Goal: Task Accomplishment & Management: Use online tool/utility

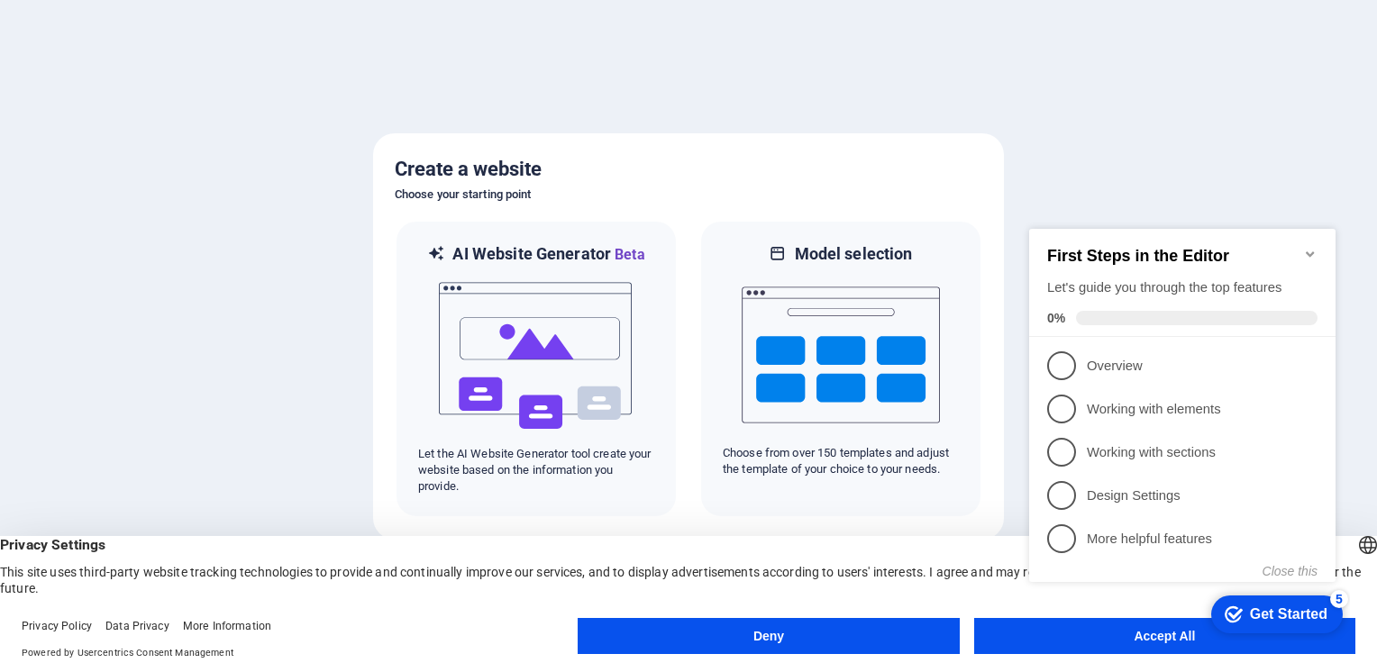
click at [1129, 635] on div "checkmark Get Started 5 First Steps in the Editor Let's guide you through the t…" at bounding box center [1186, 421] width 328 height 439
click at [1157, 635] on div "checkmark Get Started 5 First Steps in the Editor Let's guide you through the t…" at bounding box center [1186, 421] width 328 height 439
click at [223, 205] on div at bounding box center [688, 336] width 1377 height 672
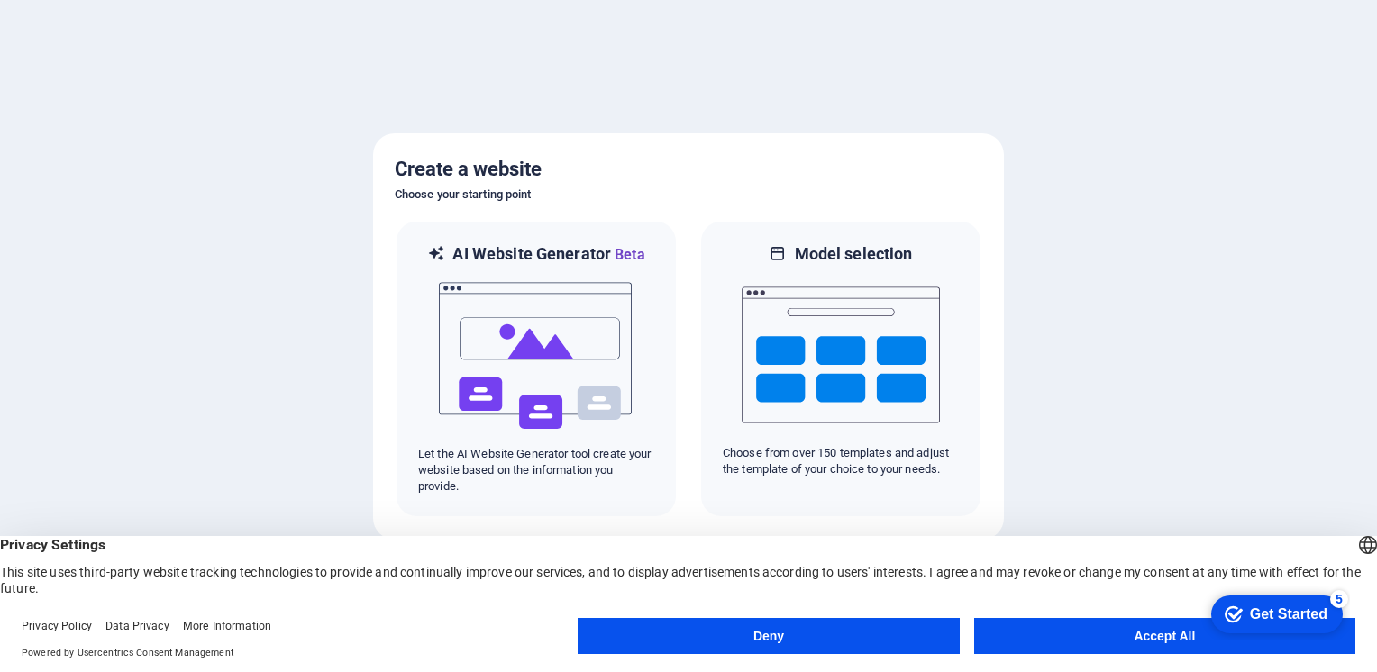
click at [1156, 637] on button "Accept All" at bounding box center [1164, 636] width 381 height 36
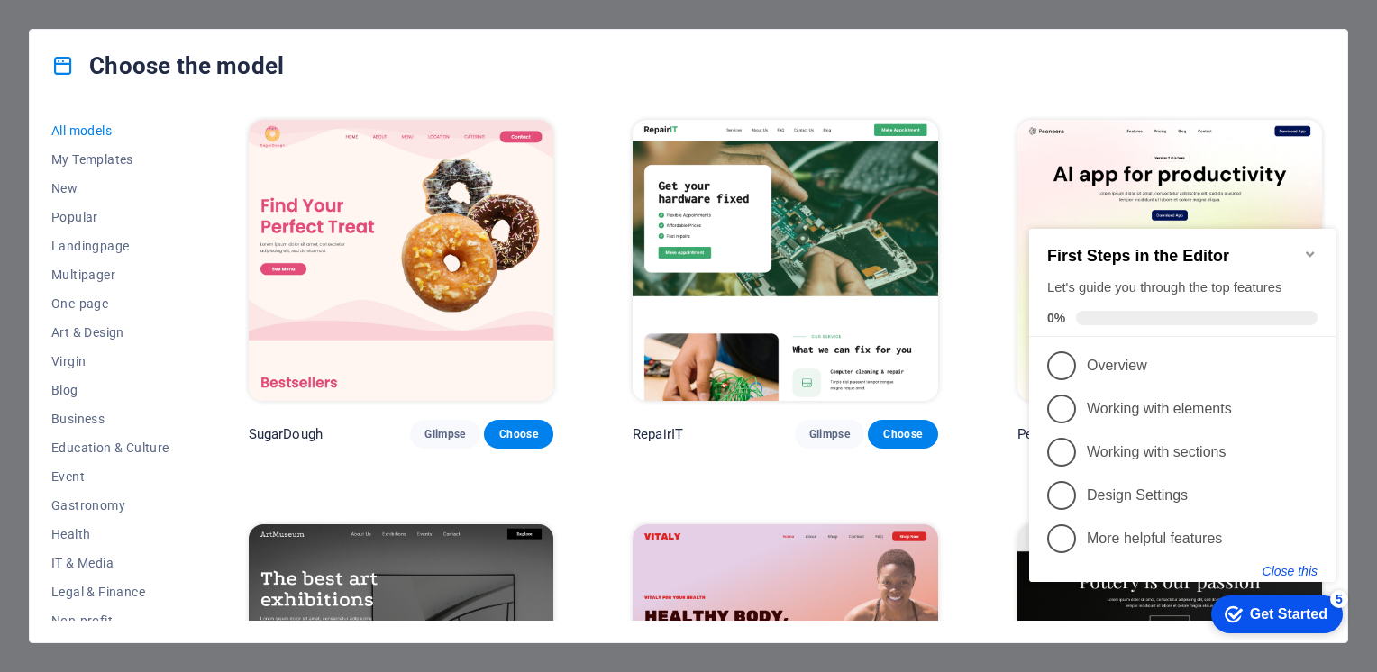
click at [1297, 569] on button "Close this" at bounding box center [1289, 571] width 55 height 14
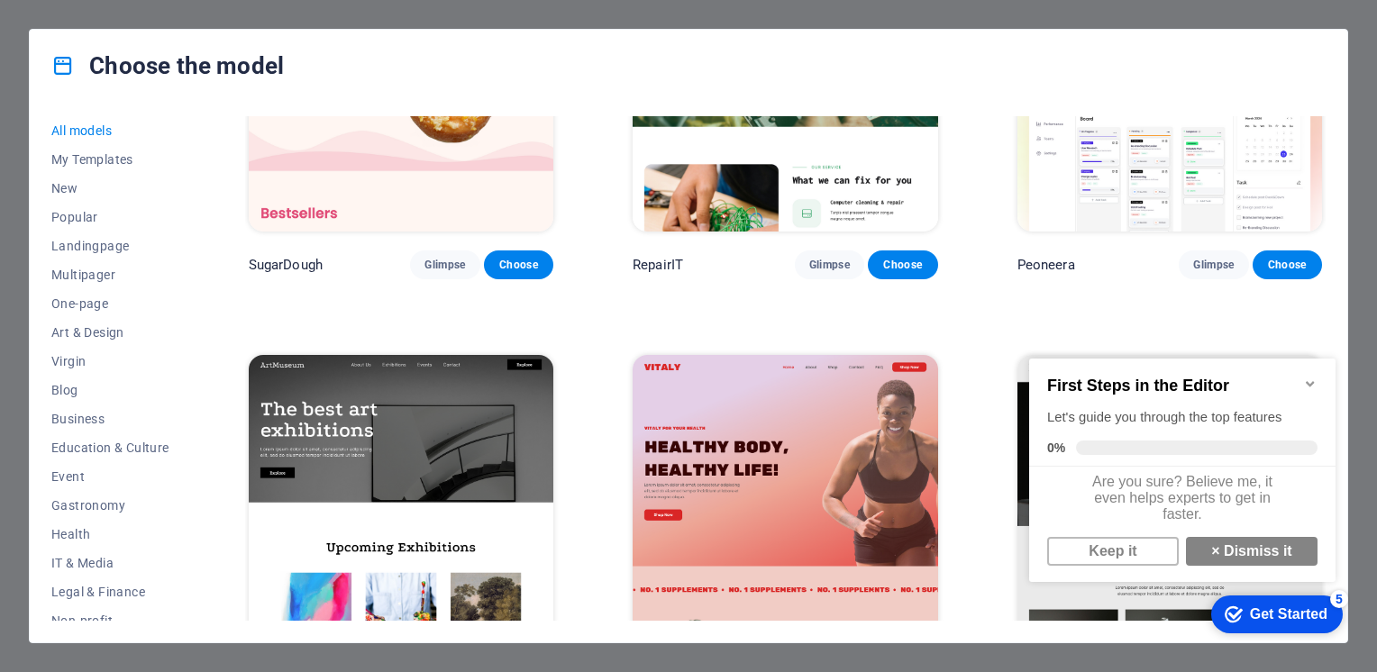
scroll to position [180, 0]
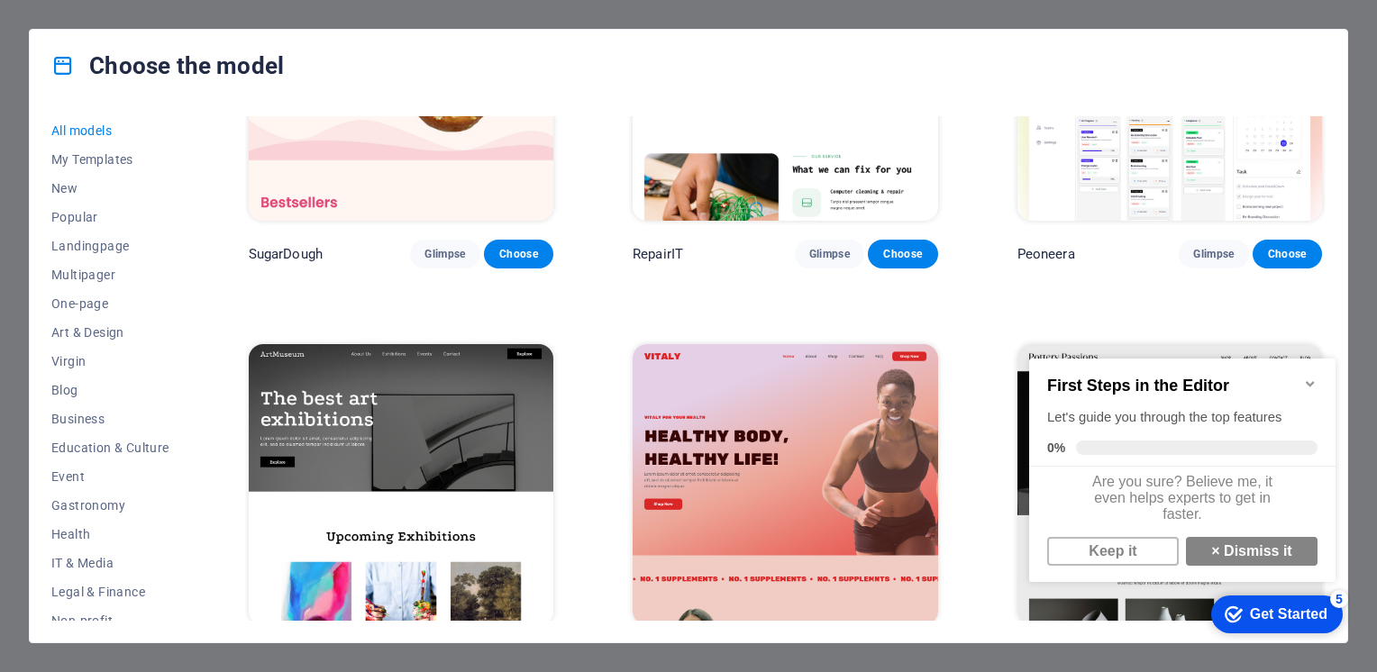
click at [1312, 381] on icon "Minimize checklist" at bounding box center [1310, 383] width 8 height 5
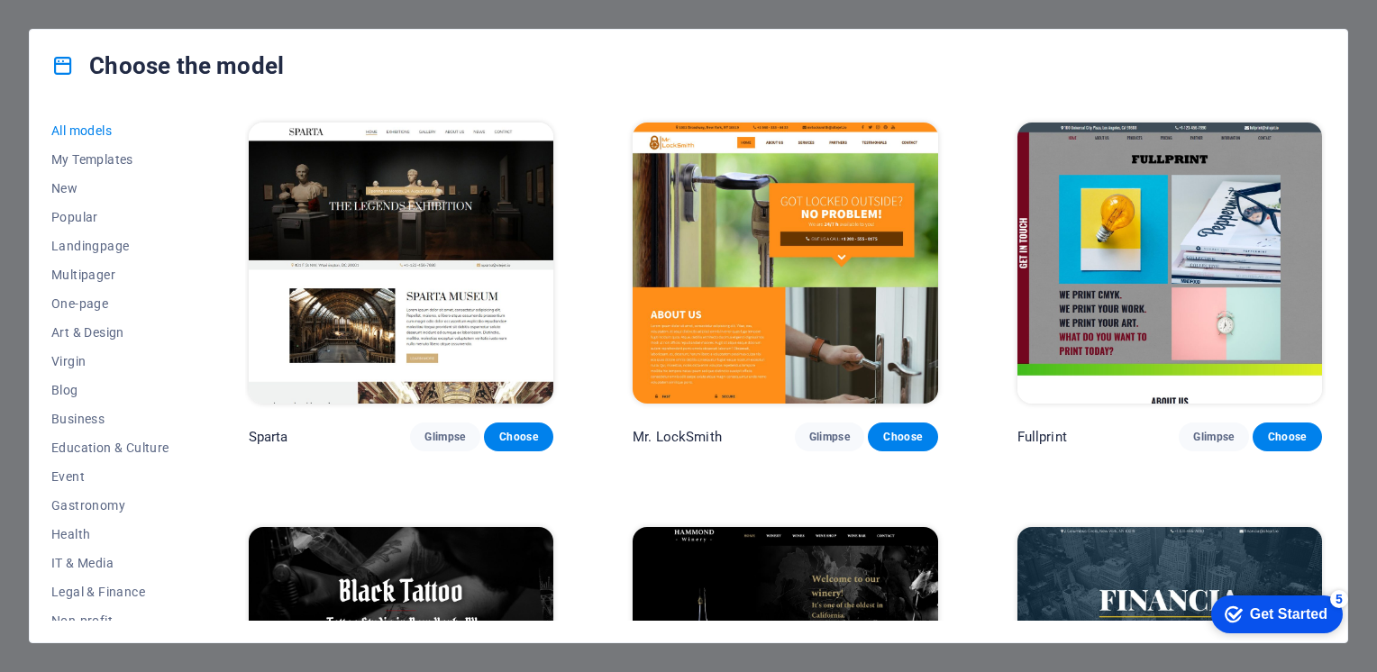
scroll to position [12163, 0]
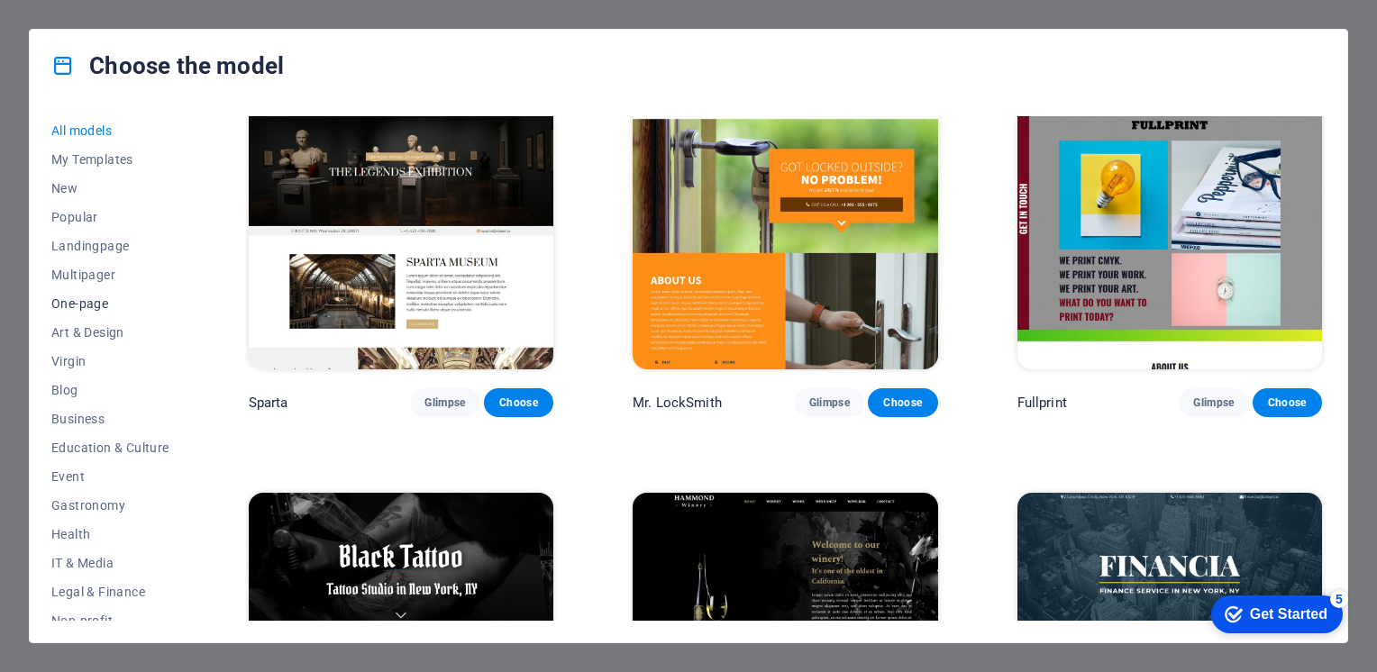
click at [86, 304] on span "One-page" at bounding box center [110, 303] width 118 height 14
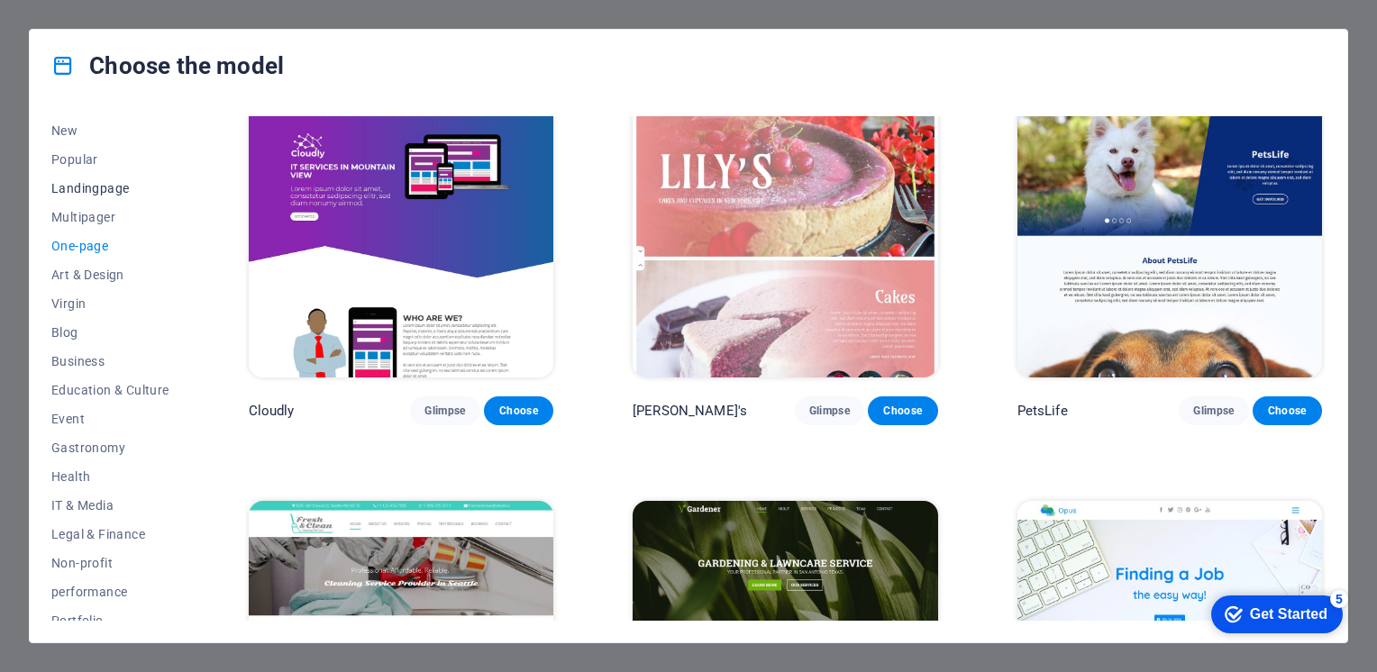
scroll to position [90, 0]
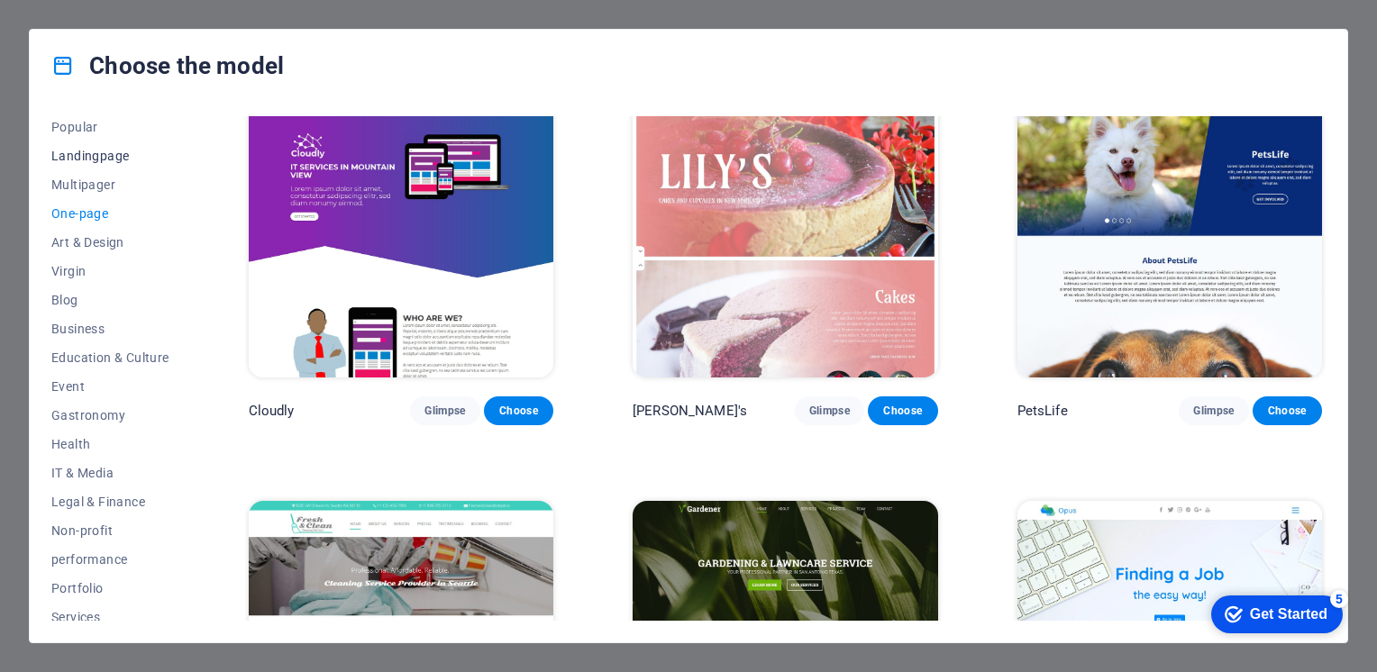
click at [96, 158] on span "Landingpage" at bounding box center [110, 156] width 118 height 14
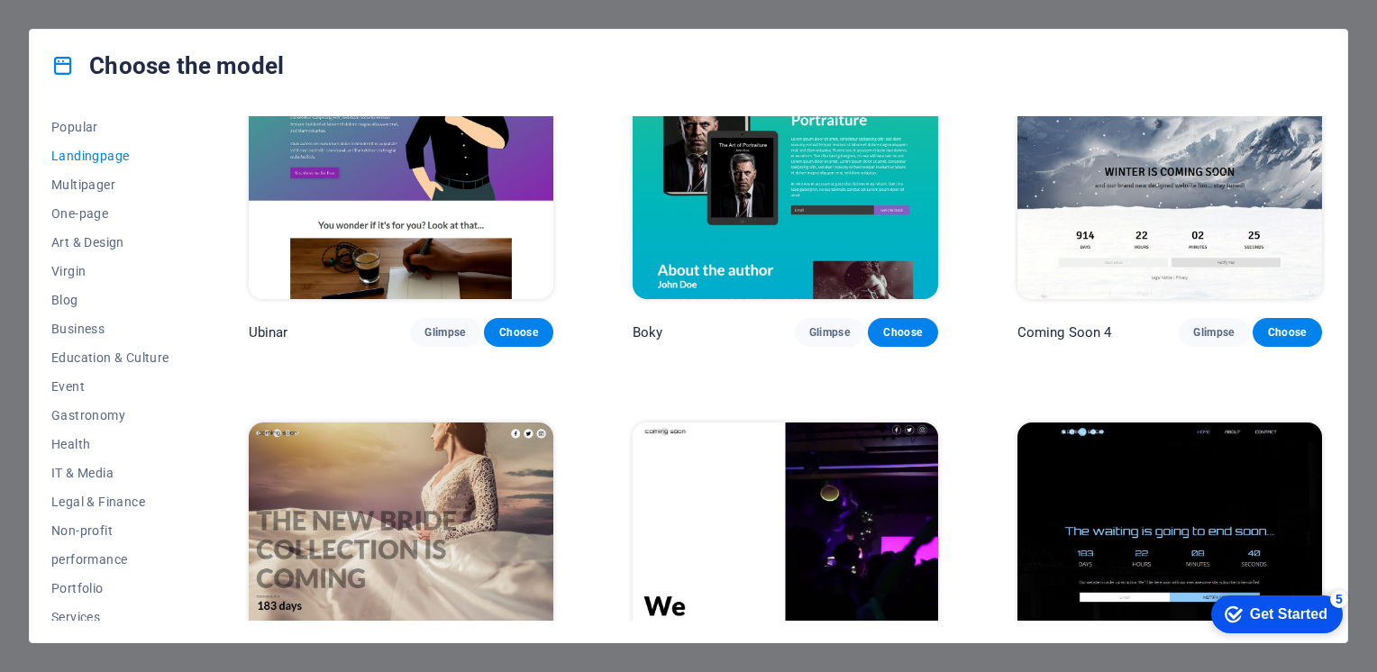
scroll to position [3046, 0]
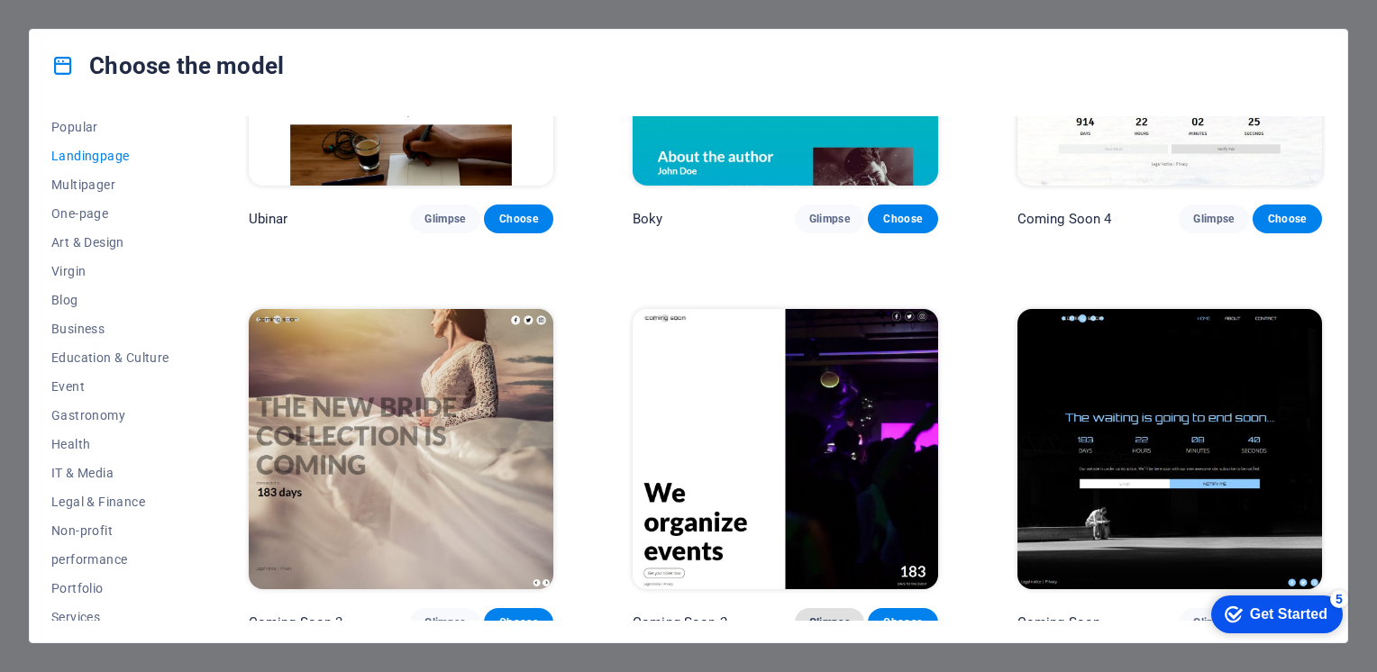
click at [822, 615] on span "Glimpse" at bounding box center [829, 622] width 41 height 14
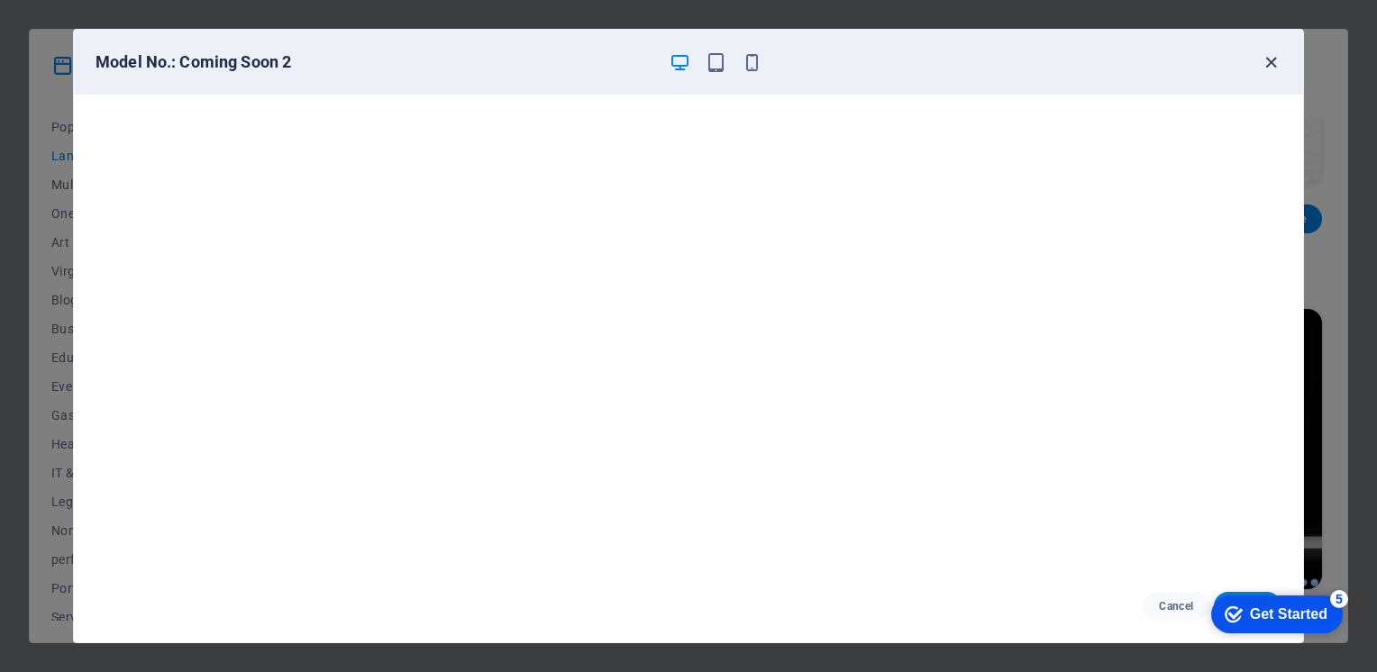
click at [1269, 62] on icon "button" at bounding box center [1270, 62] width 21 height 21
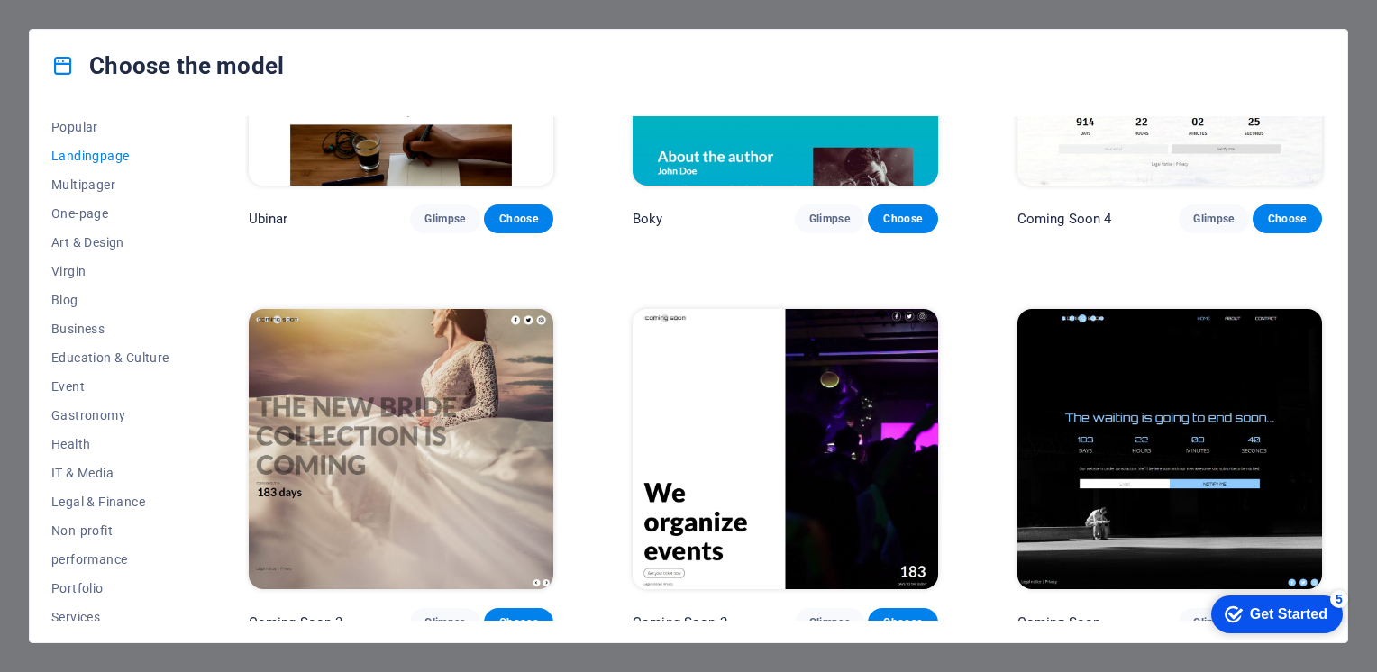
click at [1049, 344] on img at bounding box center [1169, 449] width 305 height 281
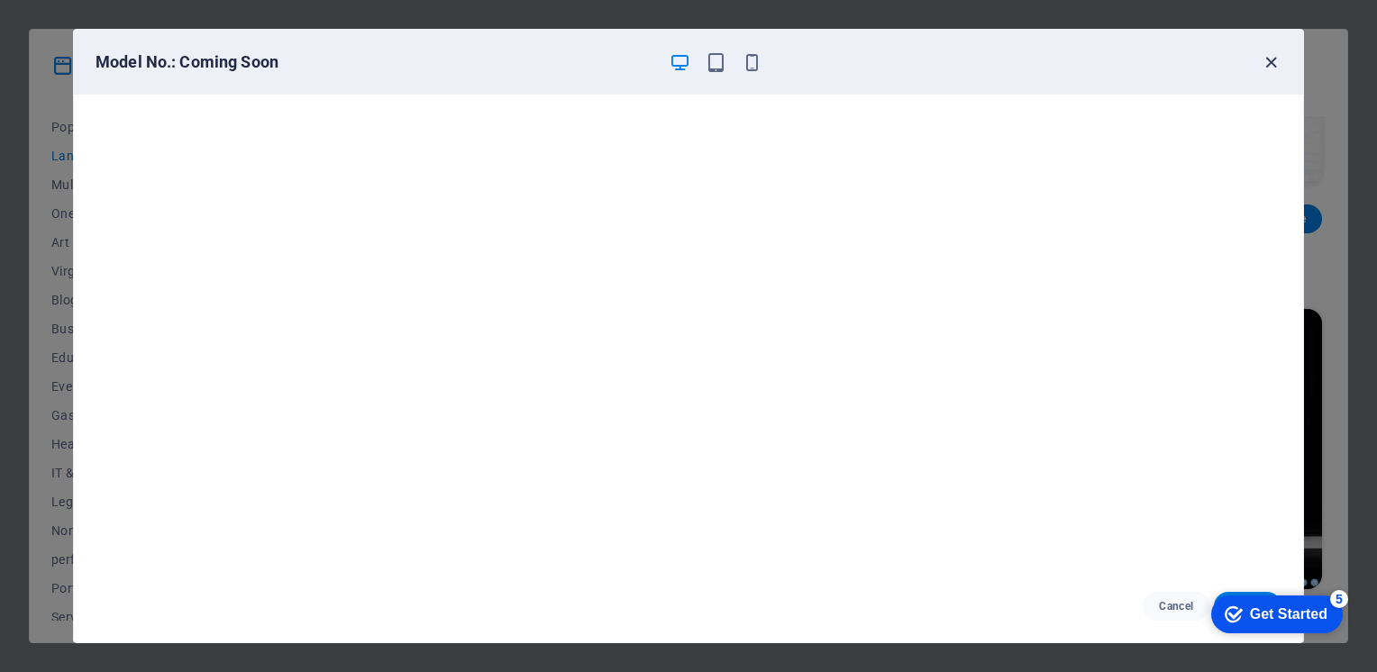
click at [1270, 62] on icon "button" at bounding box center [1270, 62] width 21 height 21
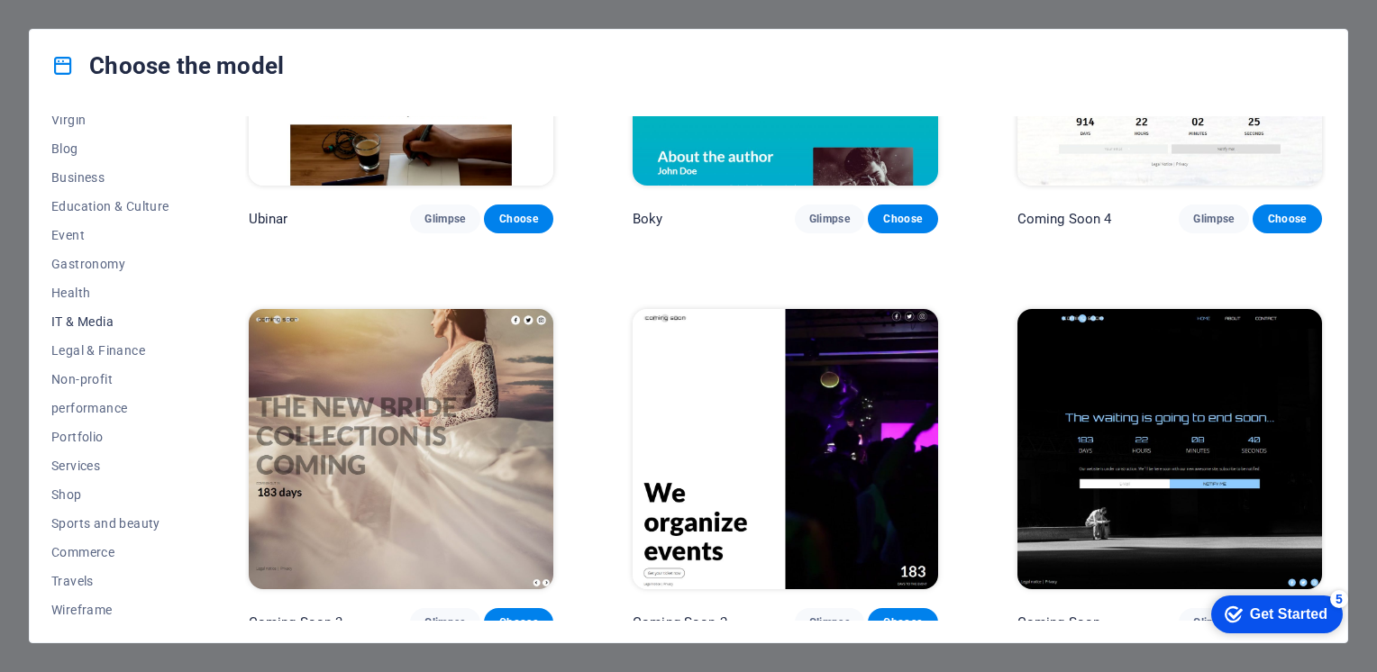
scroll to position [244, 0]
click at [84, 463] on span "Services" at bounding box center [110, 463] width 118 height 14
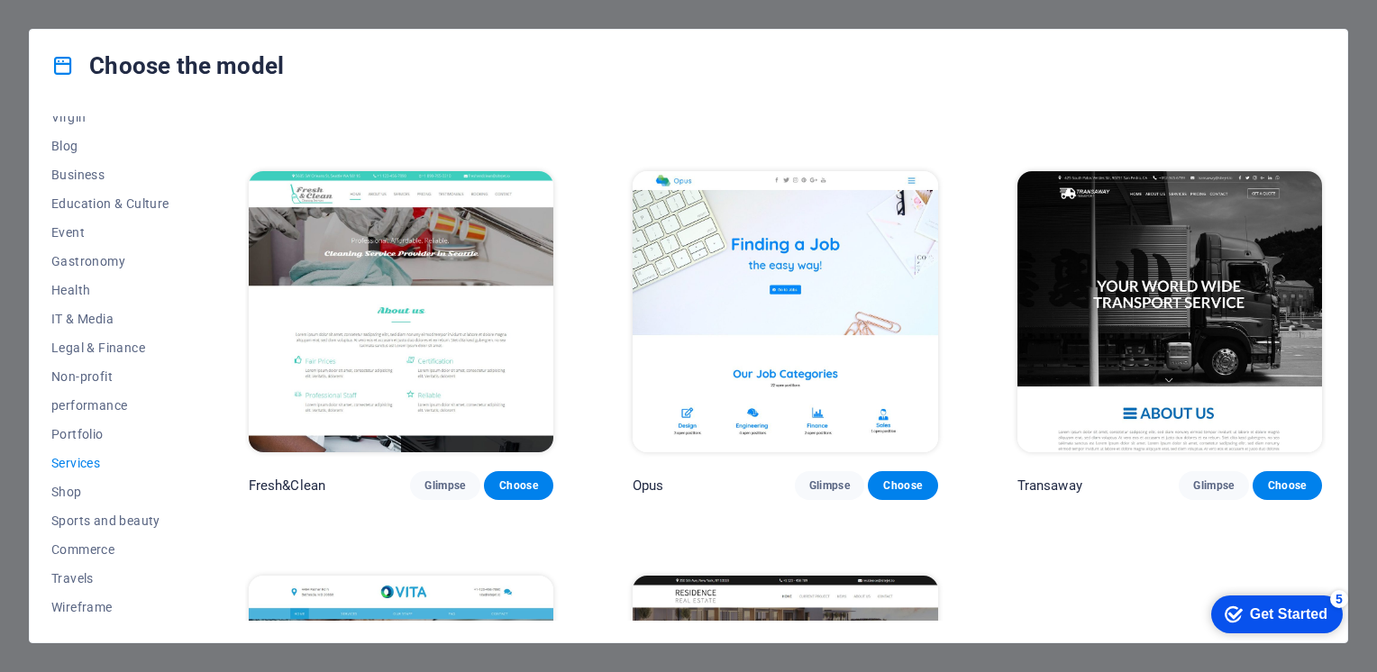
scroll to position [1880, 0]
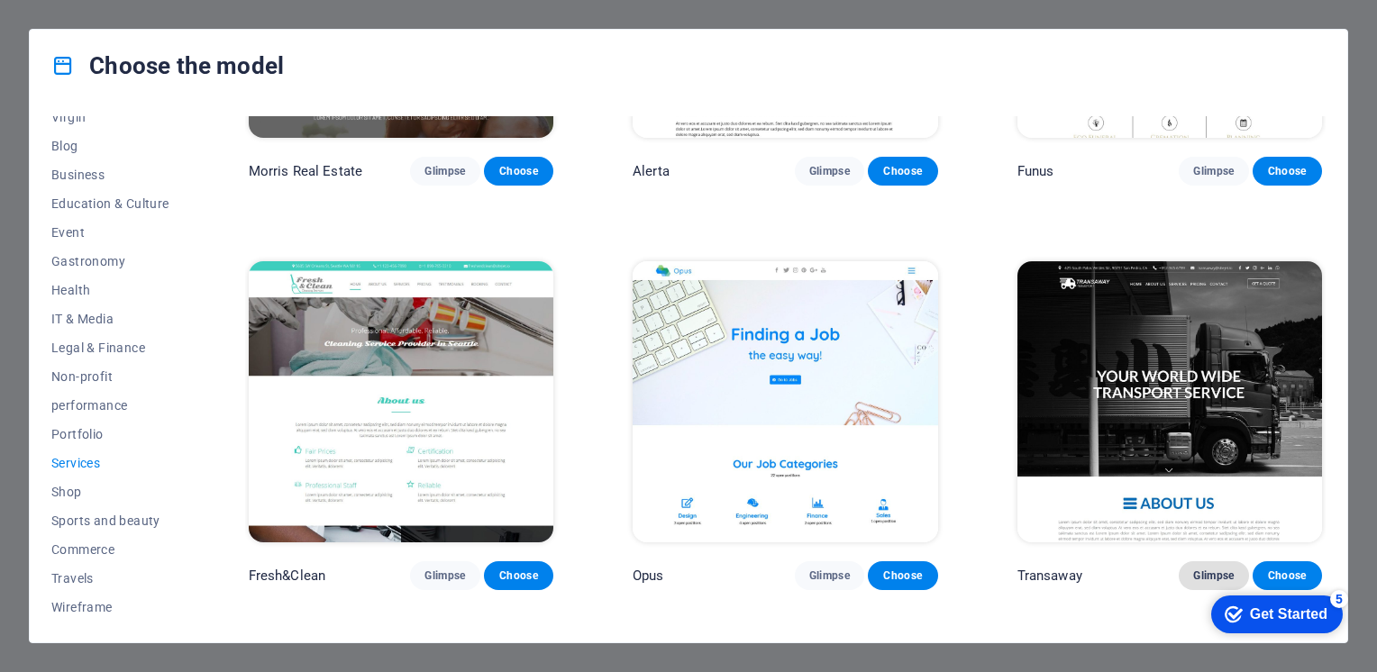
click at [1205, 569] on span "Glimpse" at bounding box center [1213, 576] width 41 height 14
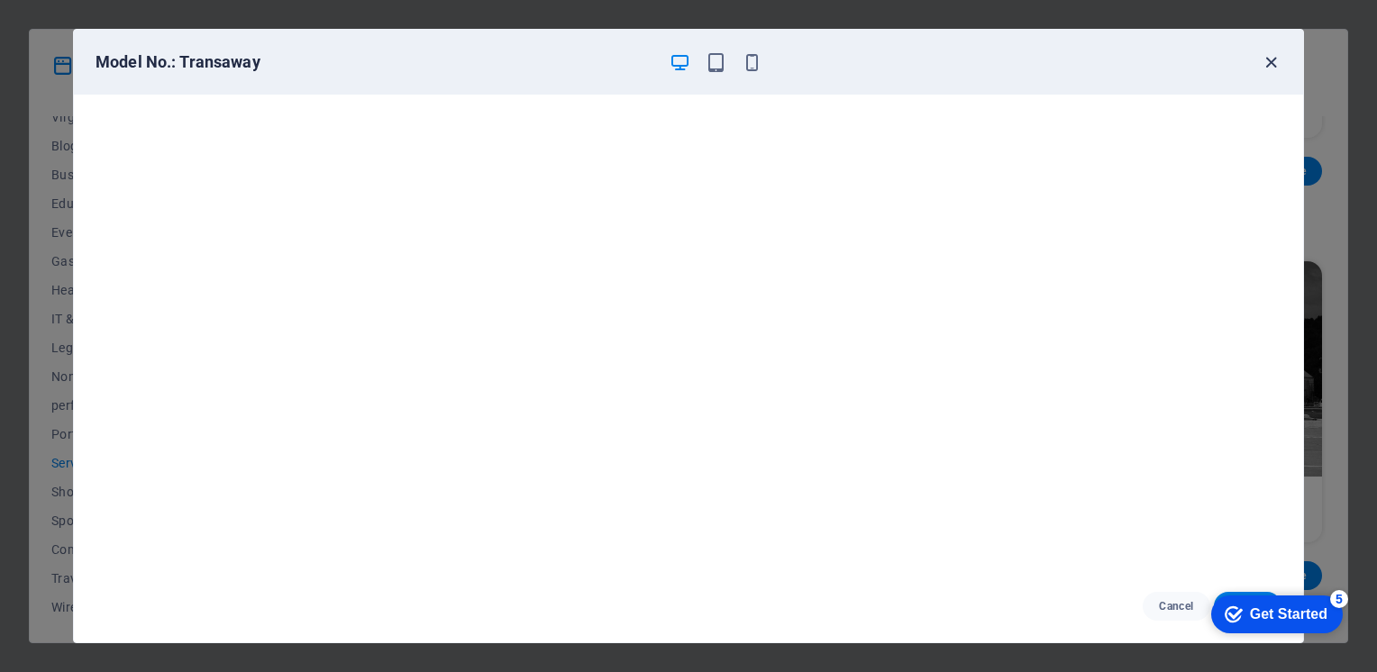
click at [1272, 63] on icon "button" at bounding box center [1270, 62] width 21 height 21
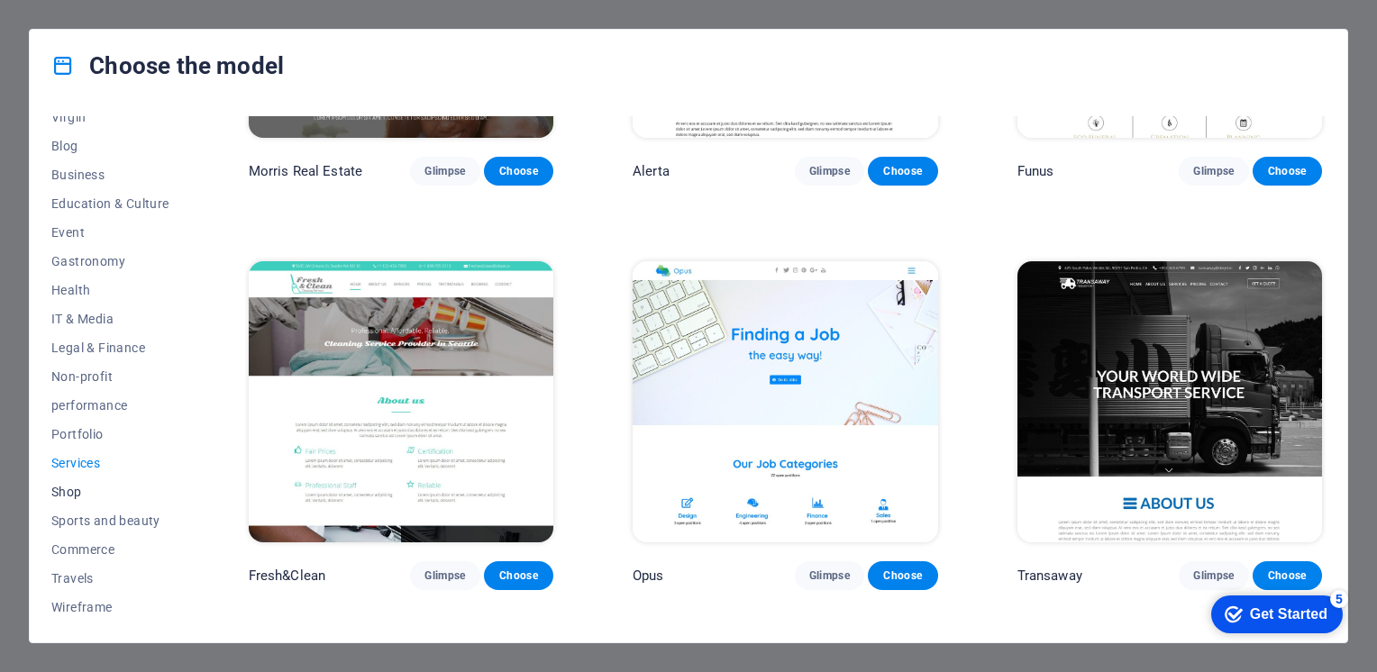
click at [65, 491] on span "Shop" at bounding box center [110, 492] width 118 height 14
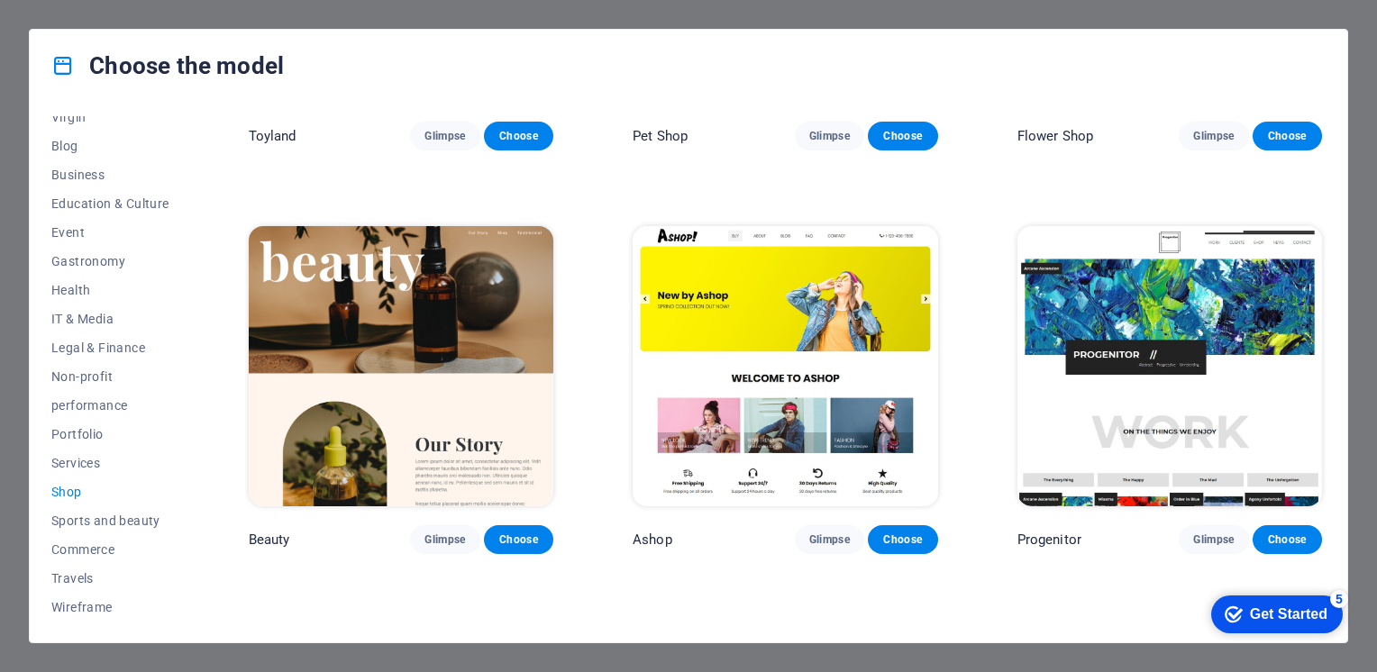
scroll to position [763, 0]
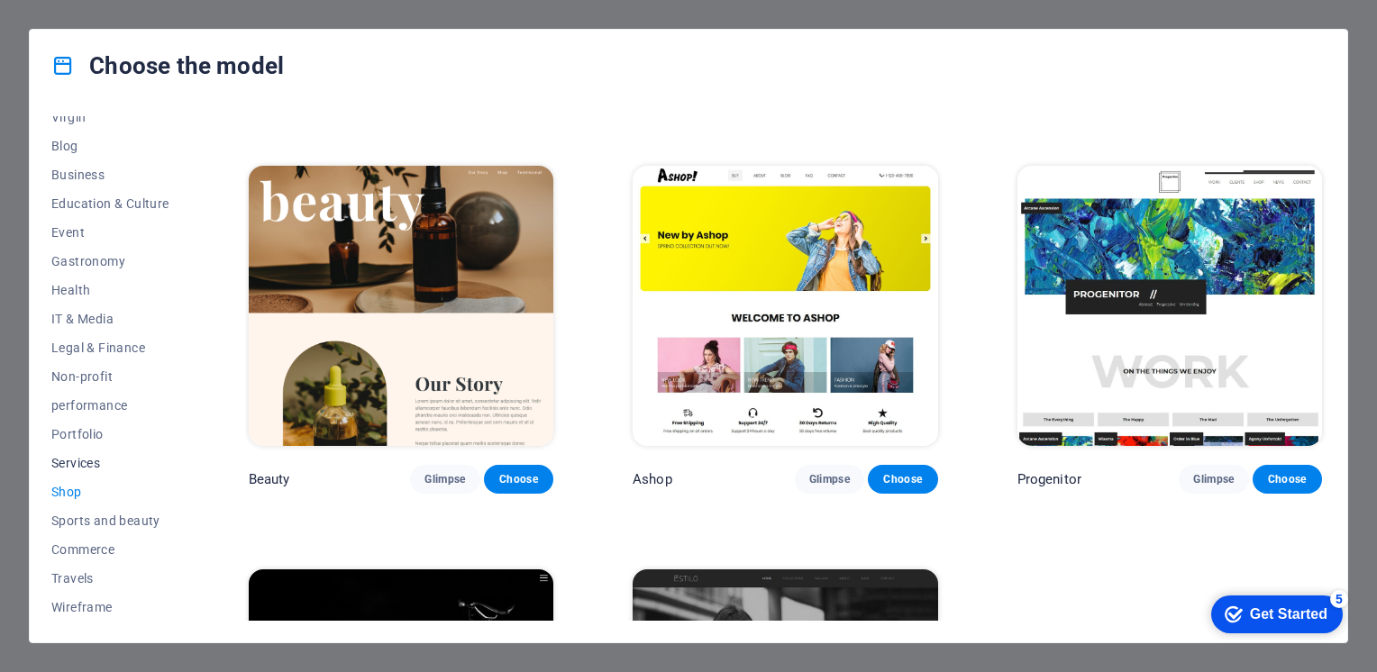
click at [88, 464] on span "Services" at bounding box center [110, 463] width 118 height 14
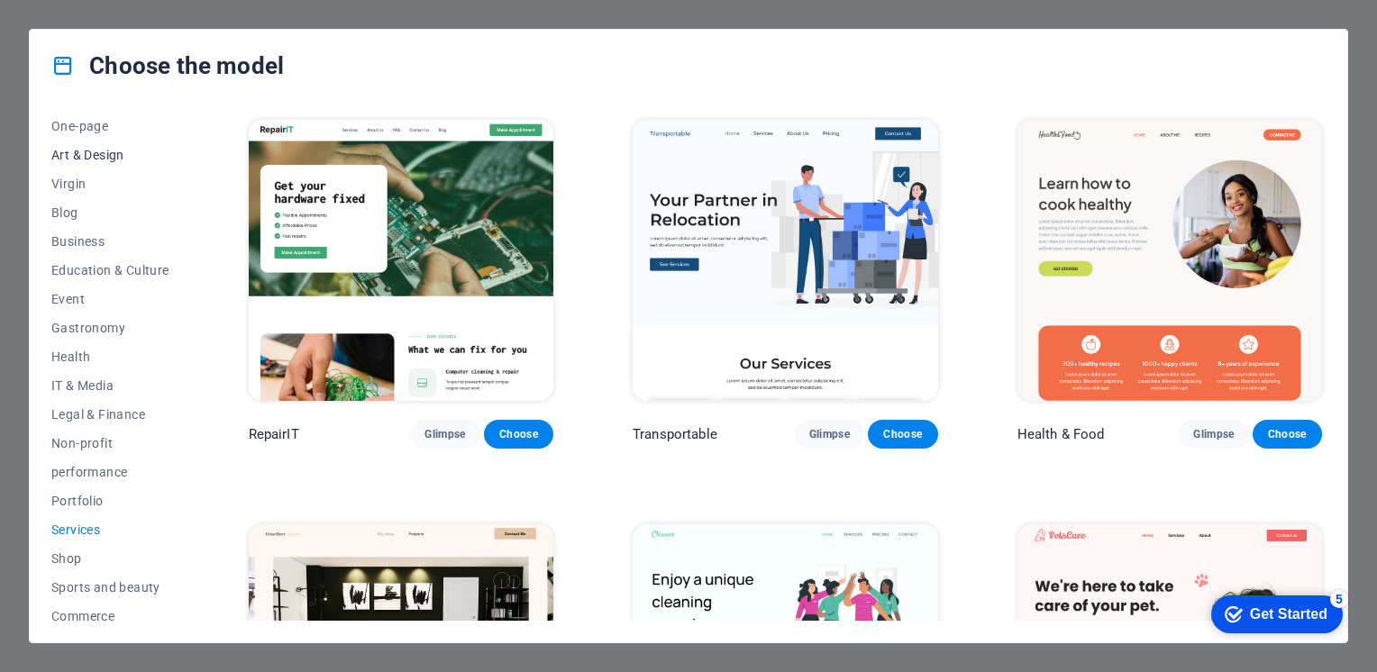
scroll to position [0, 0]
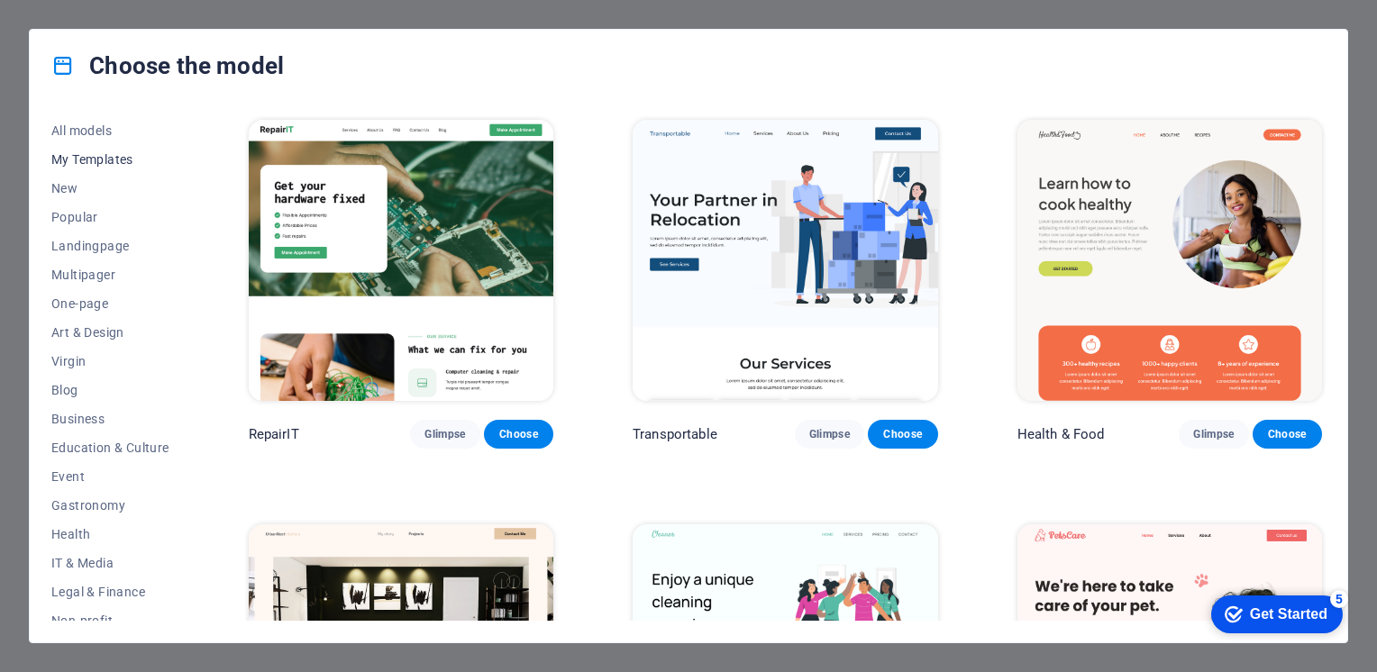
click at [72, 158] on span "My Templates" at bounding box center [110, 159] width 118 height 14
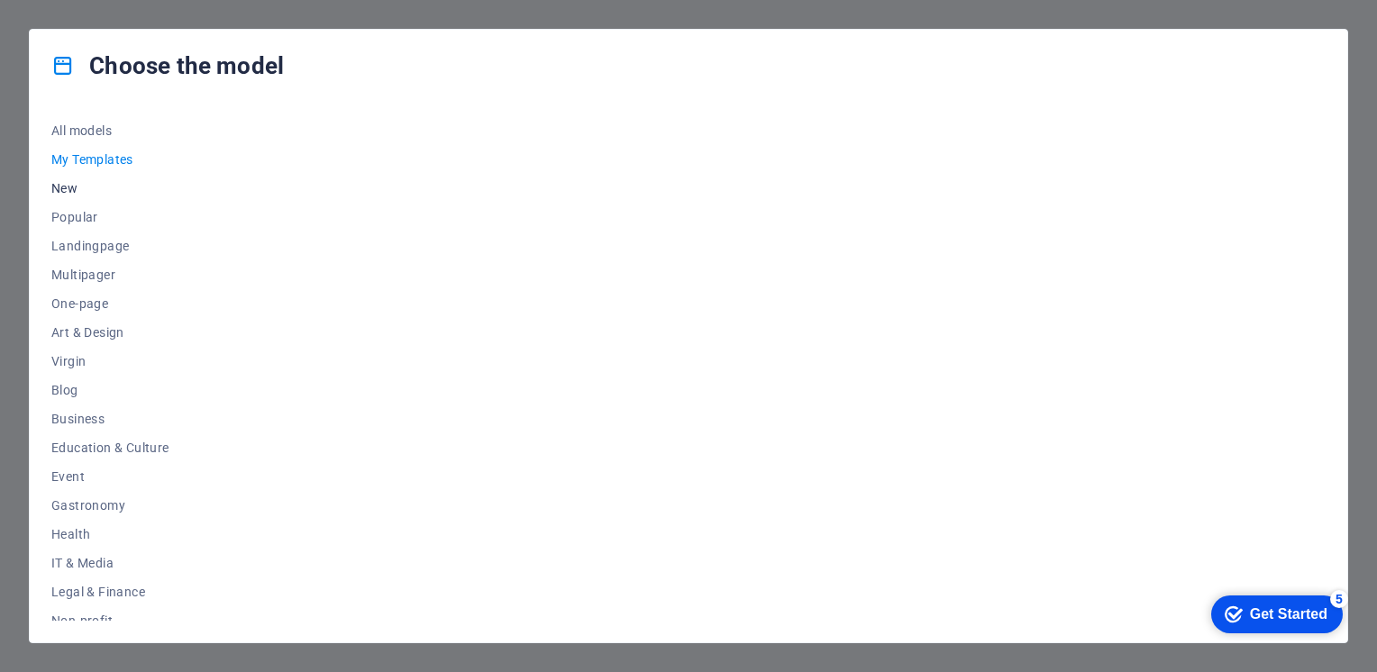
click at [76, 186] on span "New" at bounding box center [110, 188] width 118 height 14
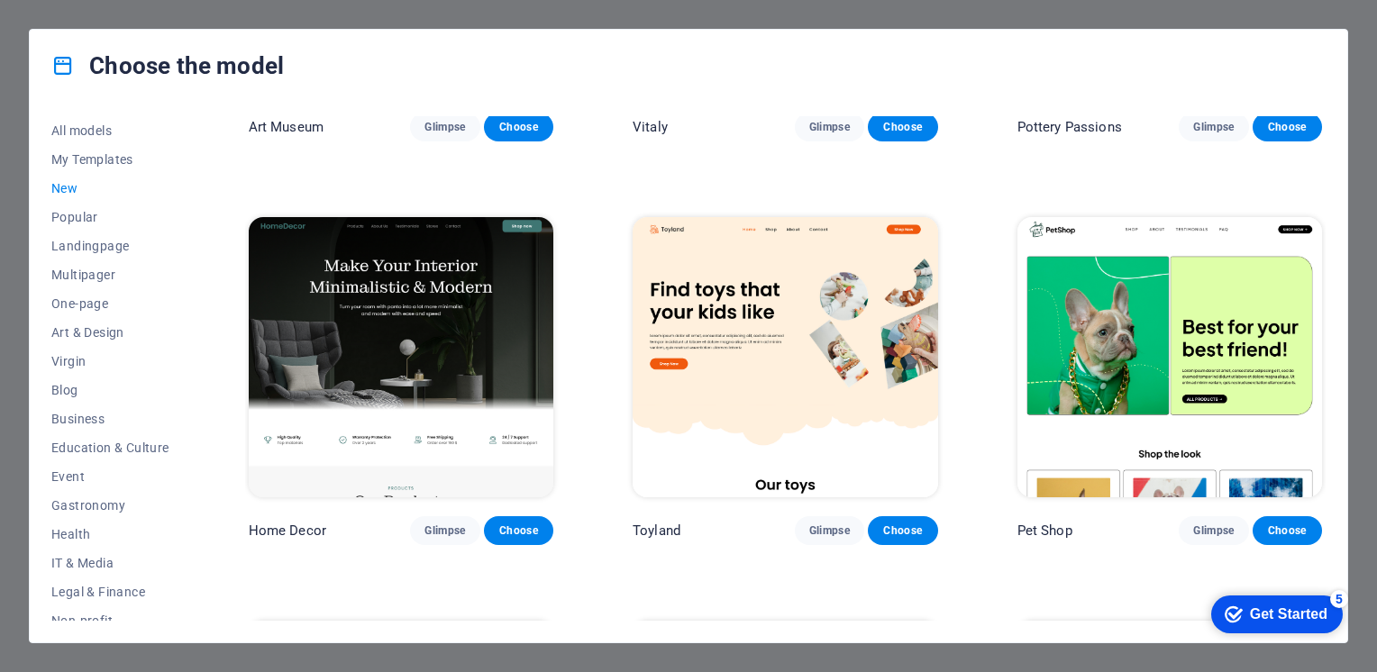
scroll to position [487, 0]
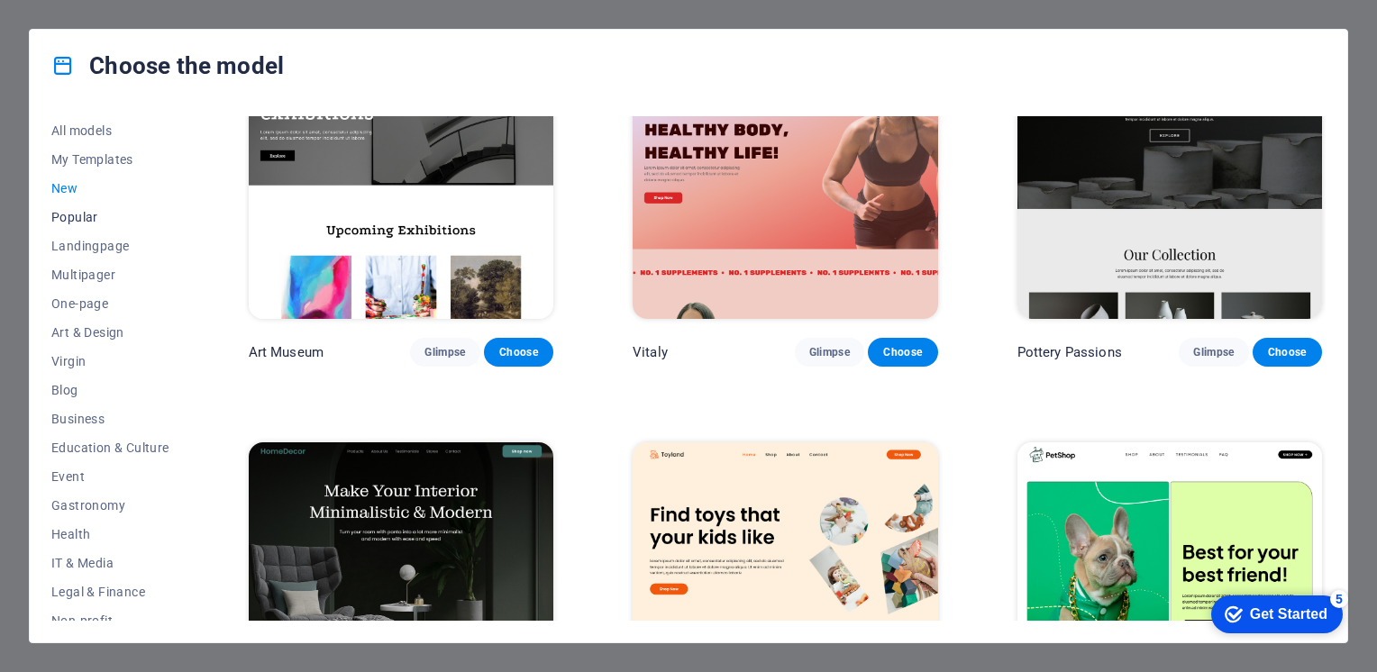
click at [75, 214] on span "Popular" at bounding box center [110, 217] width 118 height 14
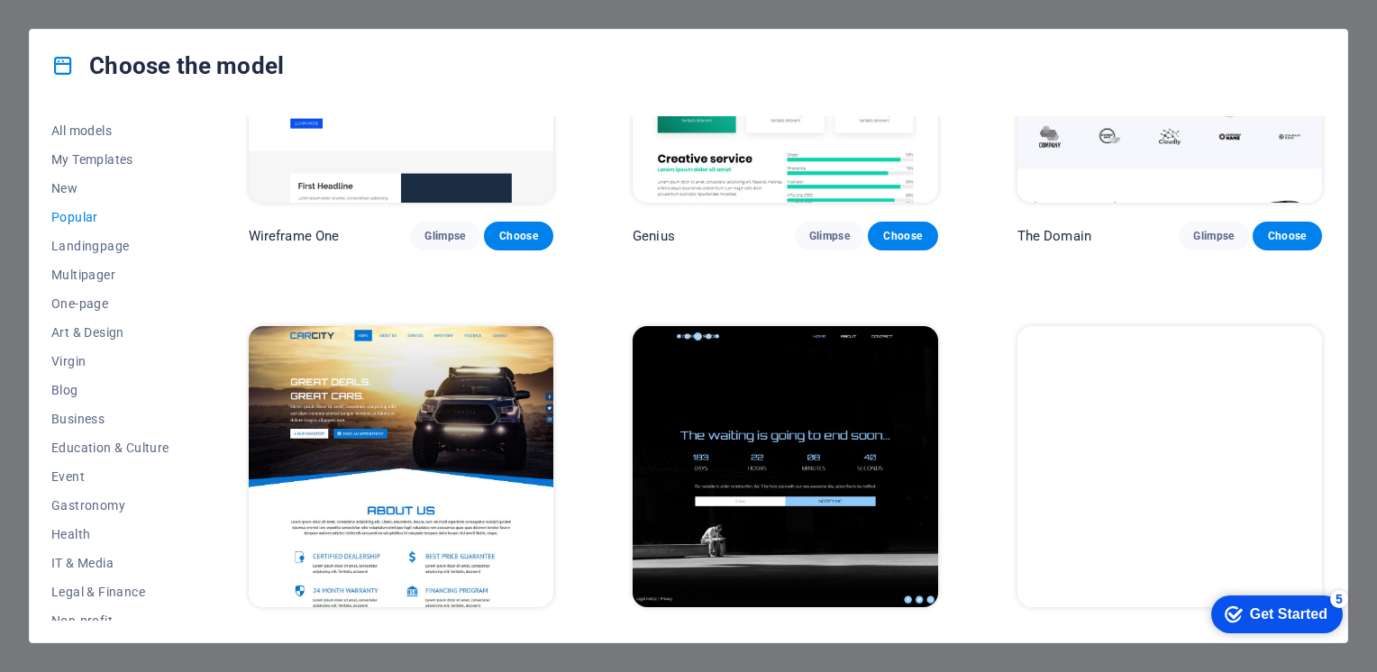
scroll to position [1838, 0]
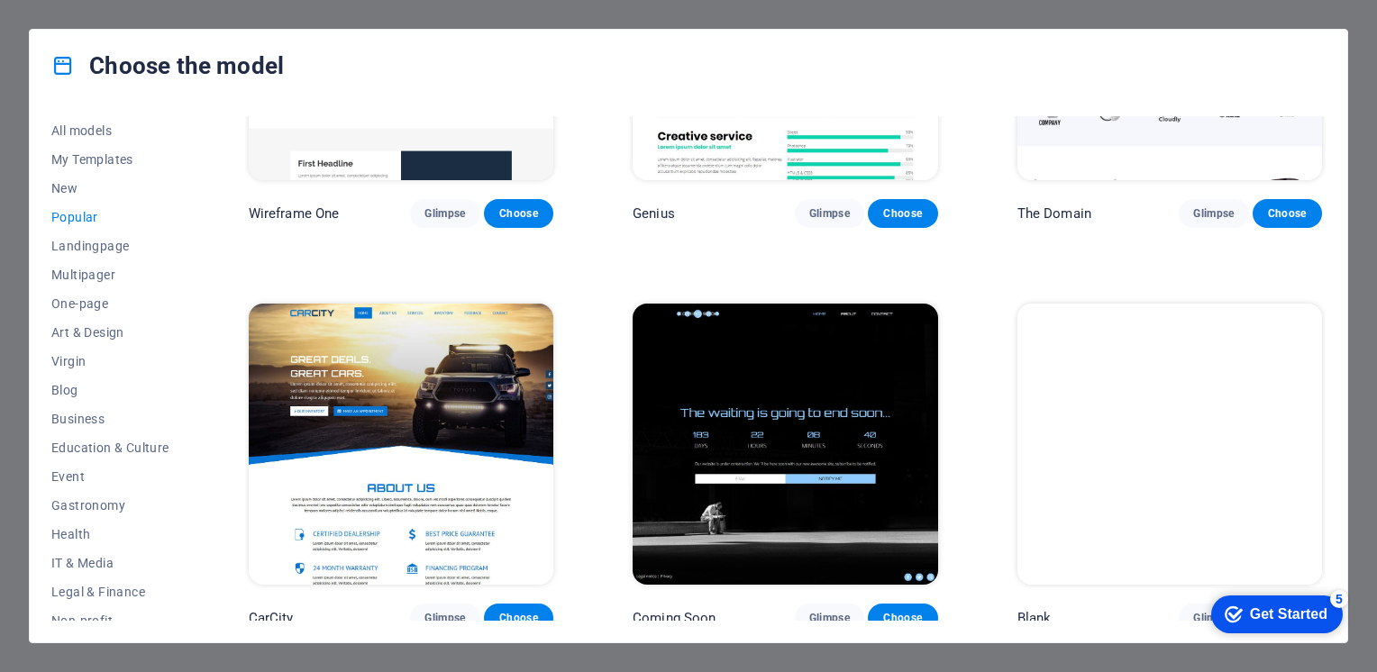
click at [1108, 382] on img at bounding box center [1169, 444] width 305 height 281
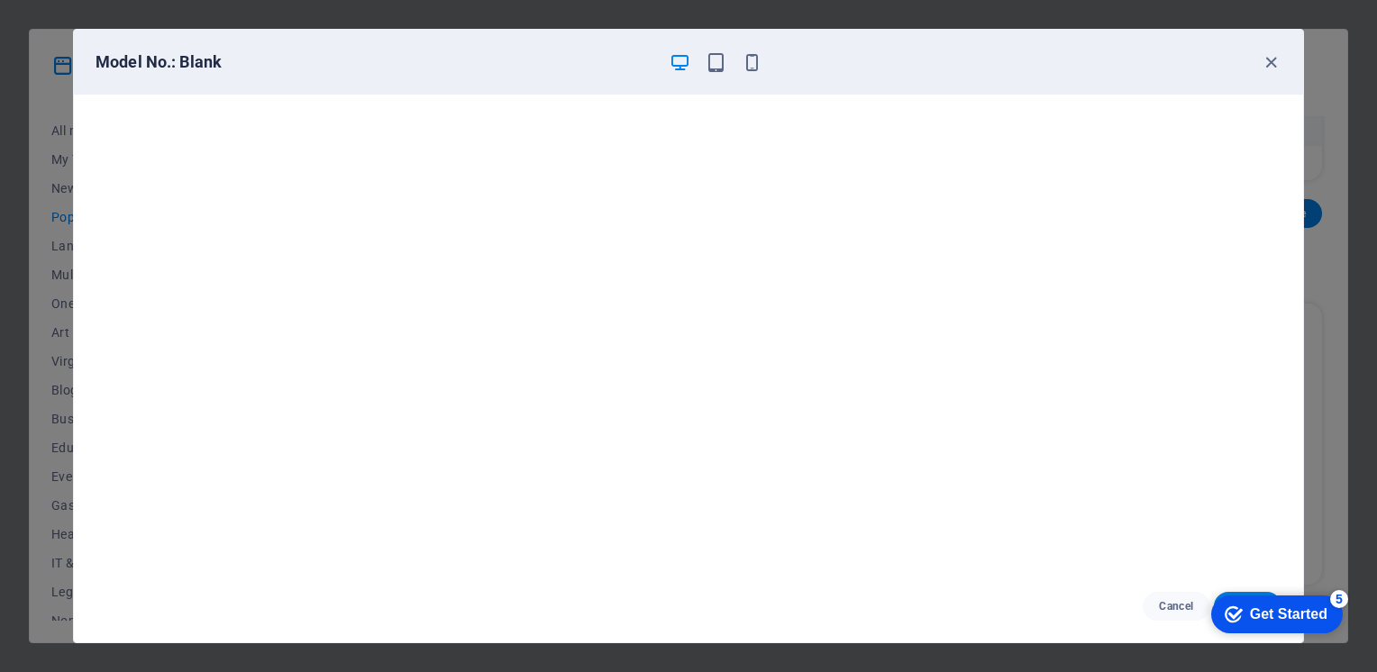
drag, startPoint x: 976, startPoint y: 51, endPoint x: 887, endPoint y: 23, distance: 92.9
click at [887, 23] on div "Model No.: Blank Cancel Choose" at bounding box center [688, 336] width 1377 height 672
click at [1273, 65] on icon "button" at bounding box center [1270, 62] width 21 height 21
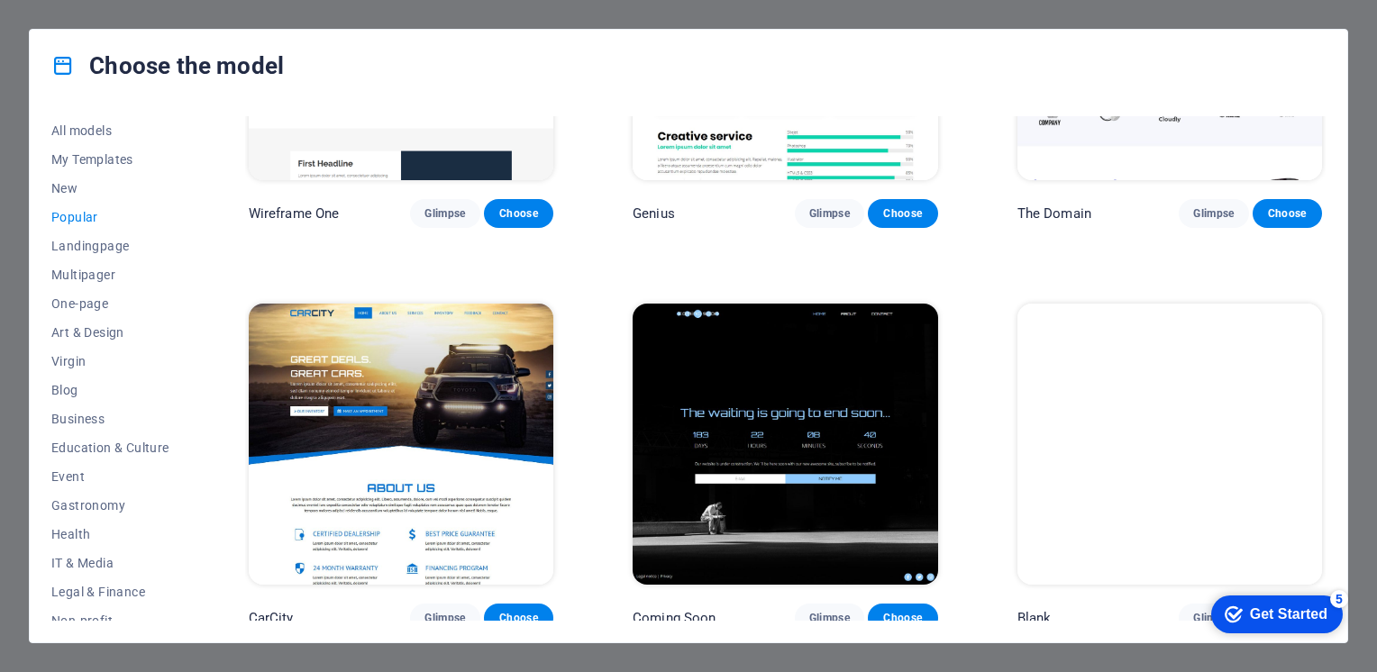
click at [1276, 610] on div "Get Started" at bounding box center [1288, 614] width 77 height 16
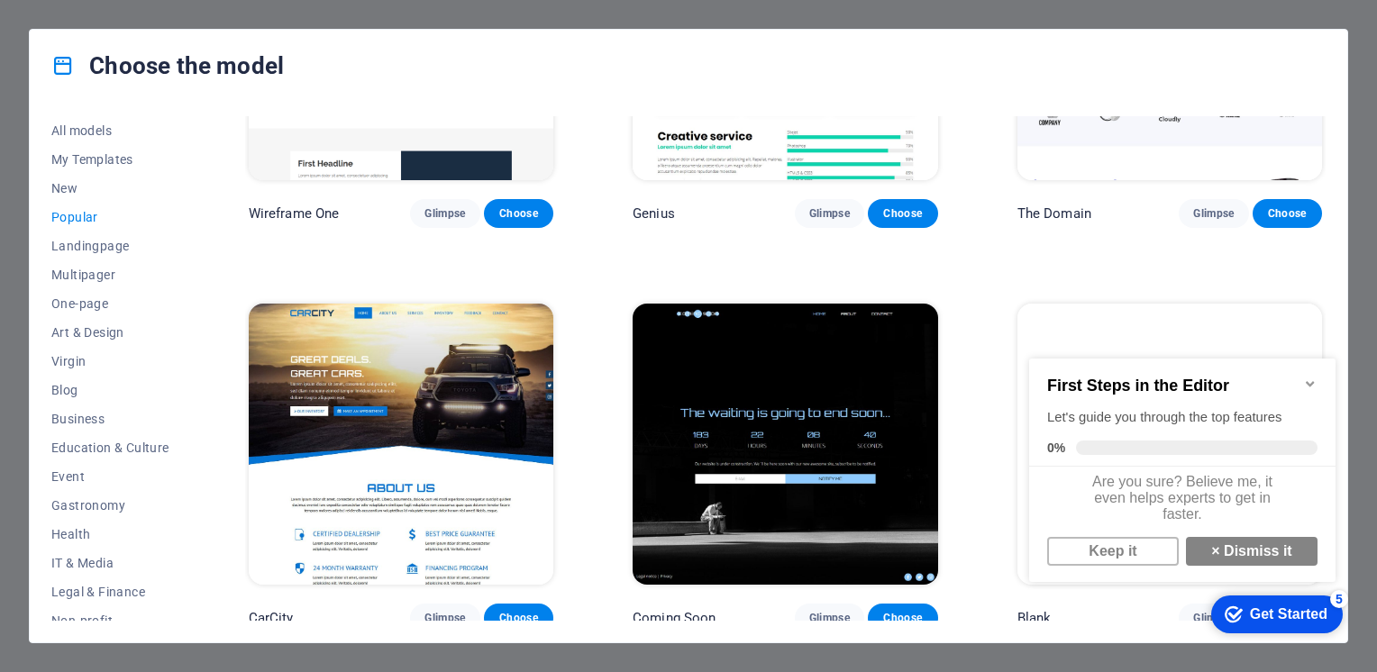
click at [1307, 377] on icon "Minimize checklist" at bounding box center [1310, 384] width 14 height 14
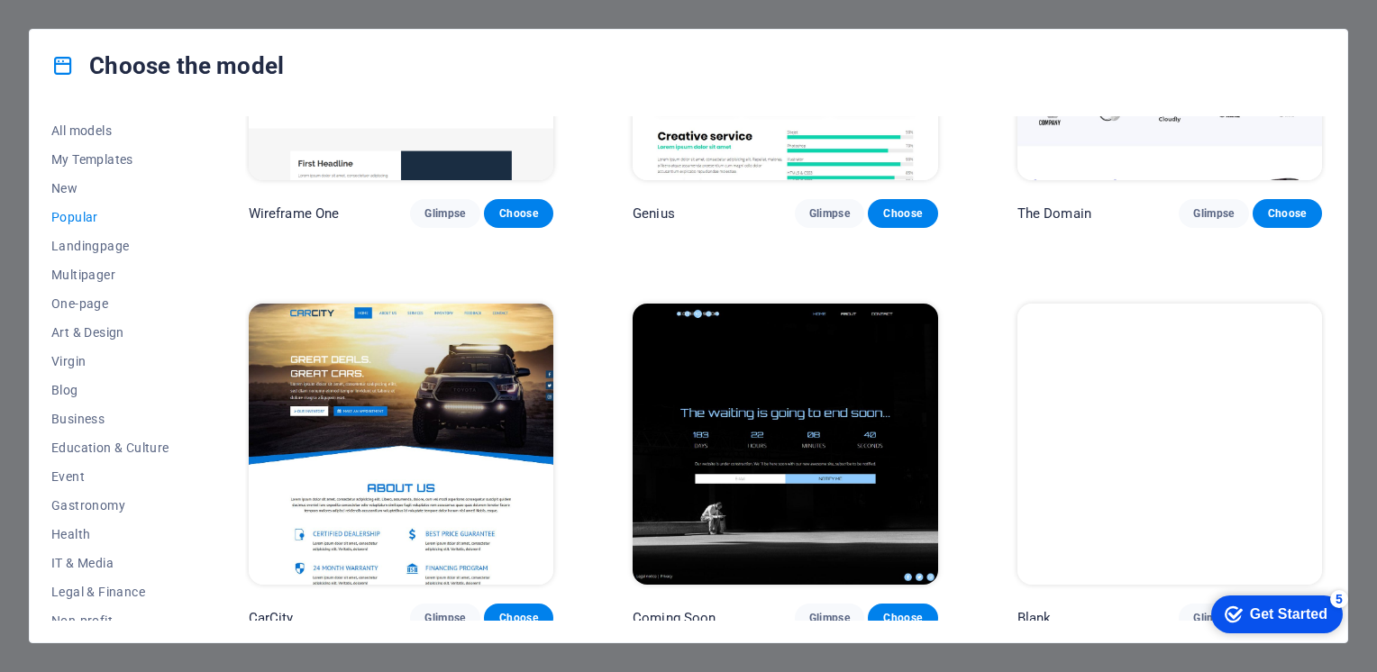
click at [1262, 621] on div "Get Started" at bounding box center [1288, 614] width 77 height 16
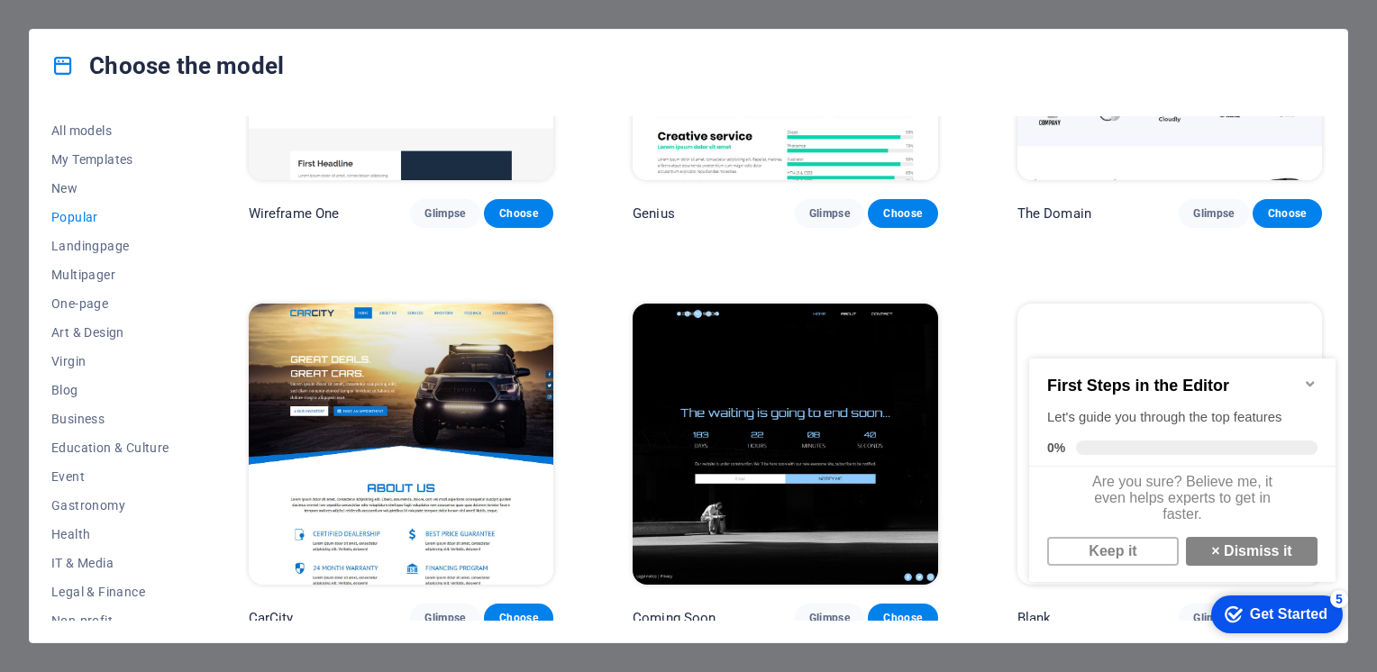
scroll to position [11, 0]
click at [1121, 542] on link "Keep it" at bounding box center [1113, 551] width 132 height 29
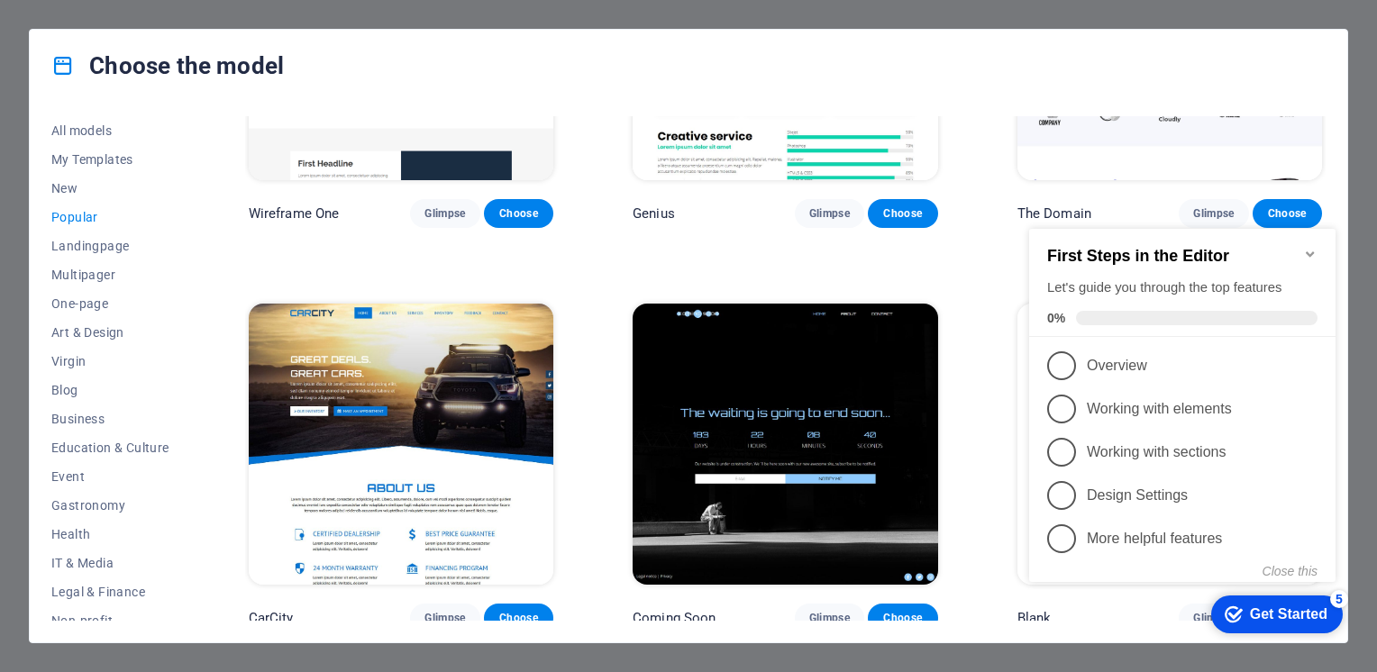
click at [1113, 359] on font "Overview" at bounding box center [1117, 365] width 60 height 15
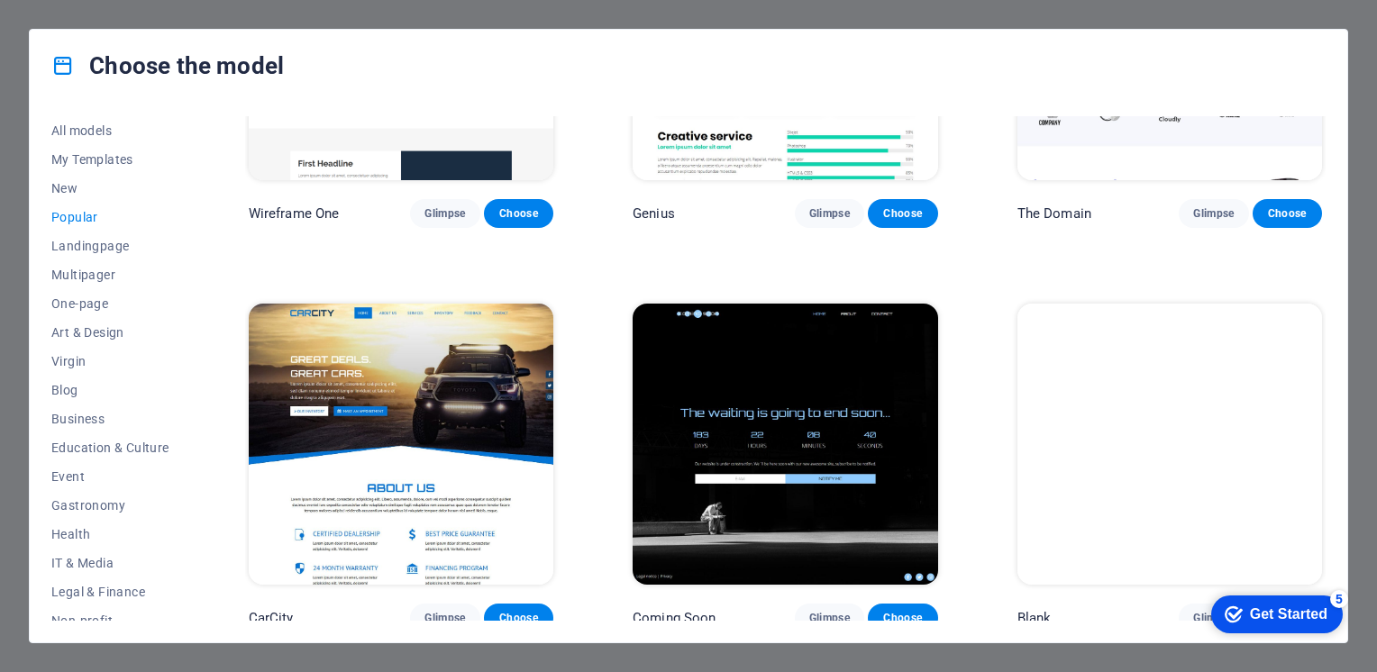
click at [1237, 620] on icon "Checkmark" at bounding box center [1233, 614] width 18 height 18
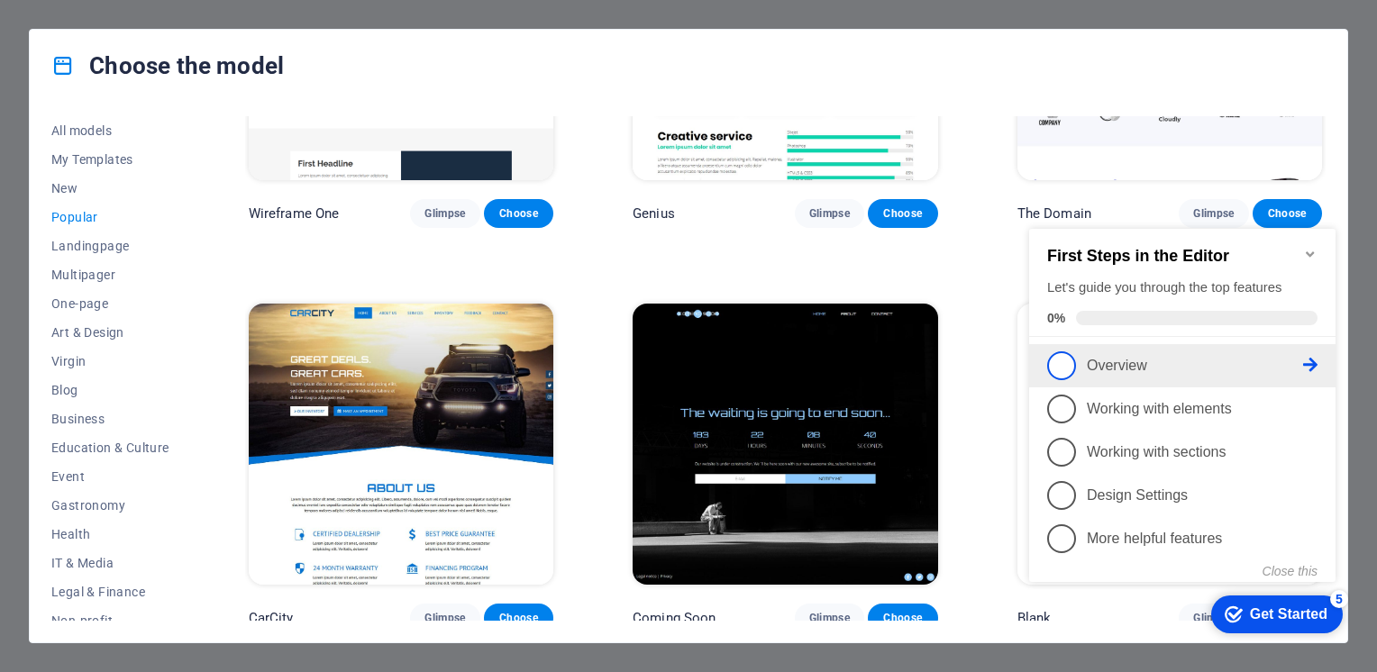
click at [1315, 360] on icon at bounding box center [1310, 365] width 14 height 14
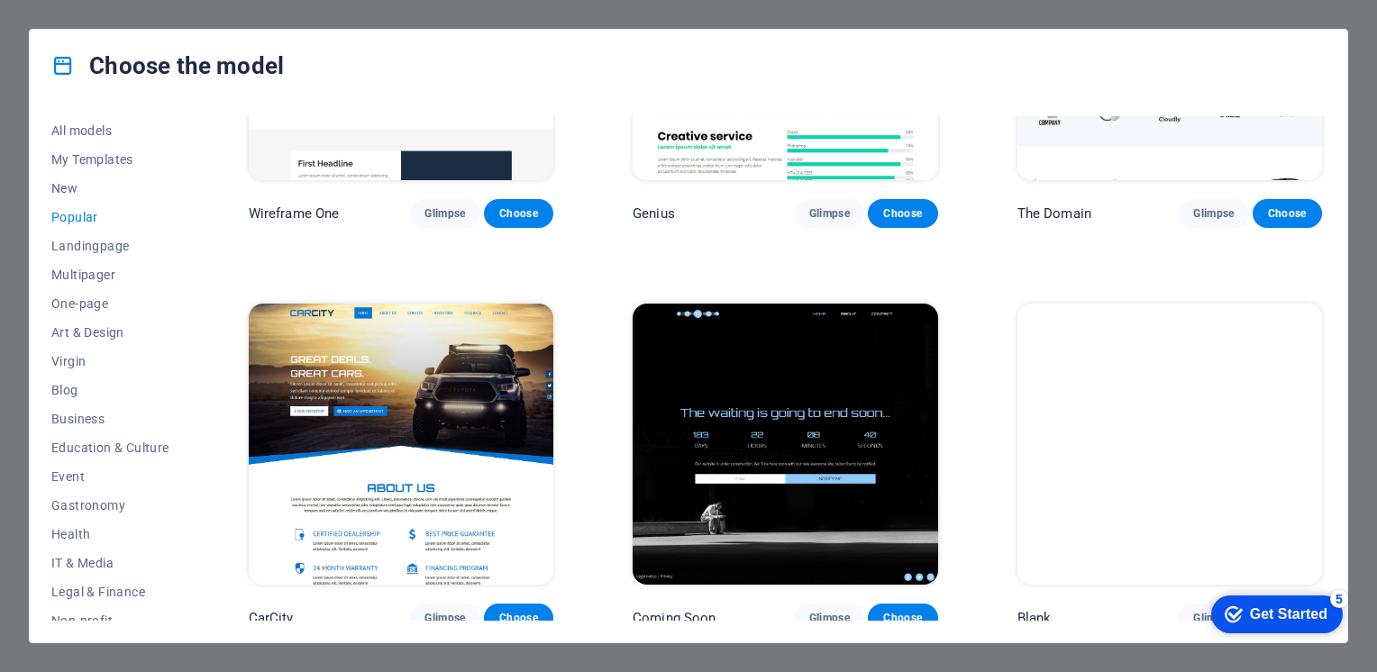
click at [1250, 610] on div "Get Started" at bounding box center [1288, 614] width 77 height 16
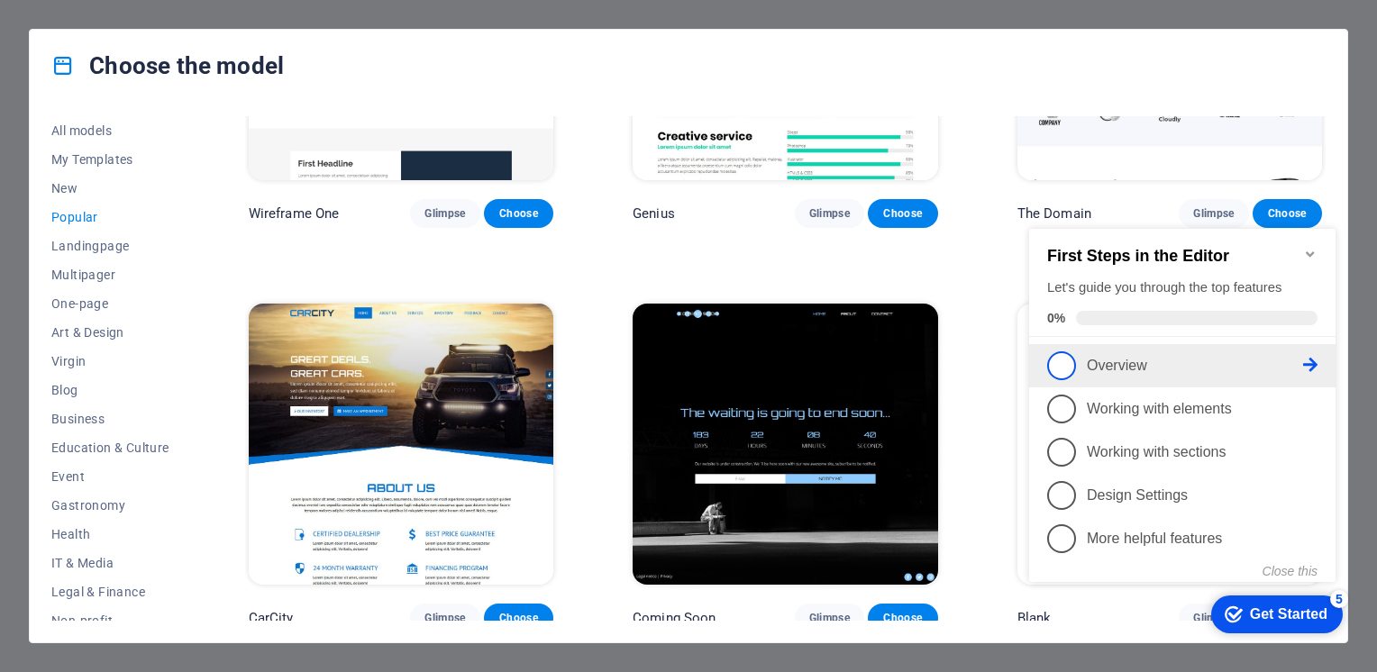
click at [1061, 361] on span "1" at bounding box center [1061, 365] width 29 height 29
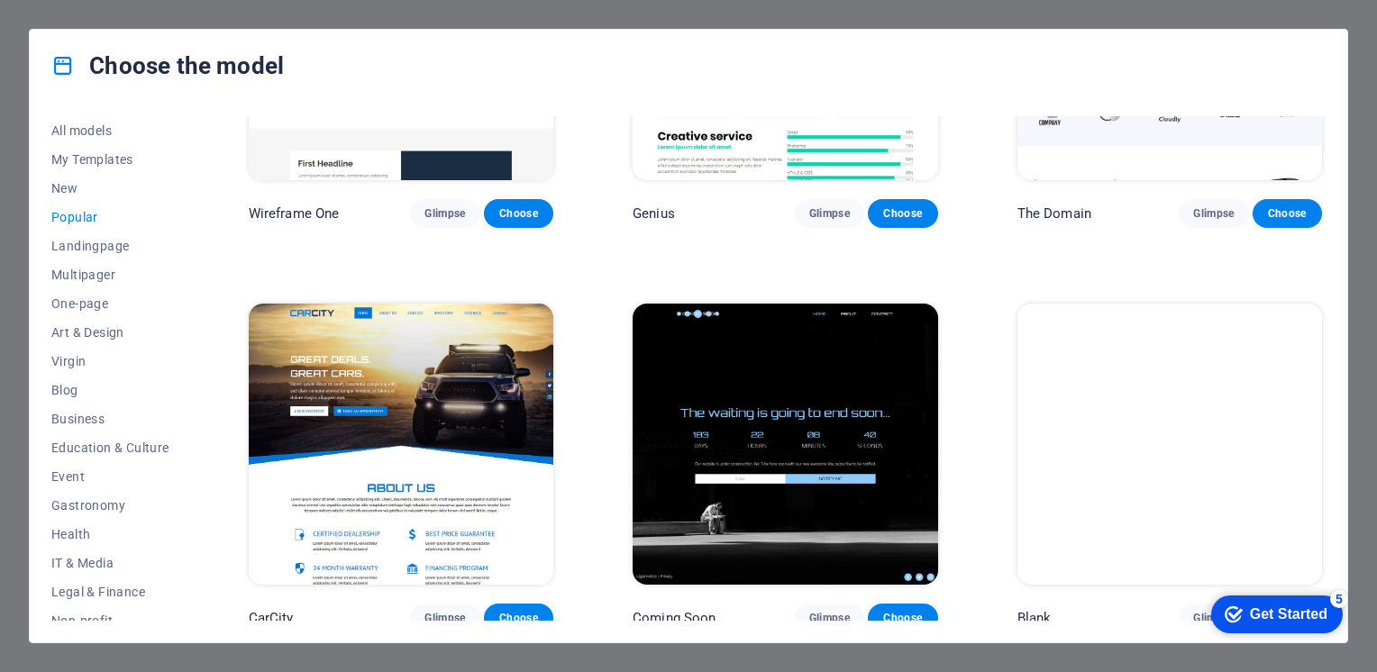
drag, startPoint x: 1260, startPoint y: 599, endPoint x: 1436, endPoint y: 986, distance: 425.0
click at [1261, 599] on div "Checkmark Get Started 5" at bounding box center [1277, 615] width 132 height 38
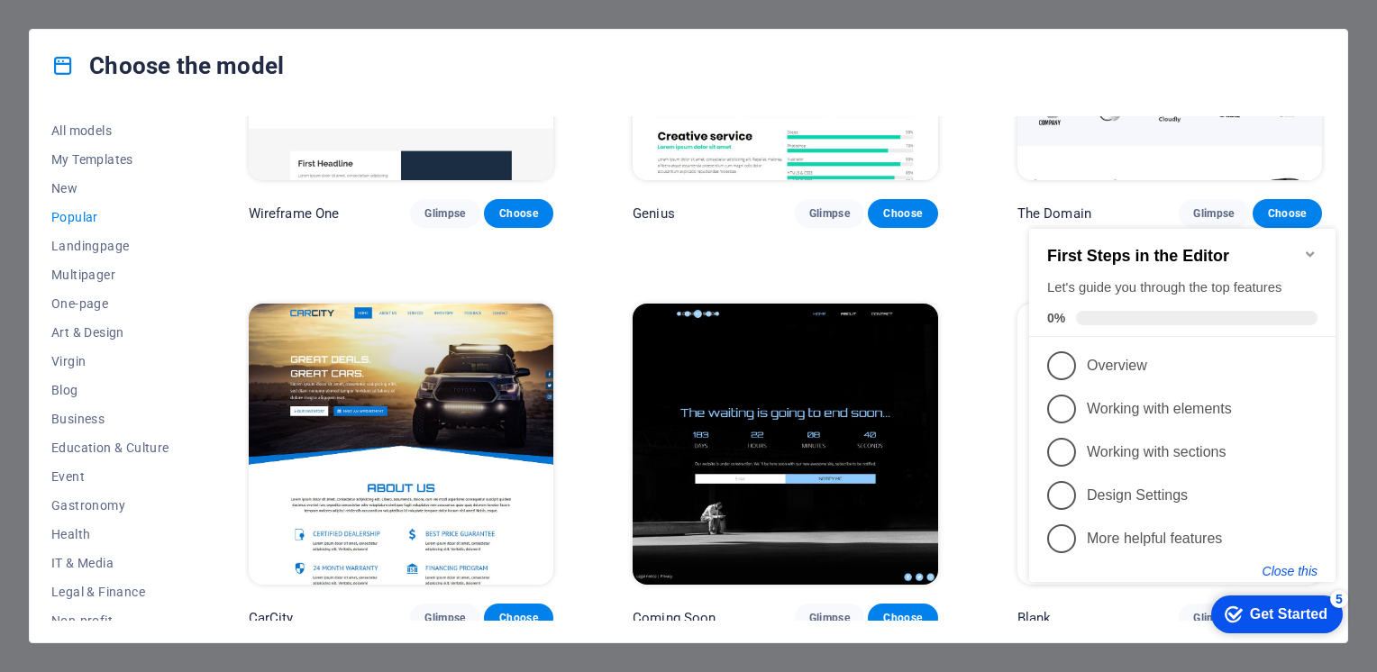
click at [1281, 566] on button "Close this" at bounding box center [1289, 571] width 55 height 14
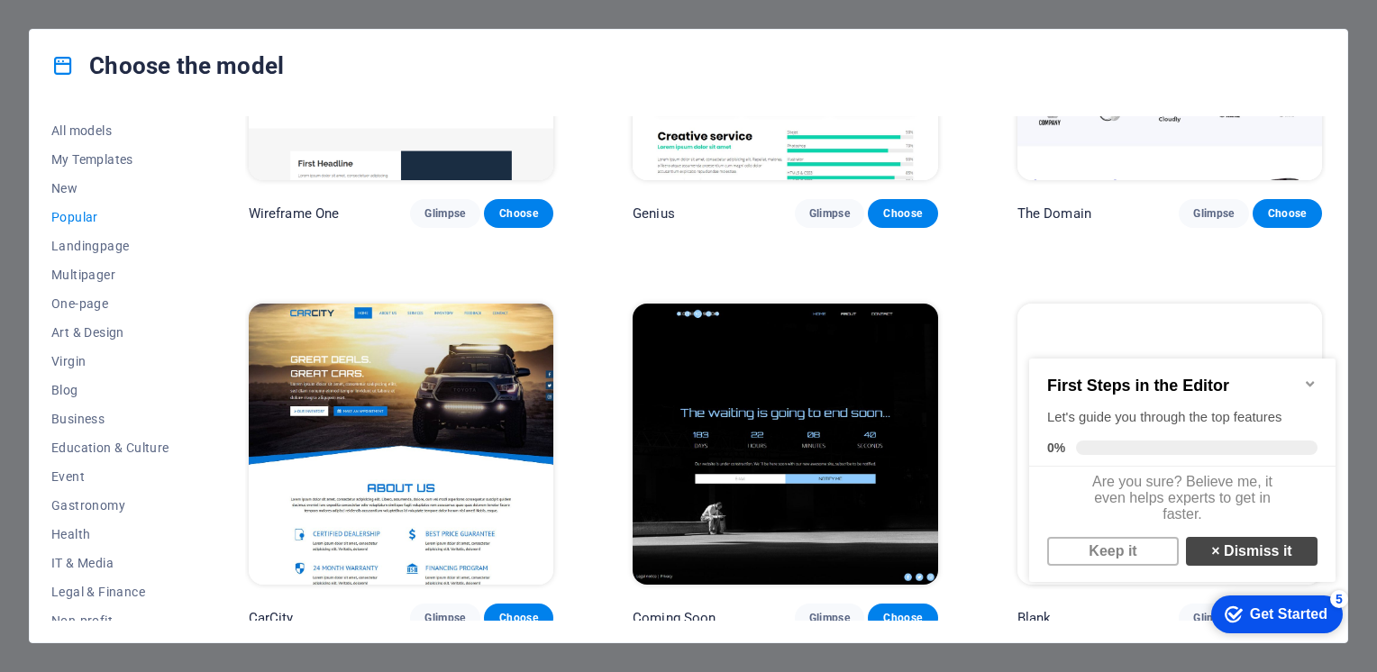
click at [1242, 552] on link "× Dismiss it" at bounding box center [1252, 551] width 132 height 29
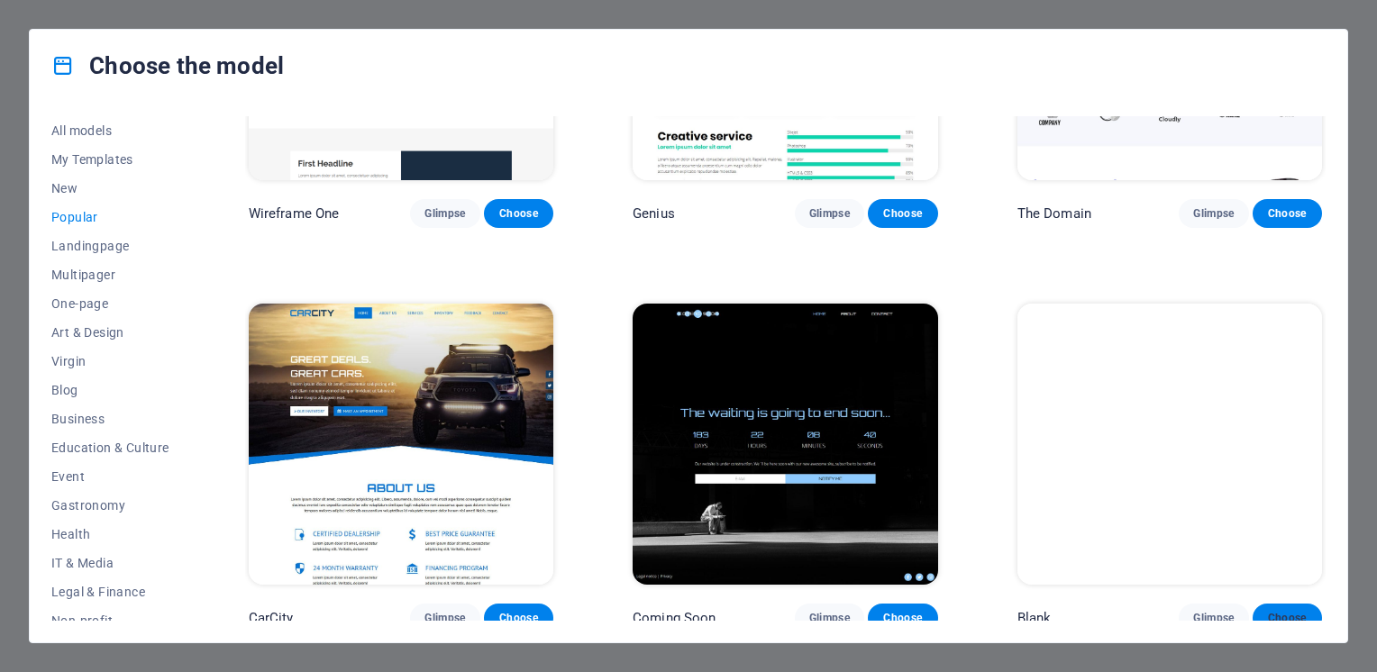
click at [1276, 611] on span "Choose" at bounding box center [1287, 618] width 41 height 14
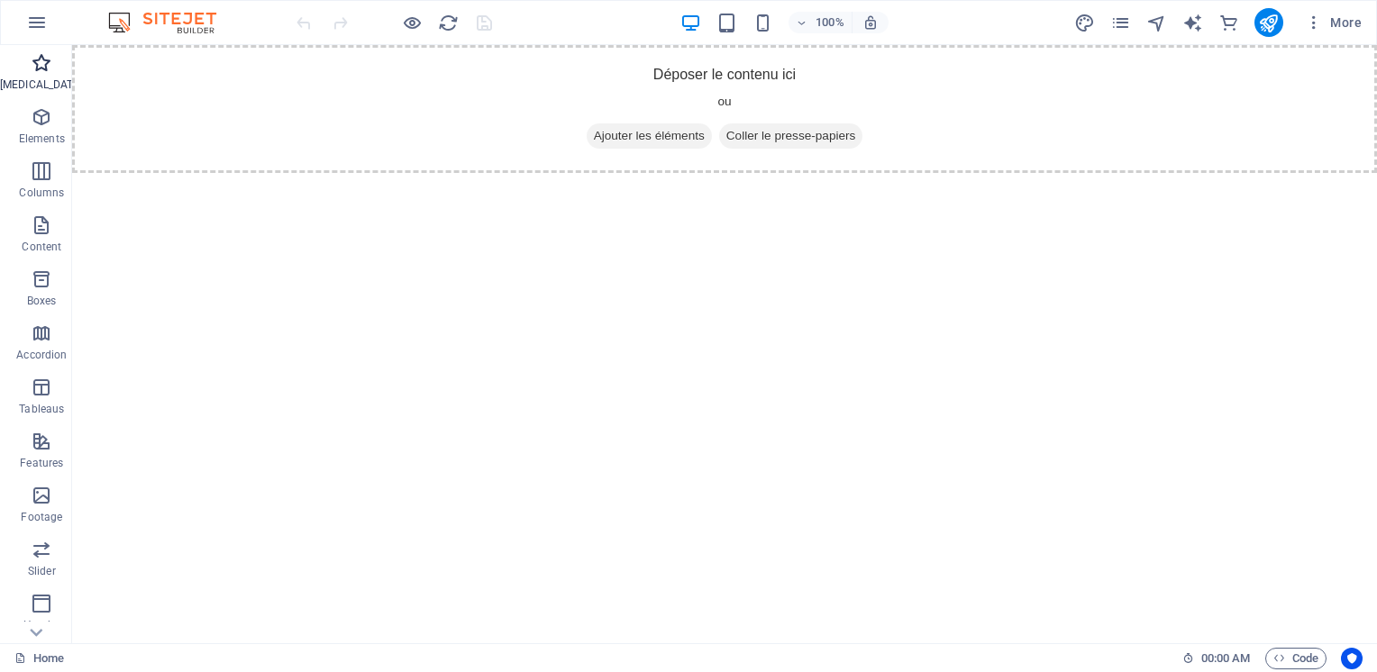
click at [33, 66] on icon "button" at bounding box center [42, 63] width 22 height 22
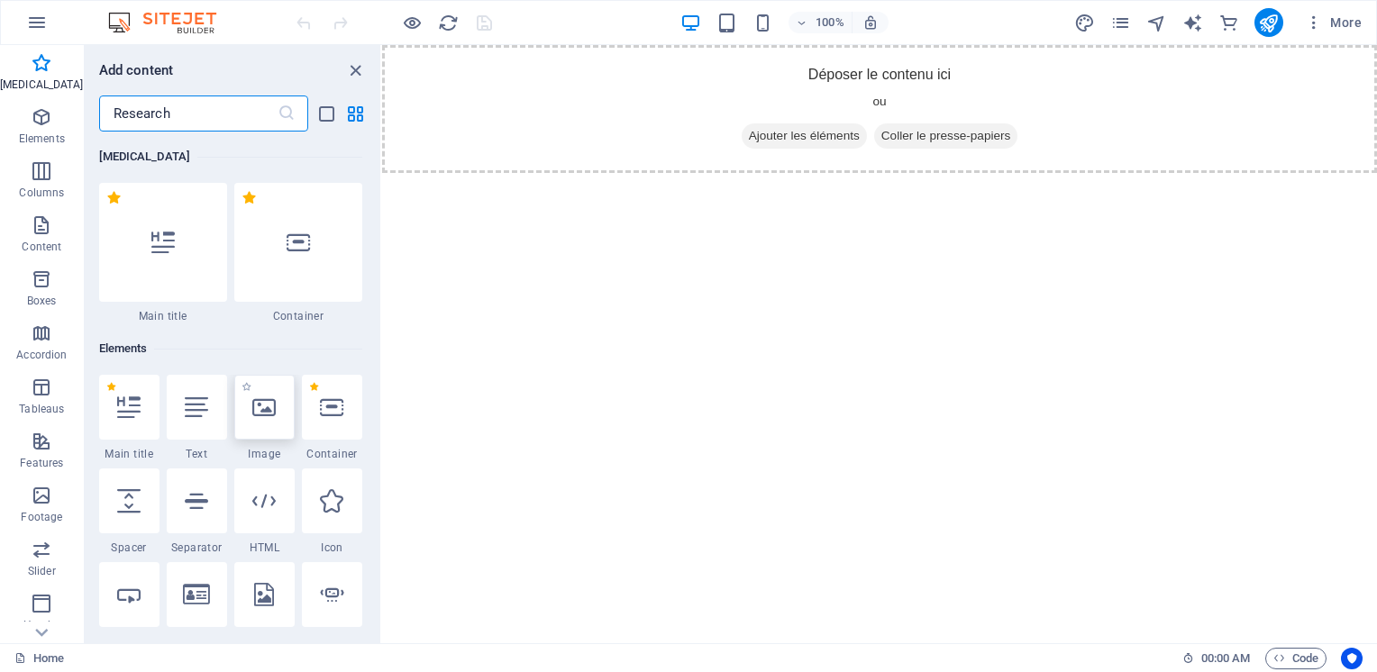
click at [264, 414] on icon at bounding box center [263, 407] width 23 height 23
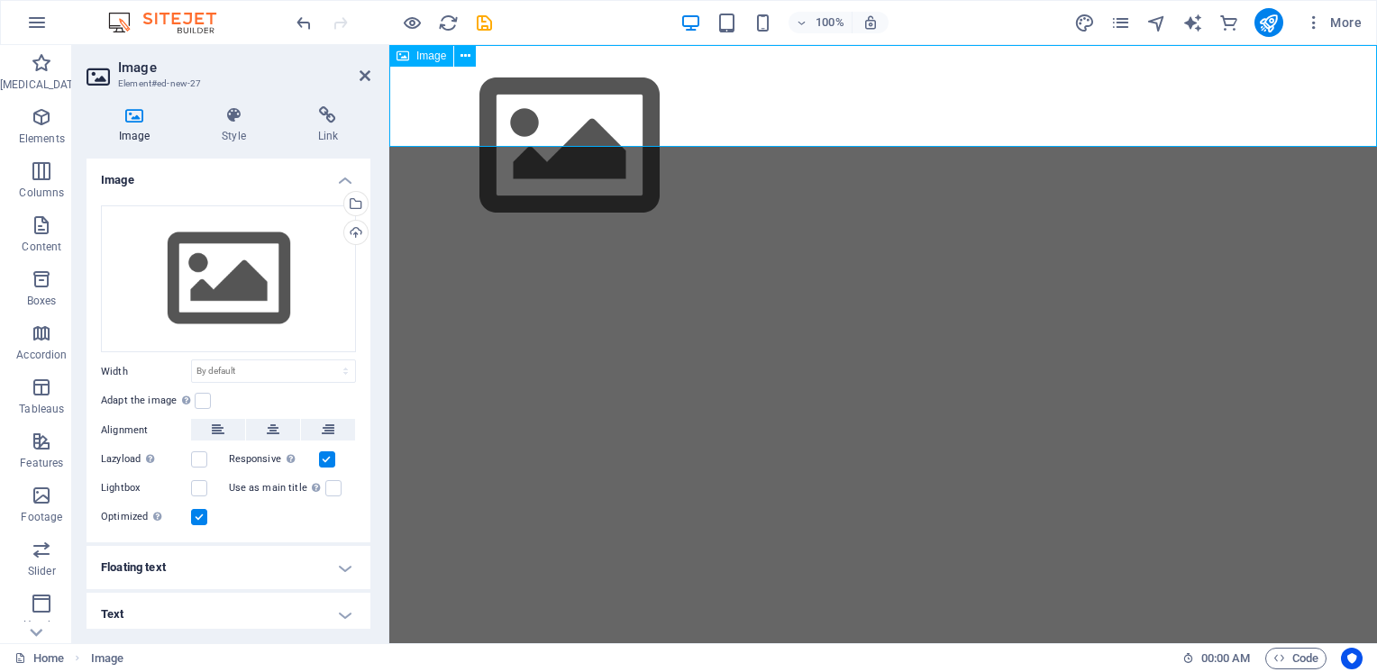
click at [423, 56] on span "Image" at bounding box center [431, 55] width 30 height 11
click at [469, 59] on icon at bounding box center [465, 56] width 10 height 19
click at [451, 100] on figure at bounding box center [882, 146] width 987 height 203
click at [36, 232] on icon "button" at bounding box center [42, 225] width 22 height 22
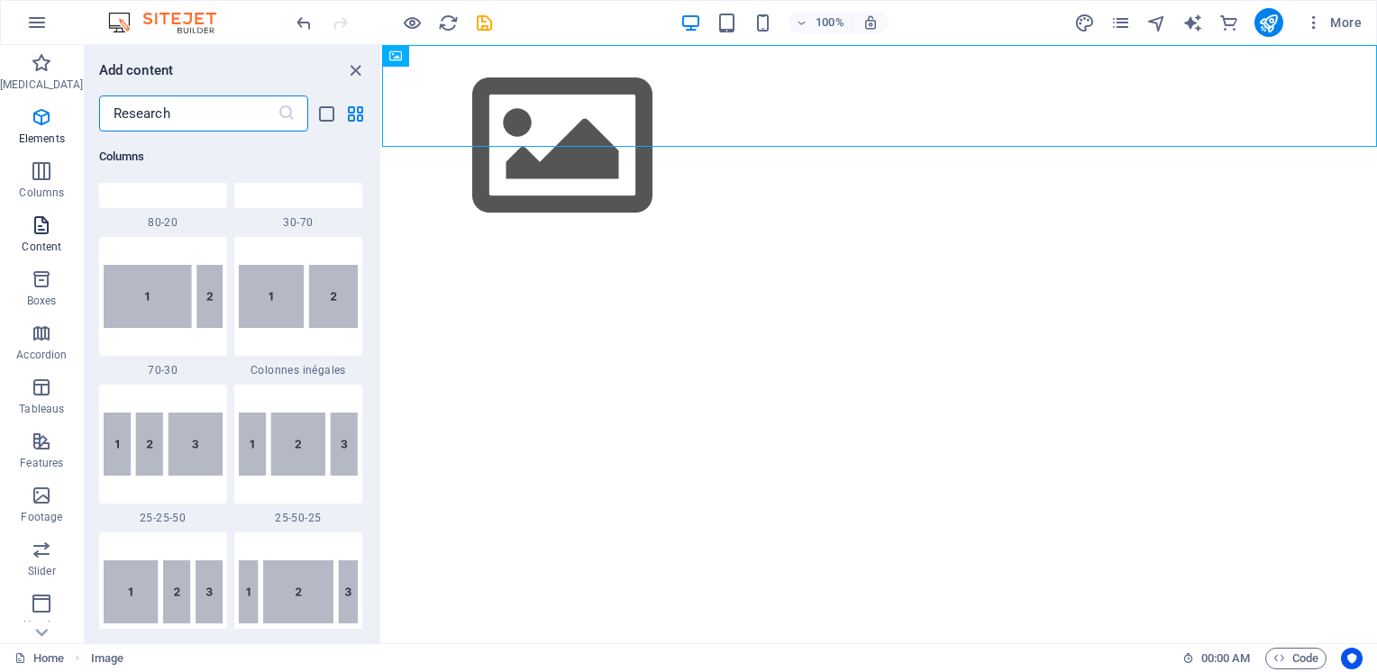
scroll to position [3153, 0]
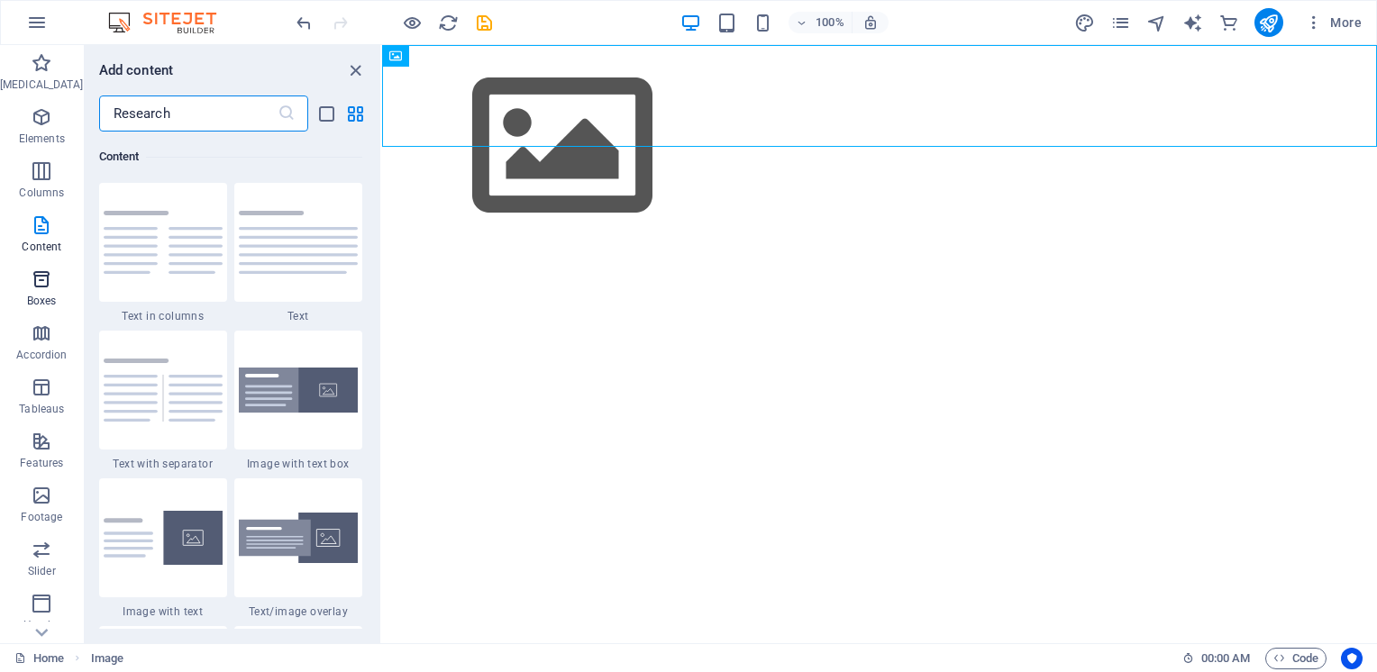
click at [34, 272] on icon "button" at bounding box center [42, 279] width 22 height 22
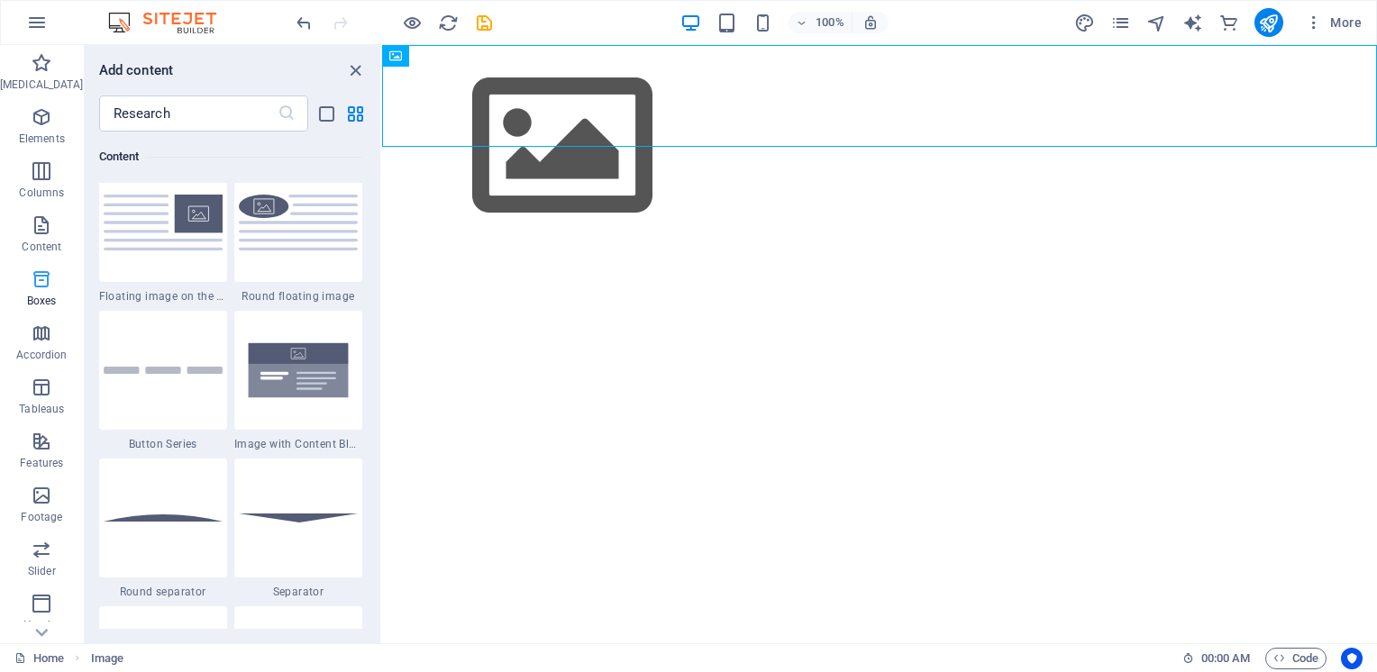
scroll to position [4970, 0]
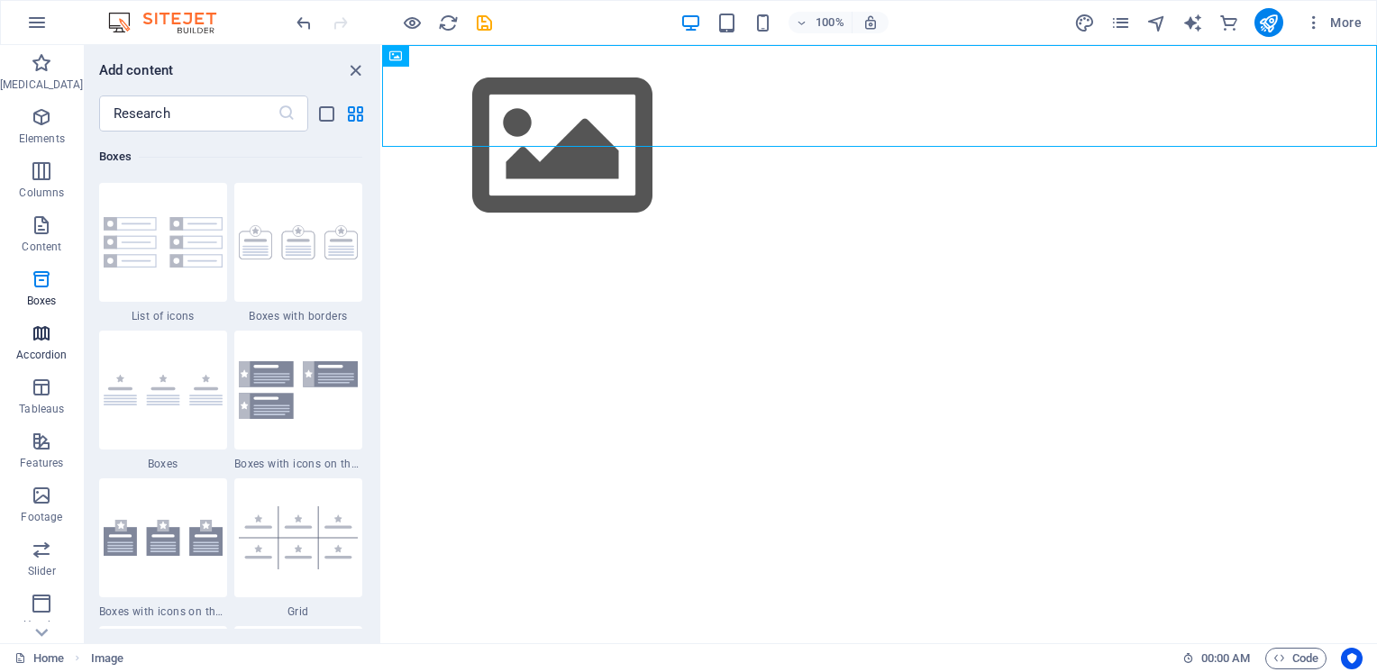
click at [32, 327] on icon "button" at bounding box center [42, 334] width 22 height 22
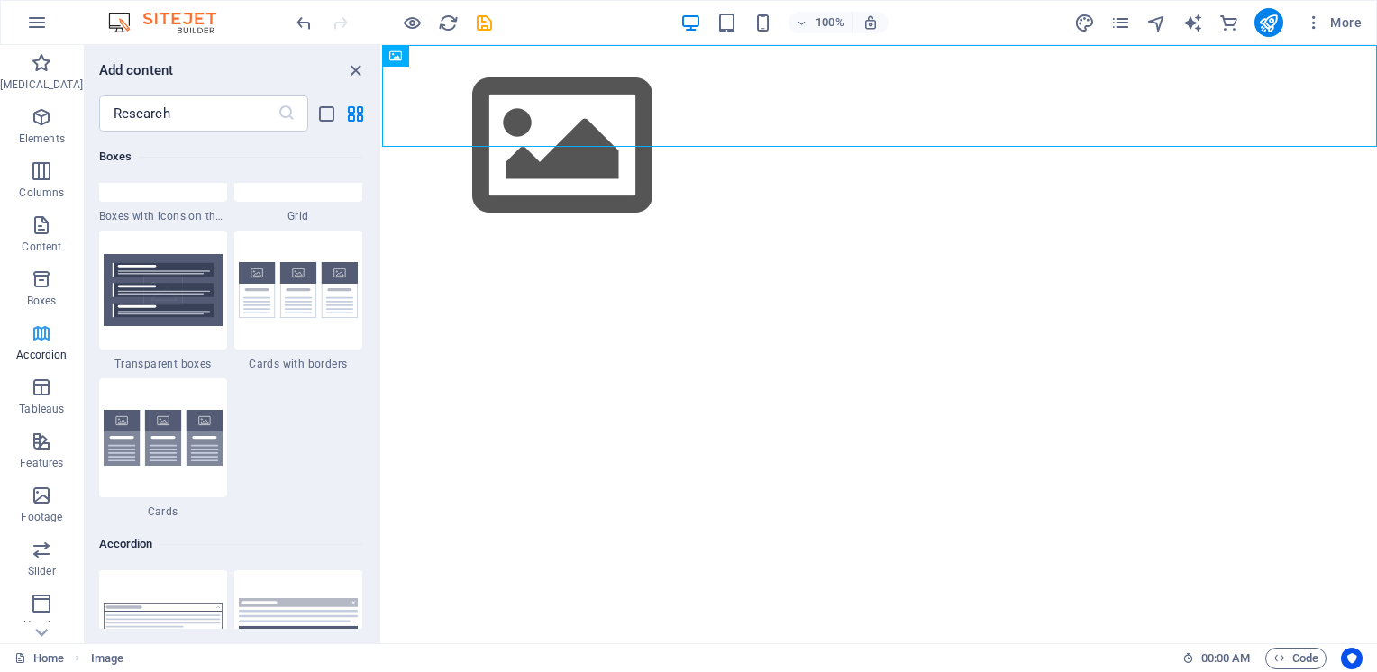
scroll to position [5752, 0]
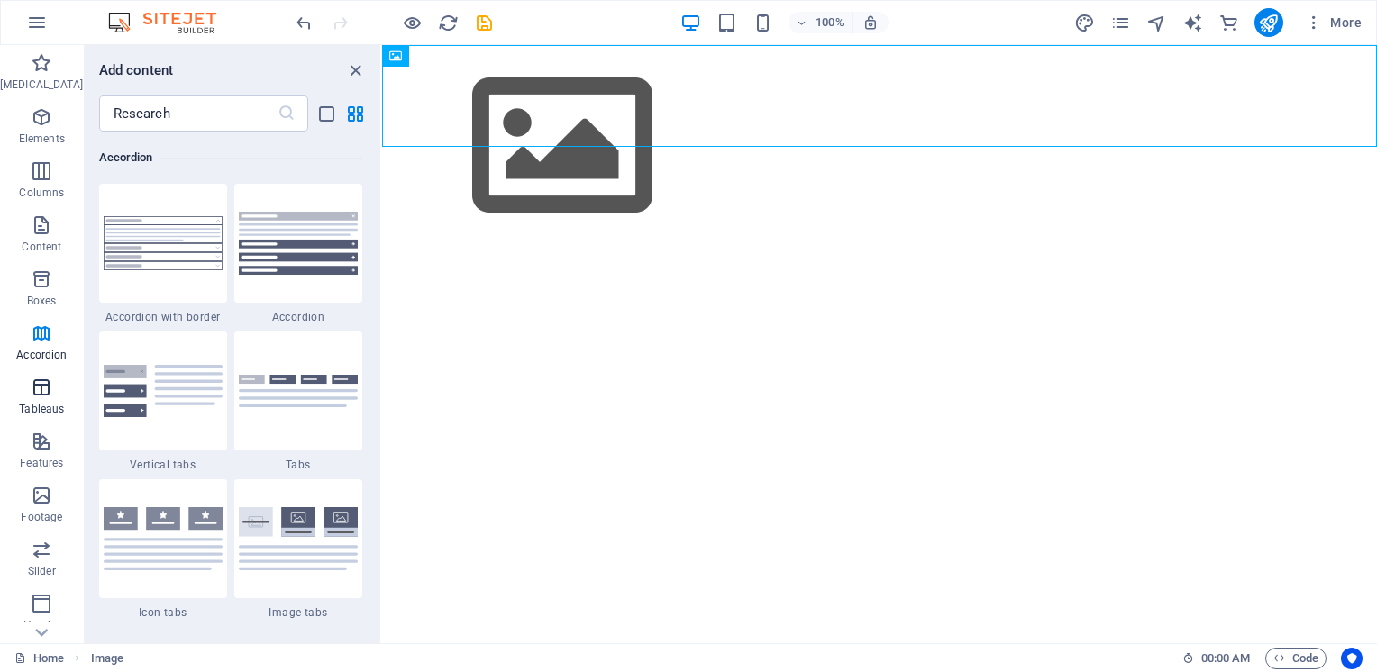
click at [40, 380] on icon "button" at bounding box center [42, 388] width 22 height 22
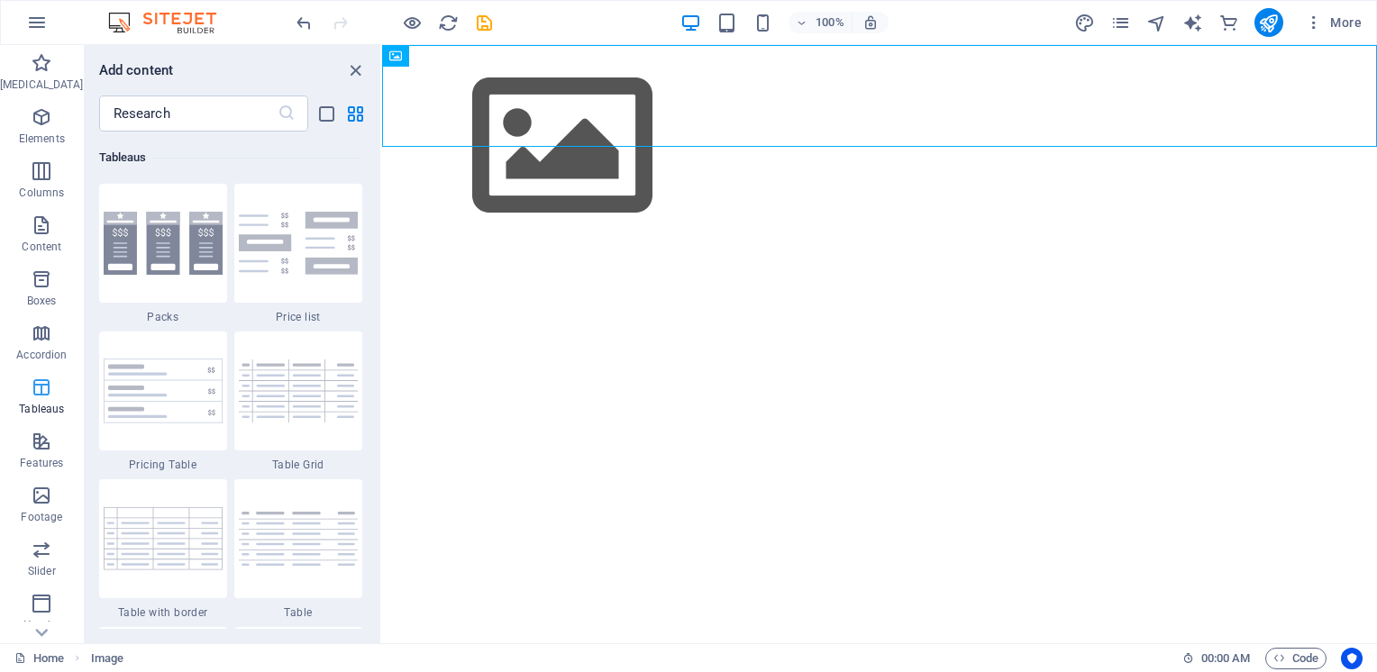
scroll to position [6239, 0]
click at [18, 445] on span "Features" at bounding box center [42, 452] width 84 height 43
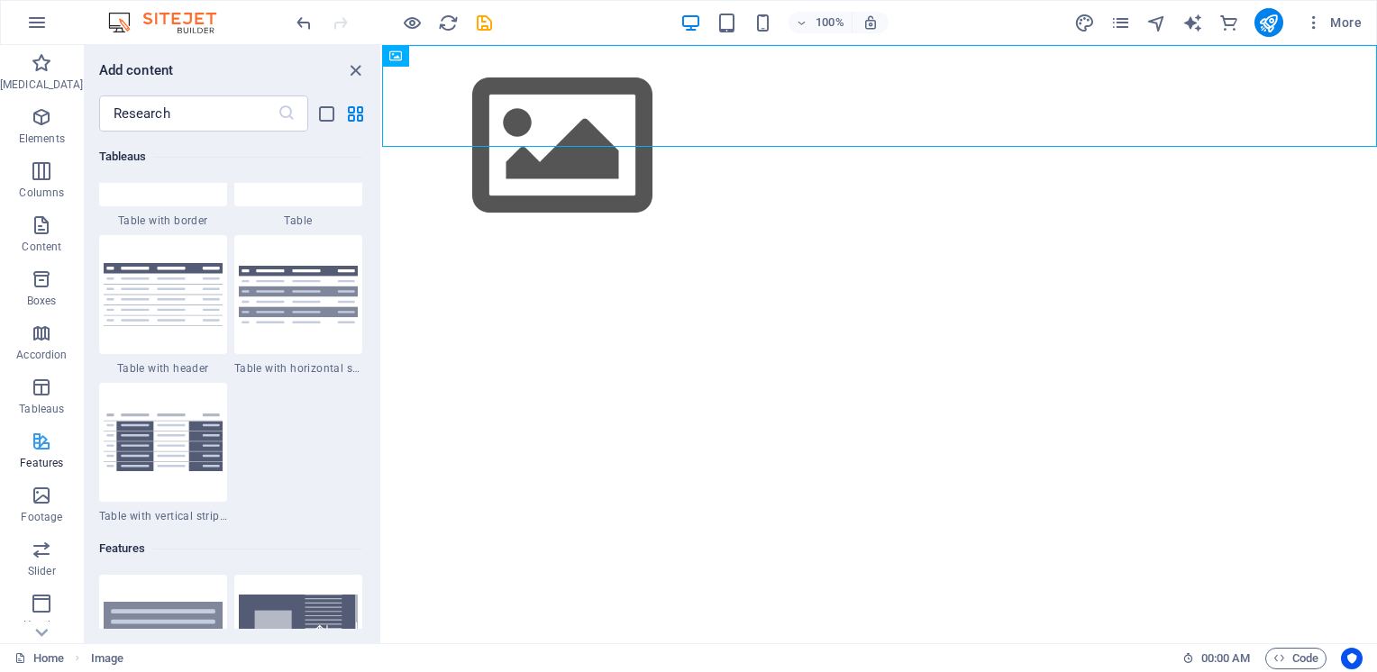
scroll to position [7022, 0]
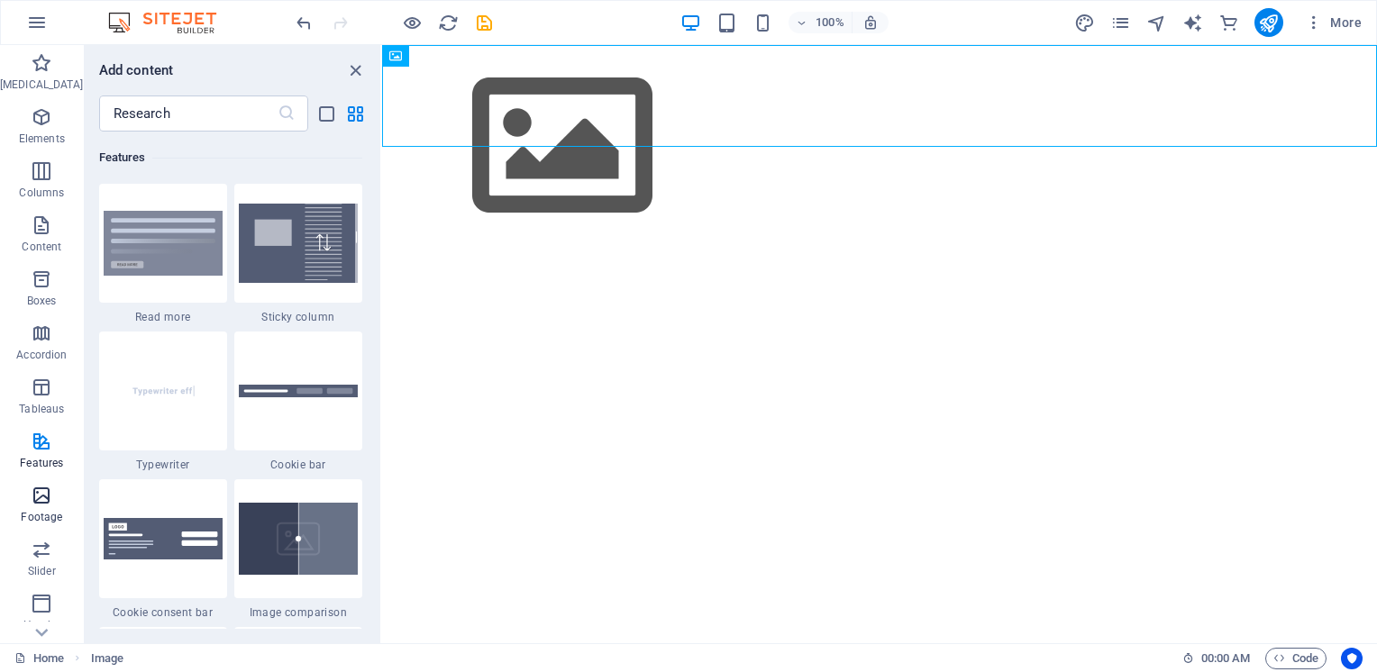
click at [34, 488] on icon "button" at bounding box center [42, 496] width 22 height 22
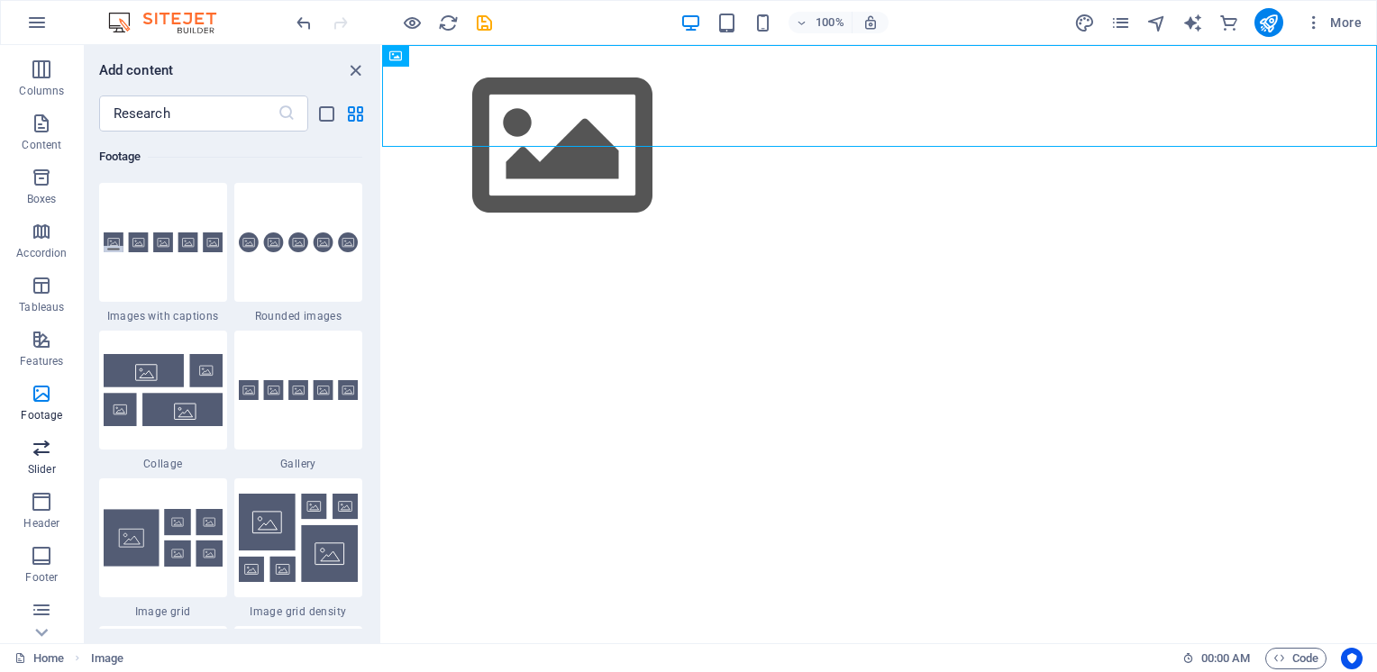
scroll to position [180, 0]
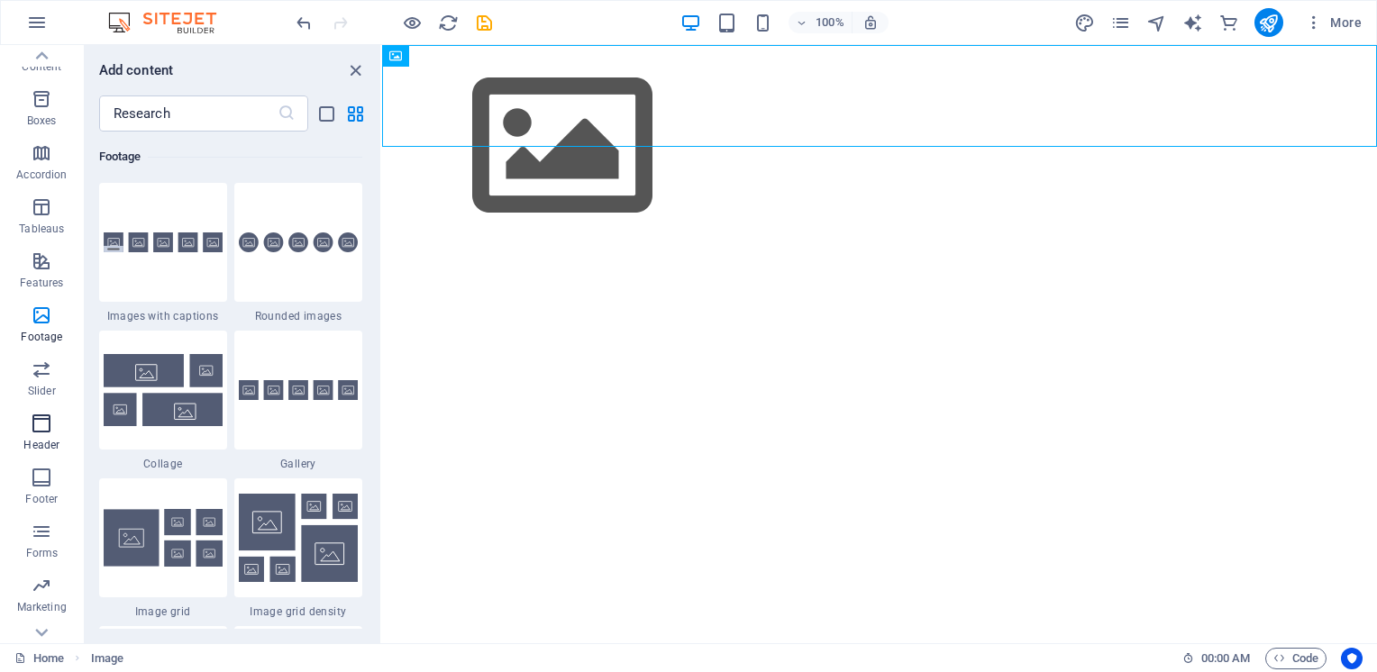
click at [36, 427] on icon "button" at bounding box center [42, 424] width 22 height 22
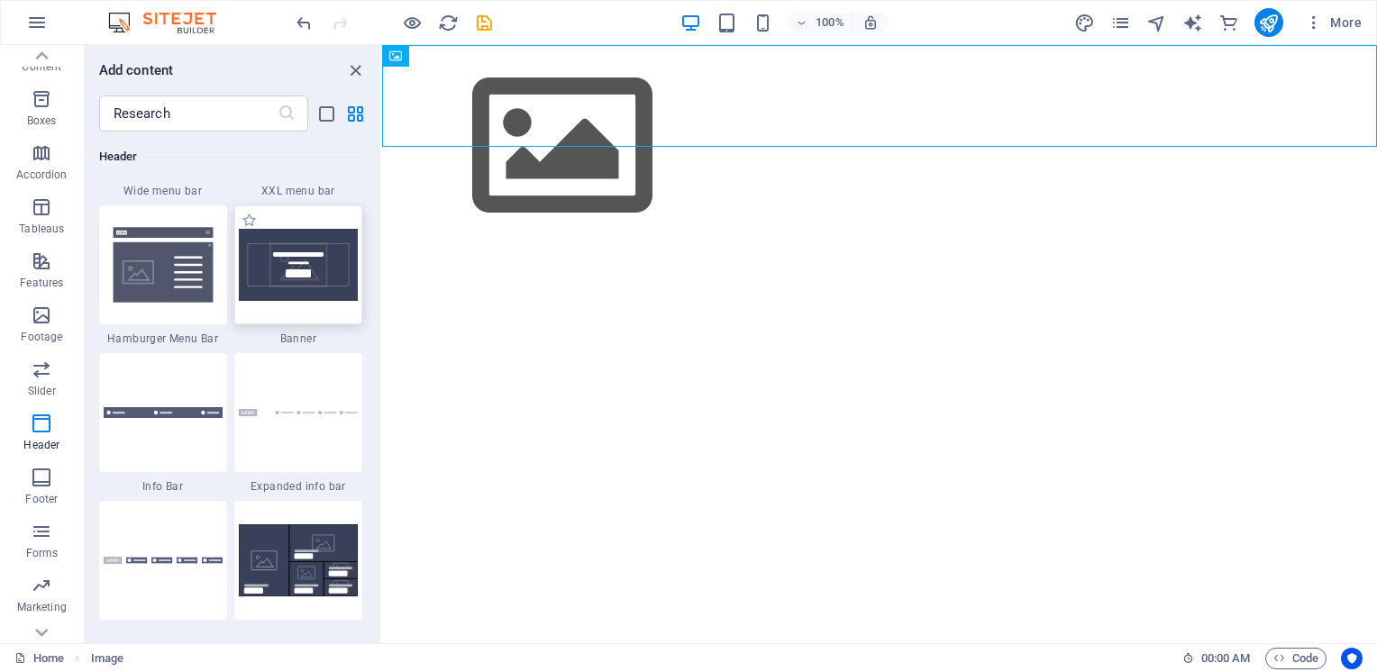
scroll to position [11390, 0]
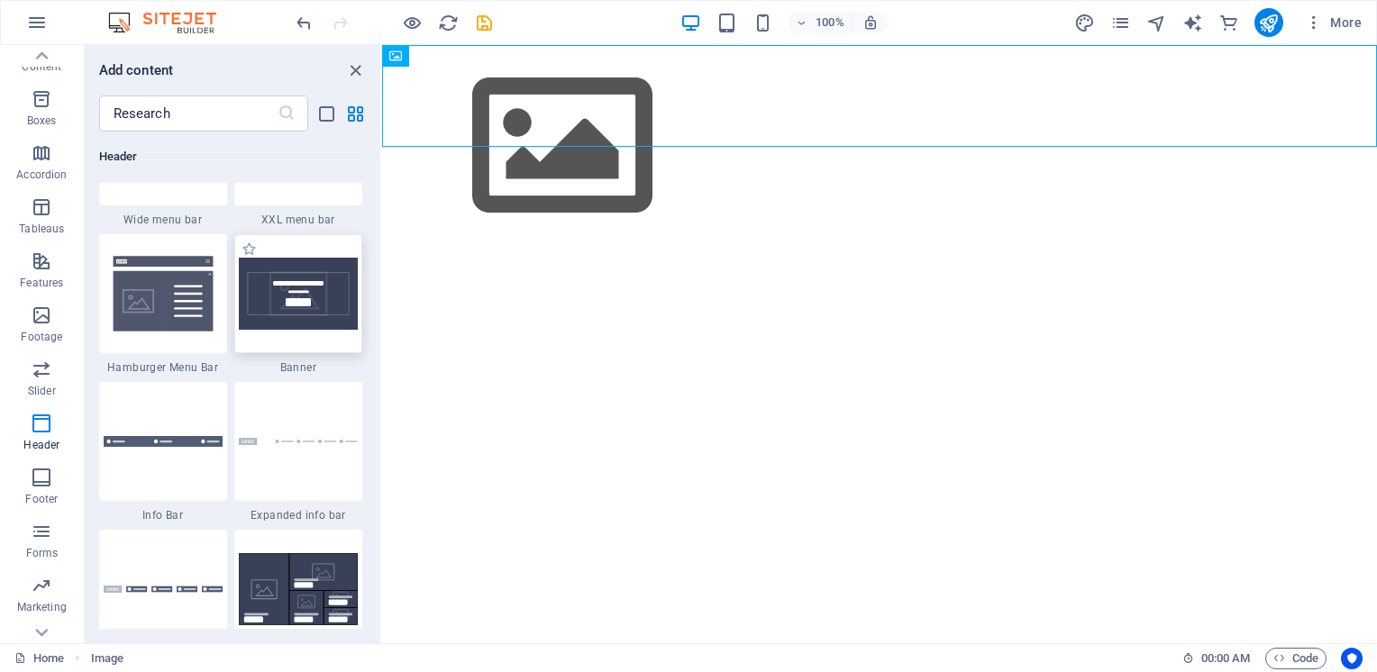
click at [278, 278] on img at bounding box center [298, 294] width 119 height 72
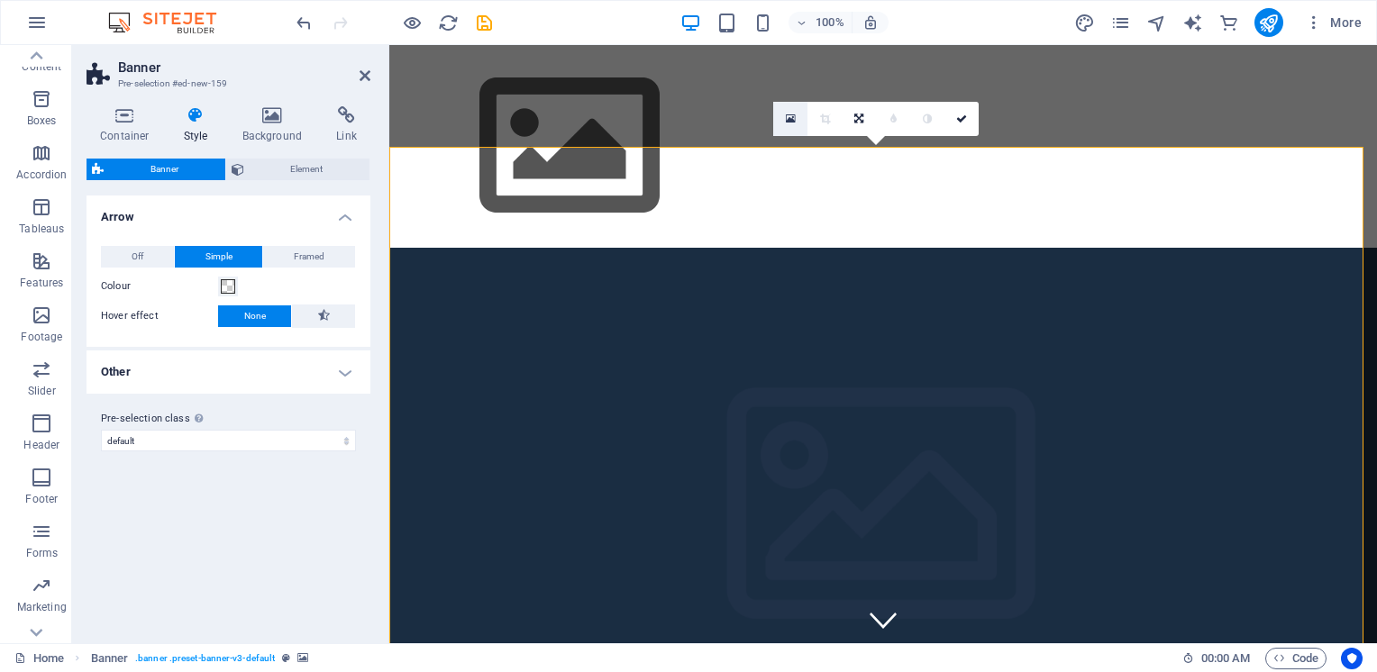
click at [789, 116] on icon at bounding box center [791, 119] width 10 height 13
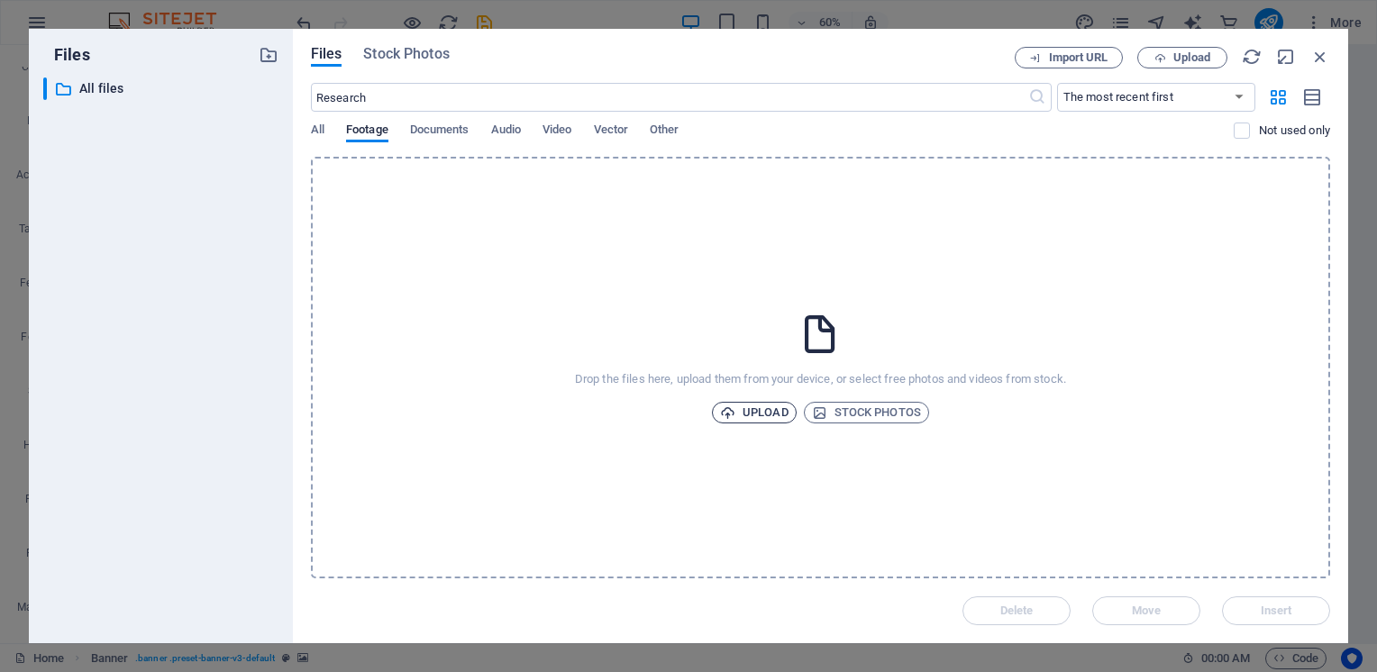
click at [766, 413] on font "Upload" at bounding box center [765, 413] width 46 height 22
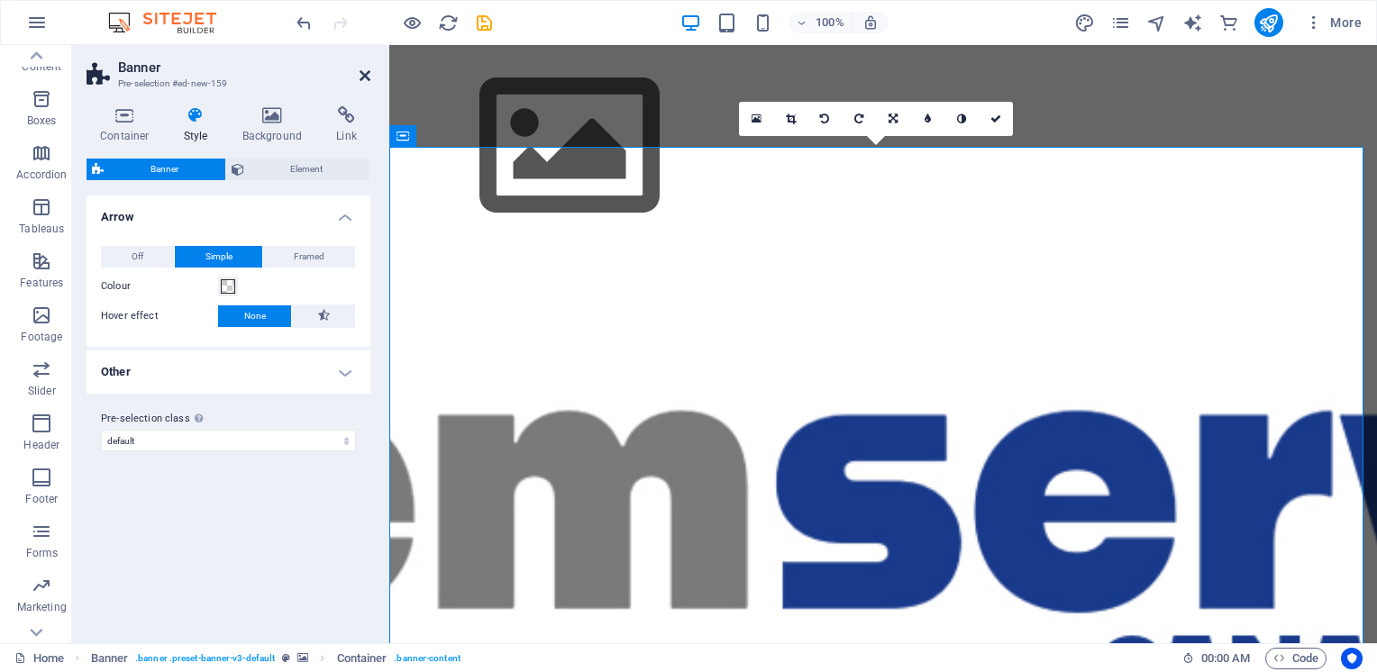
drag, startPoint x: 366, startPoint y: 70, endPoint x: 291, endPoint y: 29, distance: 85.5
click at [366, 70] on icon at bounding box center [364, 75] width 11 height 14
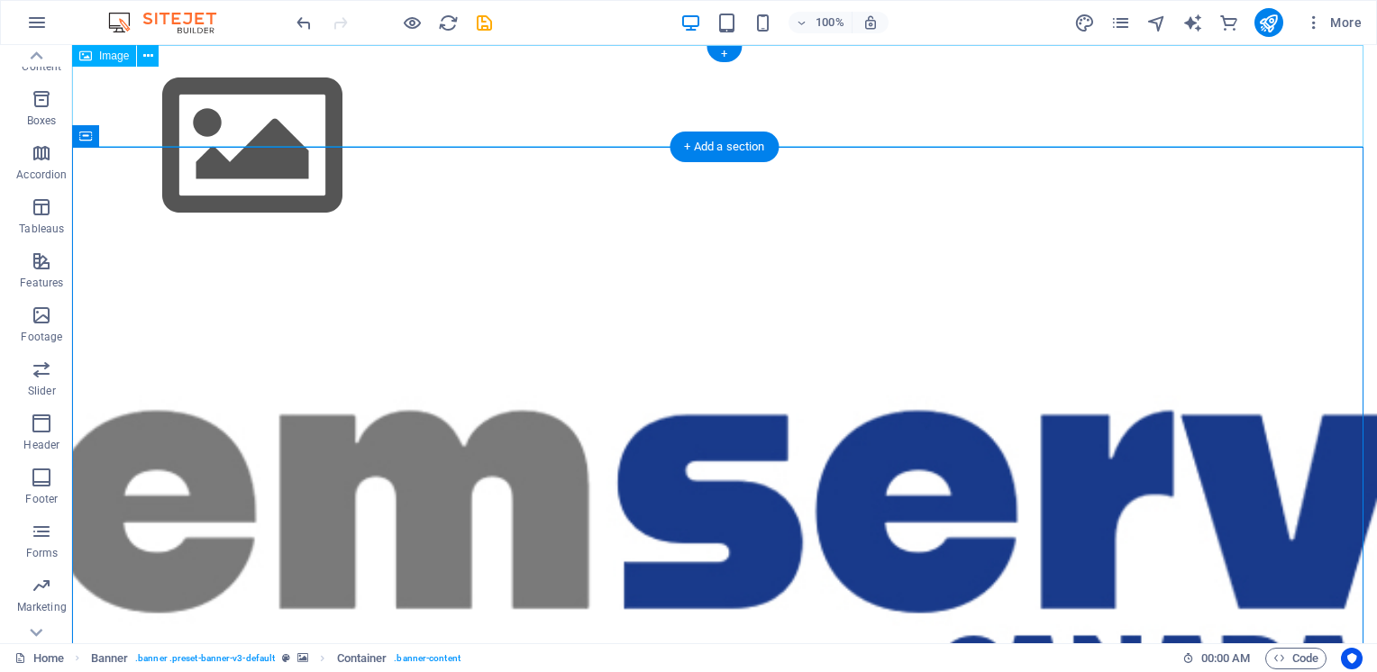
click at [179, 81] on figure at bounding box center [724, 146] width 1305 height 203
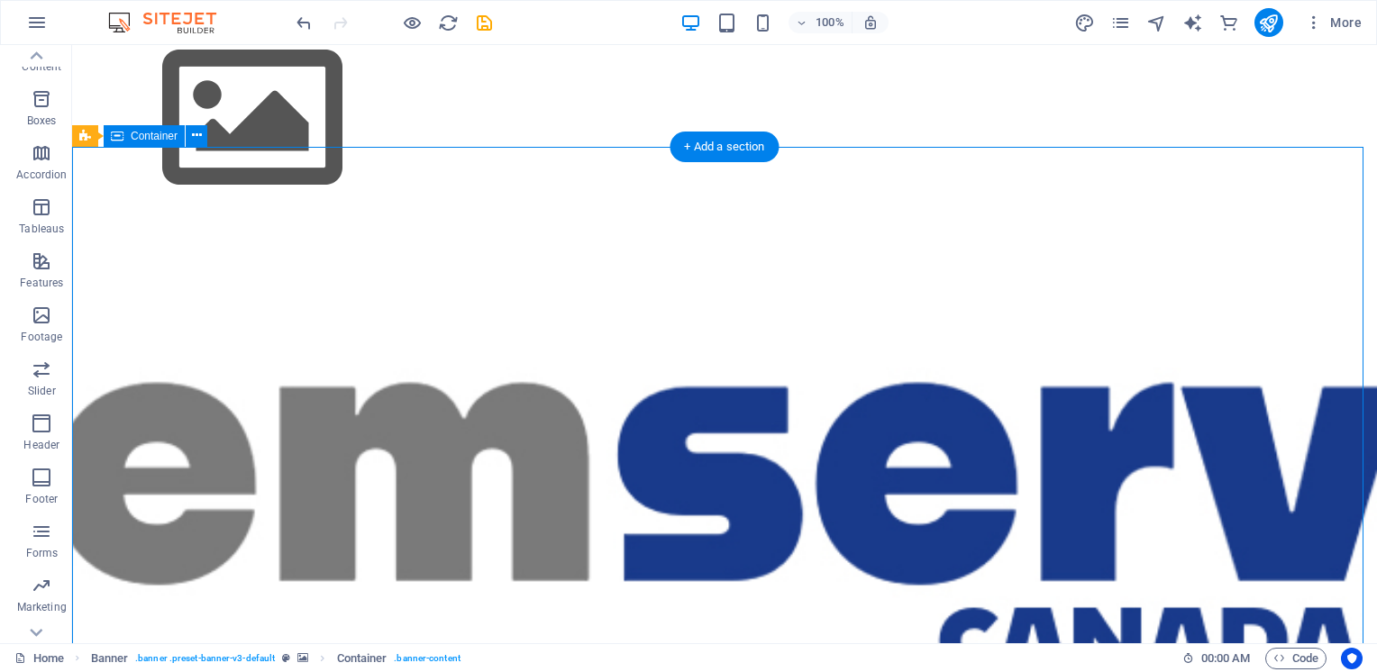
scroll to position [37, 0]
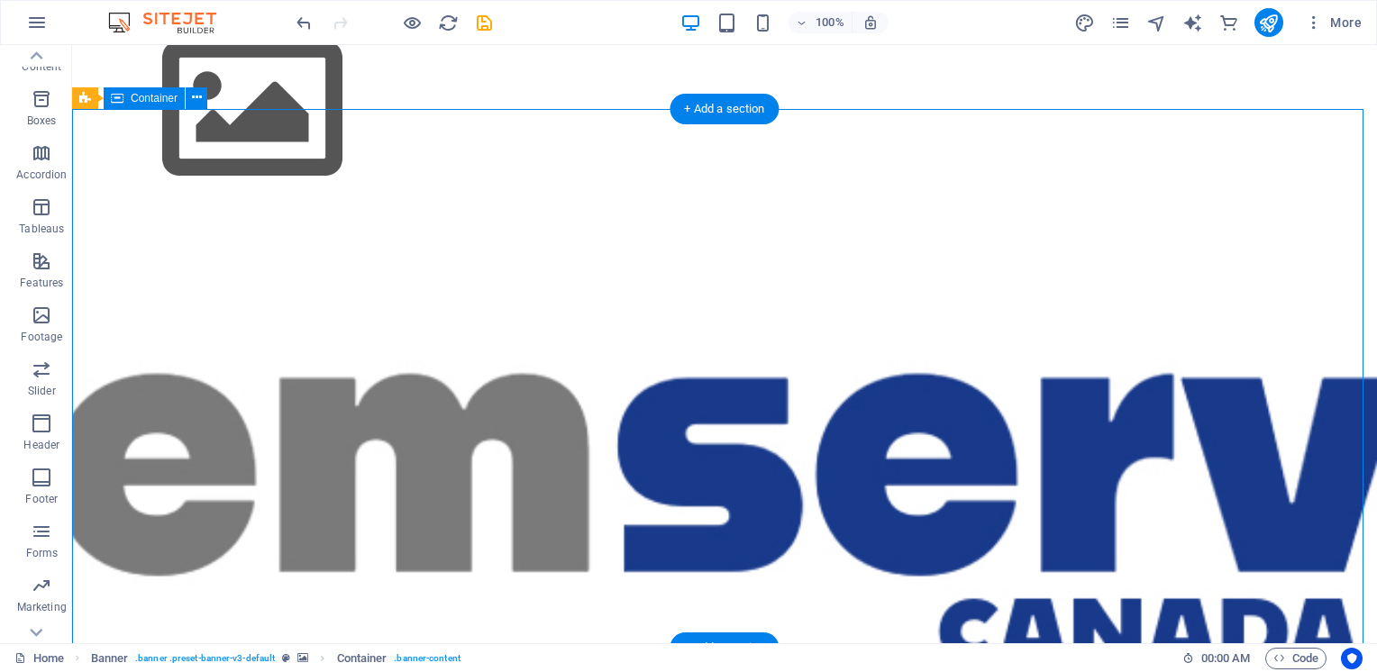
drag, startPoint x: 1340, startPoint y: 594, endPoint x: 1252, endPoint y: 482, distance: 141.8
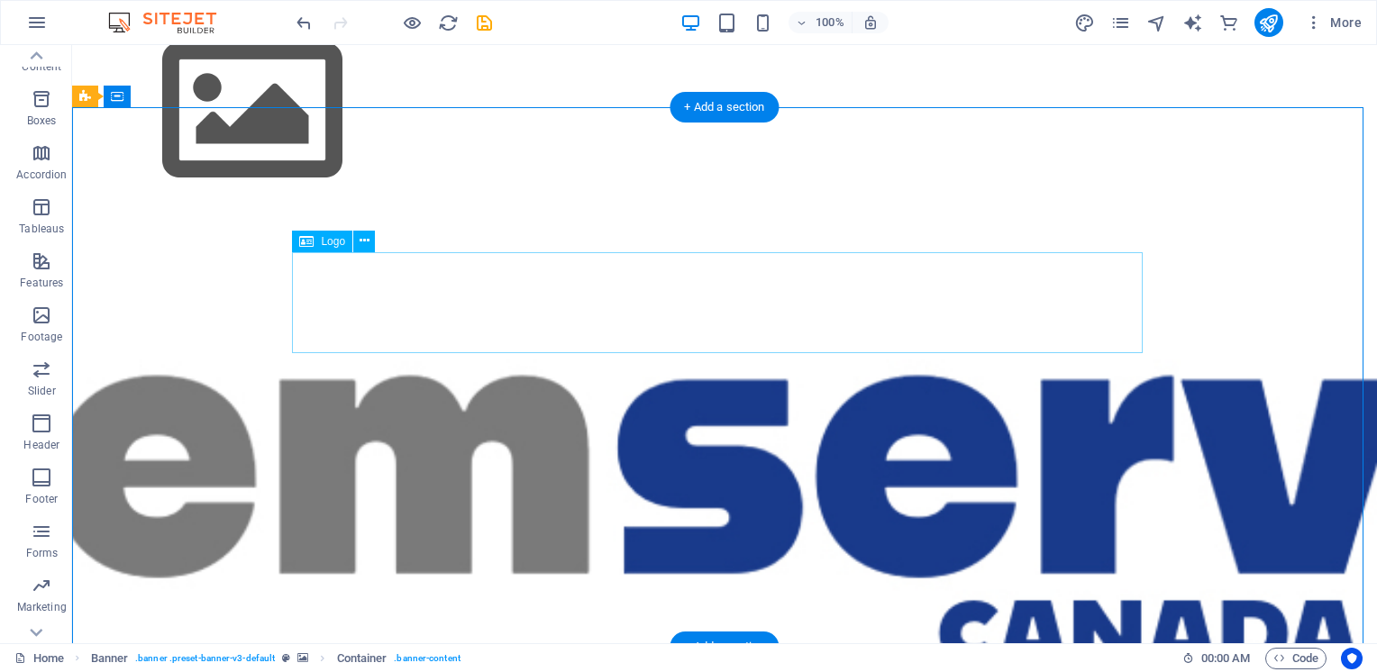
scroll to position [0, 0]
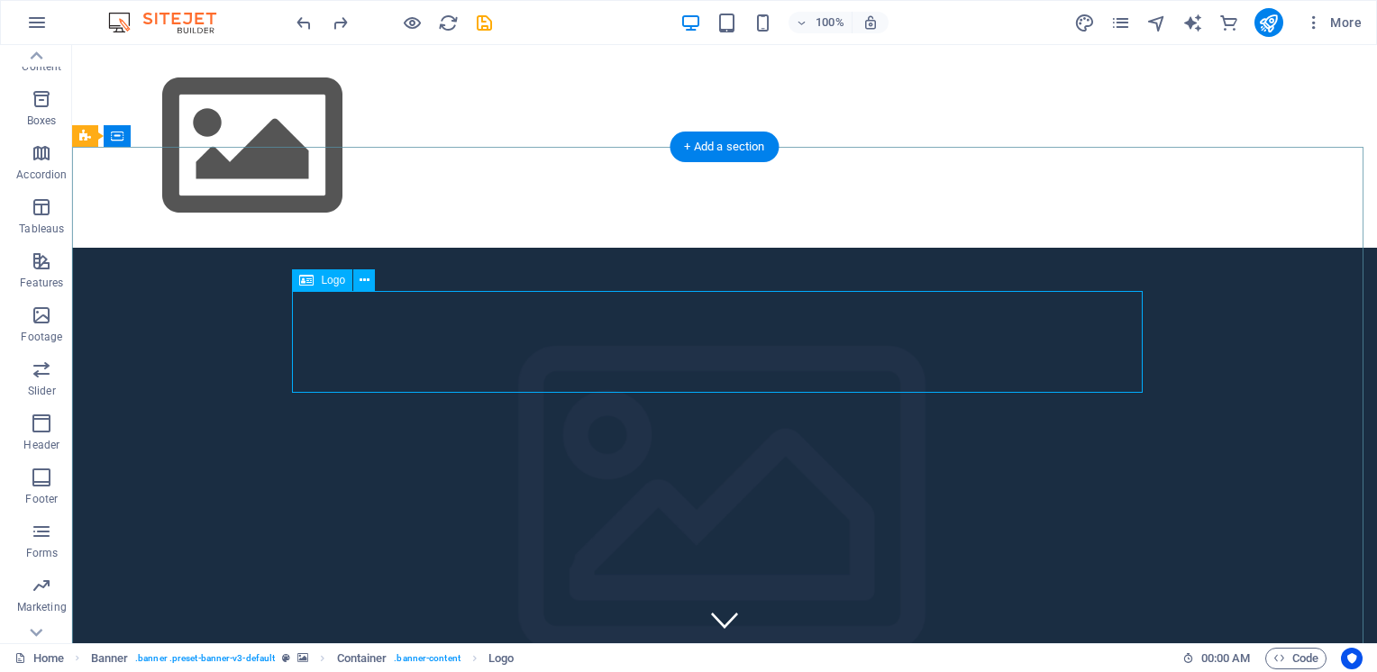
click at [369, 279] on button at bounding box center [364, 280] width 22 height 22
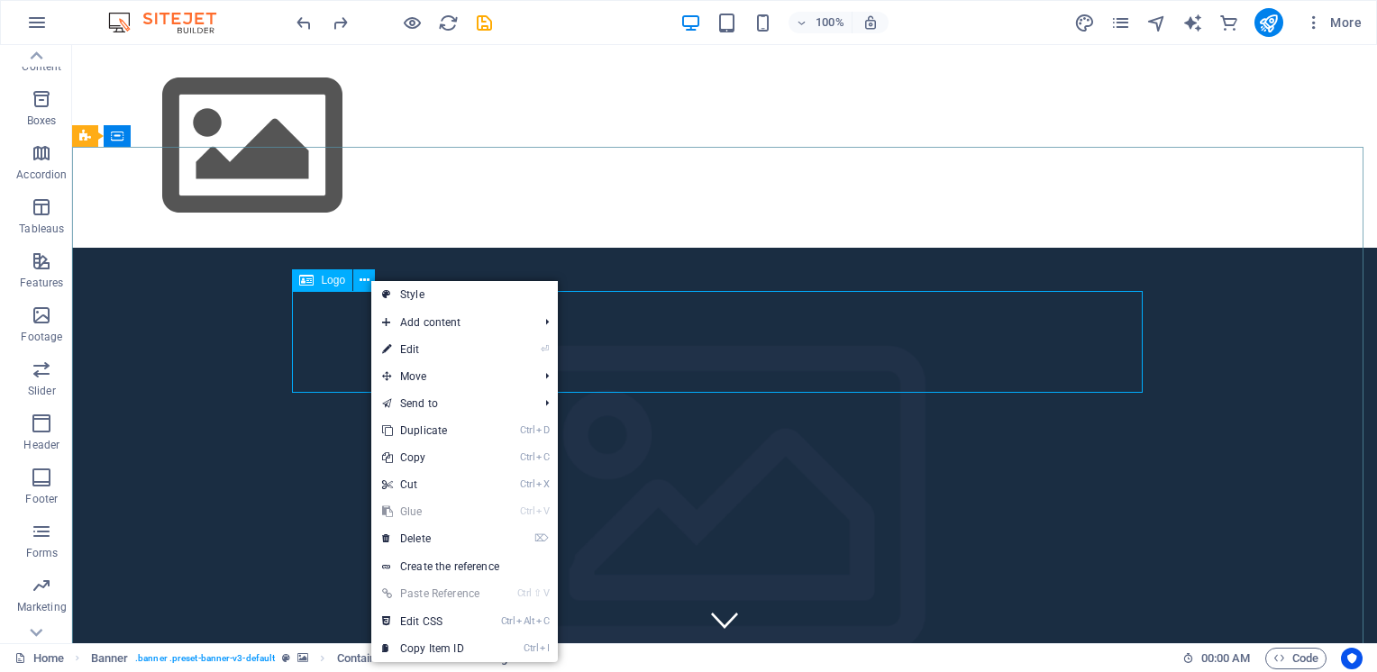
click at [306, 277] on icon at bounding box center [306, 280] width 14 height 22
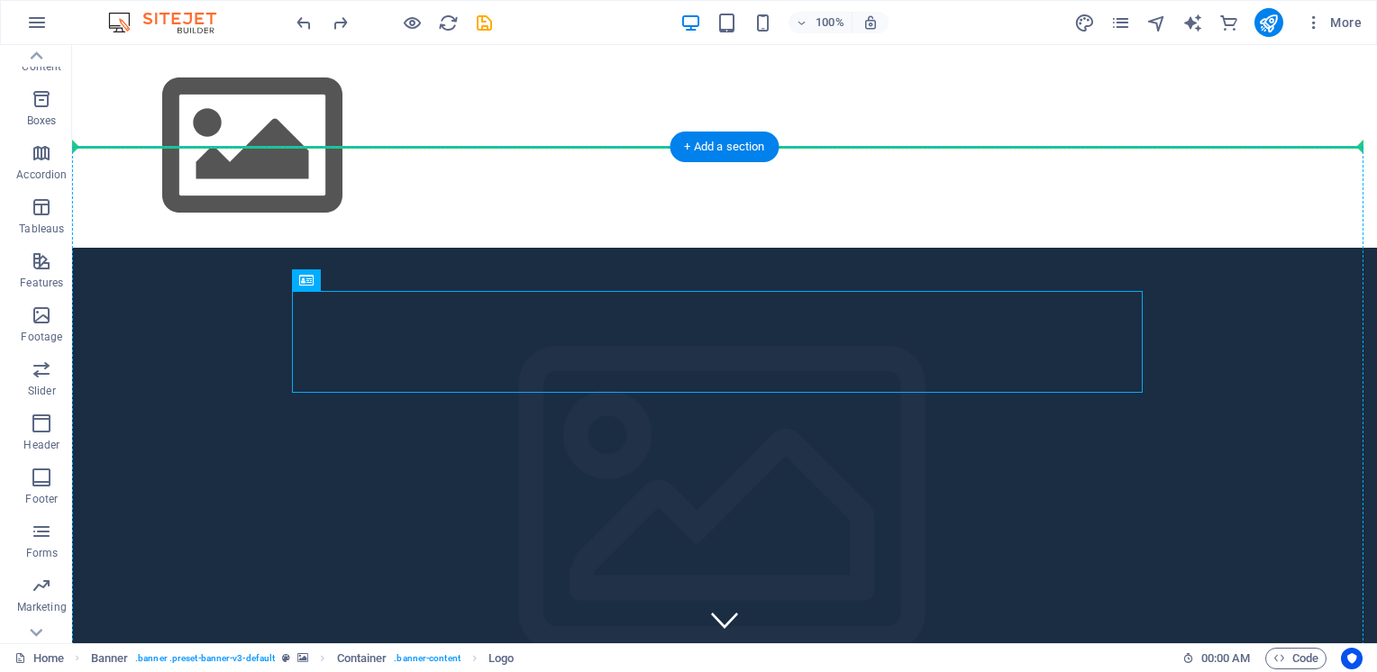
drag, startPoint x: 396, startPoint y: 327, endPoint x: 317, endPoint y: 247, distance: 112.1
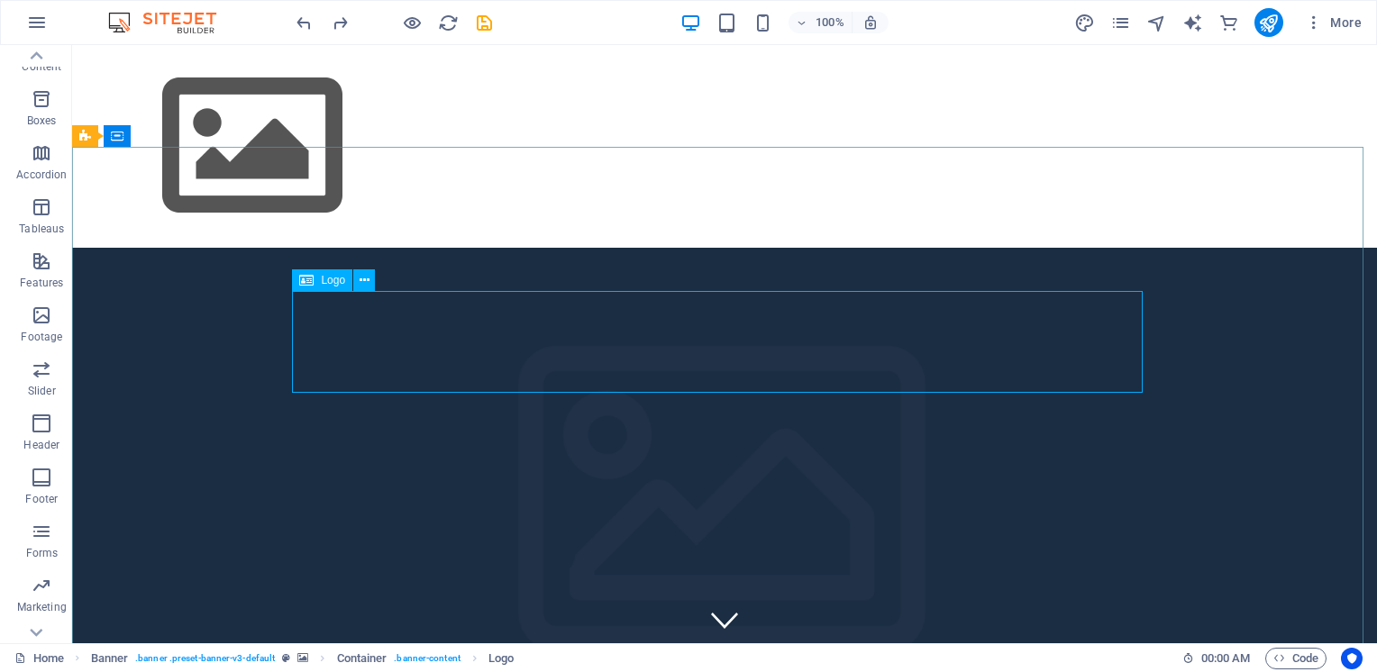
click at [315, 282] on div "Logo" at bounding box center [322, 280] width 60 height 22
click at [363, 278] on icon at bounding box center [364, 280] width 10 height 19
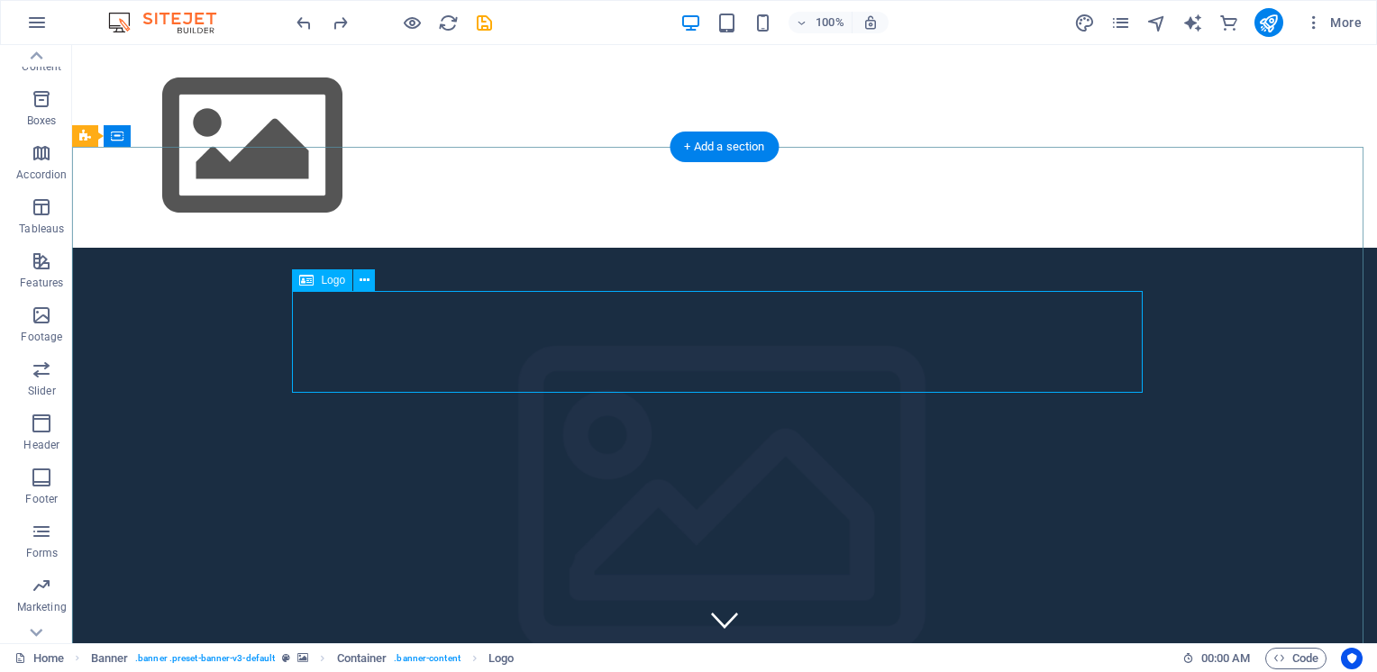
drag, startPoint x: 343, startPoint y: 103, endPoint x: 725, endPoint y: 148, distance: 384.7
click at [725, 148] on div "+ Add a section" at bounding box center [723, 147] width 109 height 31
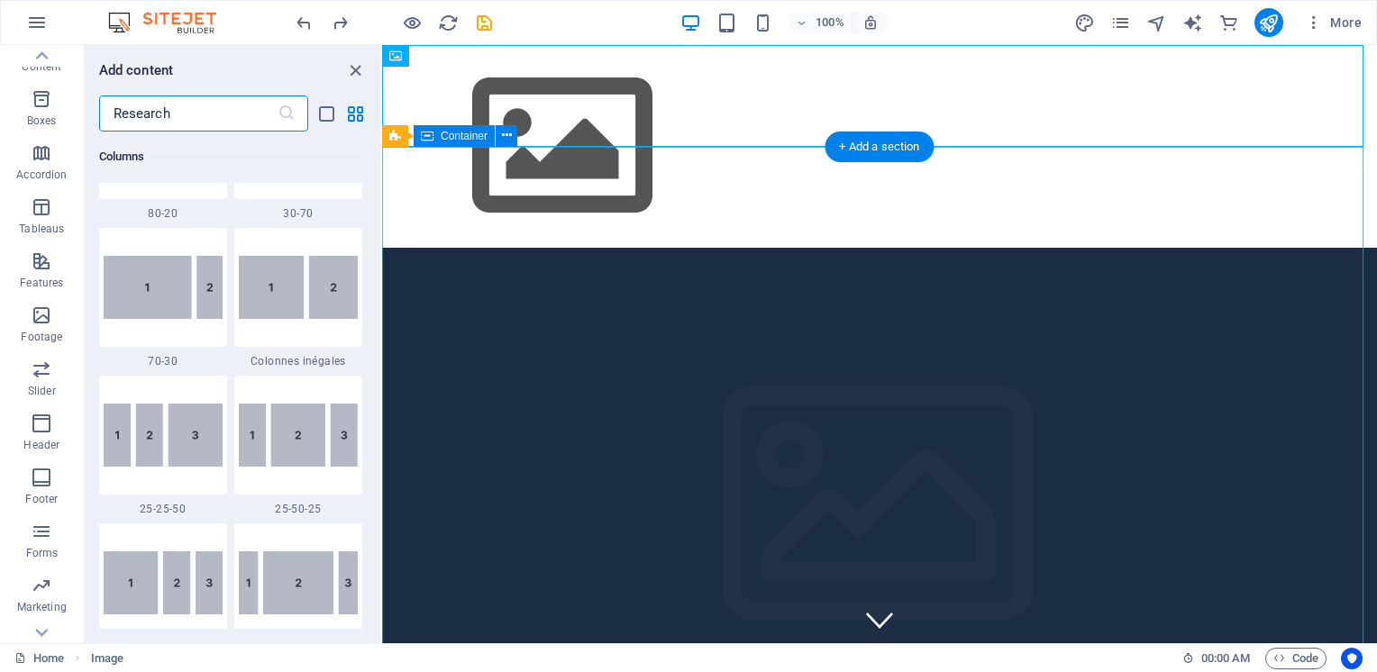
scroll to position [3153, 0]
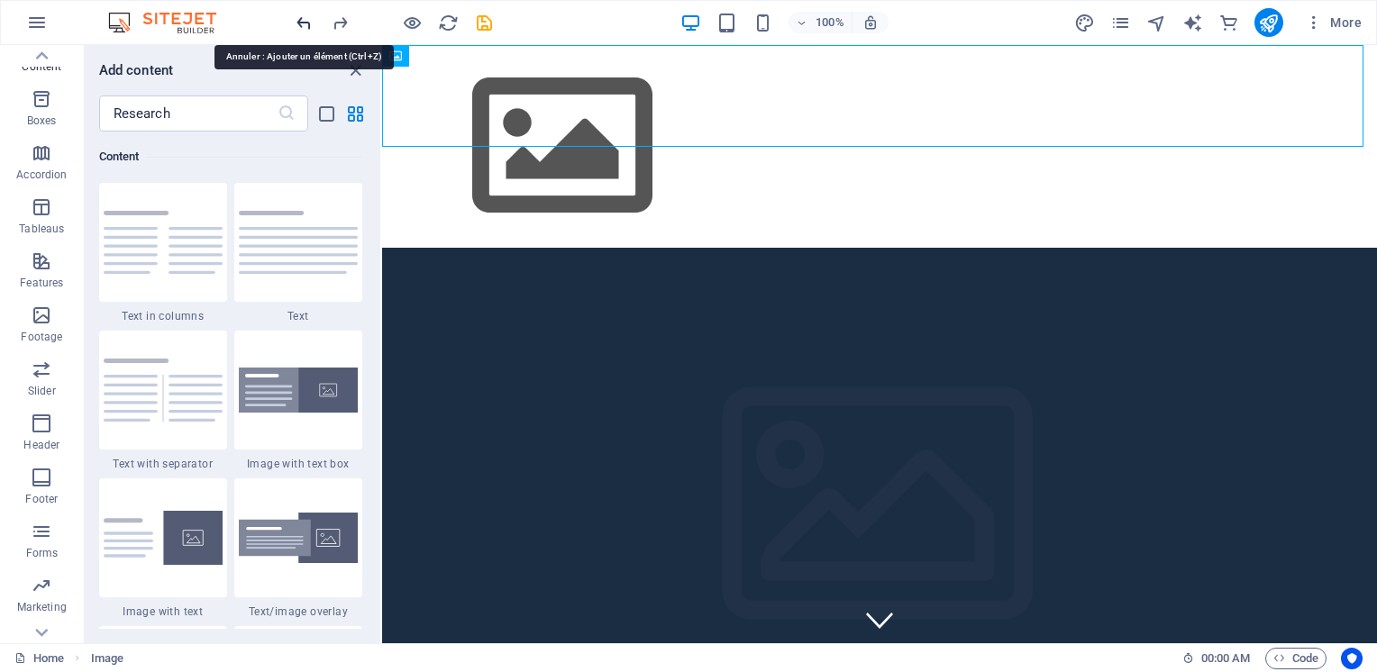
click at [308, 24] on icon "undo" at bounding box center [304, 23] width 21 height 21
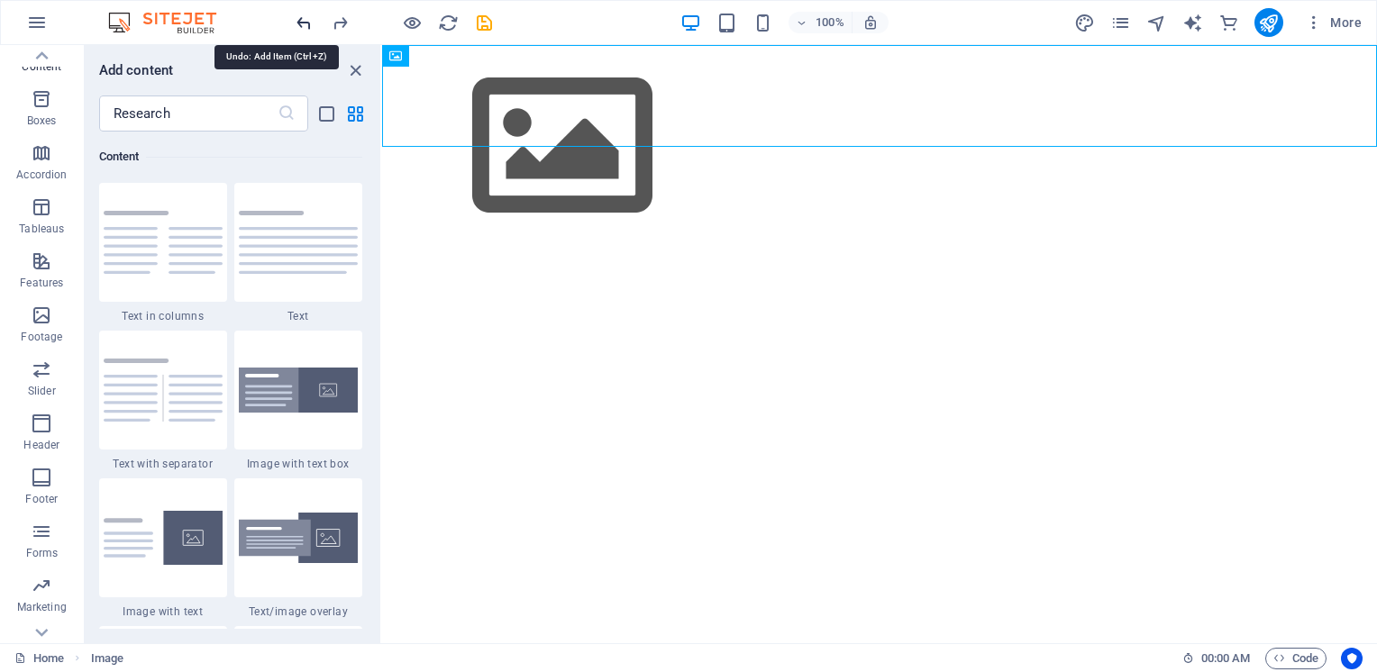
click at [308, 24] on icon "undo" at bounding box center [304, 23] width 21 height 21
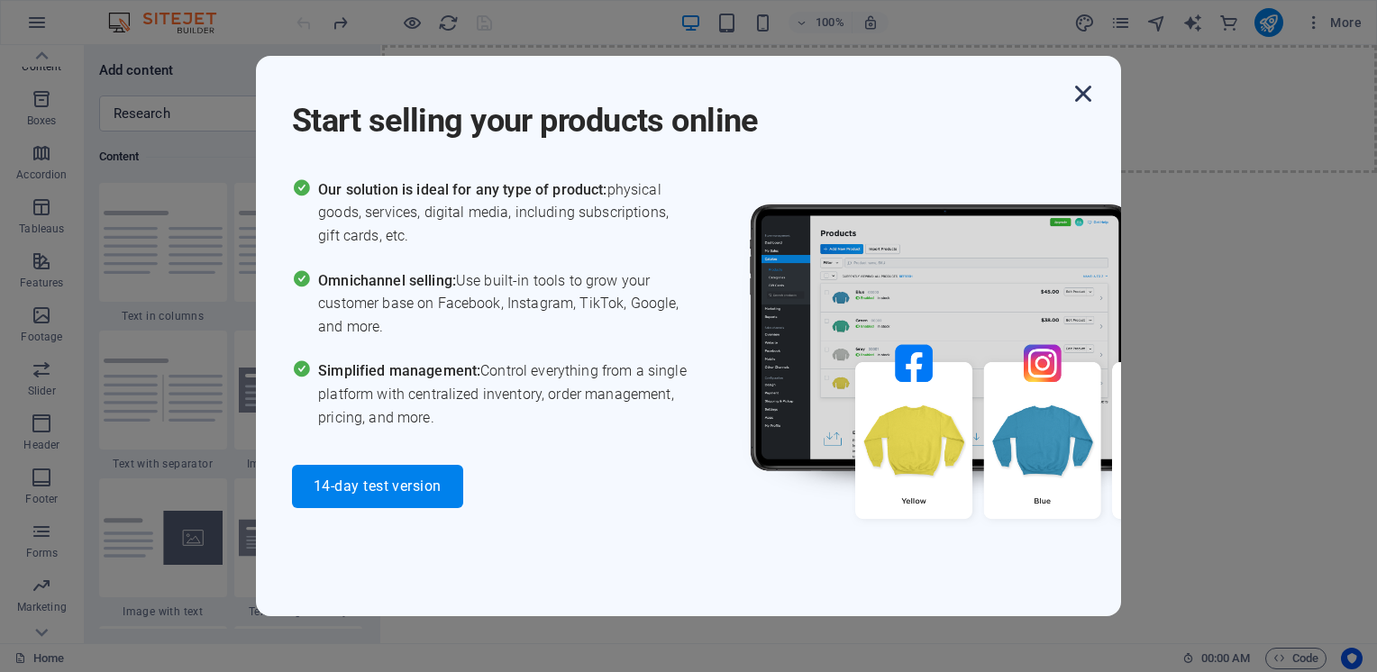
click at [1085, 94] on icon "button" at bounding box center [1083, 93] width 32 height 32
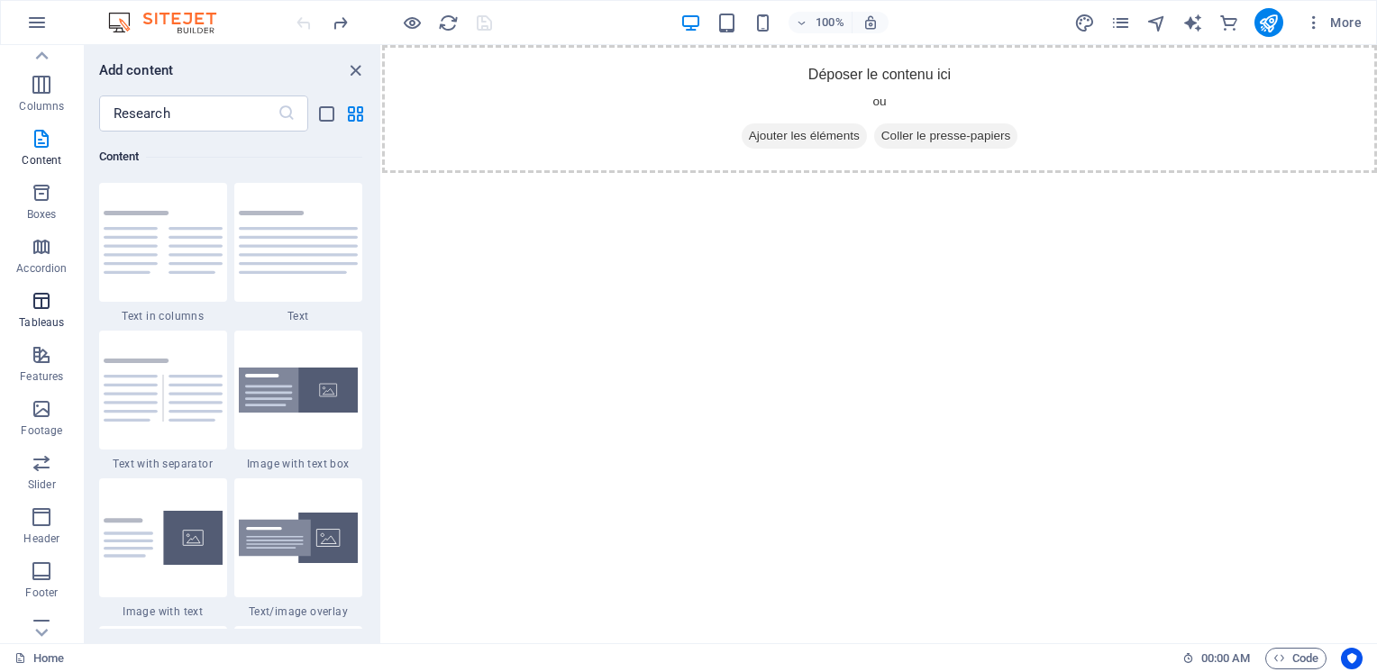
scroll to position [0, 0]
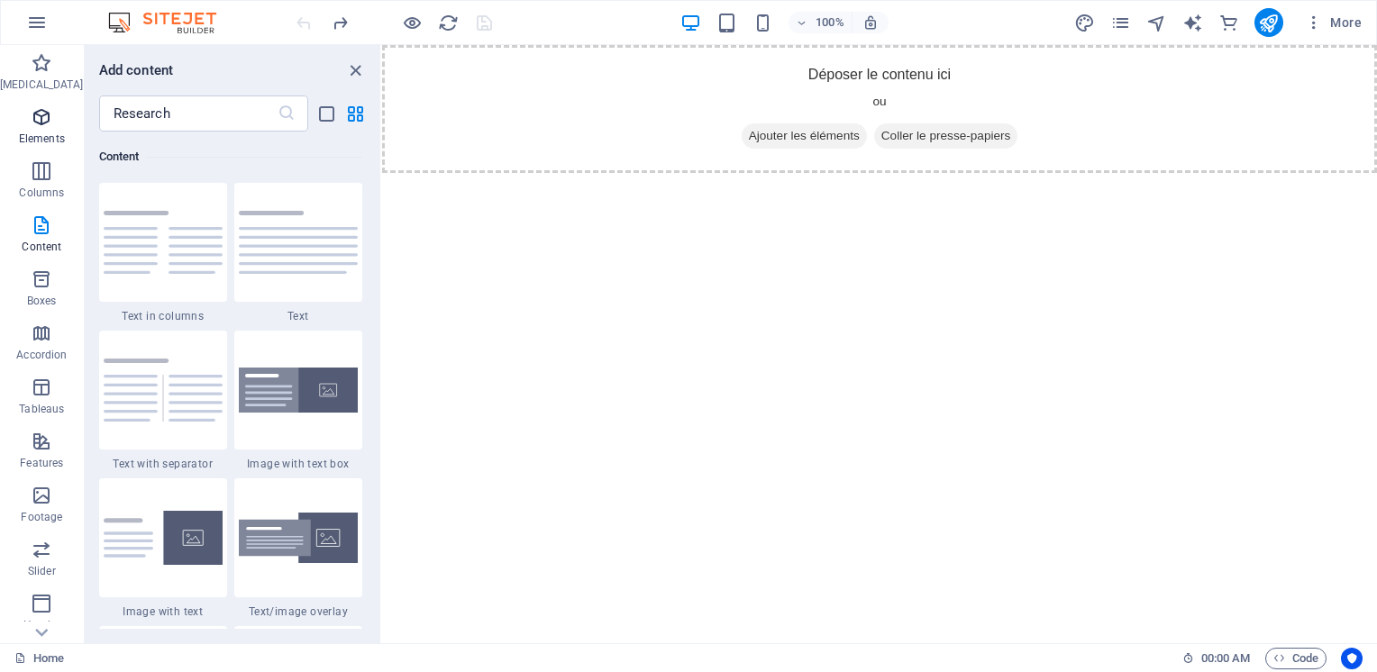
click at [39, 101] on button "Elements" at bounding box center [42, 126] width 84 height 54
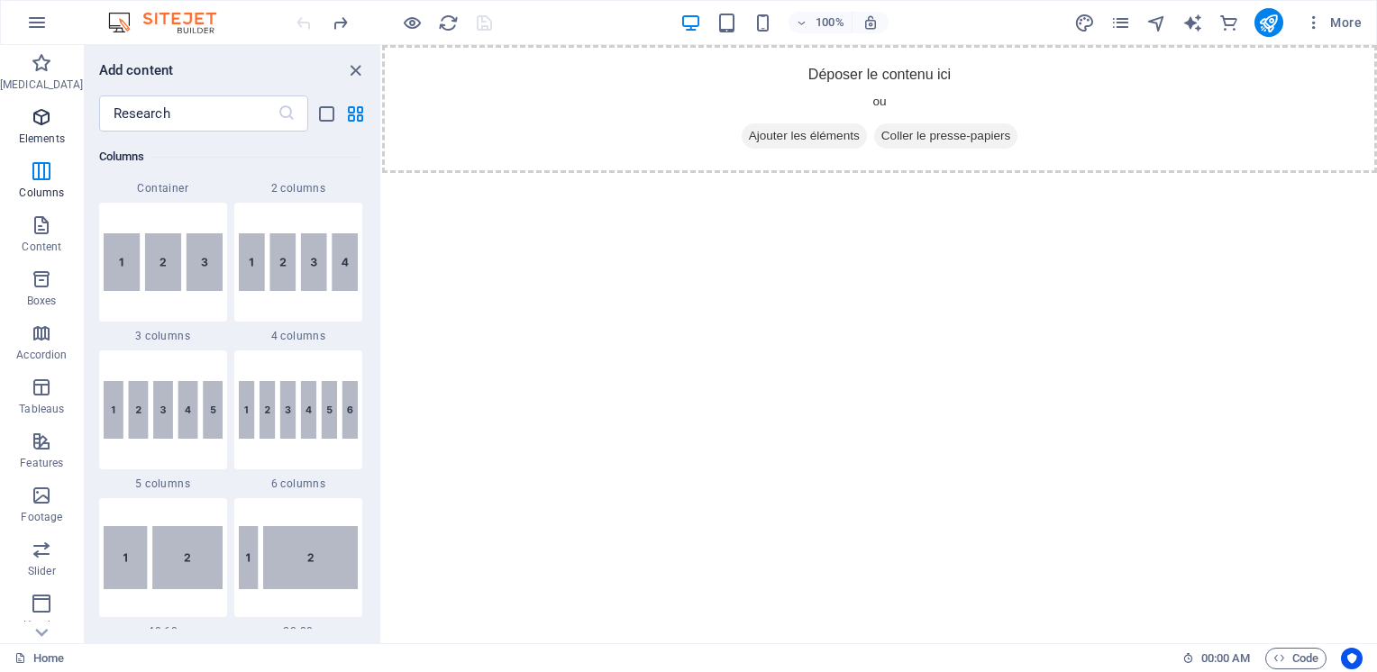
scroll to position [191, 0]
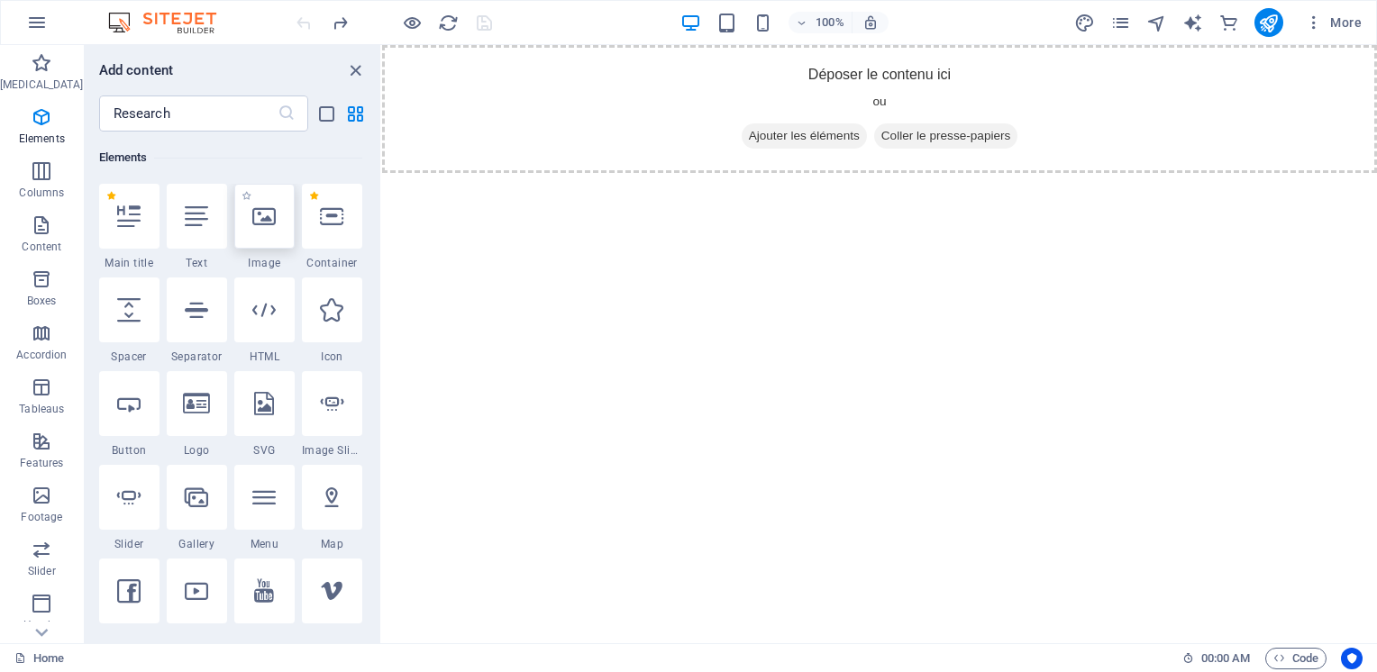
click at [266, 219] on icon at bounding box center [263, 216] width 23 height 23
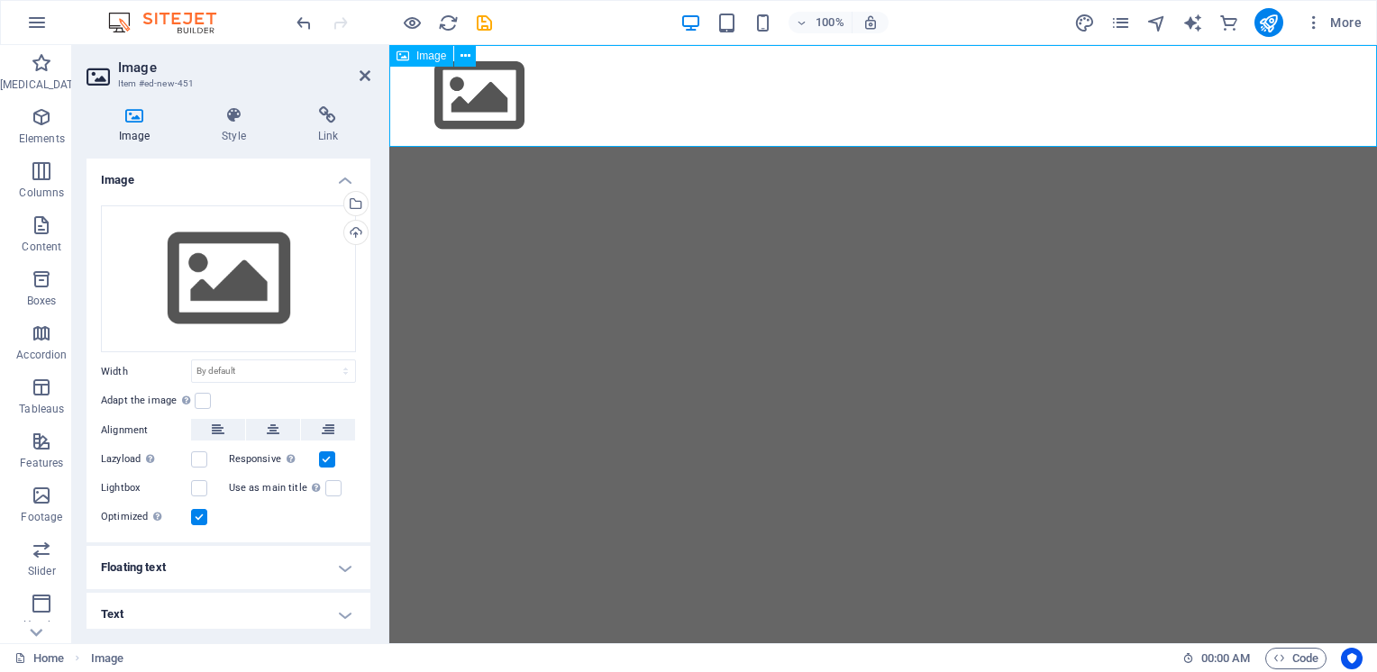
click at [485, 94] on figure at bounding box center [882, 96] width 987 height 102
click at [354, 232] on div "Upload" at bounding box center [354, 234] width 27 height 27
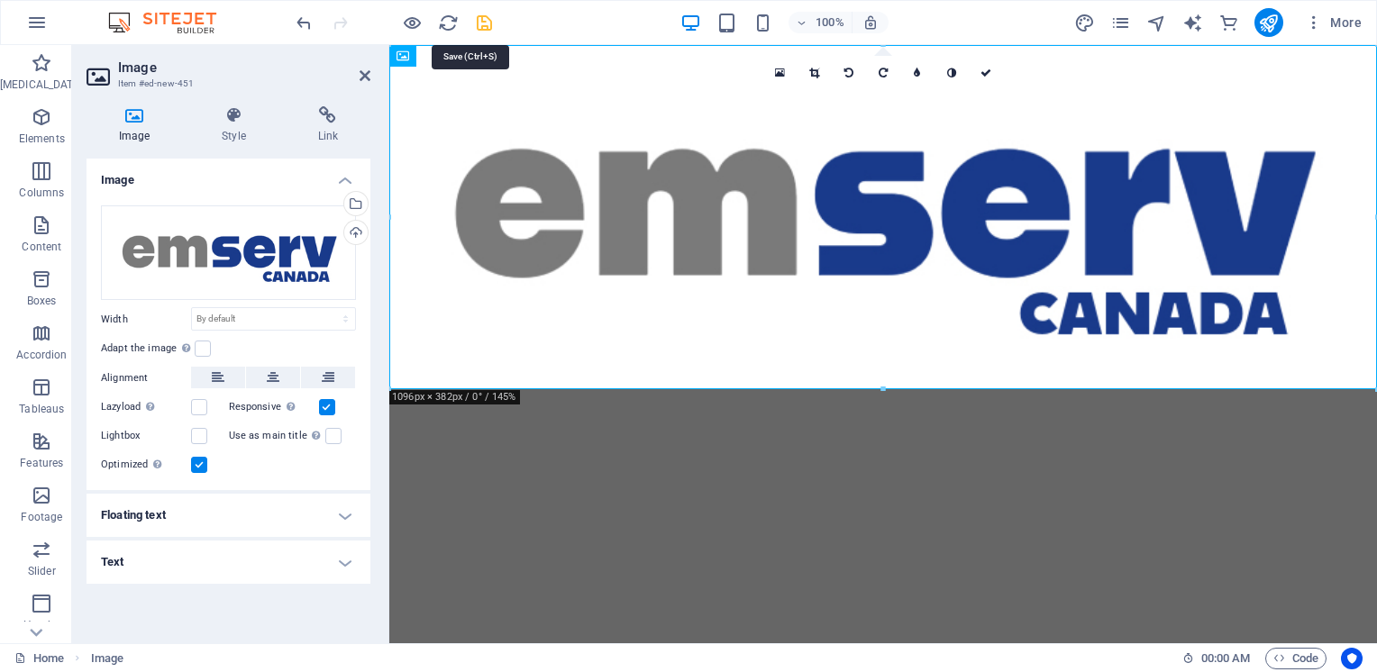
click at [481, 25] on icon "Save" at bounding box center [484, 23] width 21 height 21
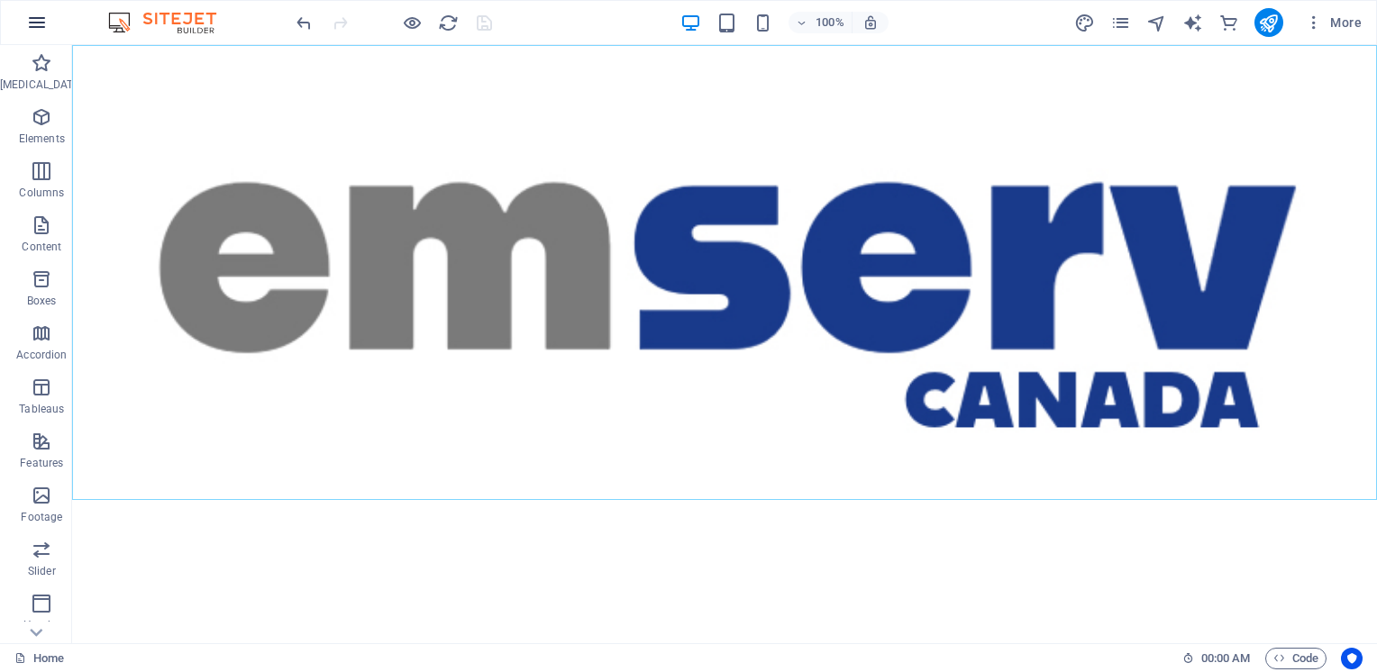
click at [40, 21] on icon "button" at bounding box center [37, 23] width 22 height 22
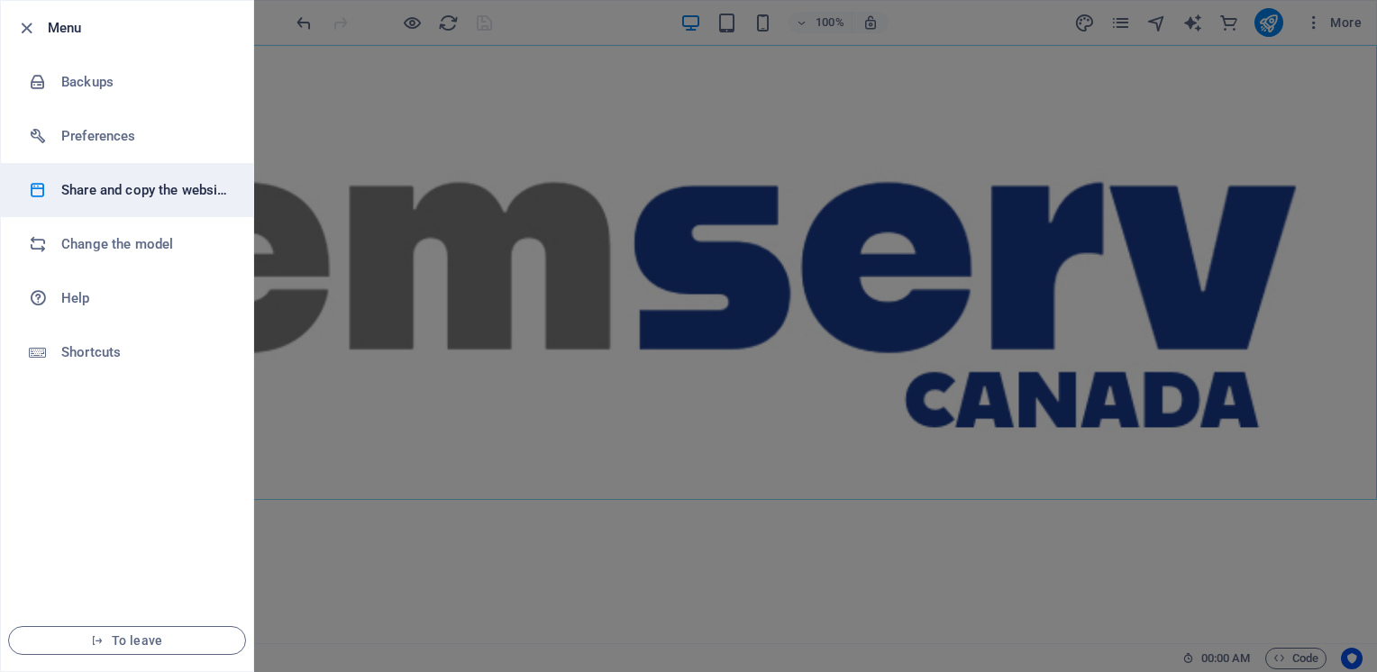
click at [119, 187] on h6 "Share and copy the website" at bounding box center [144, 190] width 167 height 22
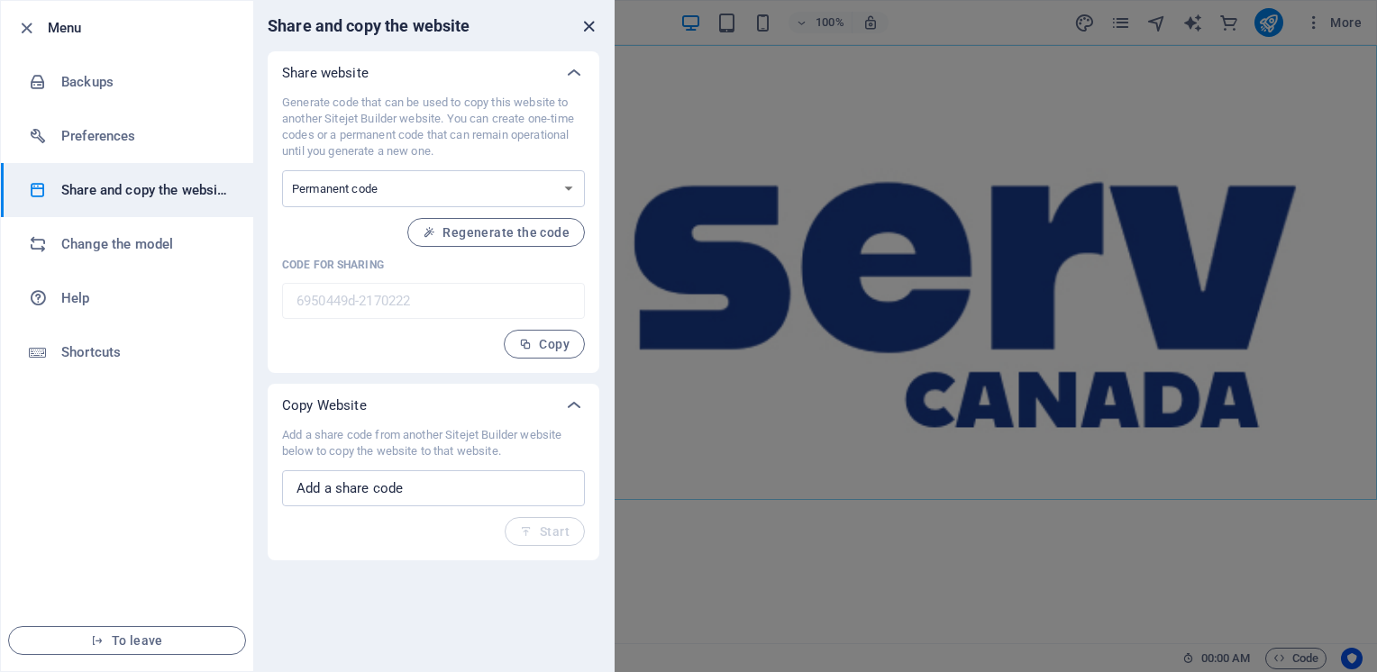
click at [587, 23] on icon "Close" at bounding box center [588, 26] width 21 height 21
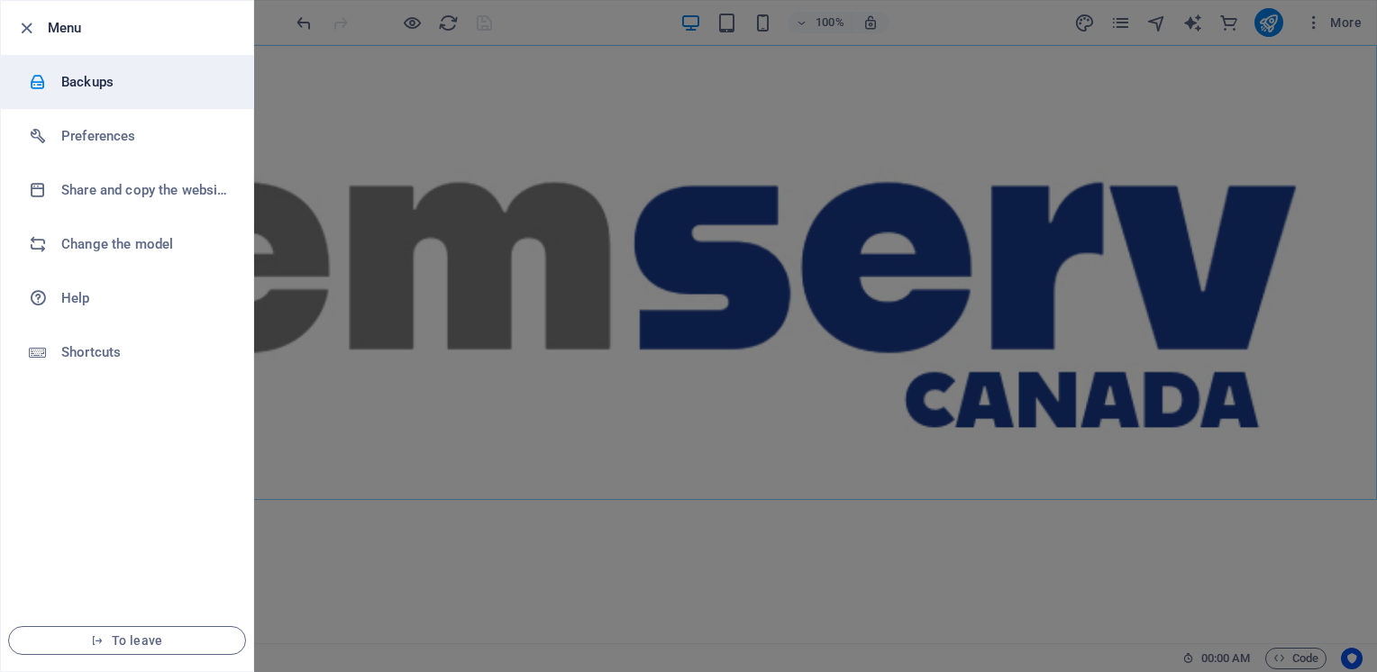
click at [86, 81] on h6 "Backups" at bounding box center [144, 82] width 167 height 22
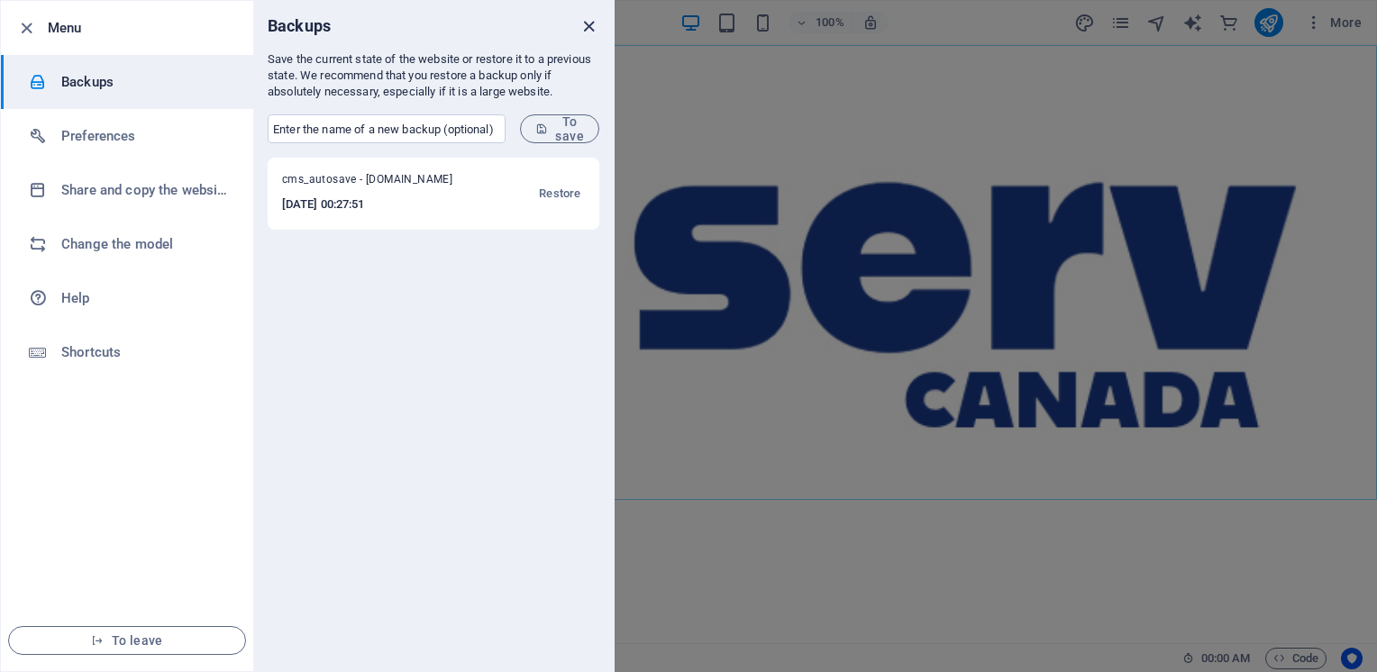
click at [586, 23] on icon "Close" at bounding box center [588, 26] width 21 height 21
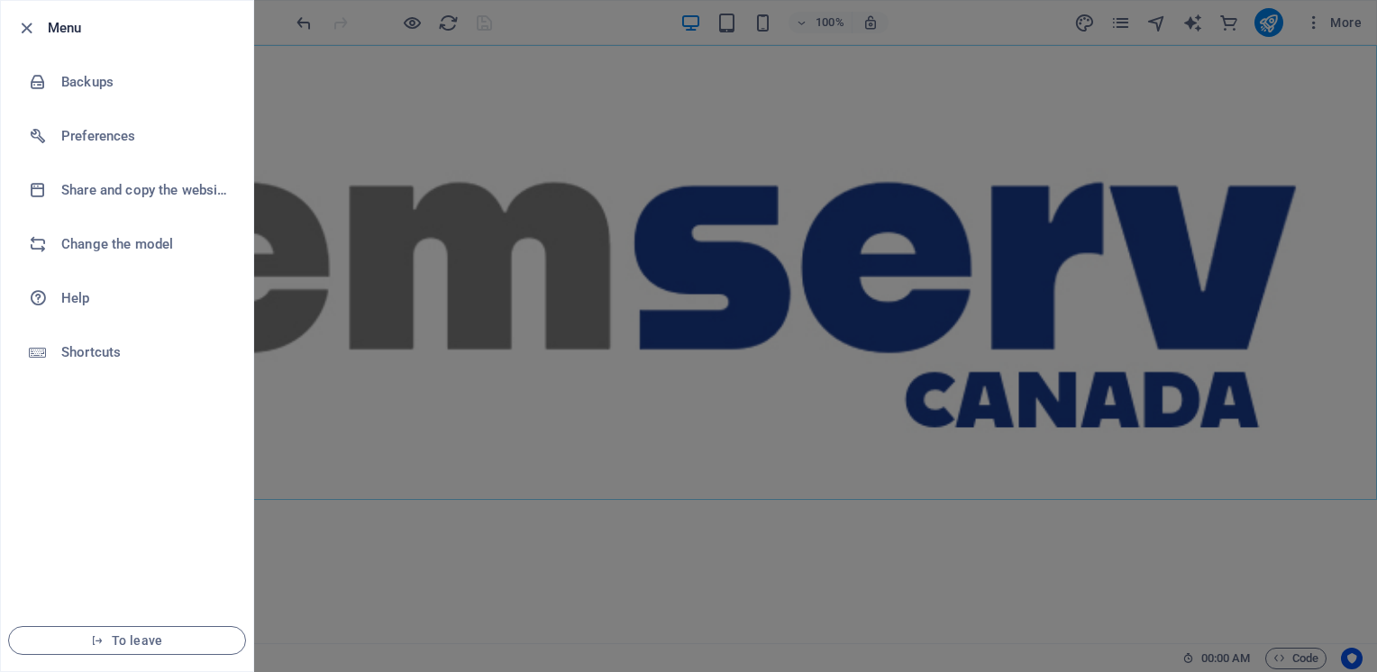
click at [469, 88] on div at bounding box center [688, 336] width 1377 height 672
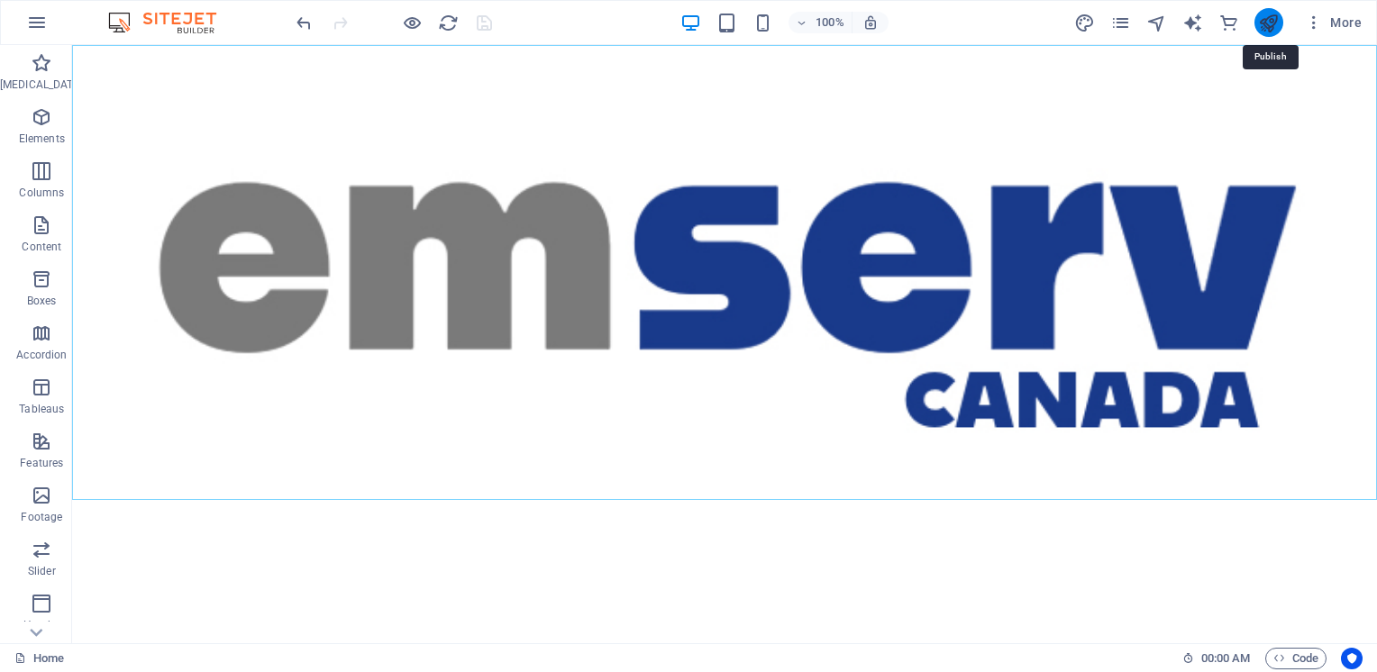
click at [1270, 17] on icon "Publish" at bounding box center [1268, 23] width 21 height 21
click at [37, 27] on icon "button" at bounding box center [37, 23] width 22 height 22
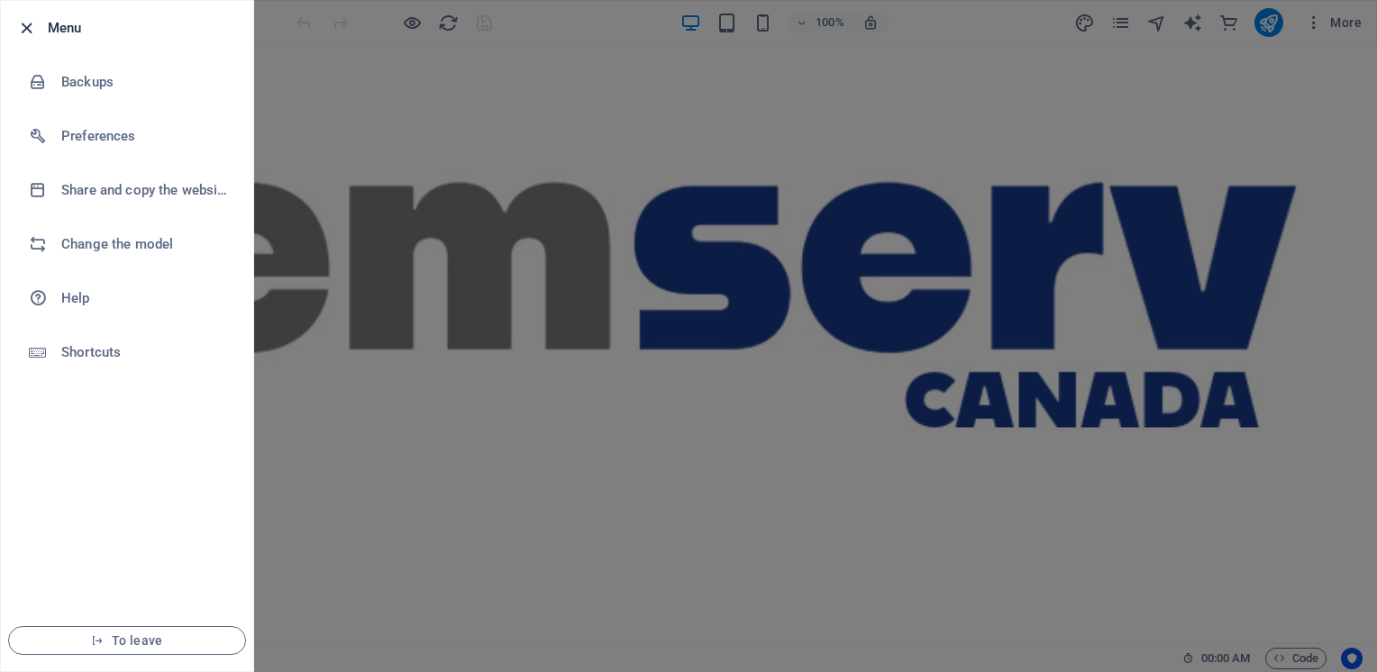
click at [29, 22] on icon "button" at bounding box center [26, 28] width 21 height 21
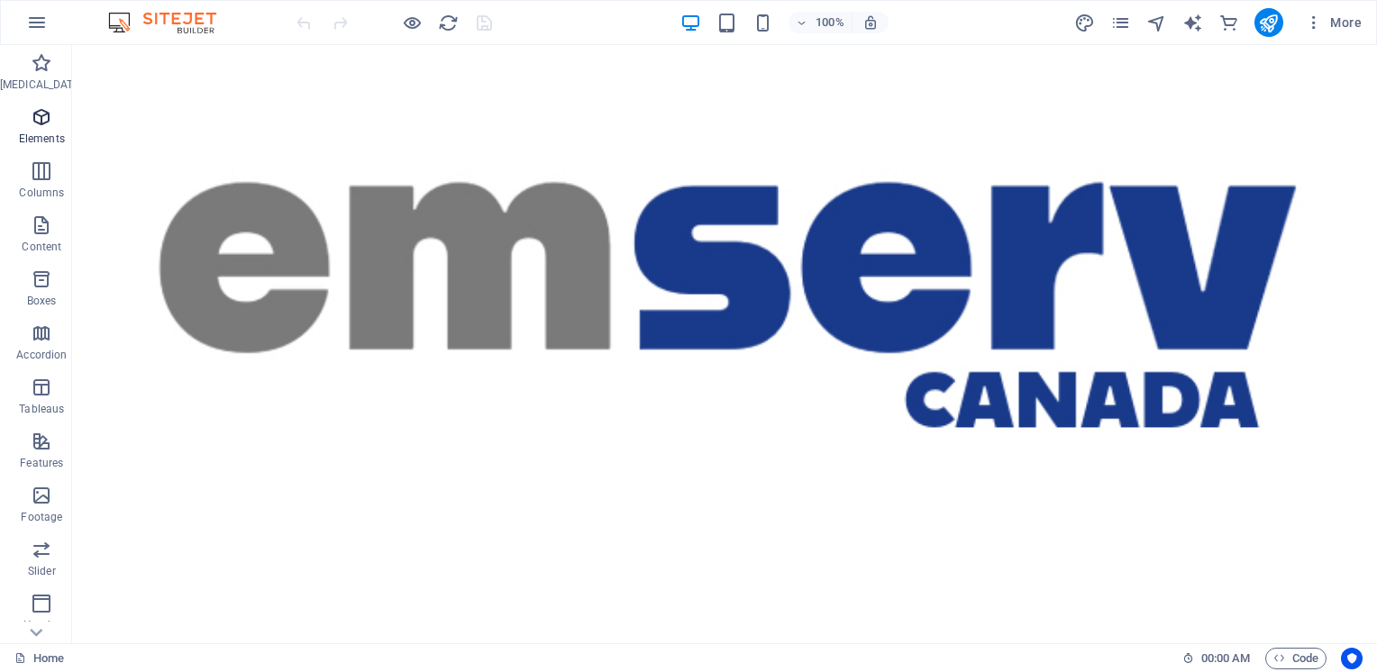
click at [35, 121] on icon "button" at bounding box center [42, 117] width 22 height 22
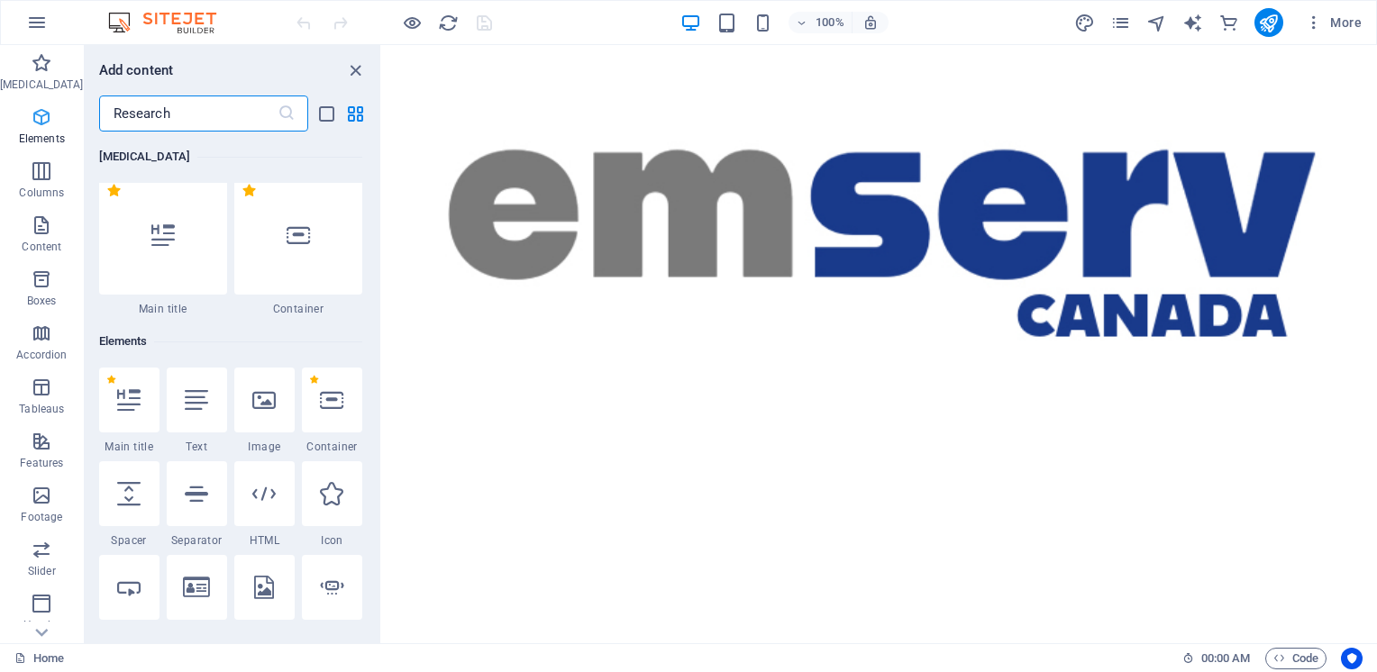
scroll to position [191, 0]
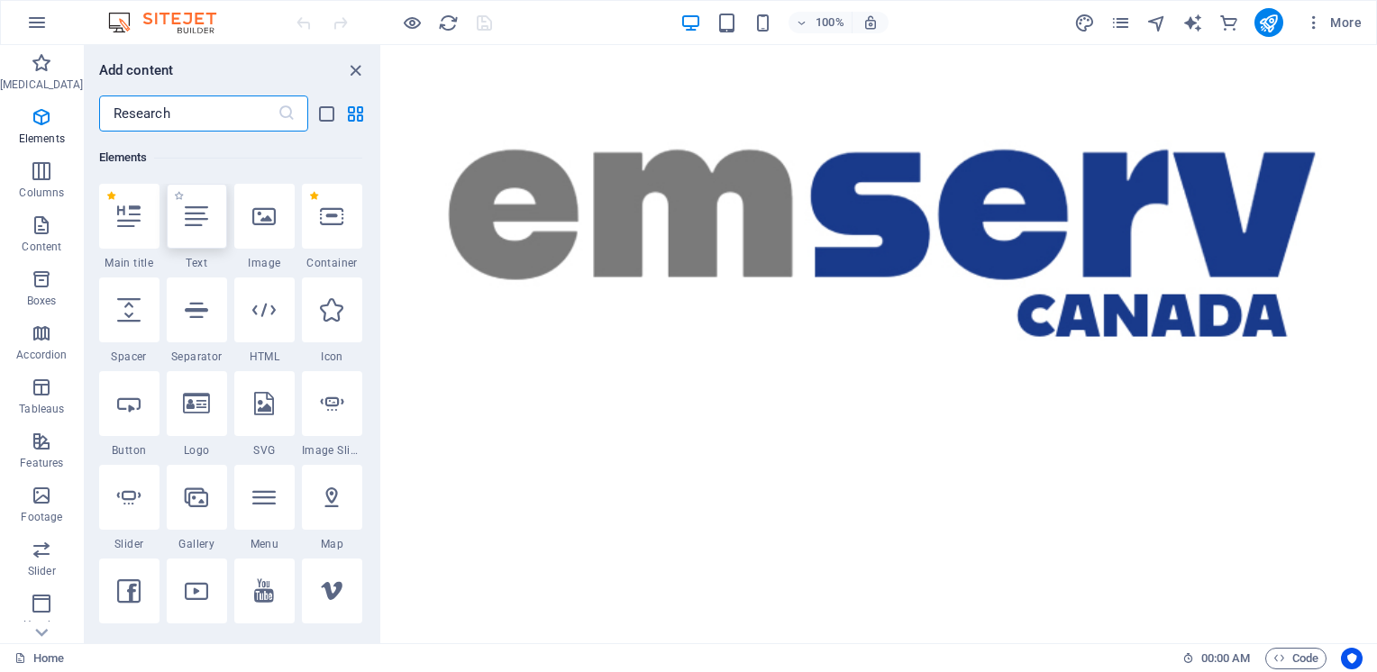
click at [191, 228] on div at bounding box center [197, 216] width 60 height 65
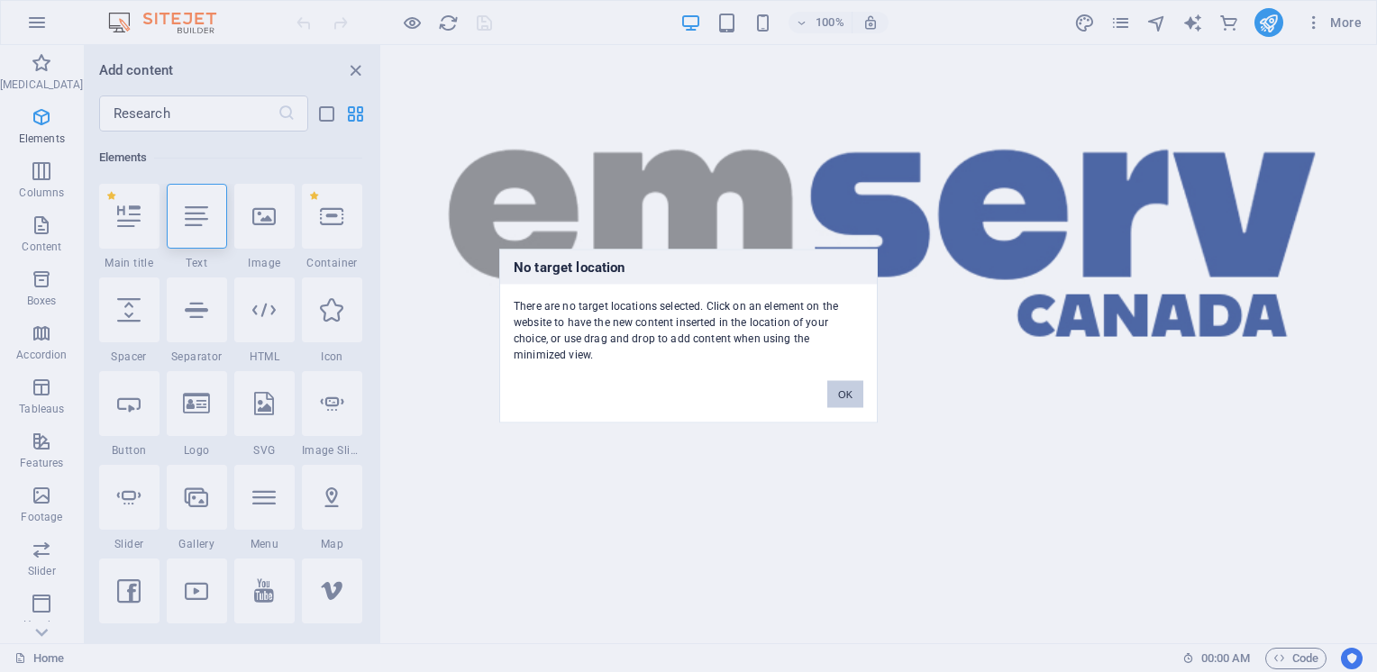
click at [843, 381] on button "OK" at bounding box center [845, 394] width 36 height 27
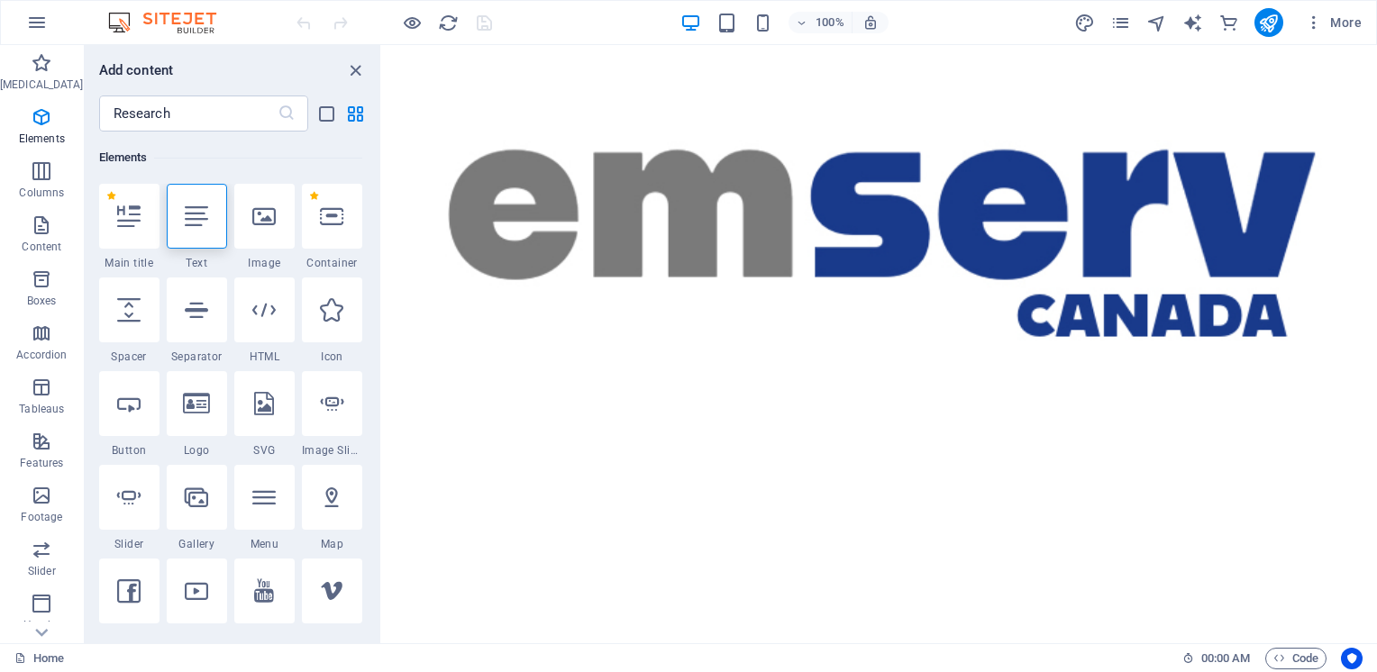
click at [852, 392] on html "Skip to main content" at bounding box center [879, 218] width 995 height 347
click at [866, 386] on div "+ Add a section" at bounding box center [878, 392] width 109 height 31
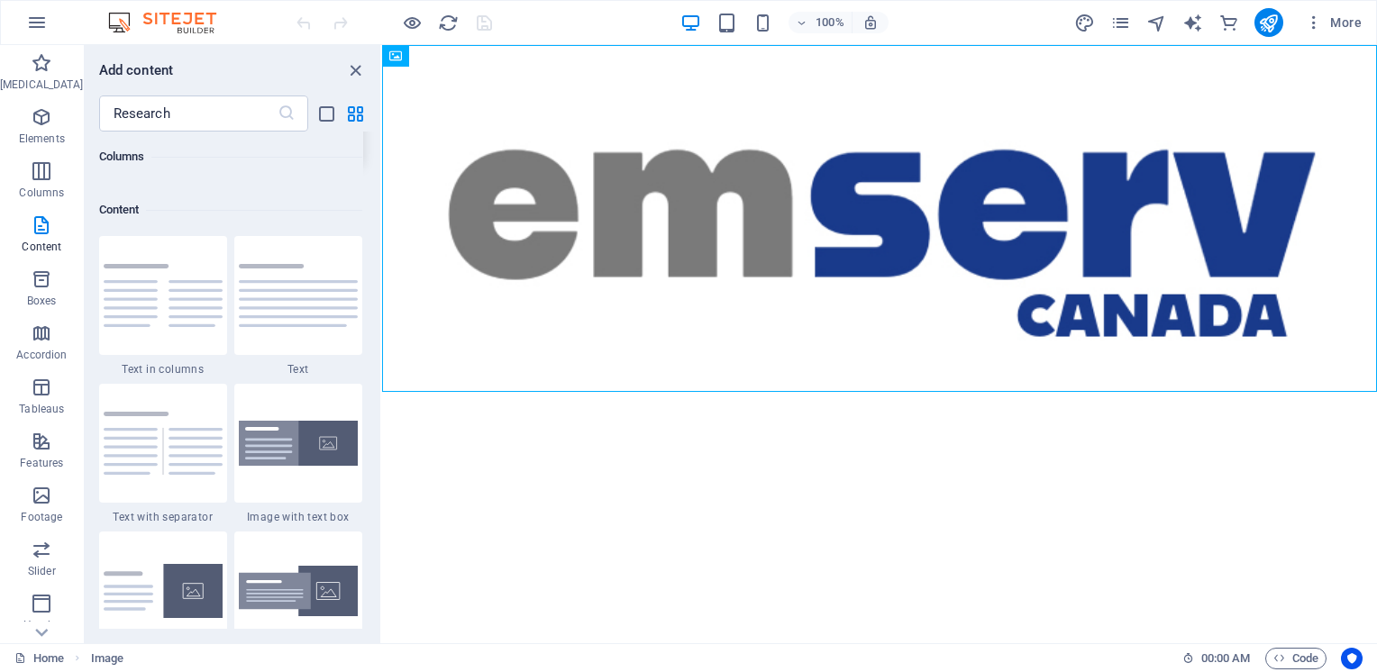
scroll to position [3153, 0]
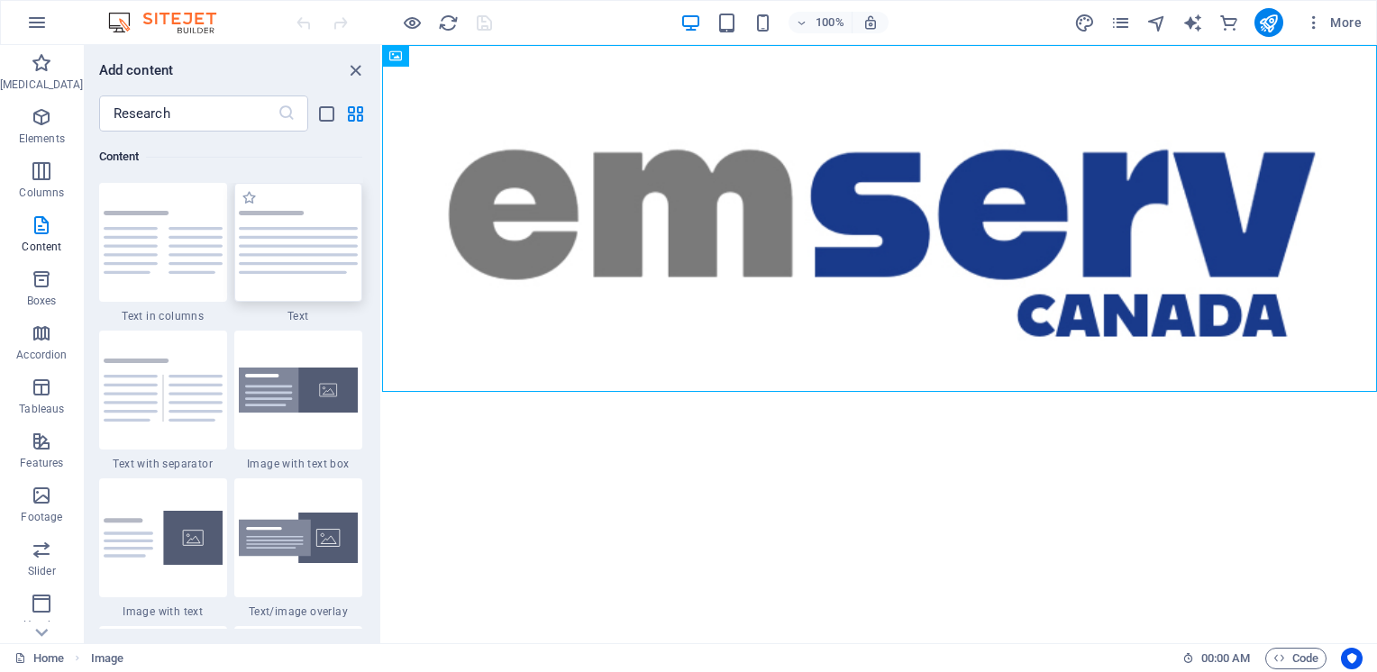
click at [286, 270] on img at bounding box center [298, 243] width 119 height 64
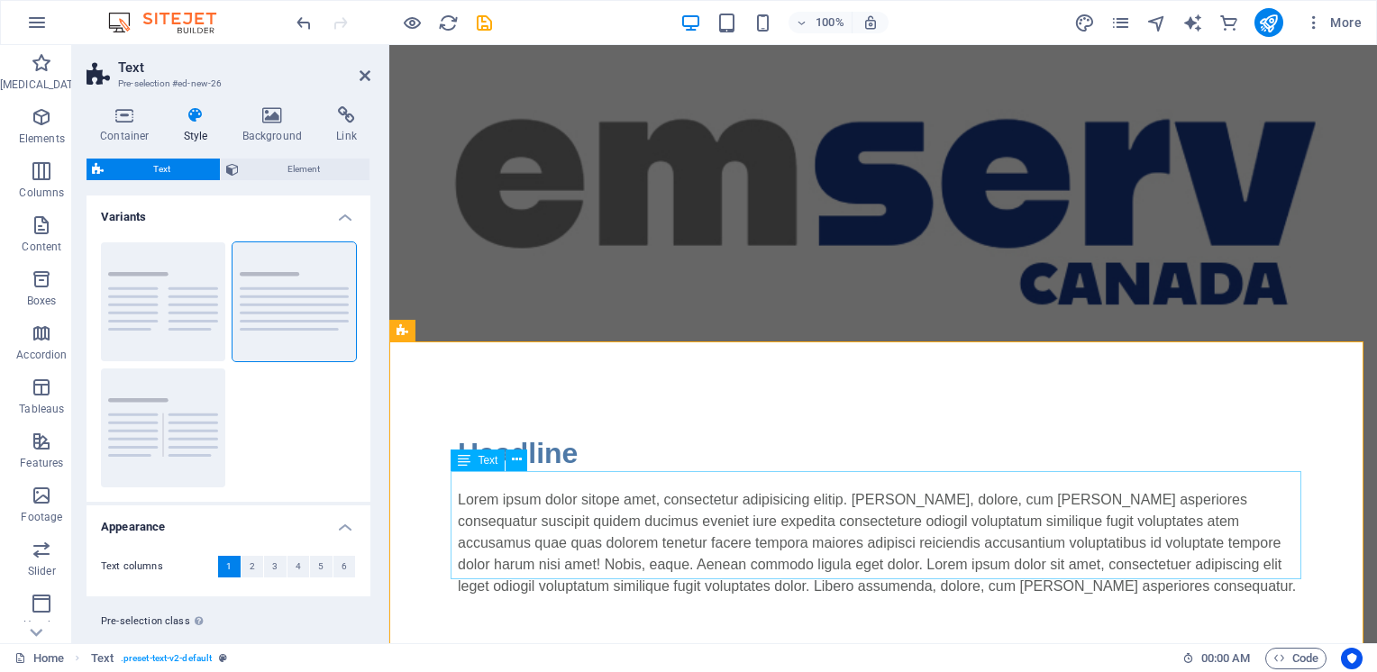
scroll to position [50, 0]
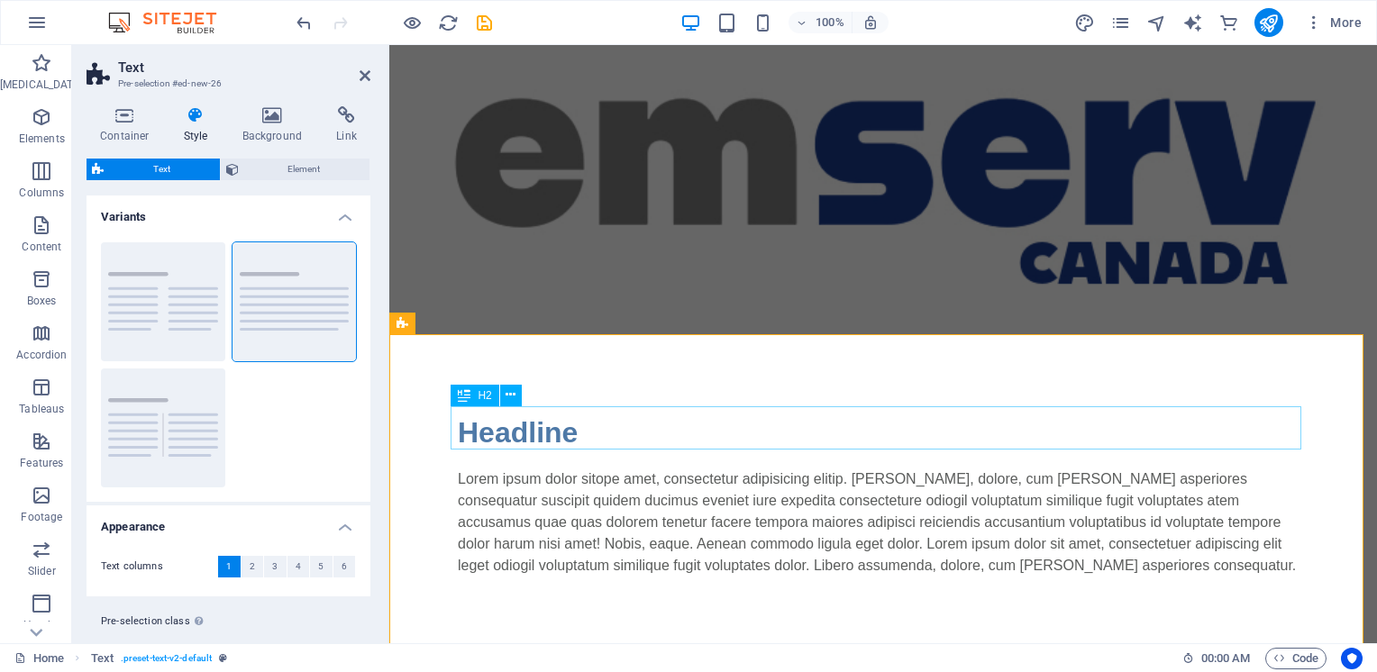
click at [565, 424] on div "Headline" at bounding box center [883, 432] width 851 height 43
click at [558, 426] on div "Headline" at bounding box center [883, 432] width 851 height 43
click at [565, 426] on div "Headline" at bounding box center [883, 432] width 851 height 43
click at [483, 392] on span "H2" at bounding box center [485, 395] width 14 height 11
click at [514, 397] on icon at bounding box center [510, 395] width 10 height 19
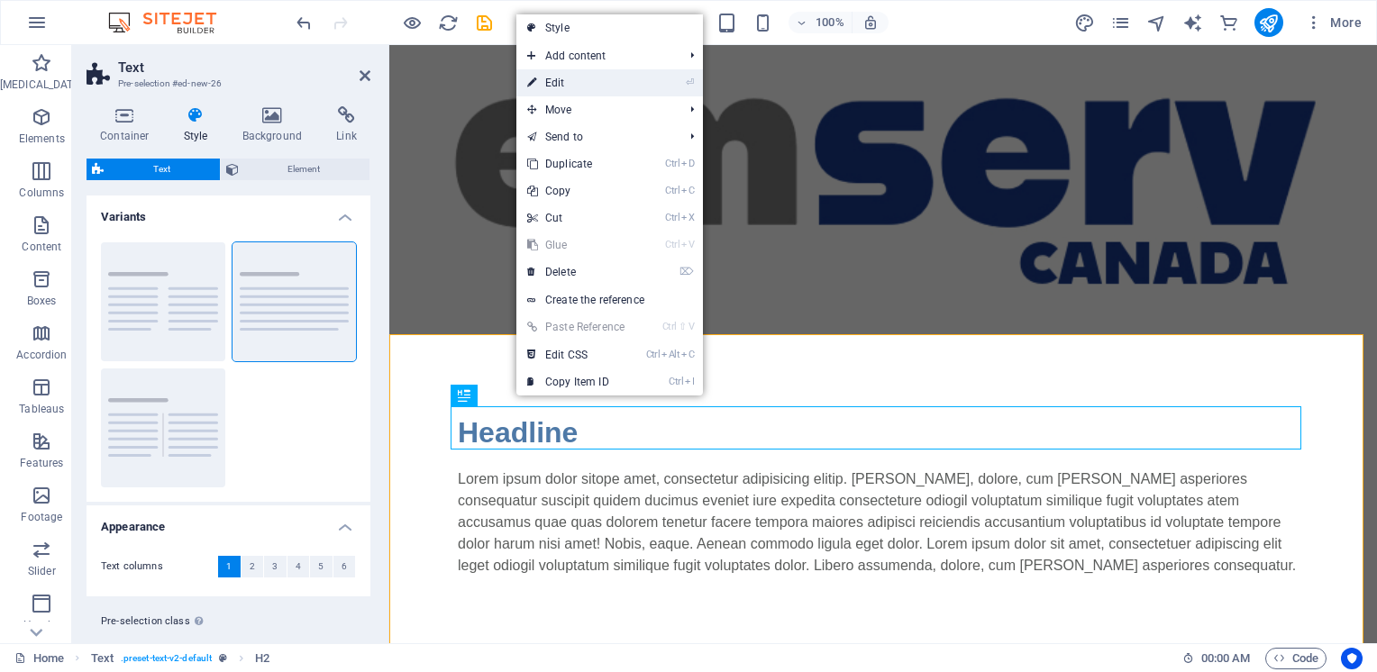
click at [559, 81] on font "Edit" at bounding box center [555, 83] width 20 height 13
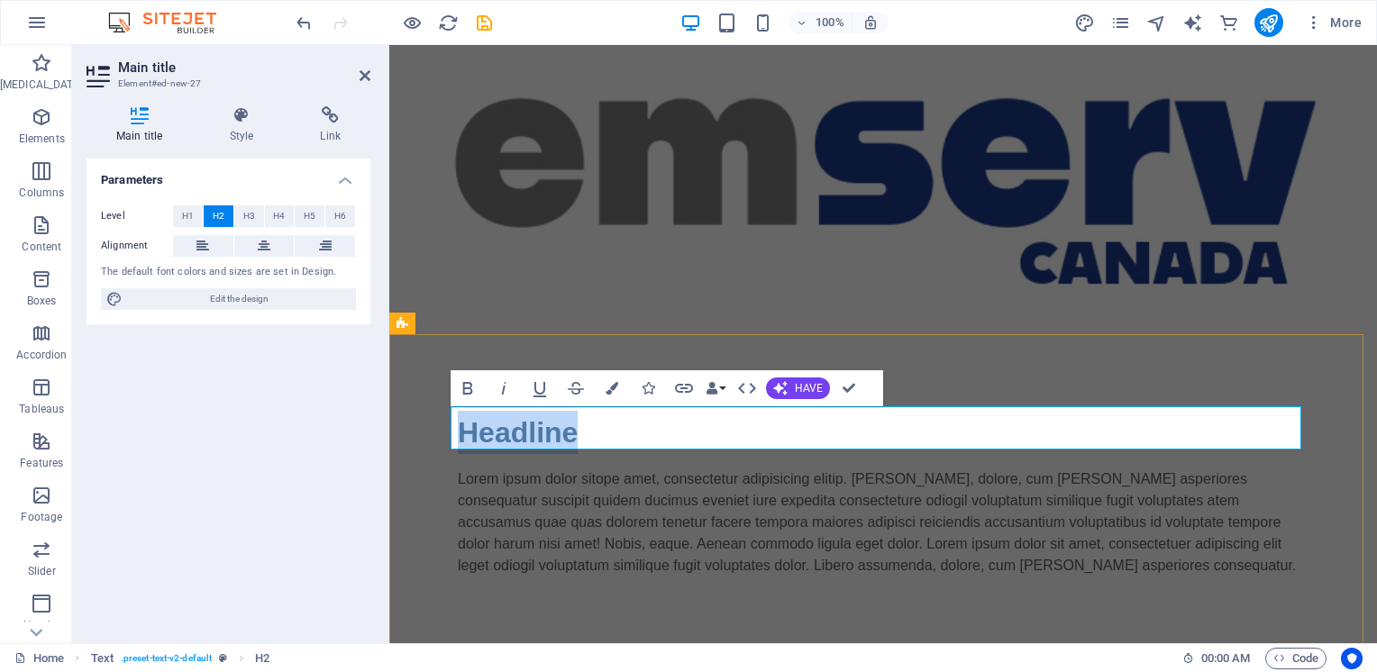
click at [563, 434] on h2 "Headline" at bounding box center [883, 432] width 851 height 43
click at [549, 475] on div "Lorem ipsum dolor sitope amet, consectetur adipisicing elitip. Massumenda, dolo…" at bounding box center [883, 523] width 851 height 108
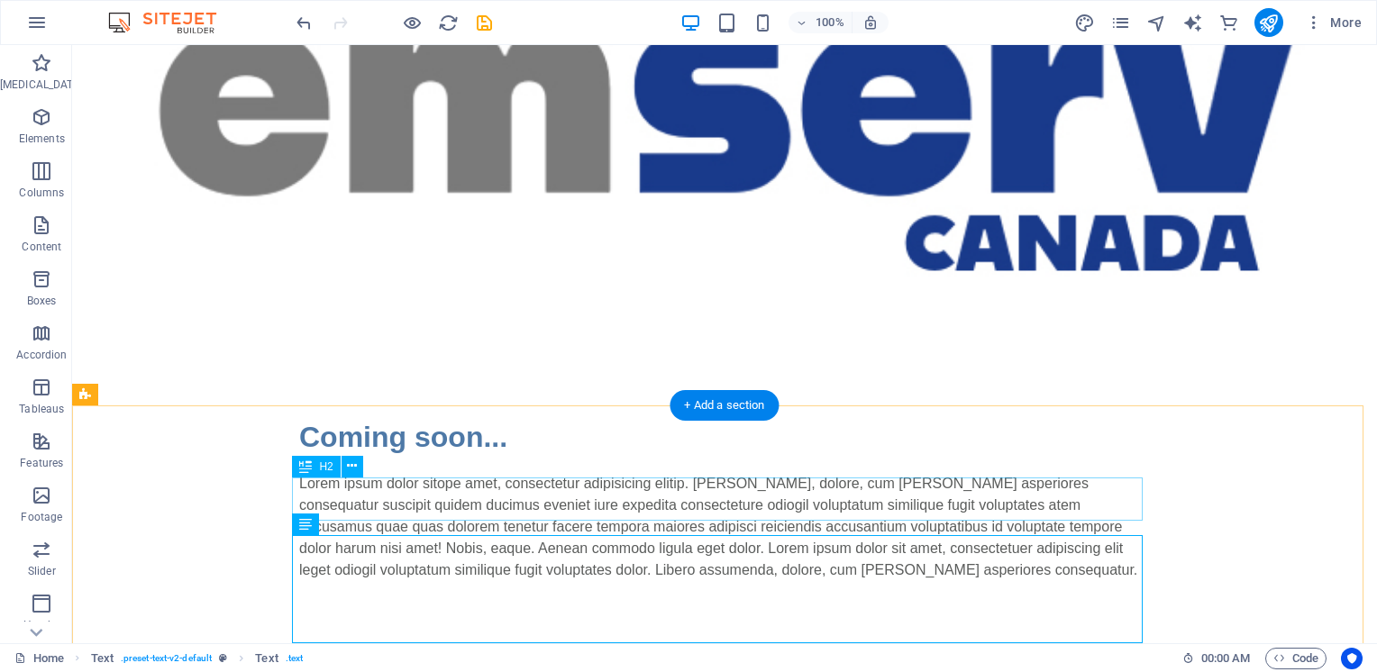
scroll to position [161, 0]
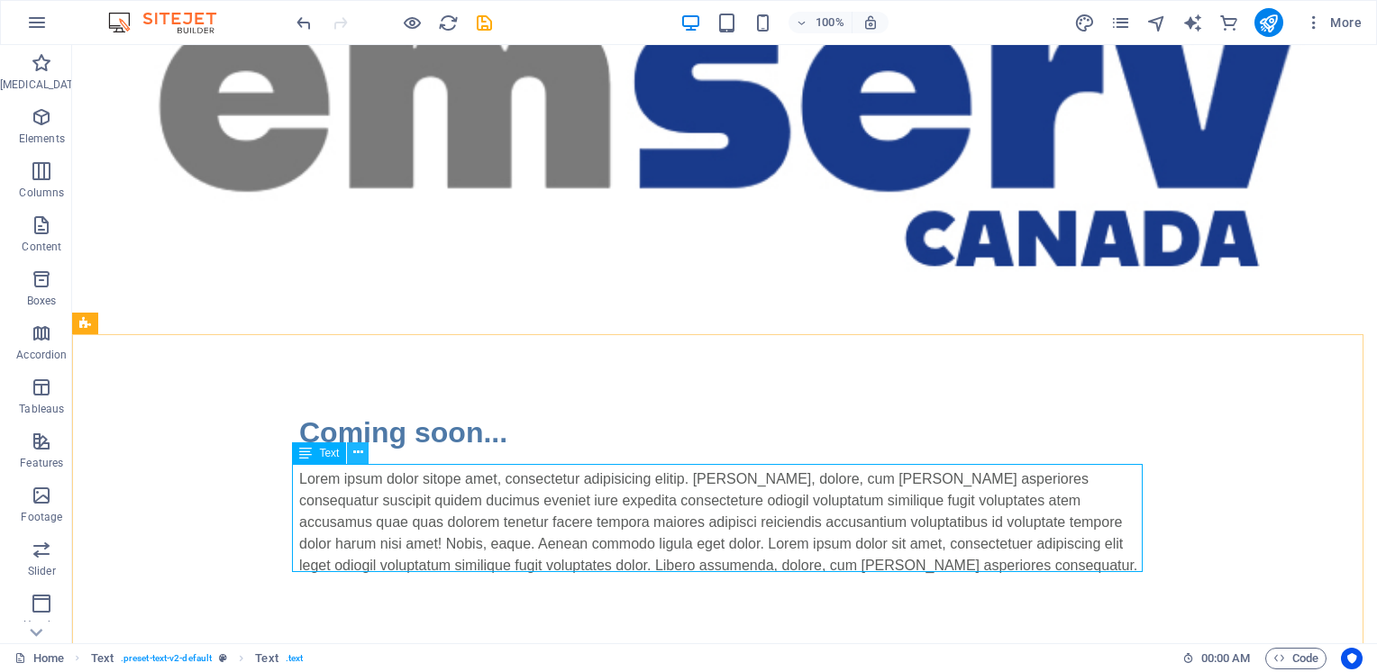
click at [359, 452] on icon at bounding box center [358, 452] width 10 height 19
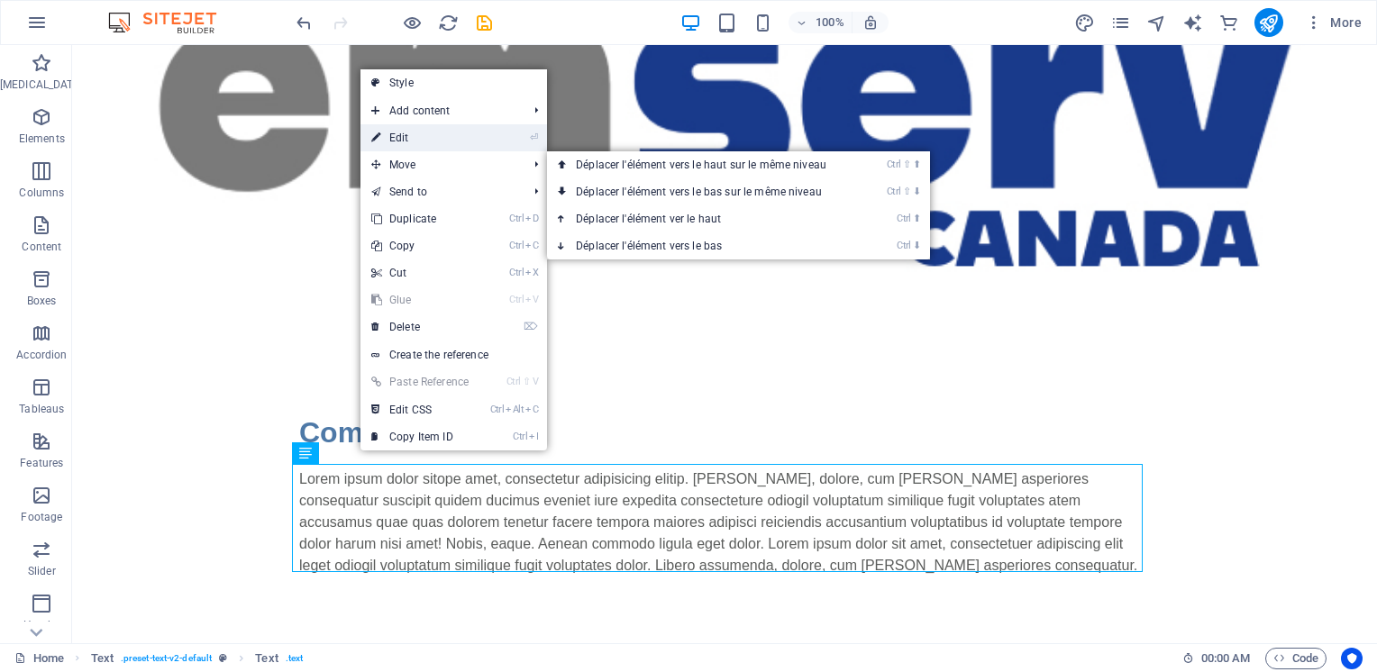
click at [400, 139] on font "Edit" at bounding box center [399, 138] width 20 height 13
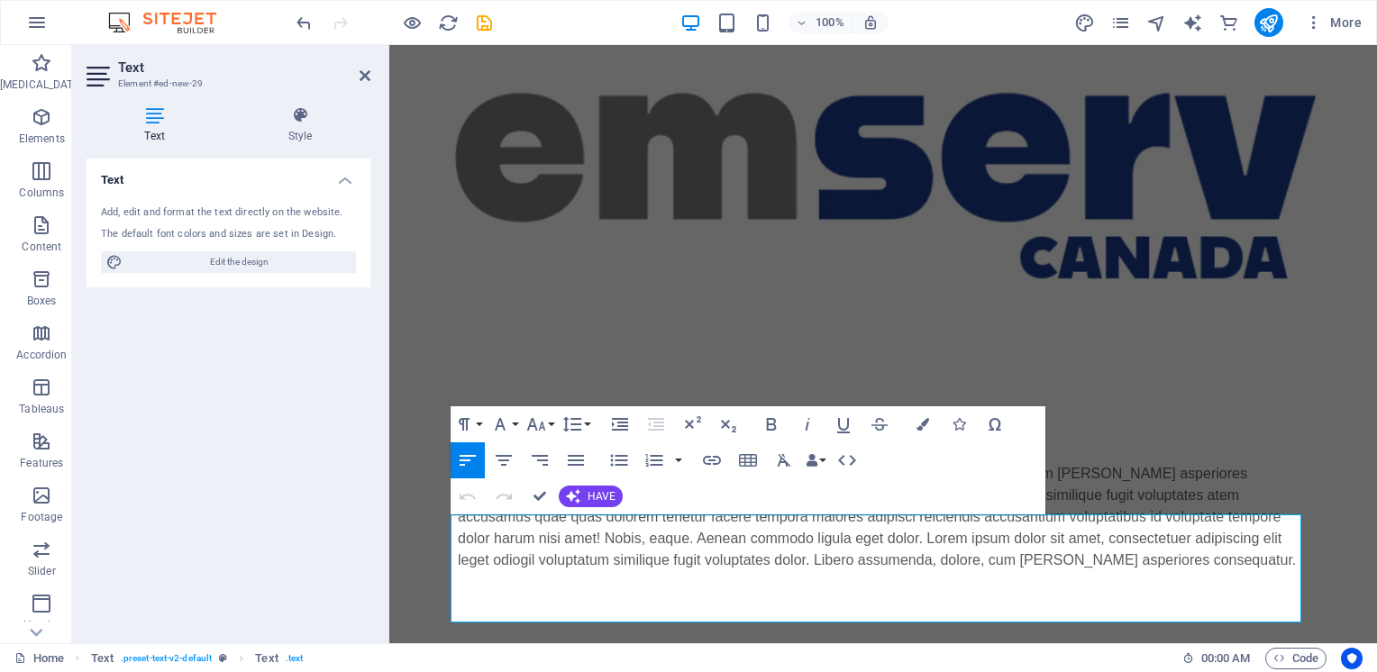
scroll to position [0, 0]
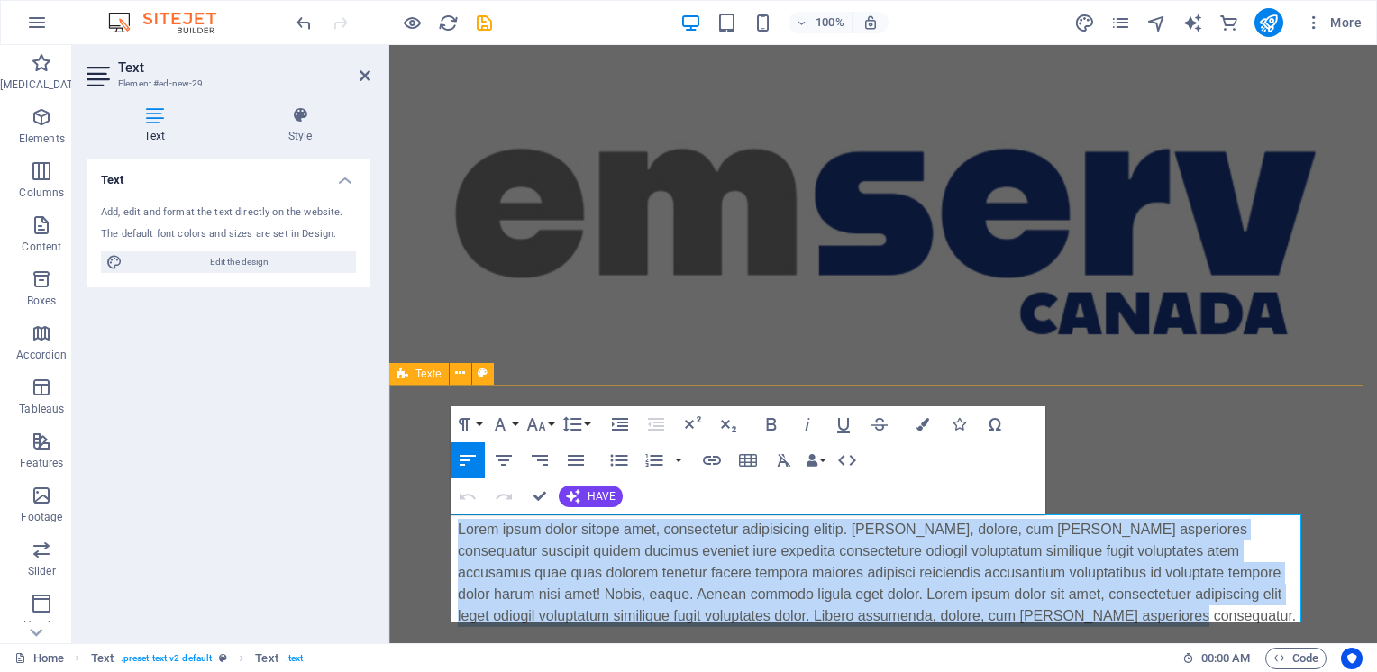
drag, startPoint x: 1074, startPoint y: 613, endPoint x: 449, endPoint y: 521, distance: 632.0
click at [449, 521] on div "Coming soon... Lorem ipsum dolor sitope amet, consectetur adipisicing elitip. M…" at bounding box center [882, 544] width 987 height 310
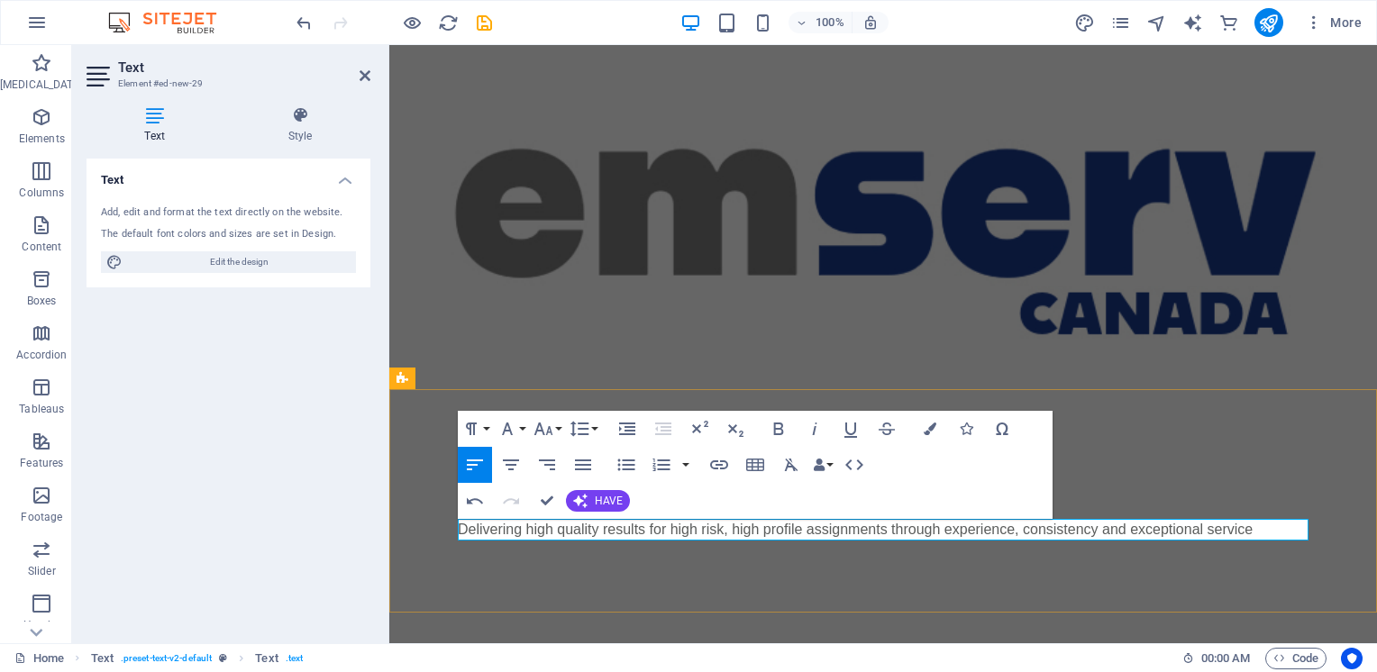
click at [649, 532] on p "Delivering high quality results for high risk, high profile assignments through…" at bounding box center [883, 530] width 851 height 22
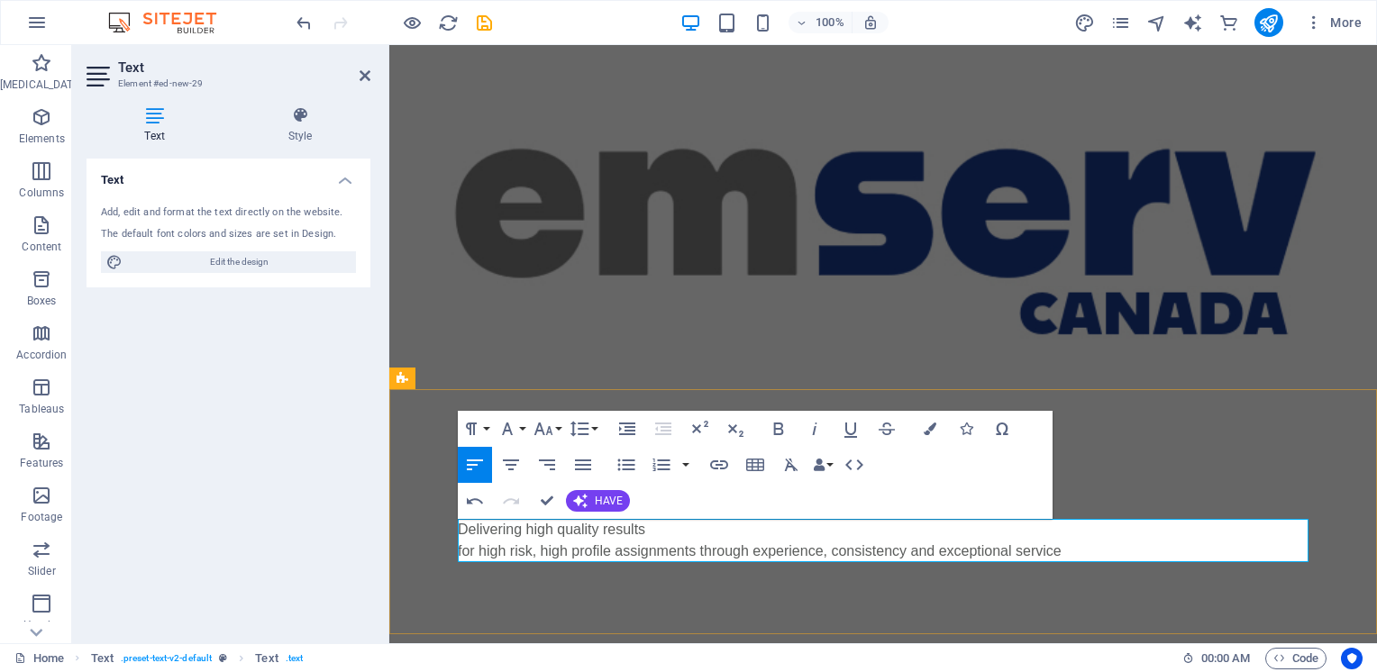
click at [702, 553] on p "for high risk, high profile assignments through experience, consistency and exc…" at bounding box center [883, 552] width 851 height 22
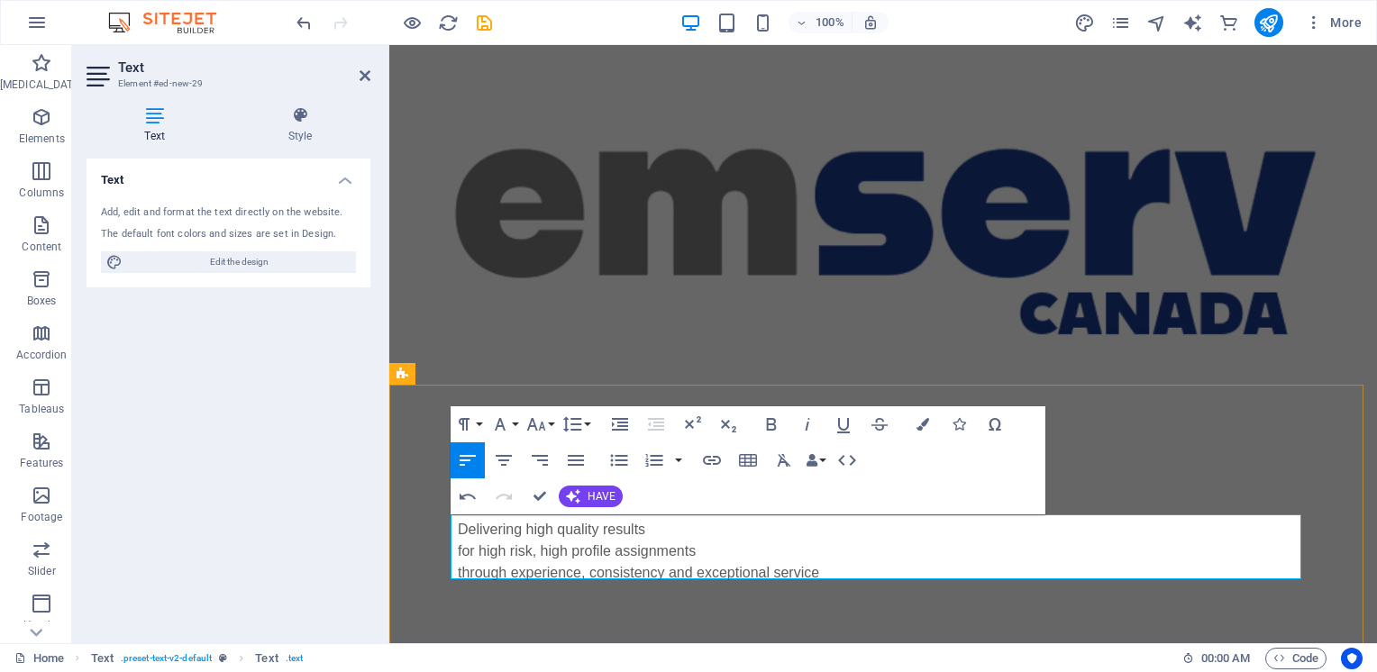
click at [580, 571] on p "through experience, consistency and exceptional service" at bounding box center [883, 573] width 851 height 22
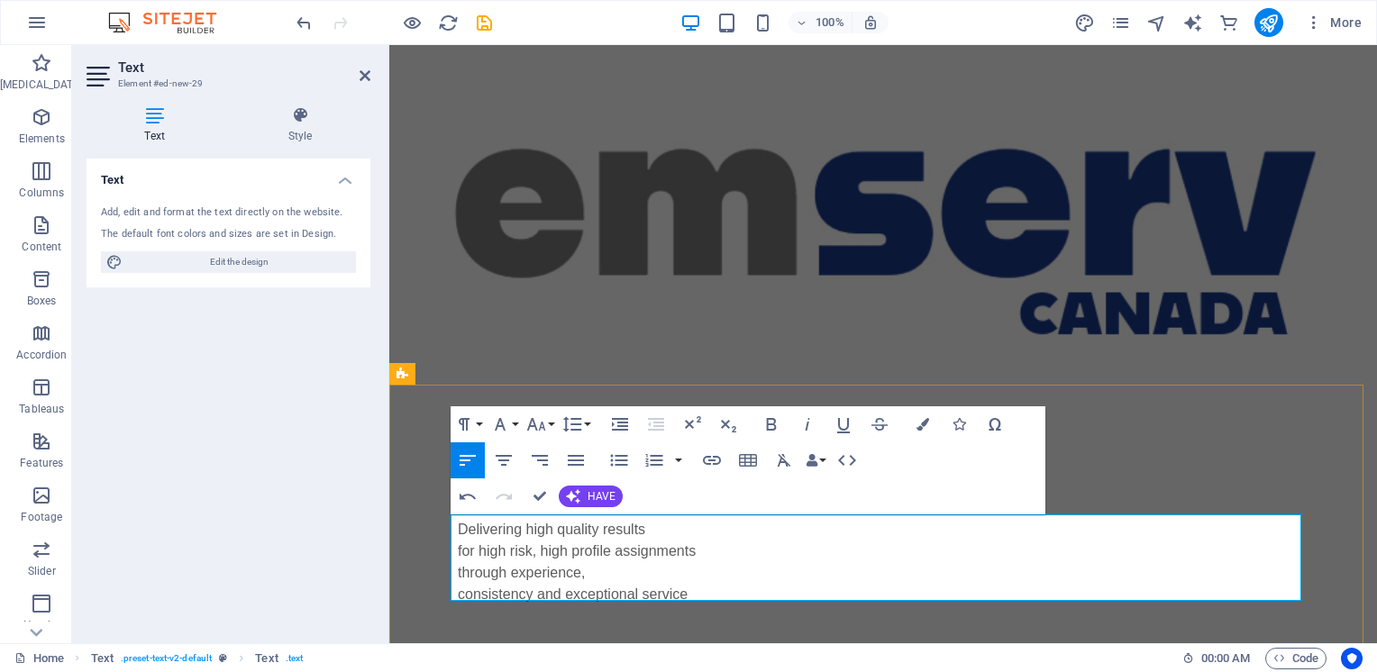
click at [532, 592] on p "consistency and exceptional service" at bounding box center [883, 595] width 851 height 22
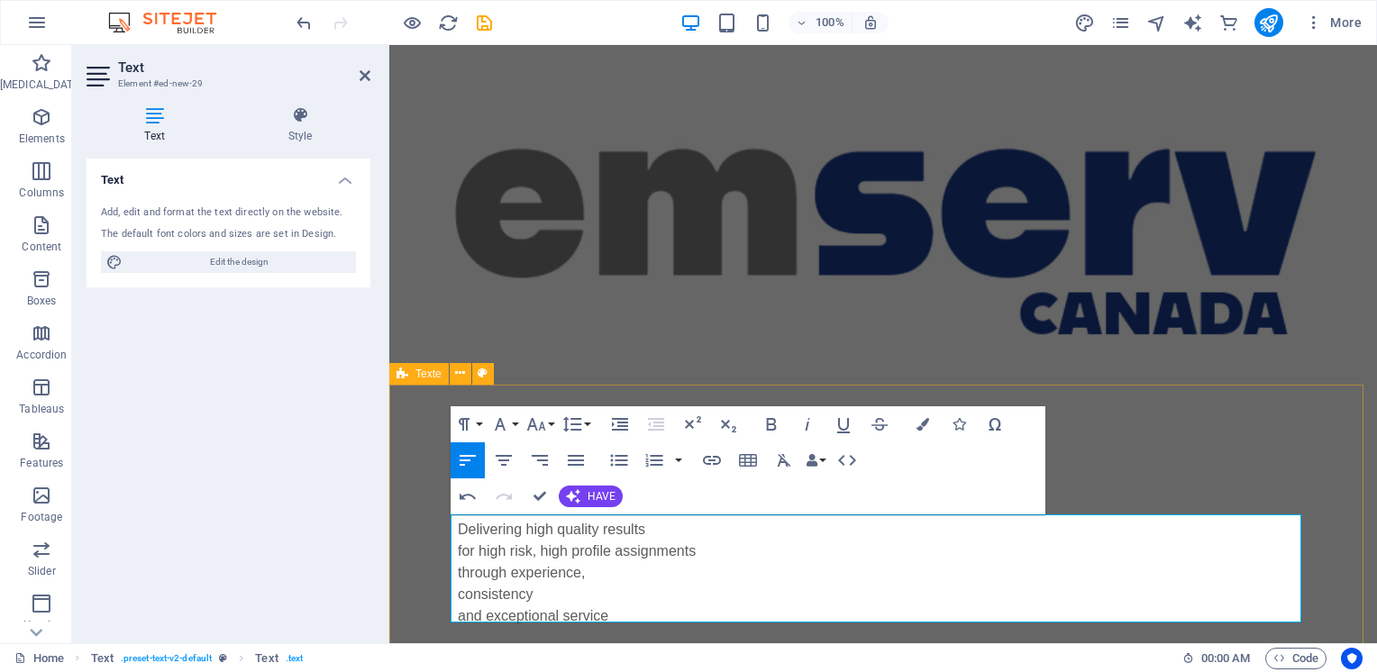
click at [1329, 414] on div "Coming soon... Delivering high quality results for high risk, high profile assi…" at bounding box center [882, 544] width 987 height 310
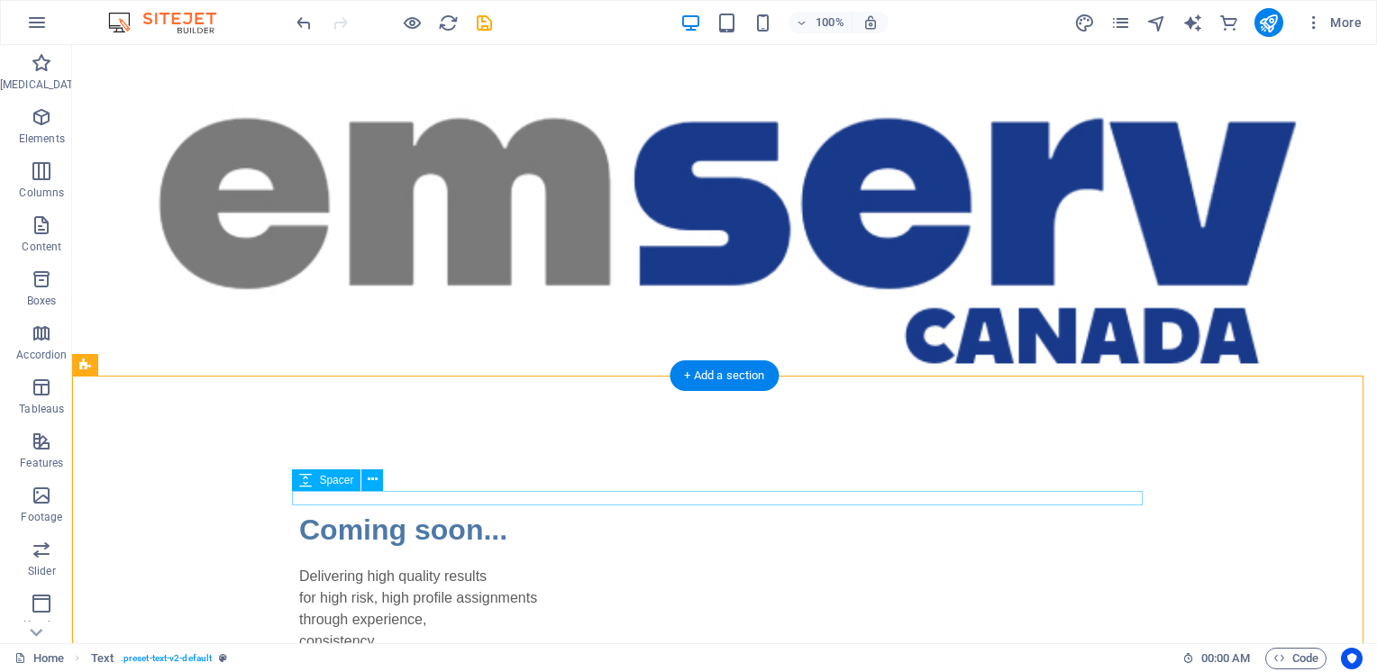
scroll to position [161, 0]
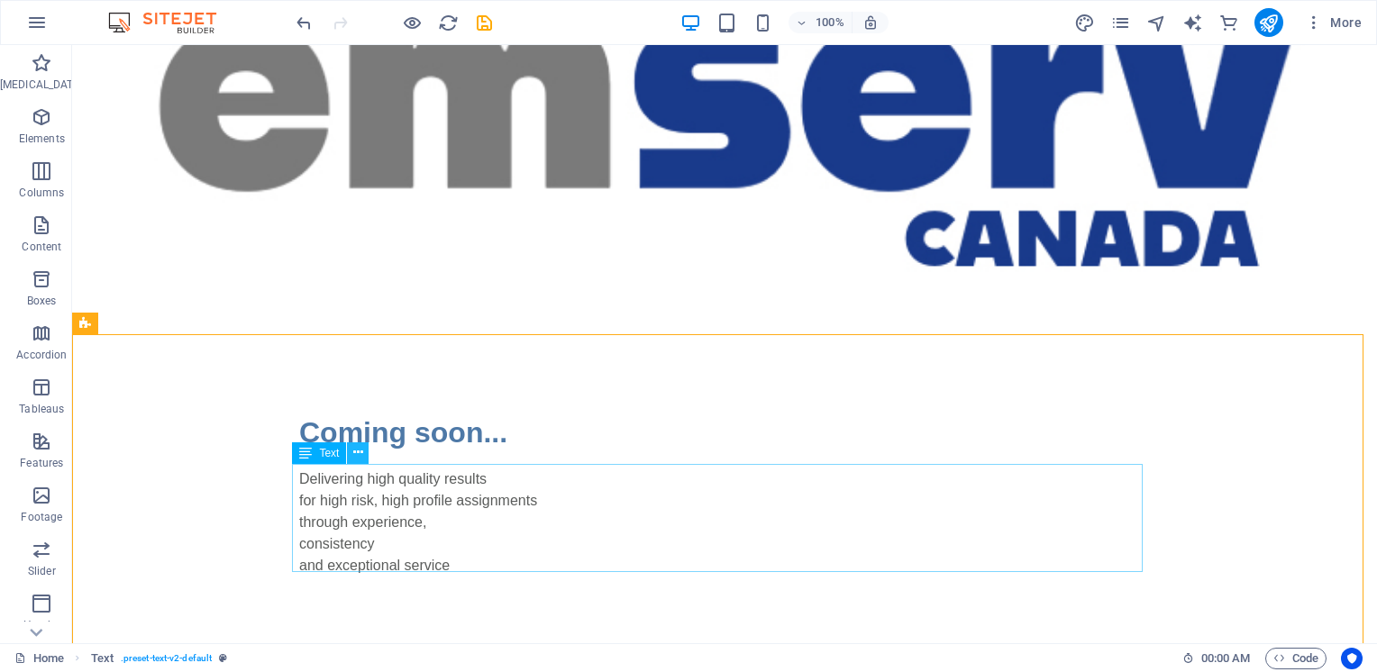
click at [359, 453] on icon at bounding box center [358, 452] width 10 height 19
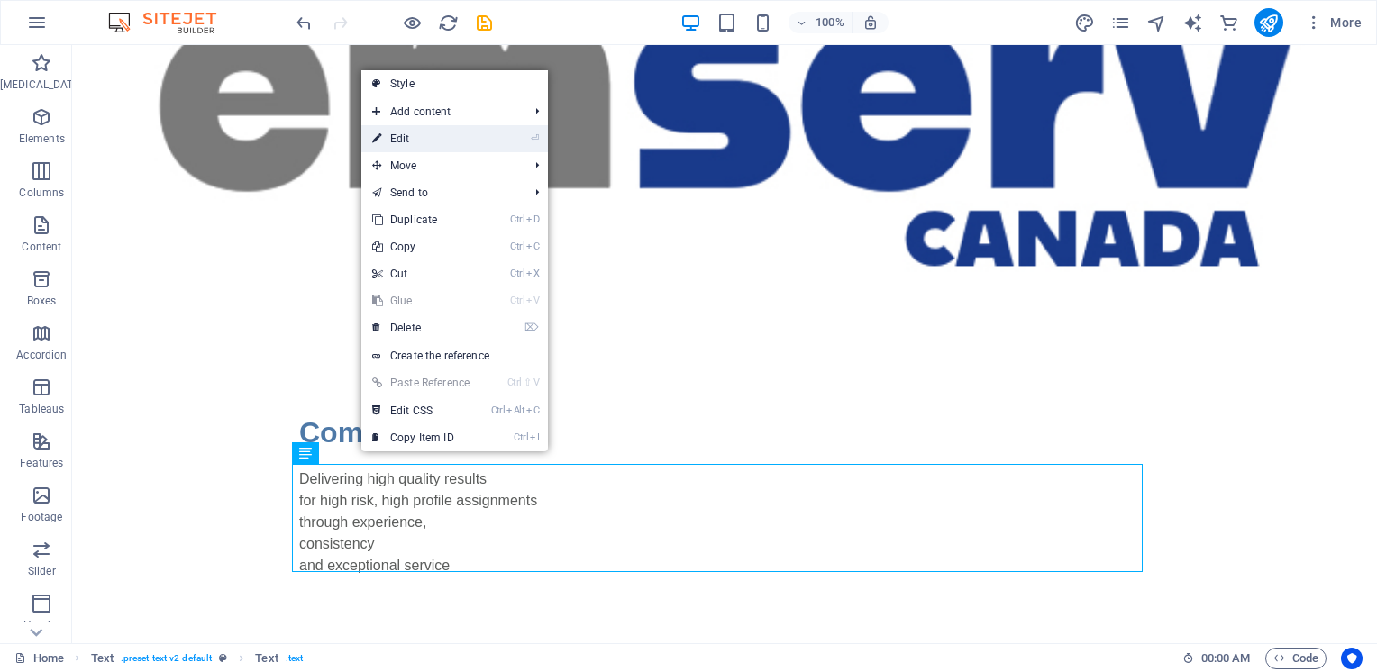
click at [413, 137] on link "⏎ Edit" at bounding box center [420, 138] width 119 height 27
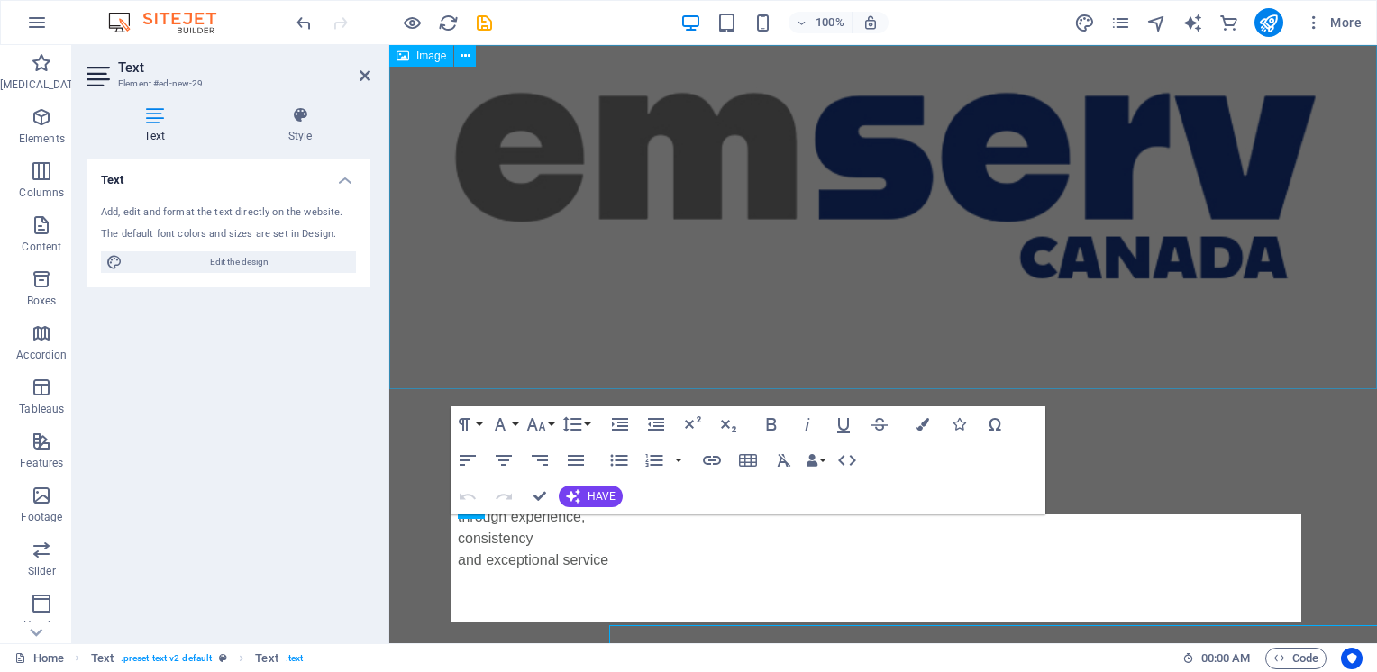
scroll to position [0, 0]
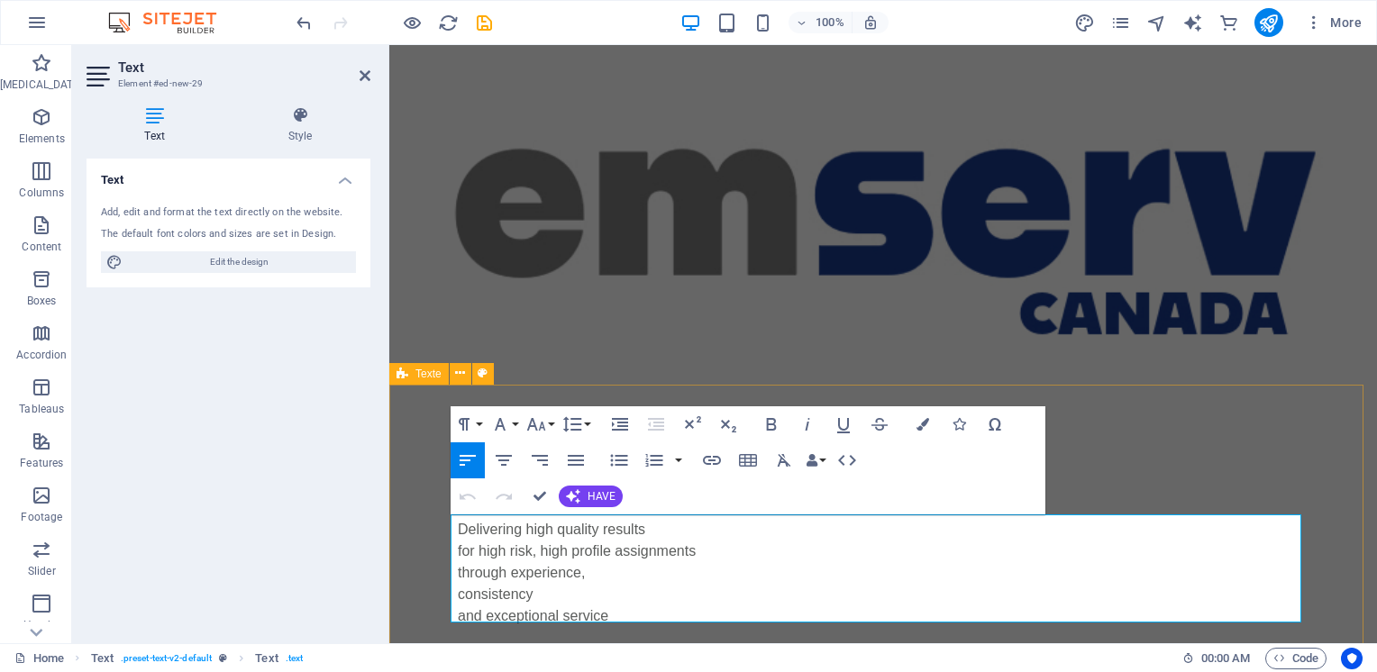
click at [1318, 419] on div "Coming soon... Delivering high quality results for high risk, high profile assi…" at bounding box center [882, 544] width 987 height 310
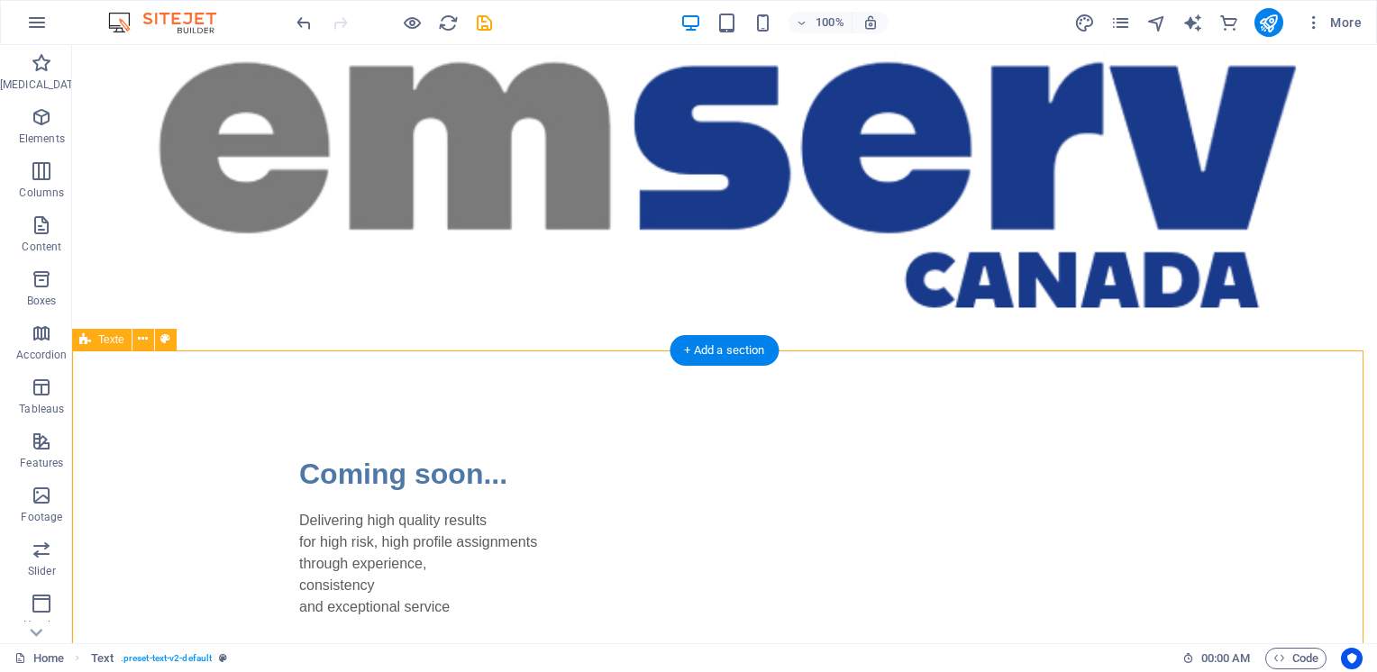
scroll to position [161, 0]
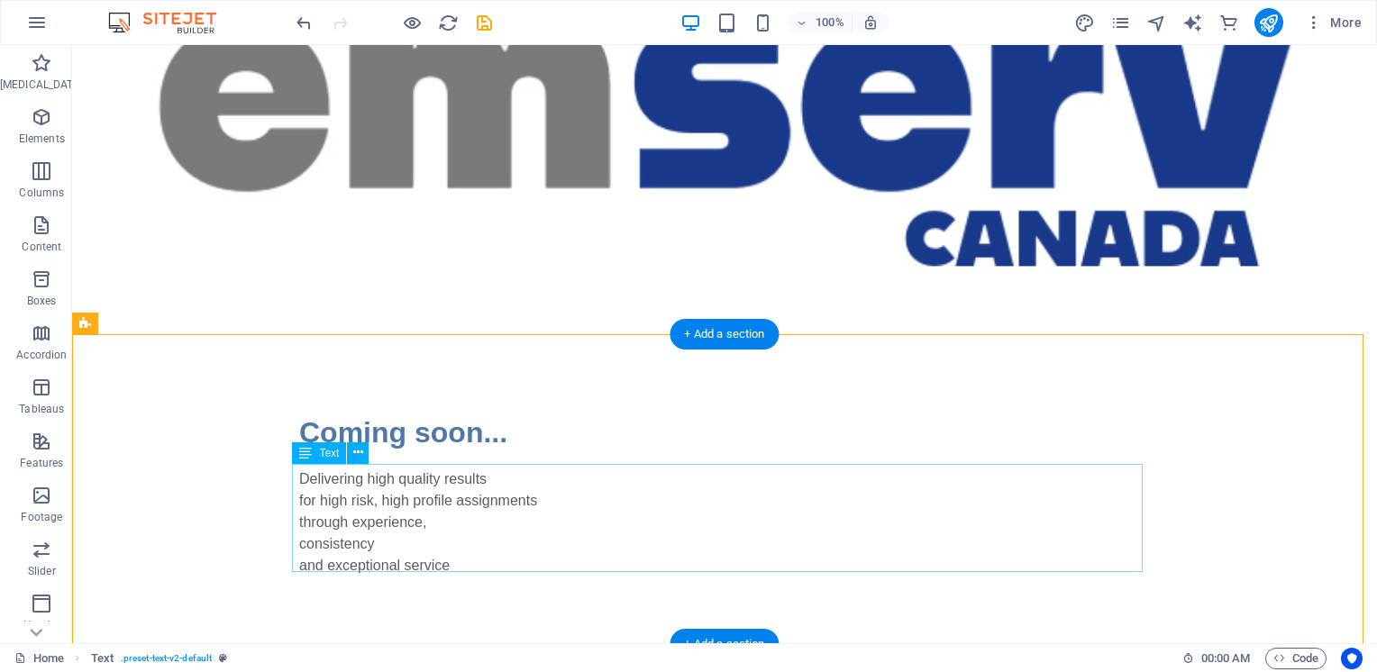
click at [478, 474] on div "Delivering high quality results for high risk, high profile assignments through…" at bounding box center [724, 523] width 851 height 108
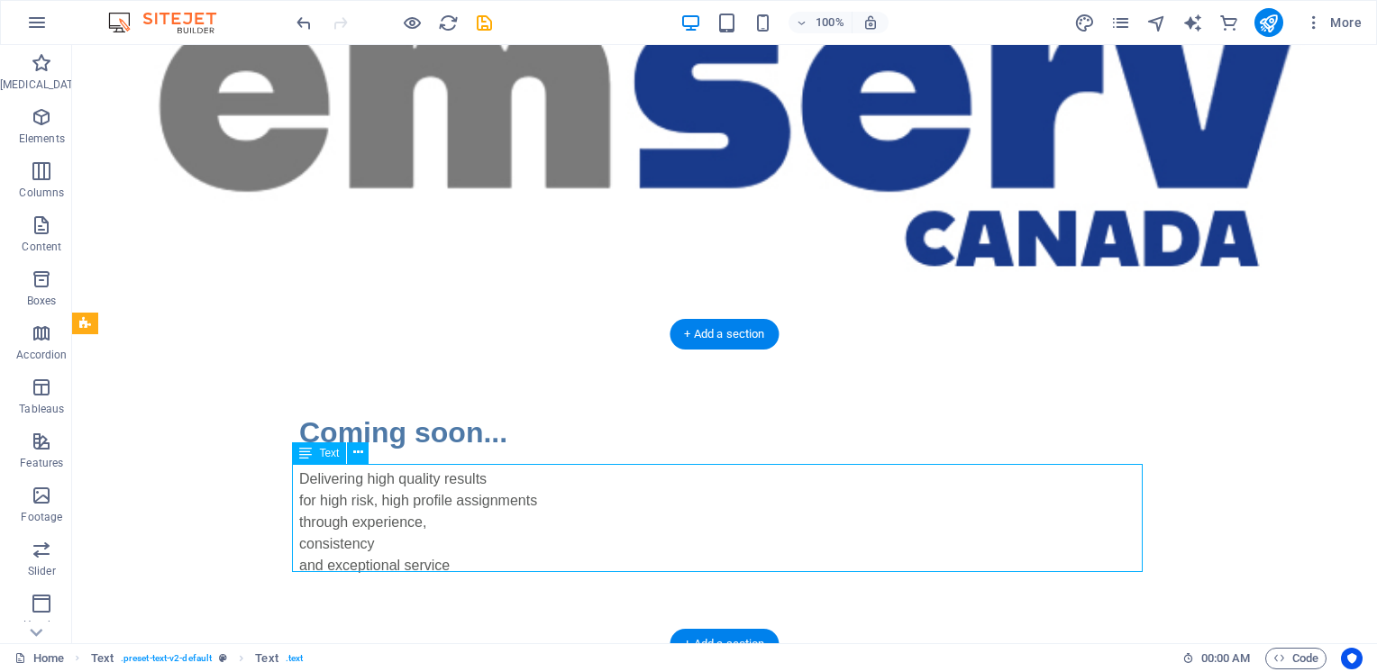
click at [471, 471] on div "Delivering high quality results for high risk, high profile assignments through…" at bounding box center [724, 523] width 851 height 108
click at [354, 452] on icon at bounding box center [358, 452] width 10 height 19
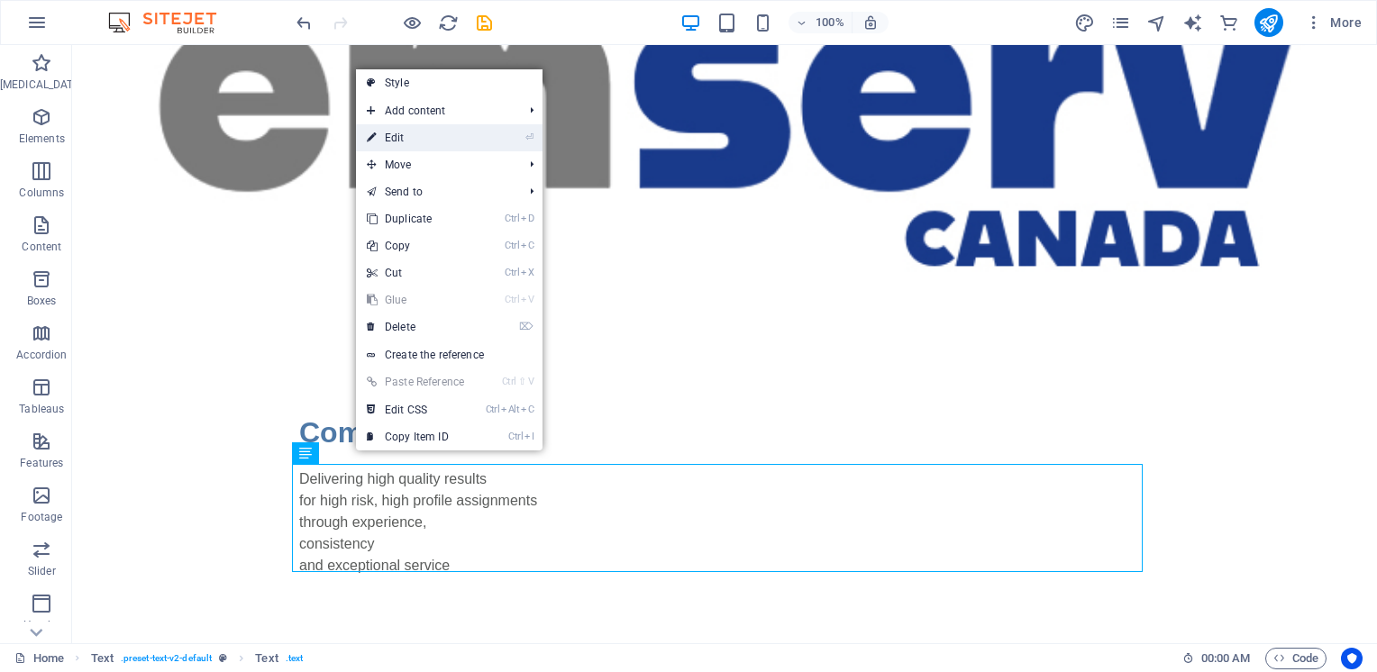
drag, startPoint x: 400, startPoint y: 139, endPoint x: 7, endPoint y: 112, distance: 393.8
click at [400, 139] on font "Edit" at bounding box center [395, 138] width 20 height 13
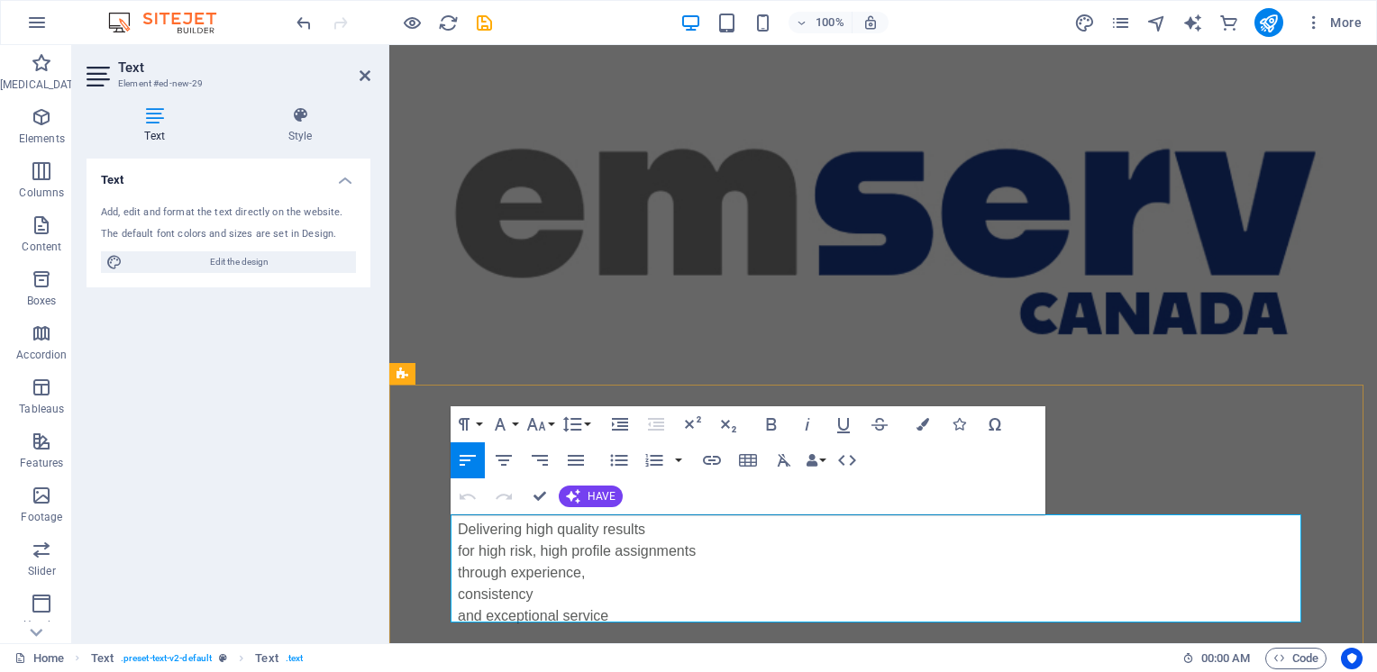
click at [636, 530] on p "Delivering high quality results" at bounding box center [883, 530] width 851 height 22
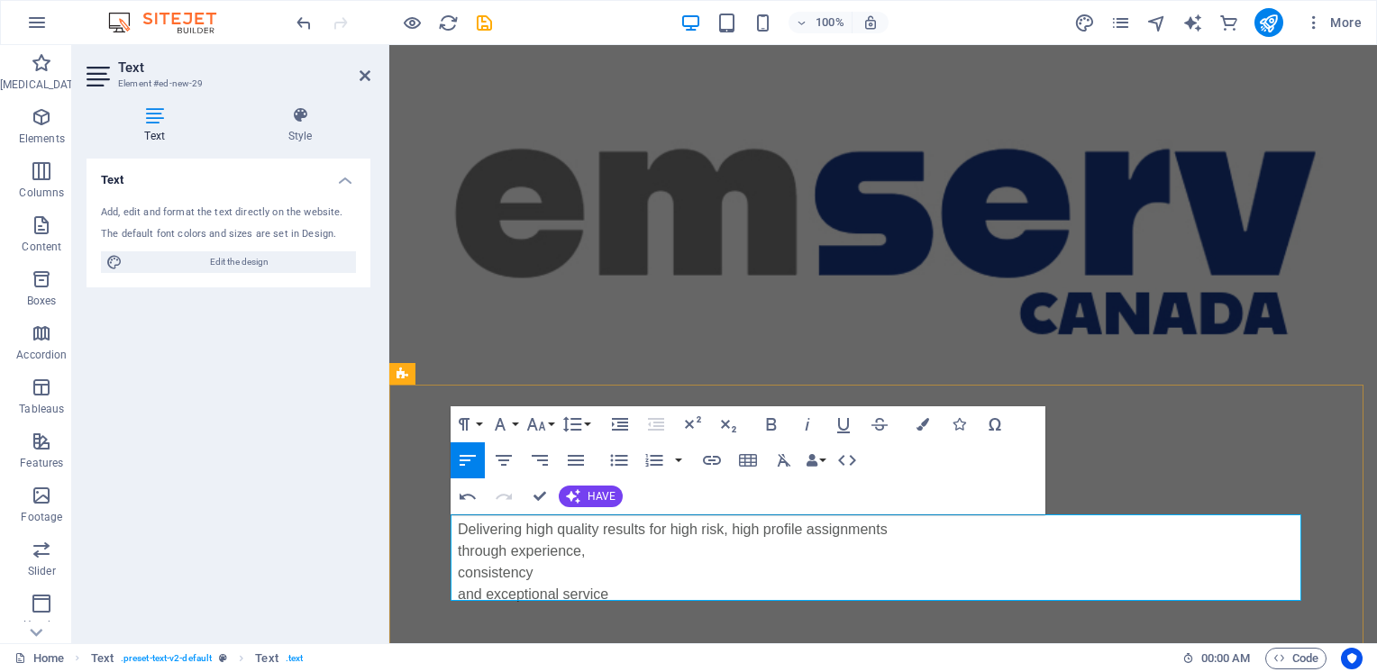
drag, startPoint x: 886, startPoint y: 530, endPoint x: 1283, endPoint y: 549, distance: 397.8
click at [886, 530] on p "Delivering high quality results for high risk, high profile assignments" at bounding box center [883, 530] width 851 height 22
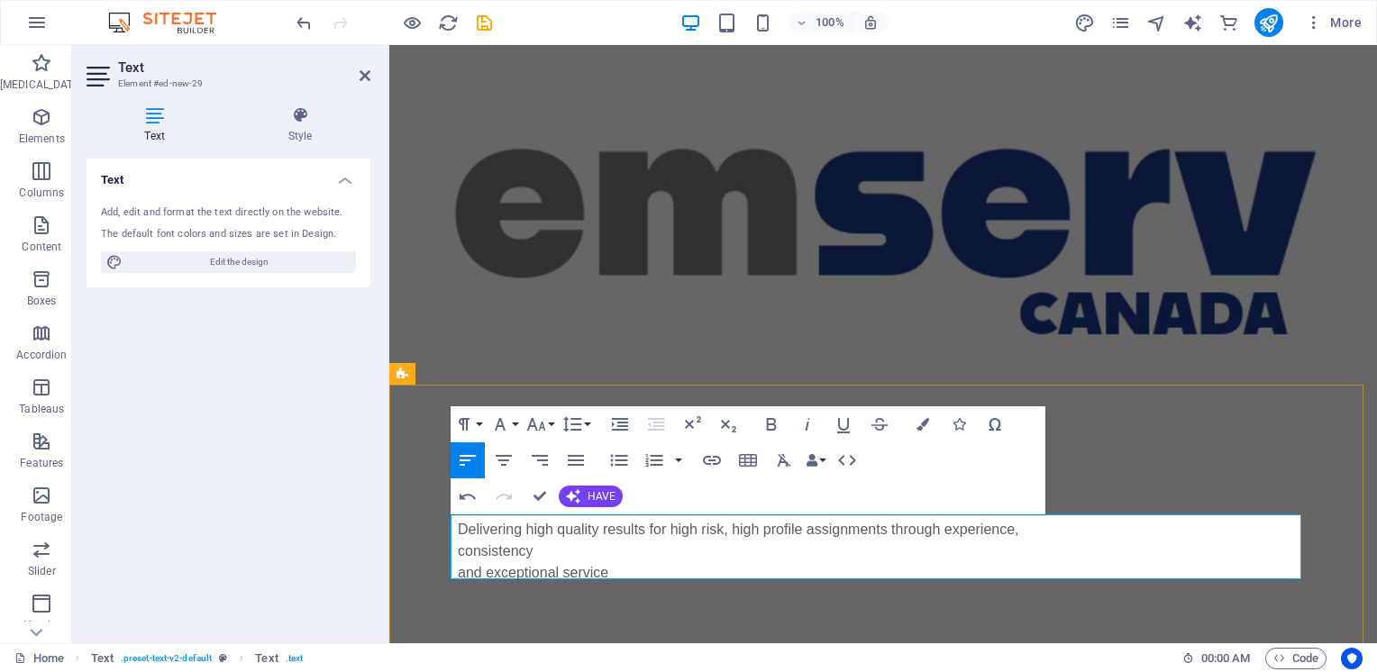
click at [1021, 528] on p "Delivering high quality results for high risk, high profile assignments through…" at bounding box center [883, 530] width 851 height 22
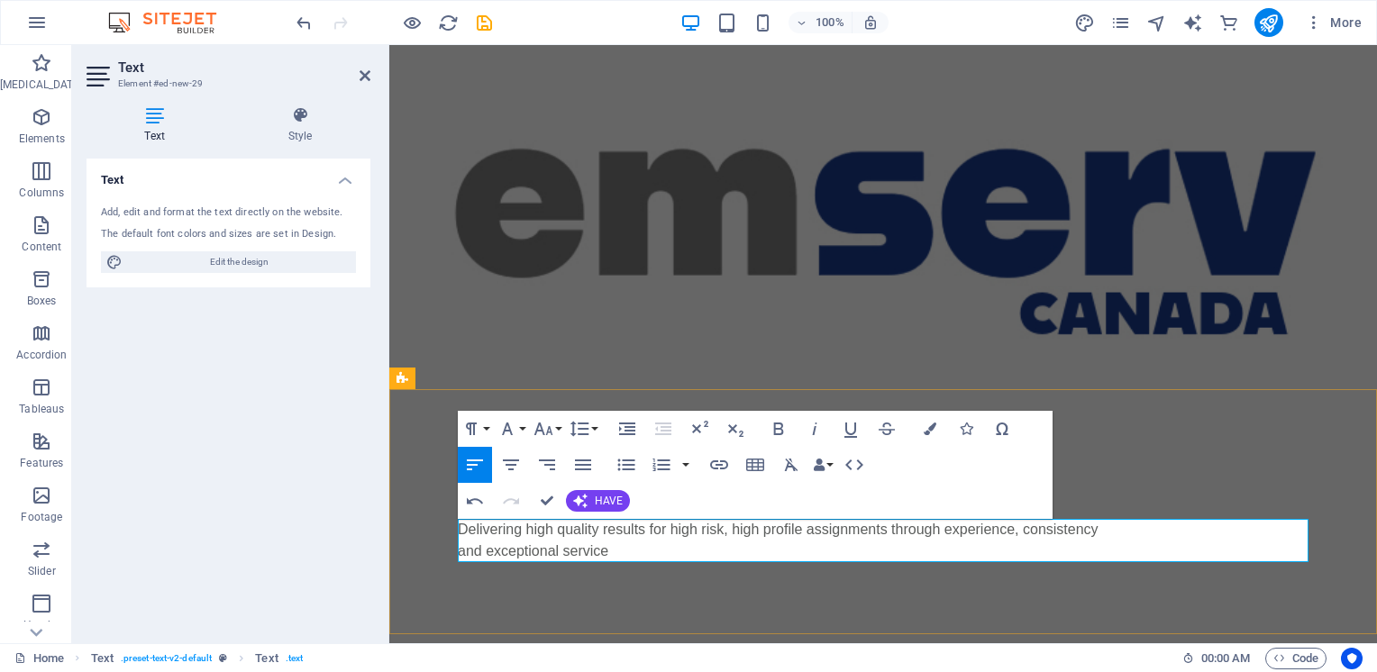
click at [1109, 532] on p "Delivering high quality results for high risk, high profile assignments through…" at bounding box center [883, 530] width 851 height 22
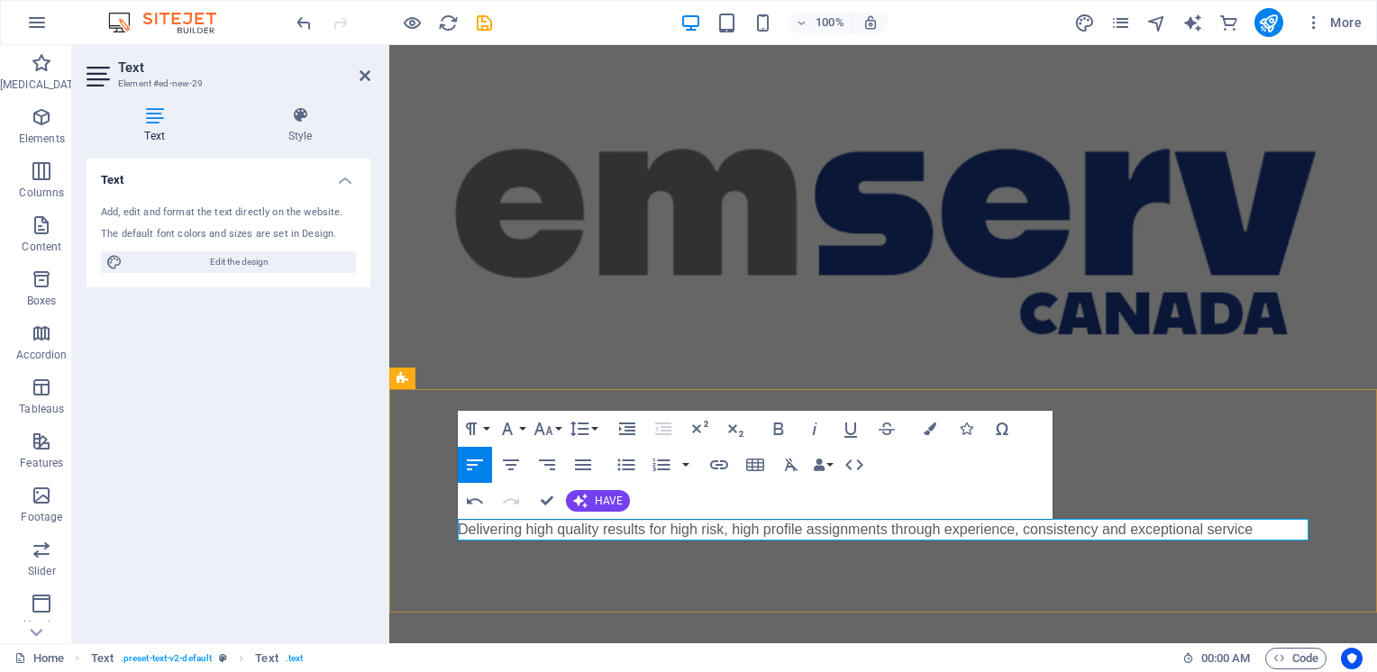
click at [1260, 532] on p "Delivering high quality results for high risk, high profile assignments through…" at bounding box center [883, 530] width 851 height 22
click at [1347, 444] on div "Coming soon... Delivering high quality results for high risk, high profile assi…" at bounding box center [882, 500] width 987 height 223
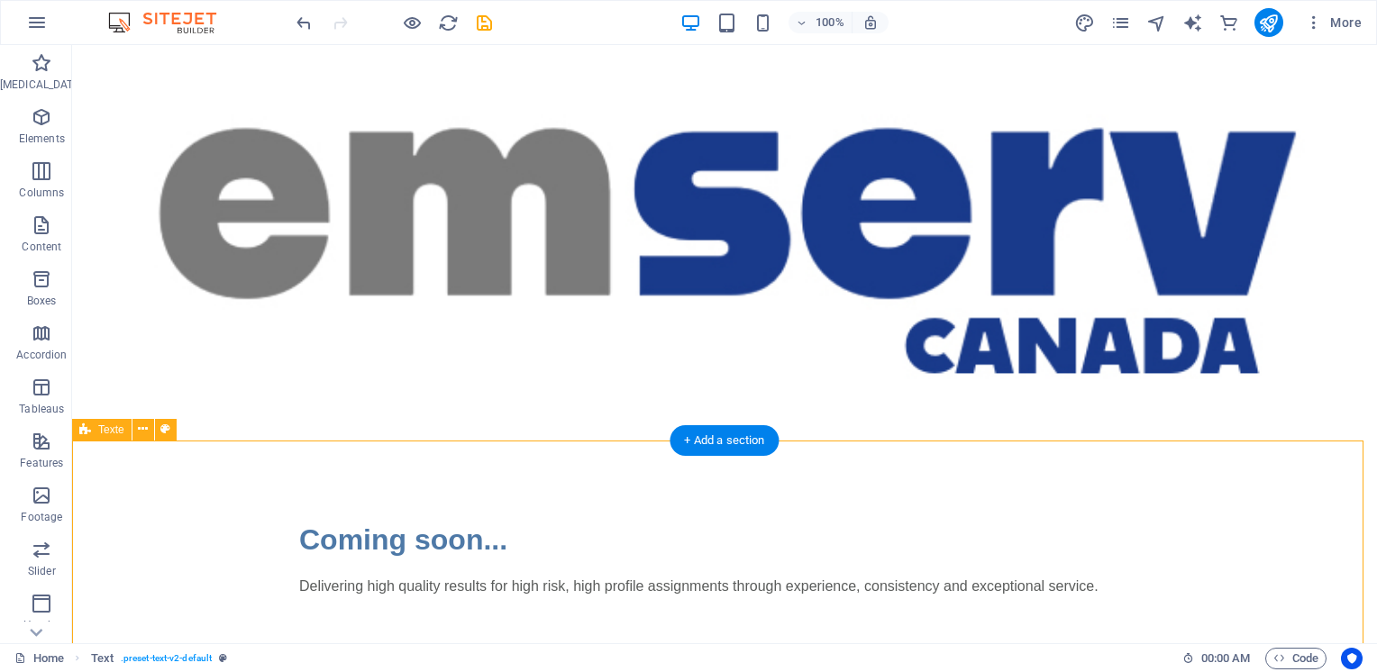
scroll to position [75, 0]
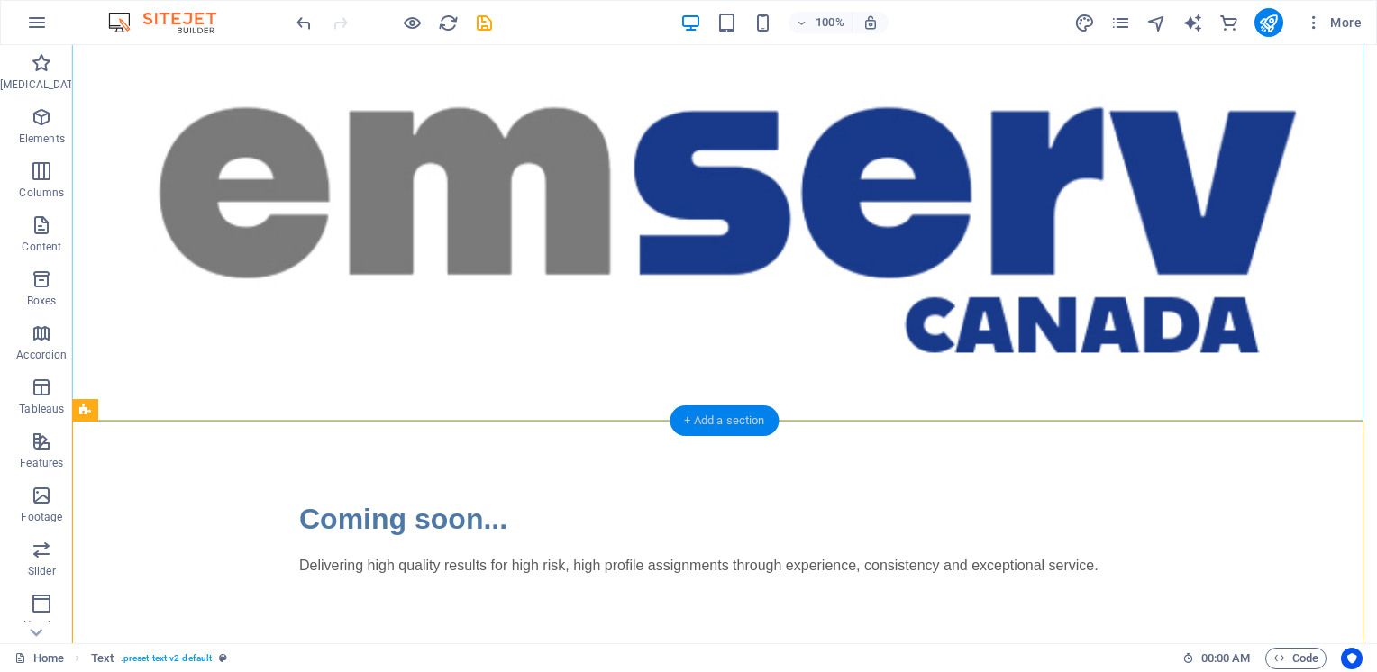
click at [726, 414] on div "+ Add a section" at bounding box center [723, 420] width 109 height 31
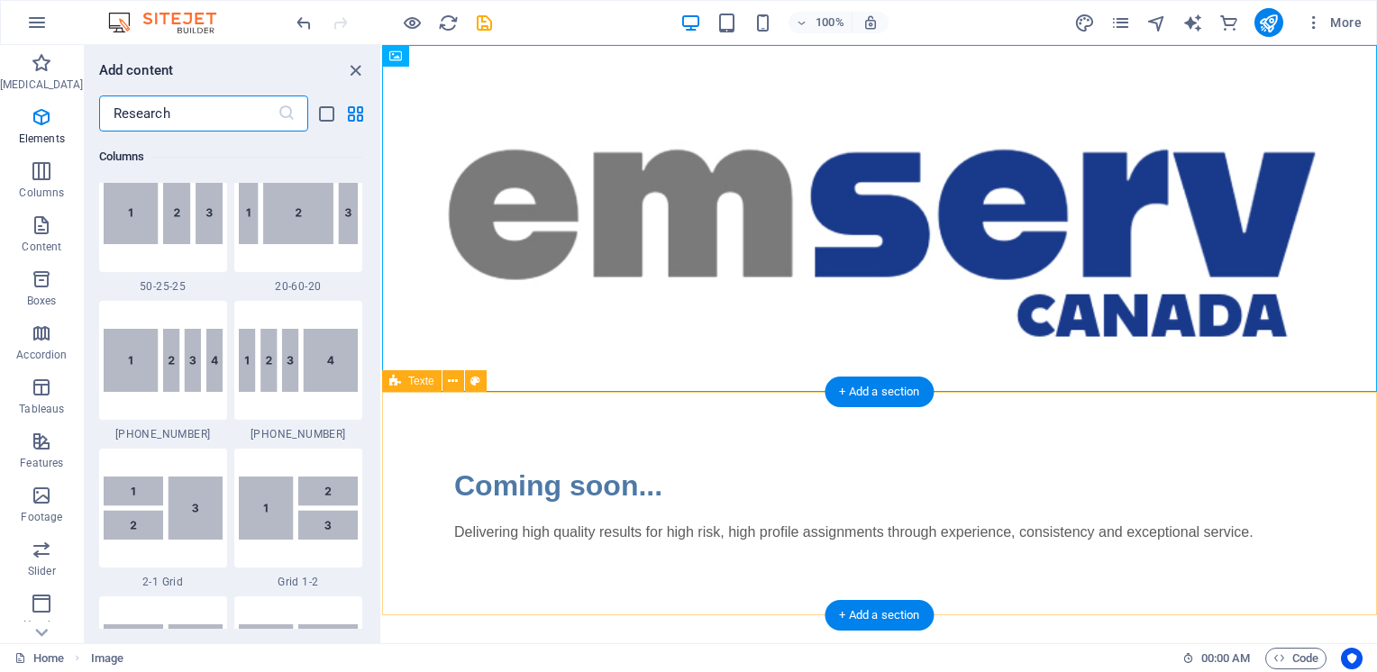
scroll to position [3153, 0]
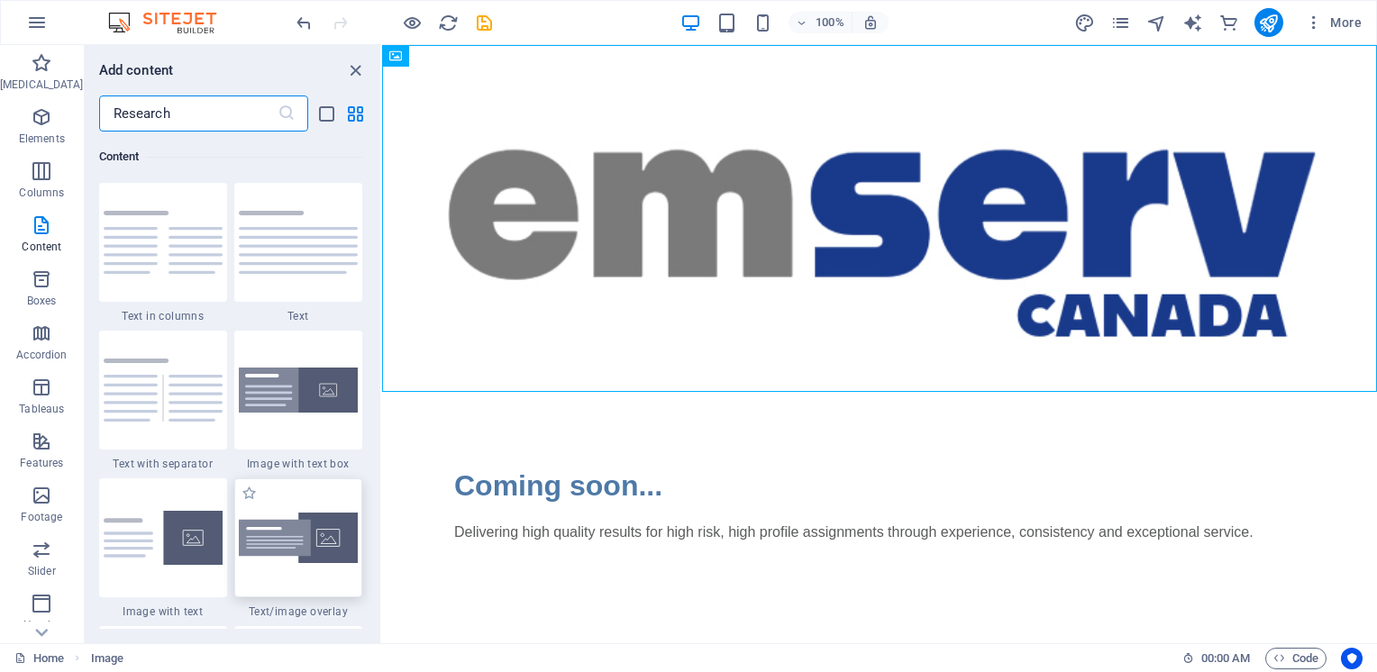
click at [321, 539] on img at bounding box center [298, 538] width 119 height 50
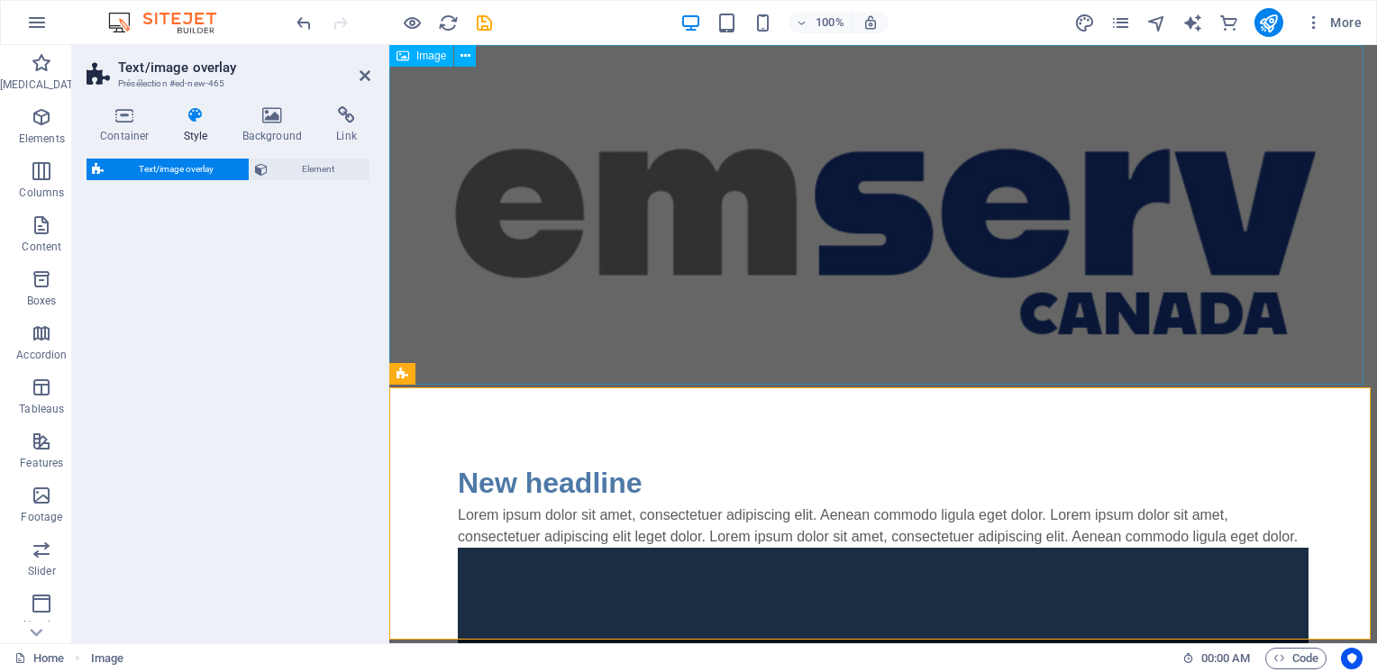
select select "rem"
select select "px"
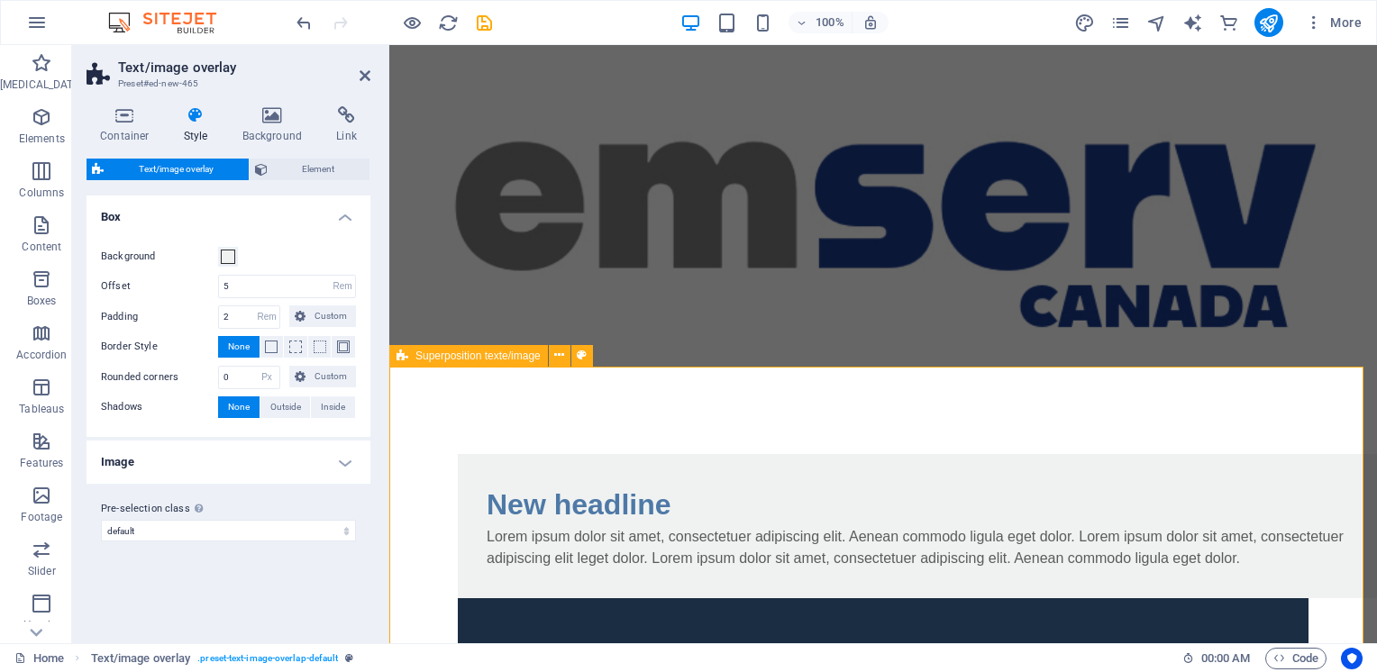
scroll to position [0, 0]
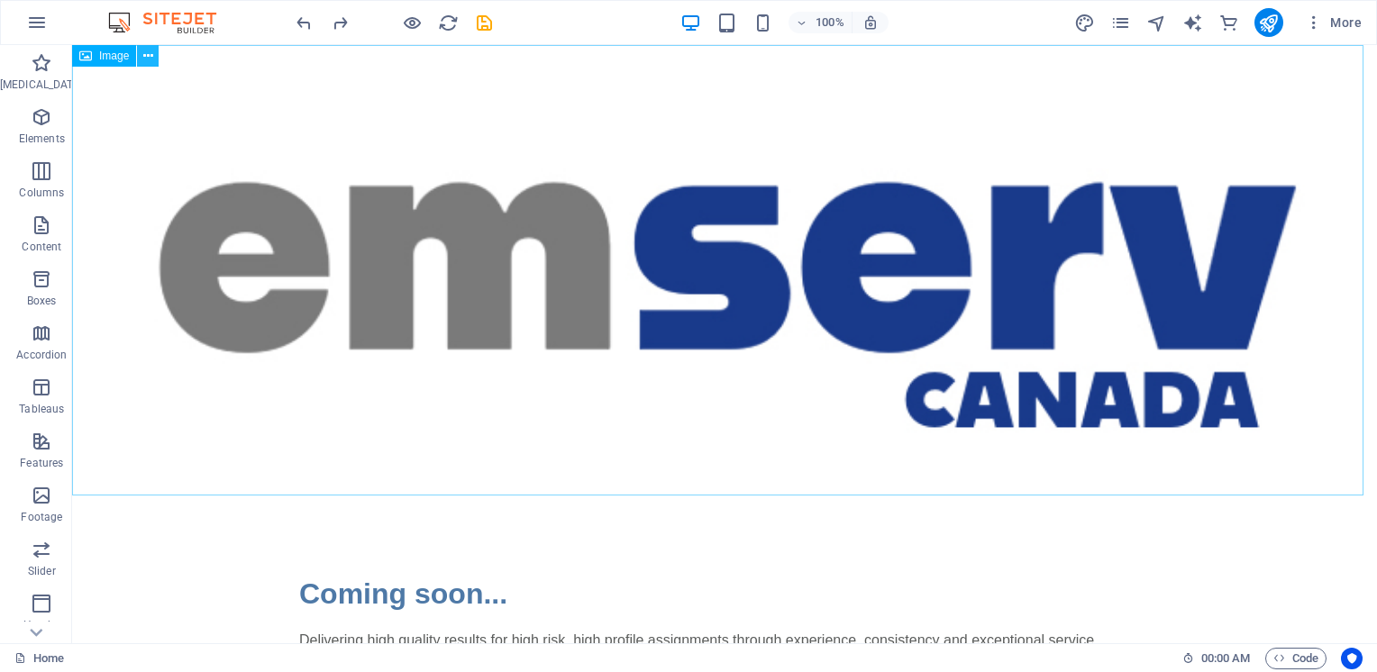
click at [150, 59] on icon at bounding box center [148, 56] width 10 height 19
click at [118, 134] on figure at bounding box center [724, 272] width 1305 height 455
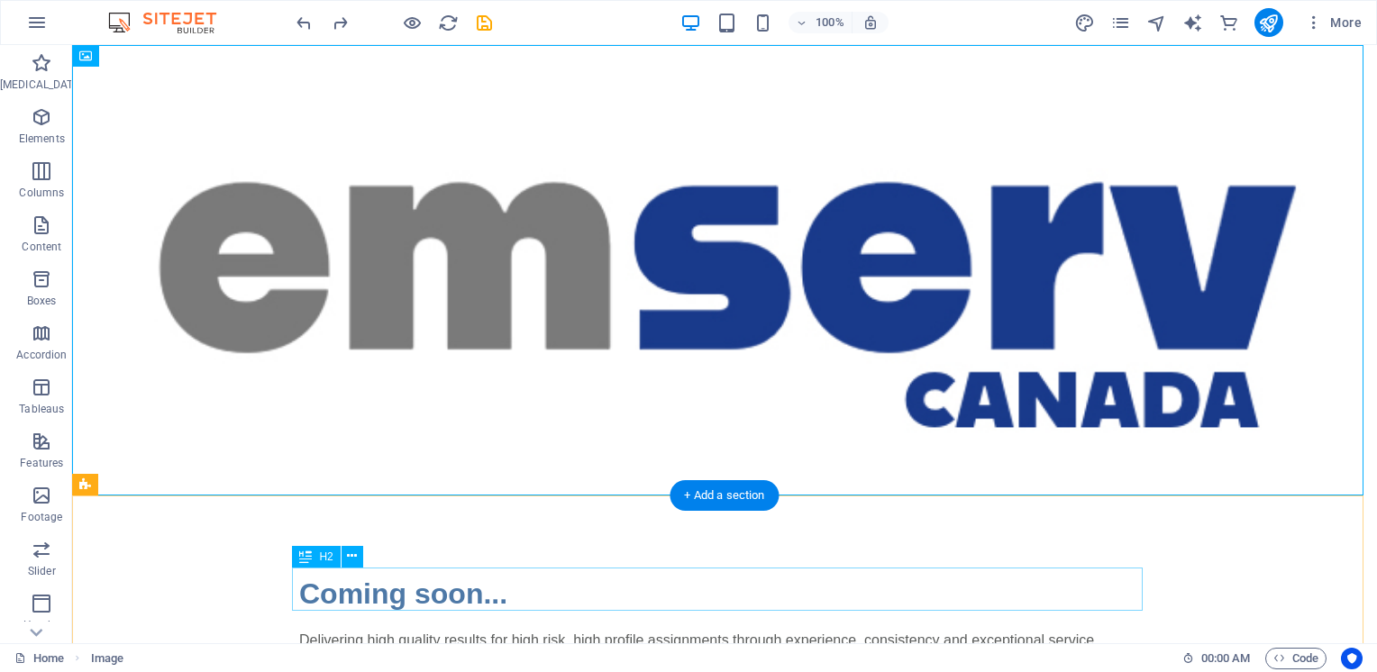
click at [387, 587] on div "Coming soon..." at bounding box center [724, 593] width 851 height 43
click at [335, 427] on figure at bounding box center [724, 272] width 1305 height 455
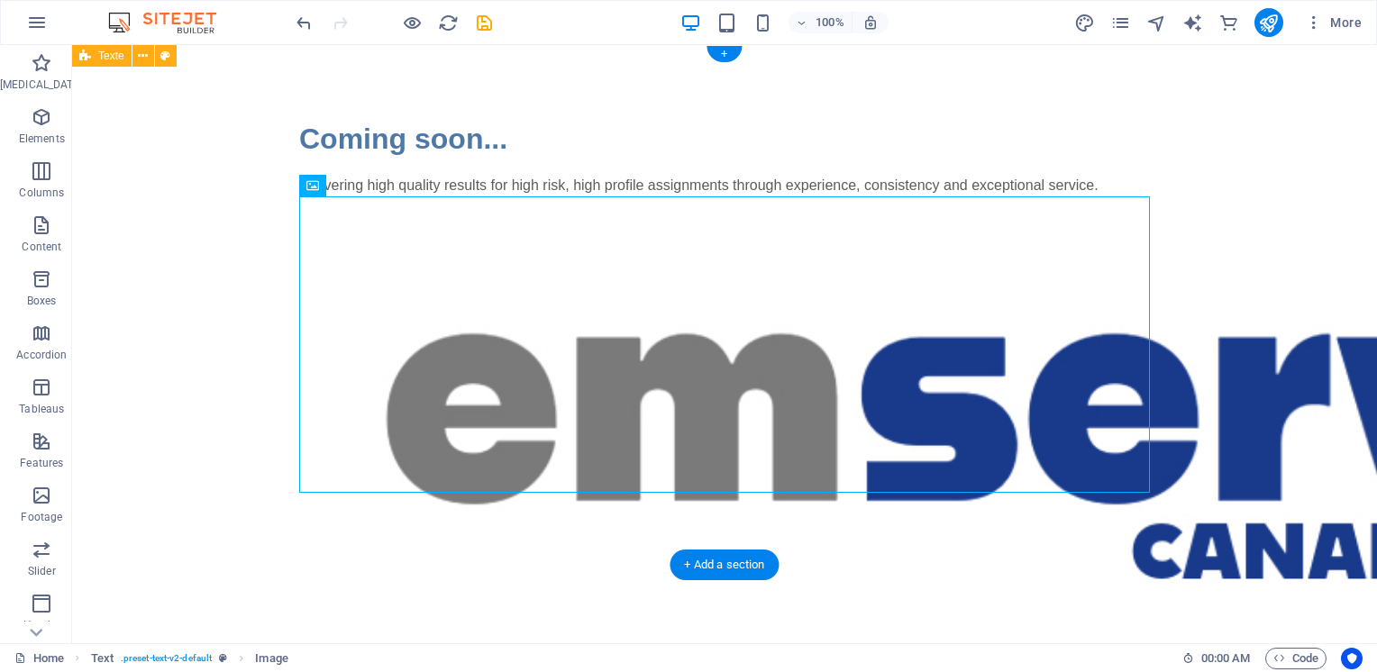
click at [165, 357] on div "Coming soon... Delivering high quality results for high risk, high profile assi…" at bounding box center [724, 384] width 1305 height 678
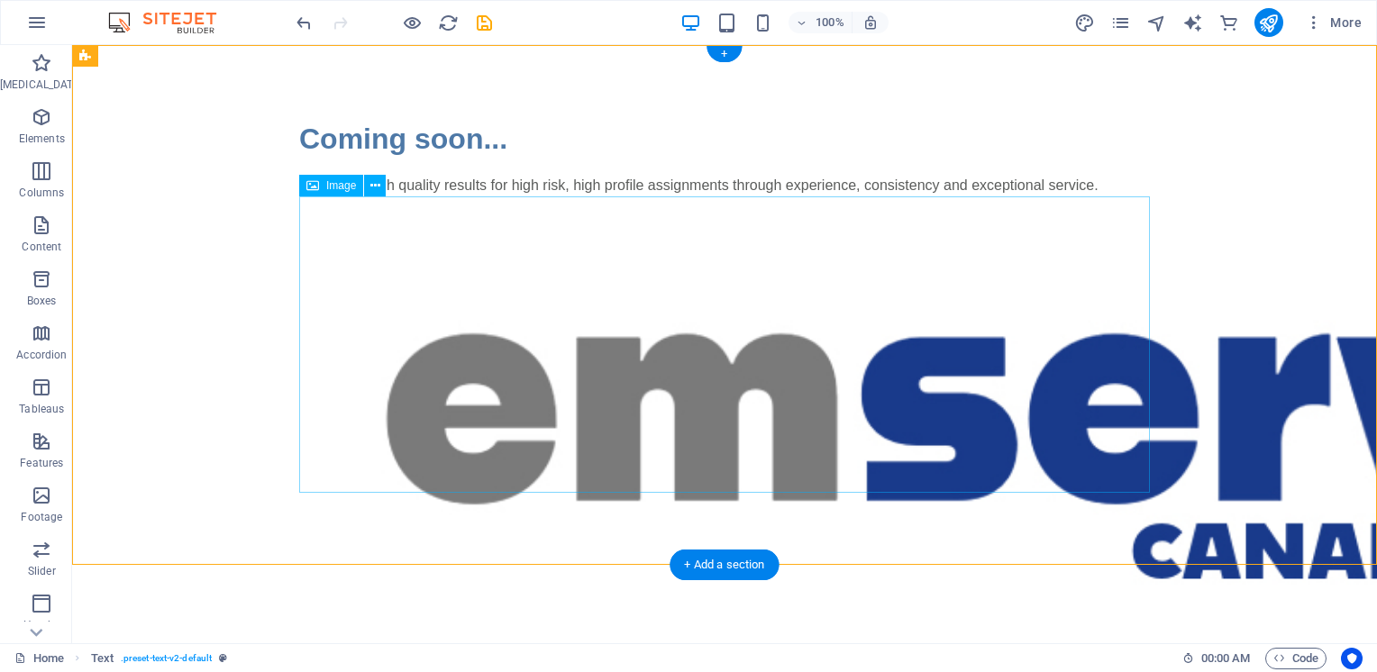
click at [523, 329] on figure at bounding box center [724, 423] width 851 height 455
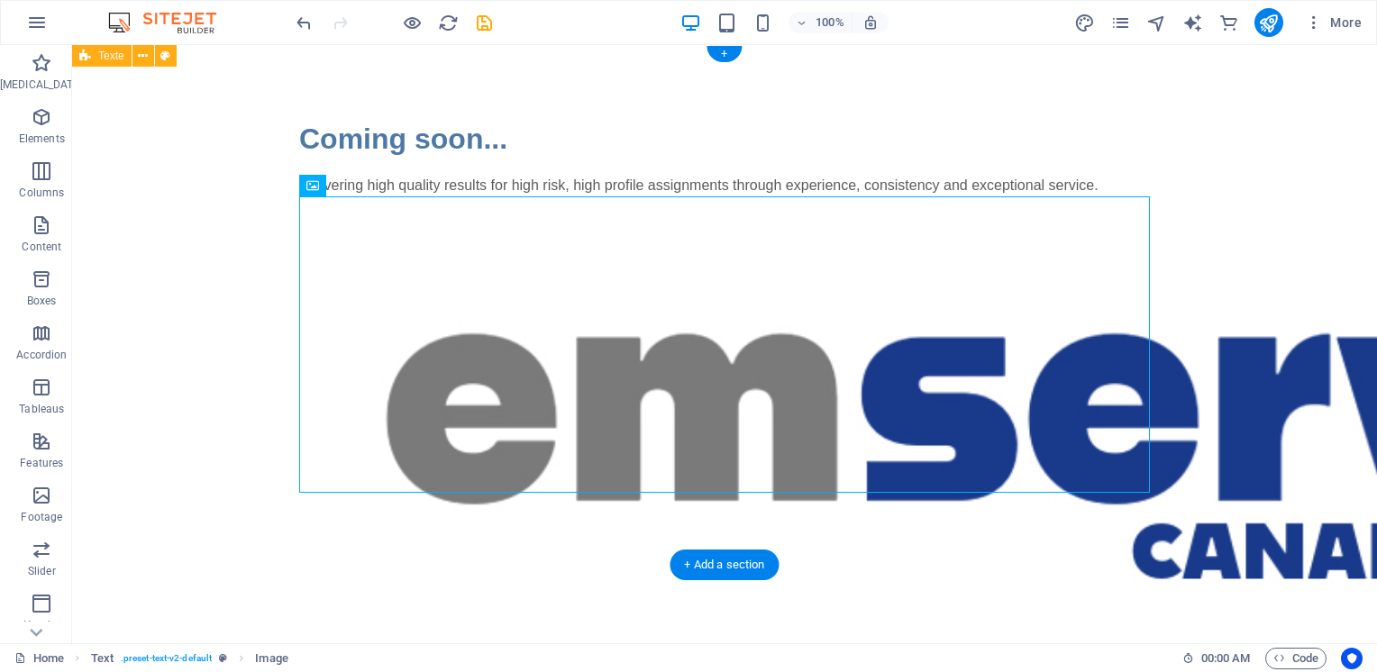
click at [171, 334] on div "Coming soon... Delivering high quality results for high risk, high profile assi…" at bounding box center [724, 384] width 1305 height 678
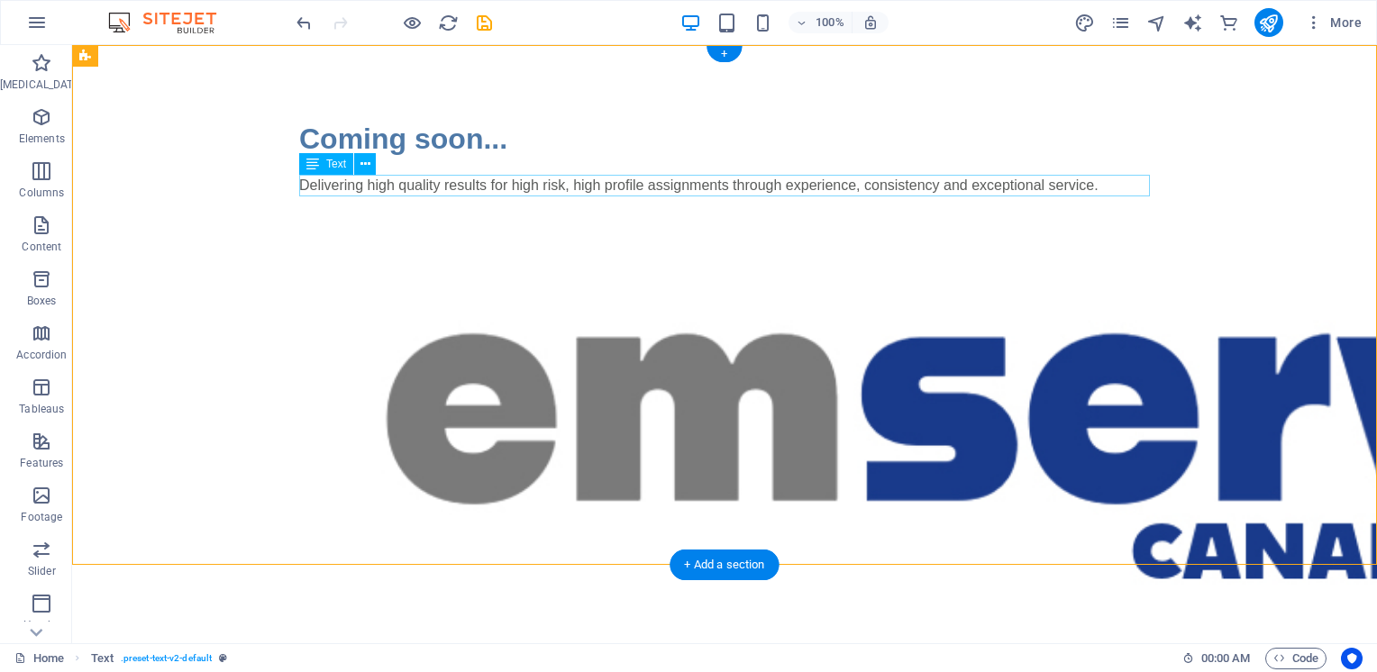
click at [565, 185] on div "Delivering high quality results for high risk, high profile assignments through…" at bounding box center [724, 186] width 851 height 22
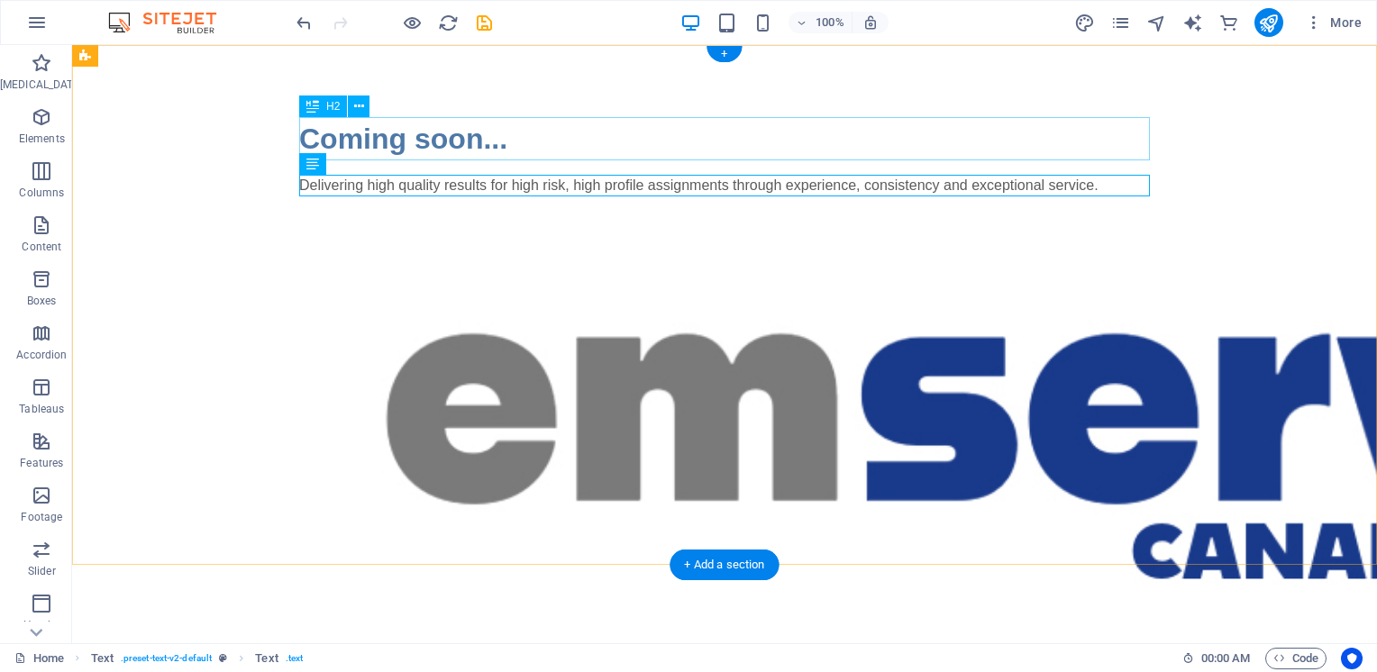
click at [434, 137] on div "Coming soon..." at bounding box center [724, 138] width 851 height 43
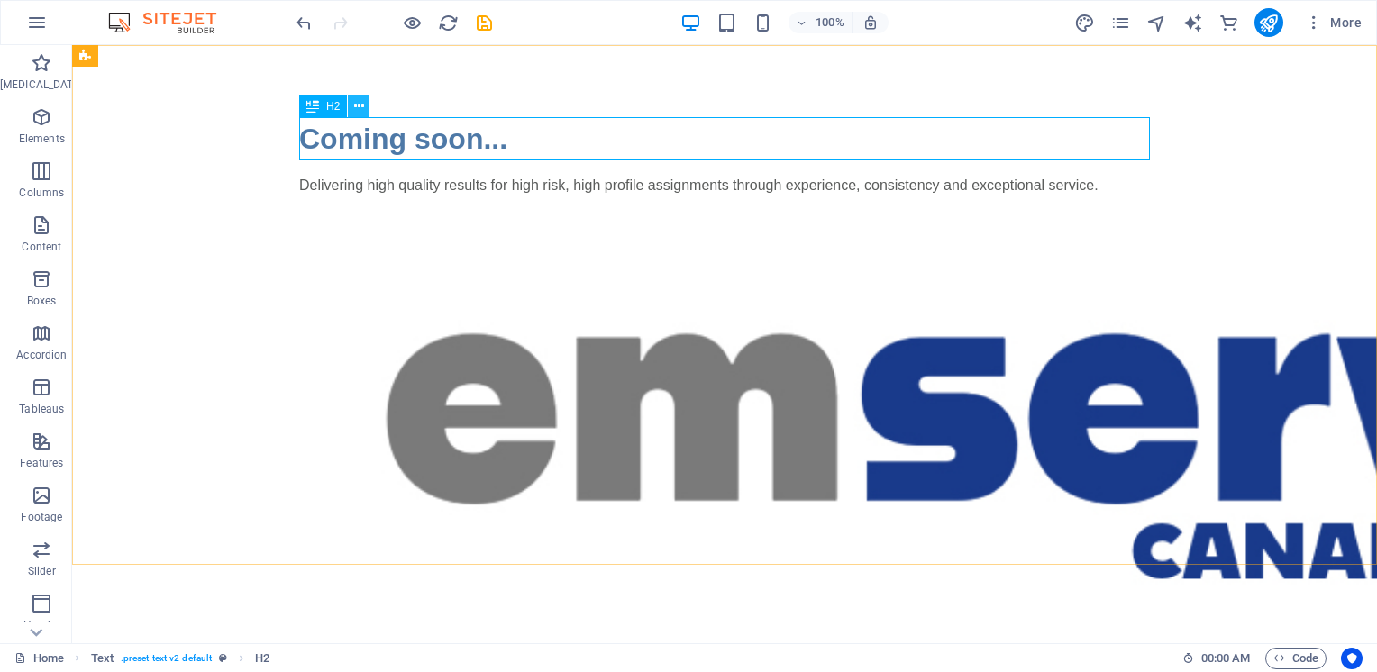
click at [362, 113] on icon at bounding box center [359, 106] width 10 height 19
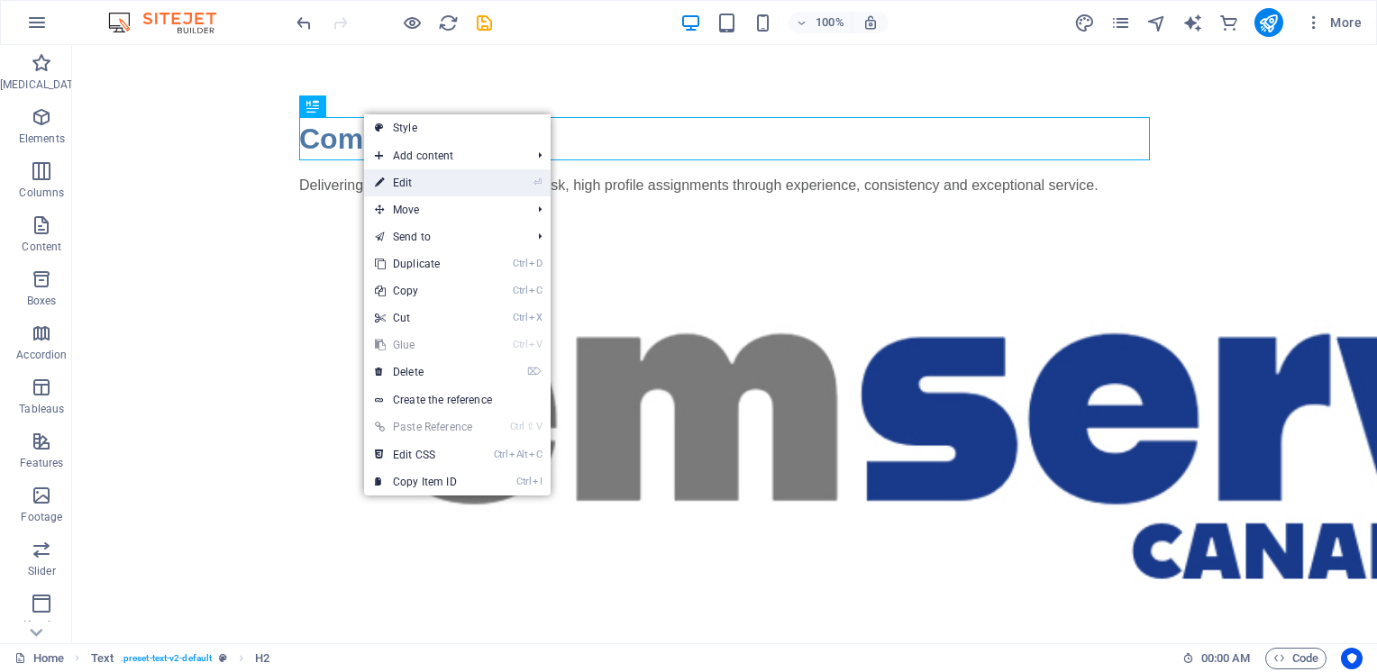
click at [407, 186] on font "Edit" at bounding box center [403, 183] width 20 height 13
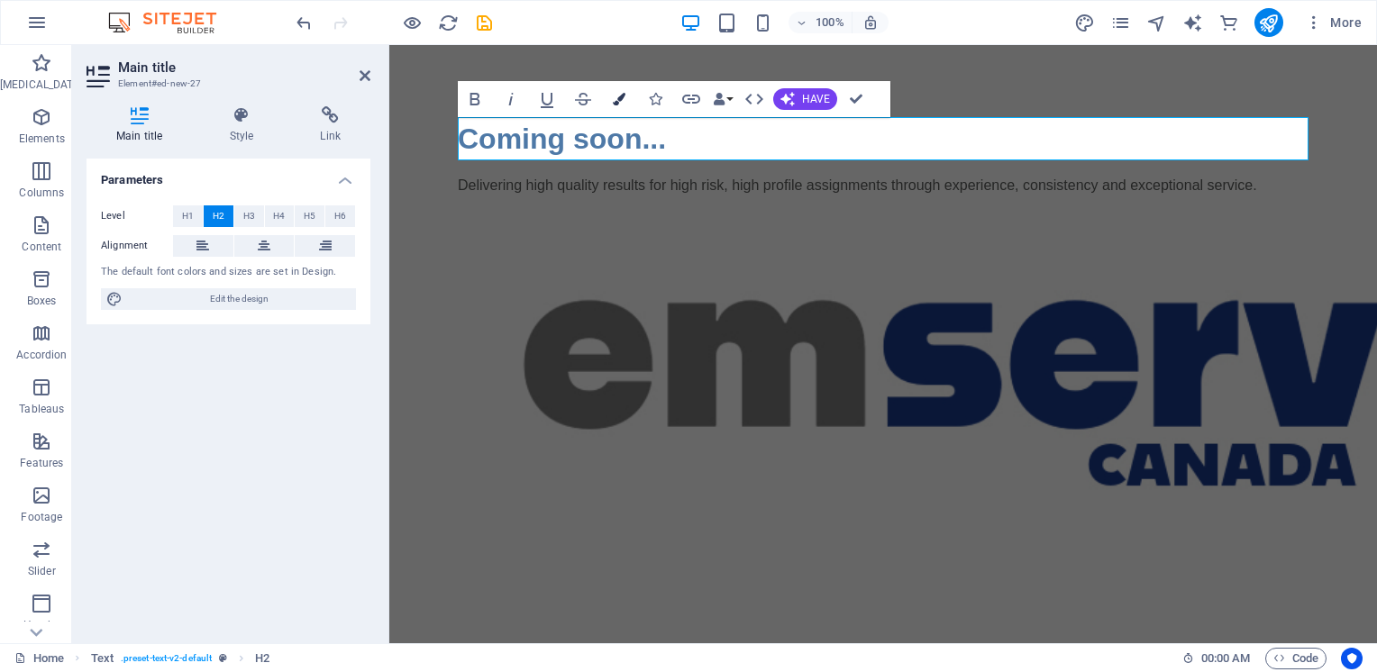
click at [619, 103] on icon "button" at bounding box center [619, 99] width 13 height 13
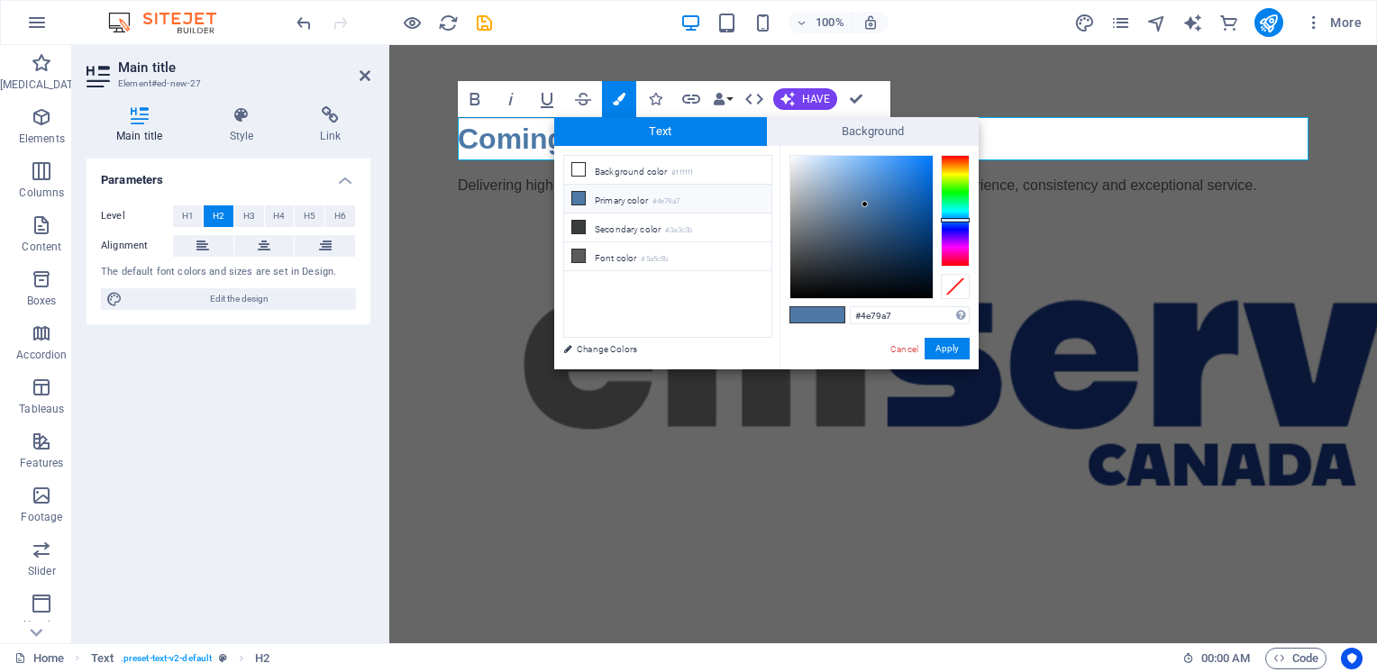
click at [659, 133] on span "Text" at bounding box center [660, 131] width 213 height 29
click at [874, 129] on span "Background" at bounding box center [873, 131] width 213 height 29
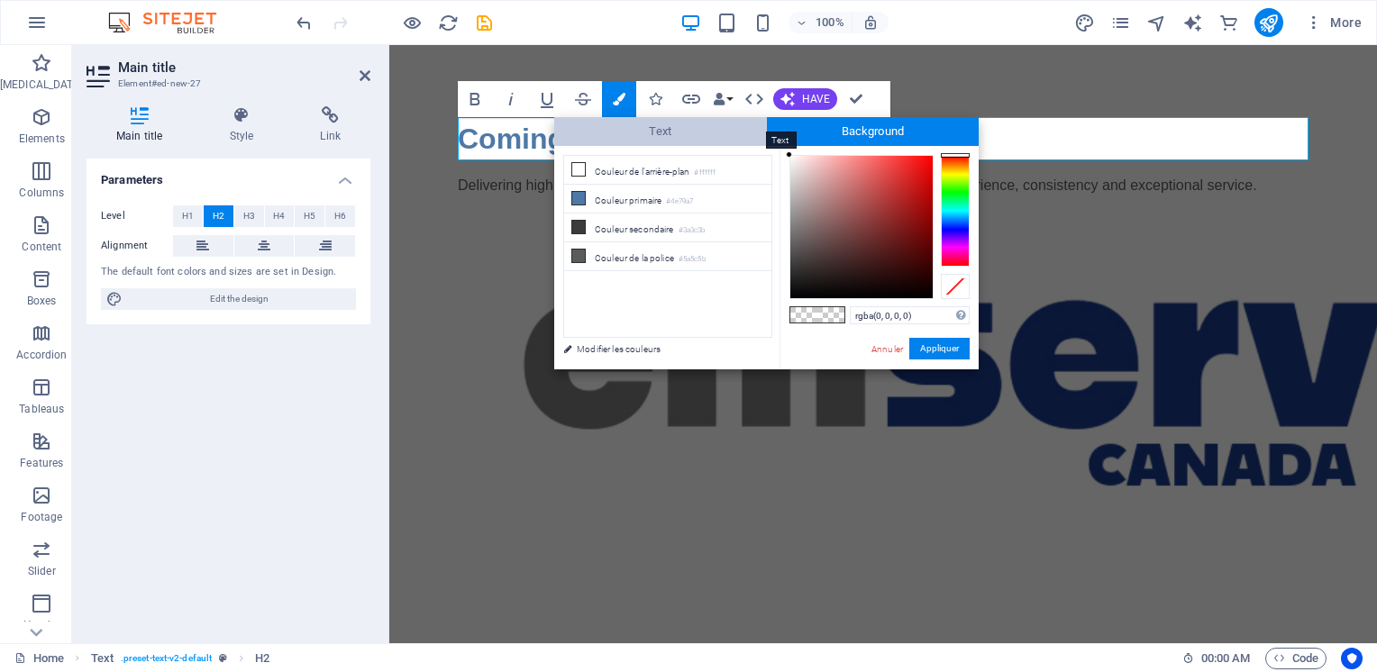
click at [661, 141] on span "Text" at bounding box center [660, 131] width 213 height 29
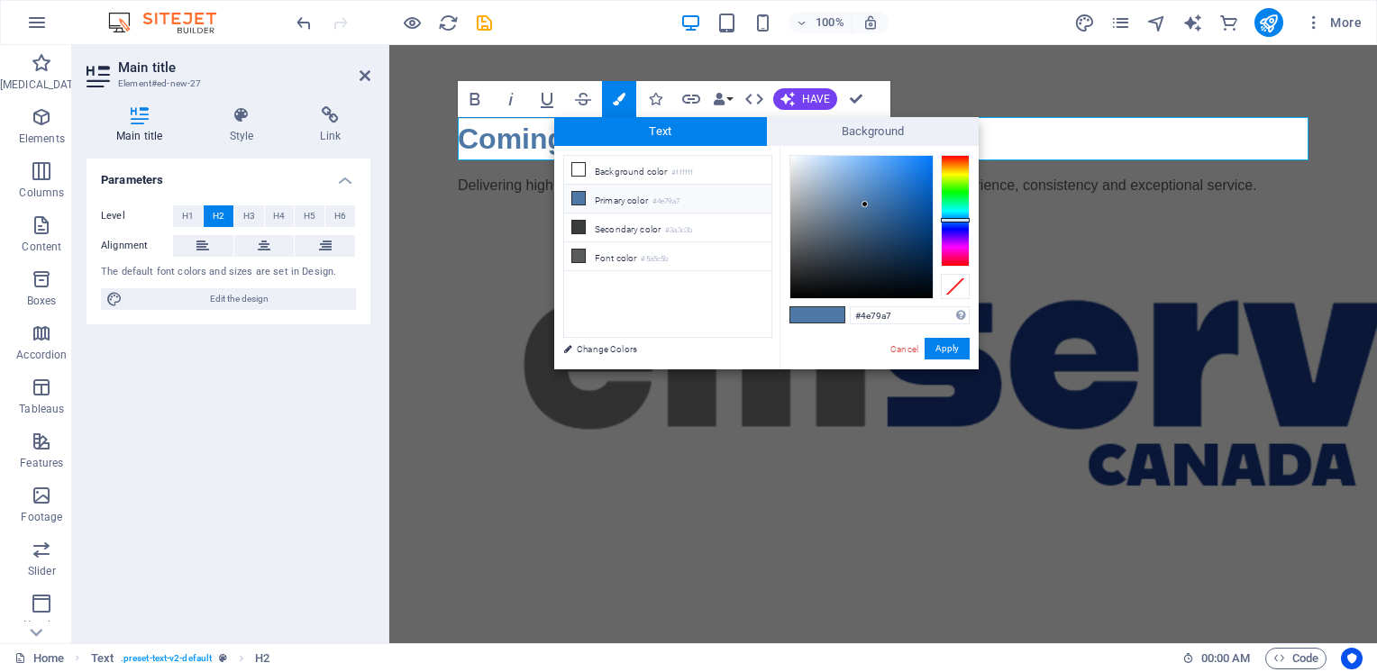
click at [903, 192] on div at bounding box center [861, 227] width 142 height 142
type input "#266fbd"
click at [950, 344] on button "Apply" at bounding box center [946, 349] width 45 height 22
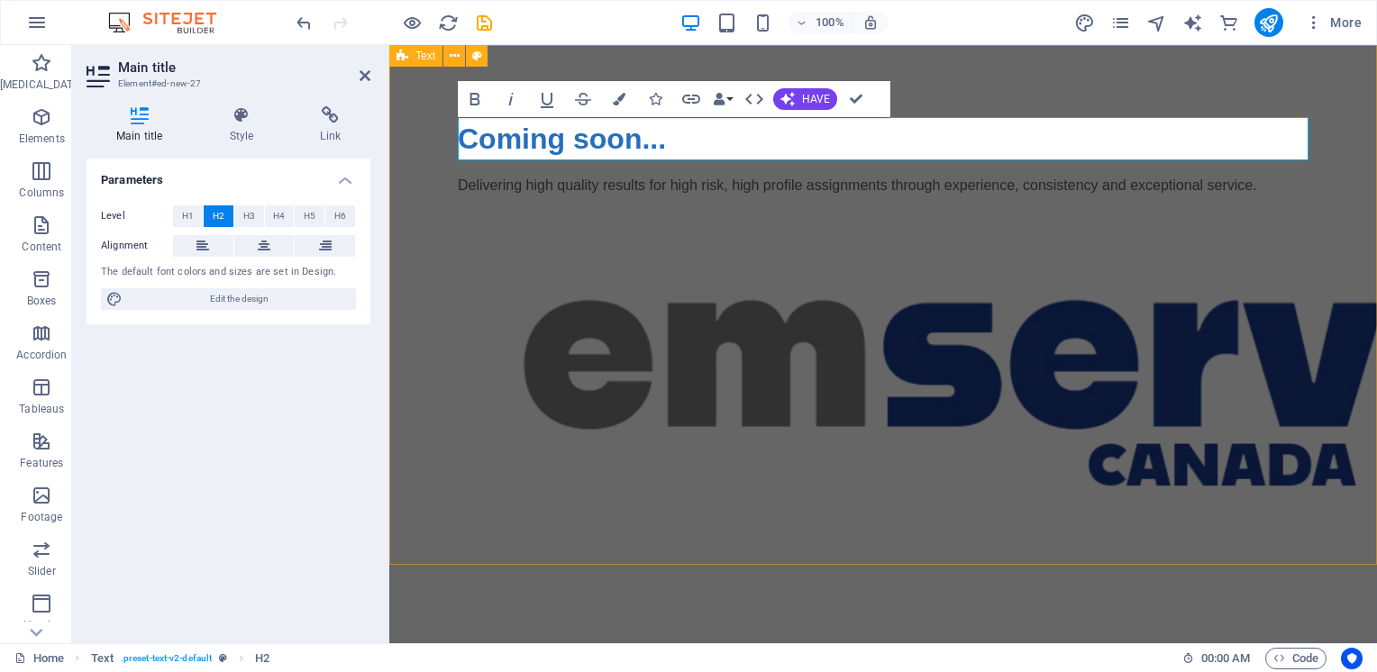
click at [1086, 85] on div "Coming soon... Delivering high quality results for high risk, high profile assi…" at bounding box center [882, 329] width 987 height 568
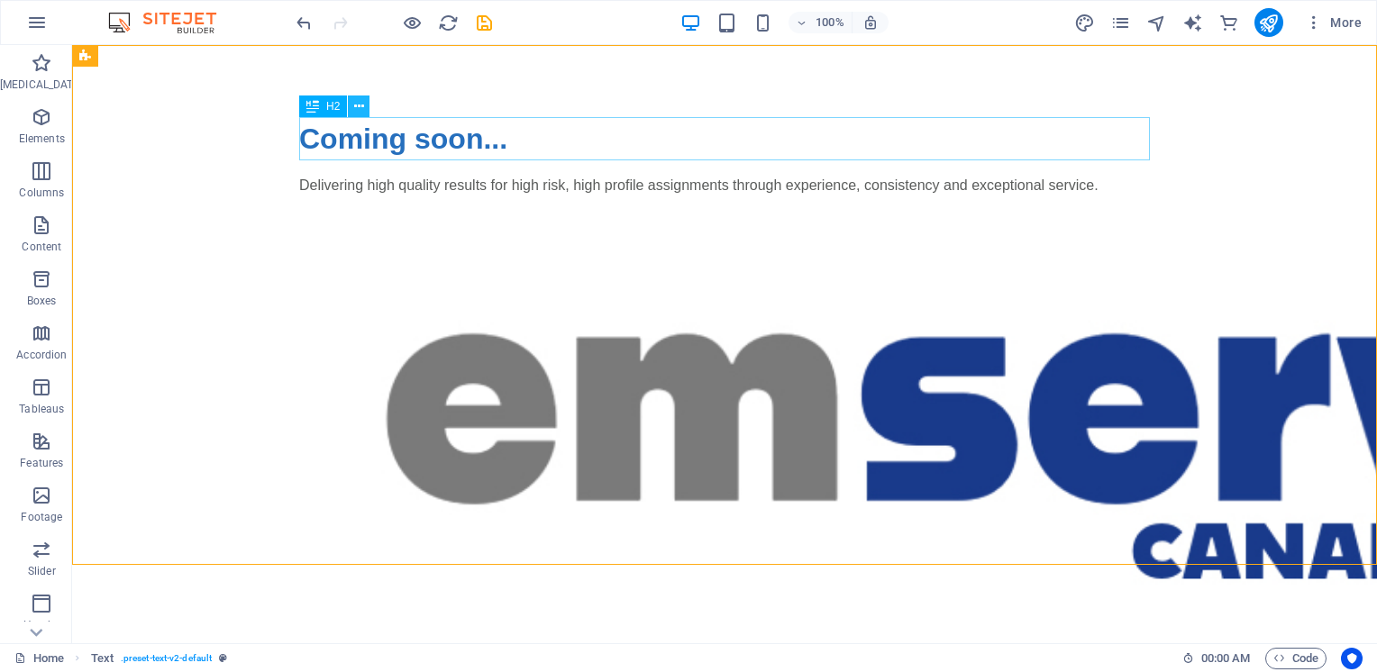
click at [362, 106] on icon at bounding box center [359, 106] width 10 height 19
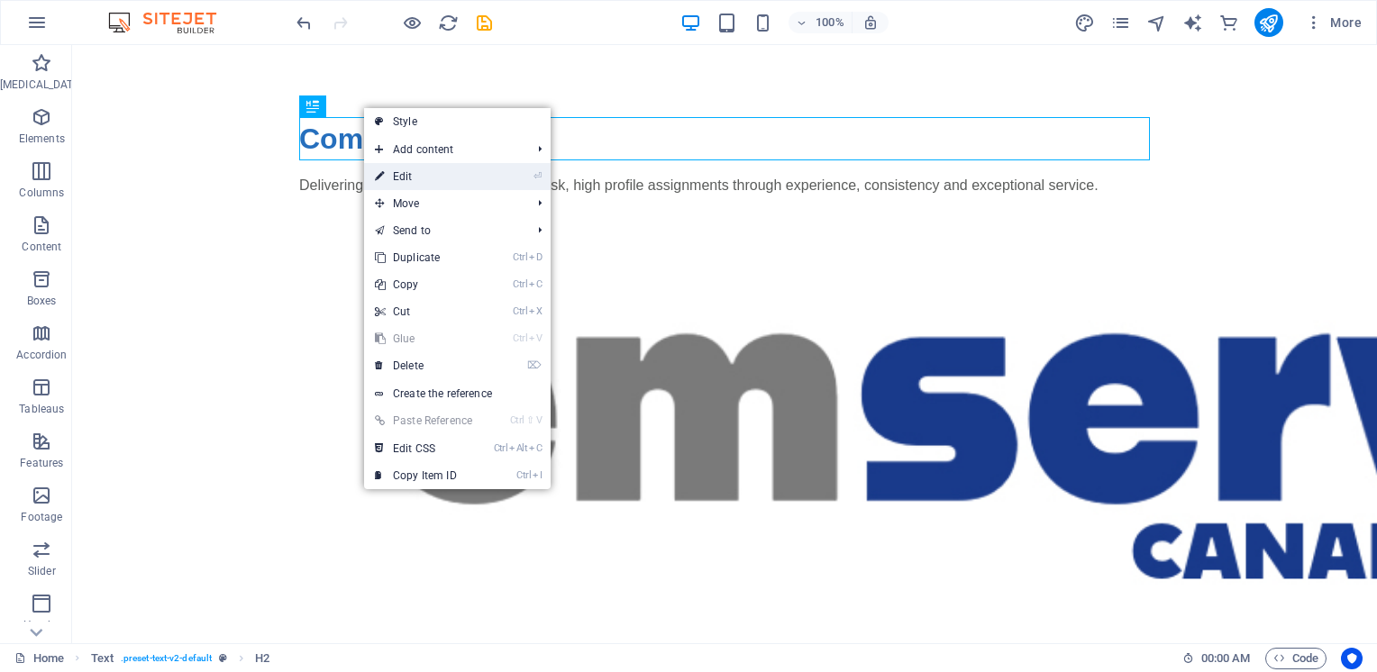
click at [405, 175] on font "Edit" at bounding box center [403, 176] width 20 height 13
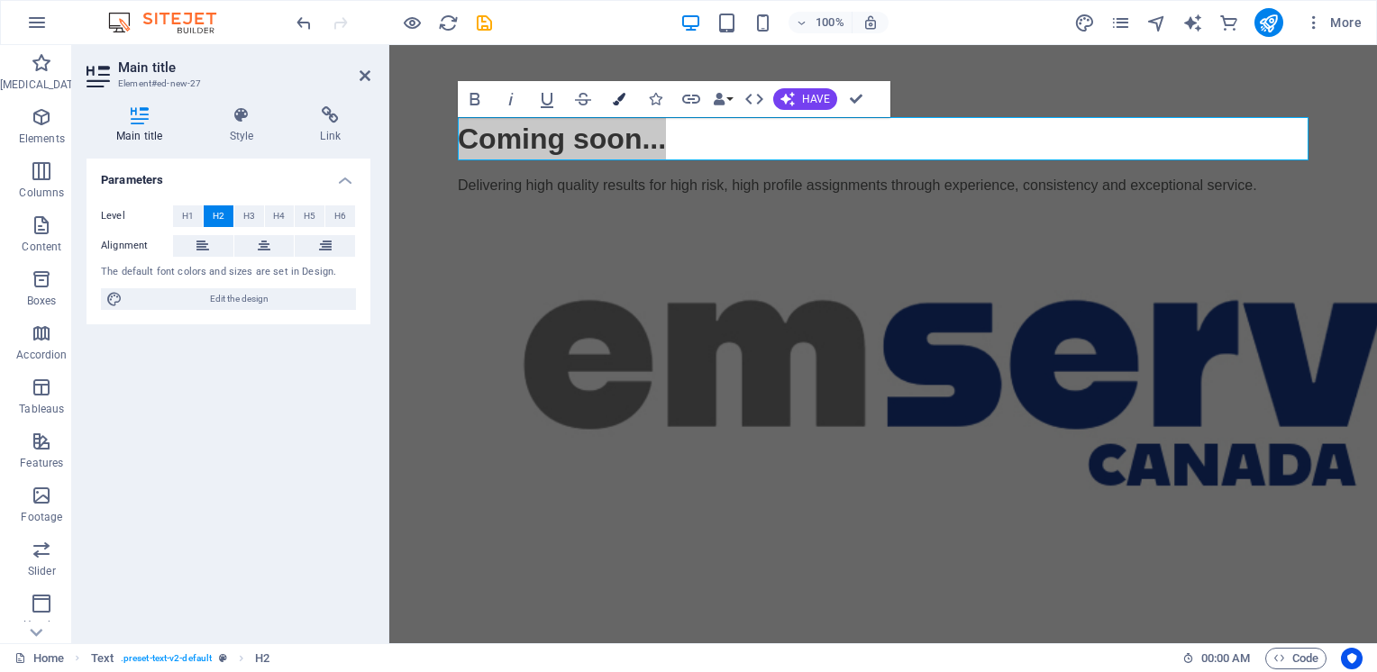
click at [614, 99] on icon "button" at bounding box center [619, 99] width 13 height 13
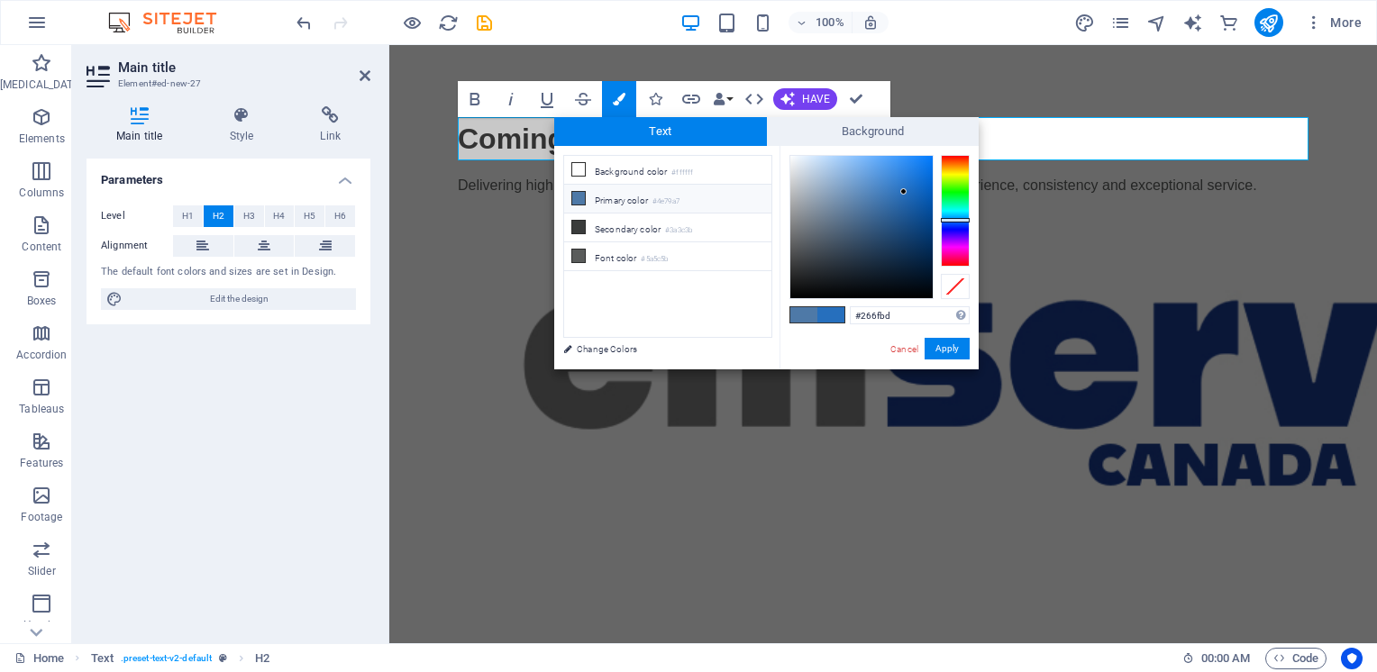
type input "#1b6ec7"
click at [913, 187] on div at bounding box center [861, 227] width 142 height 142
click at [960, 348] on button "Apply" at bounding box center [946, 349] width 45 height 22
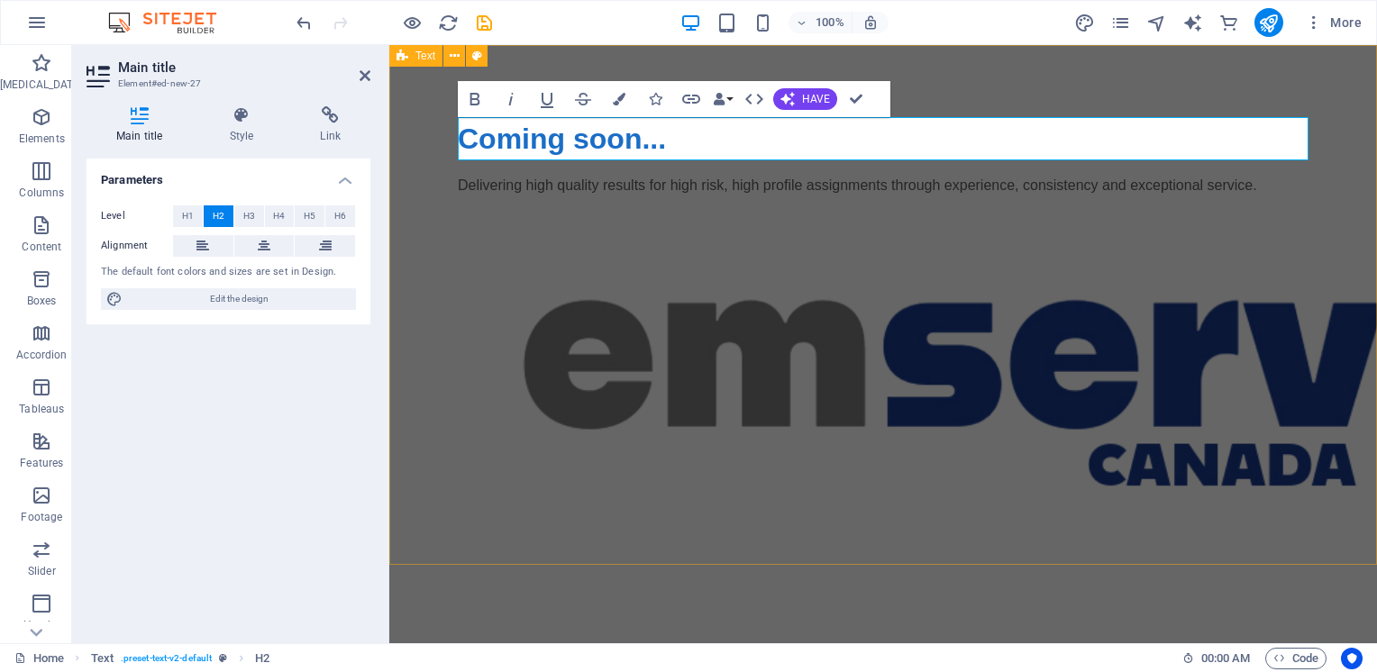
click at [942, 101] on div "Coming soon... Delivering high quality results for high risk, high profile assi…" at bounding box center [882, 329] width 987 height 568
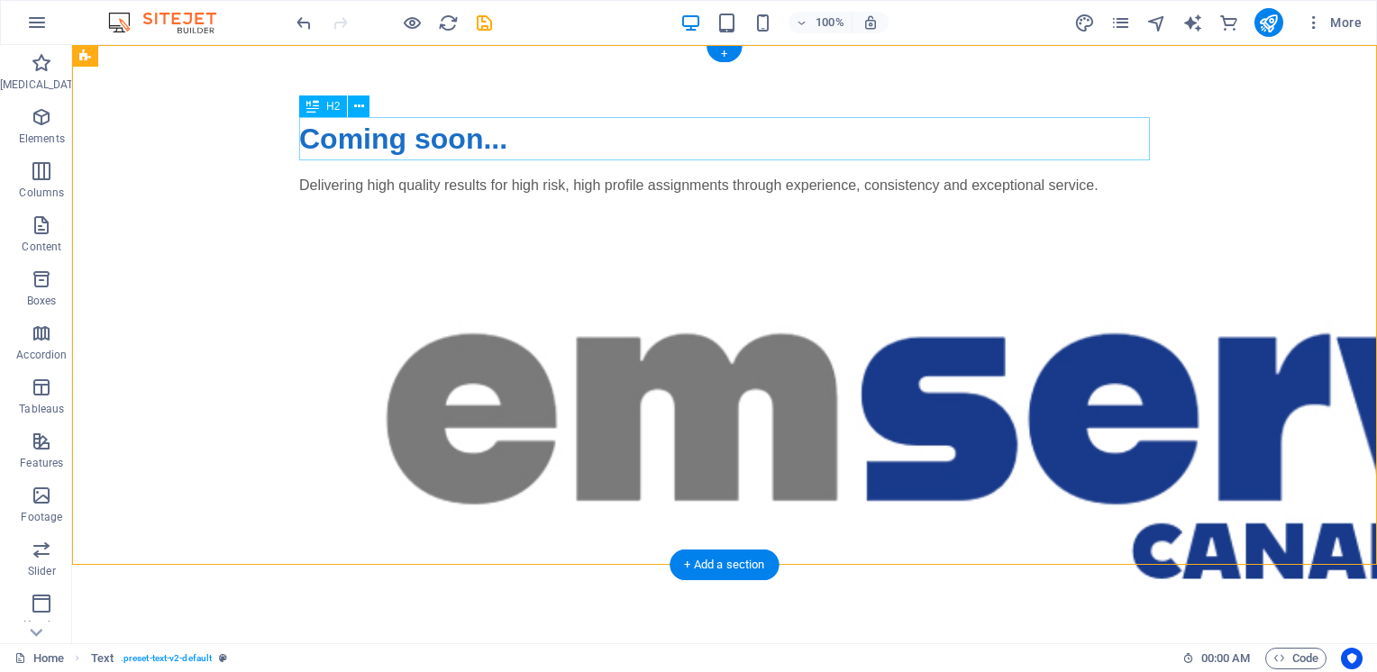
click at [447, 135] on div "Coming soon..." at bounding box center [724, 138] width 851 height 43
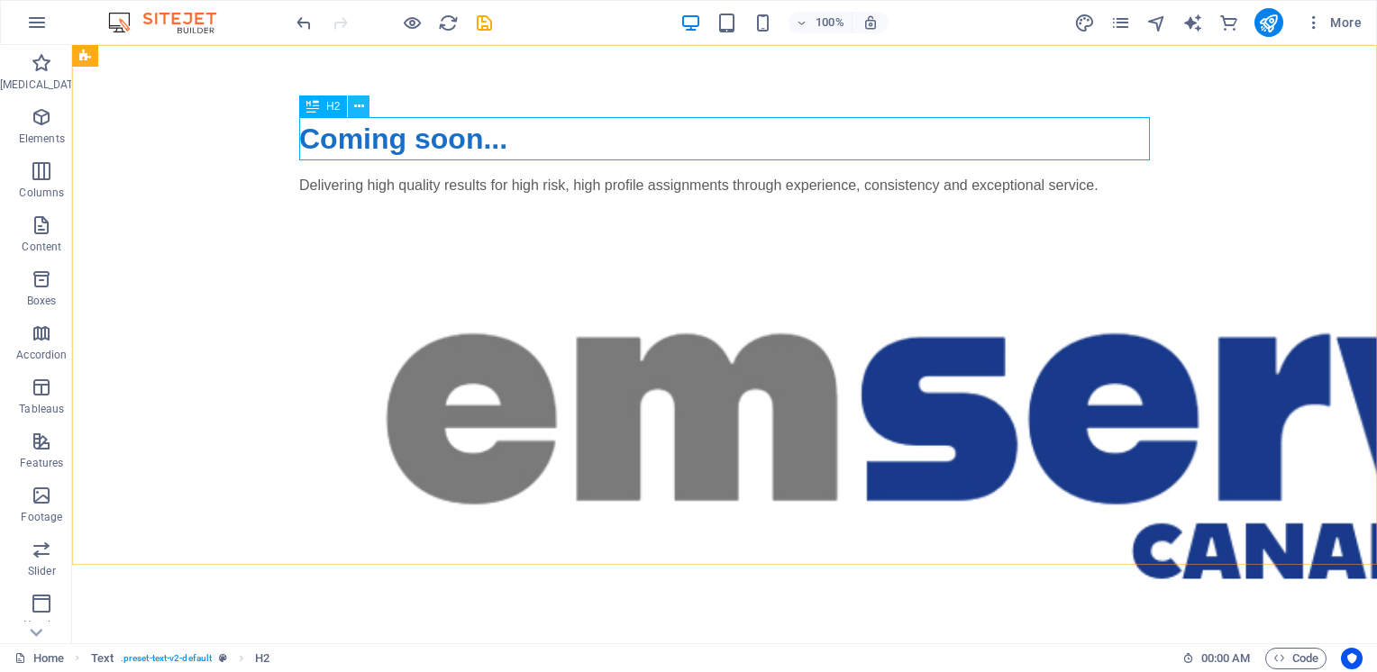
click at [358, 103] on icon at bounding box center [359, 106] width 10 height 19
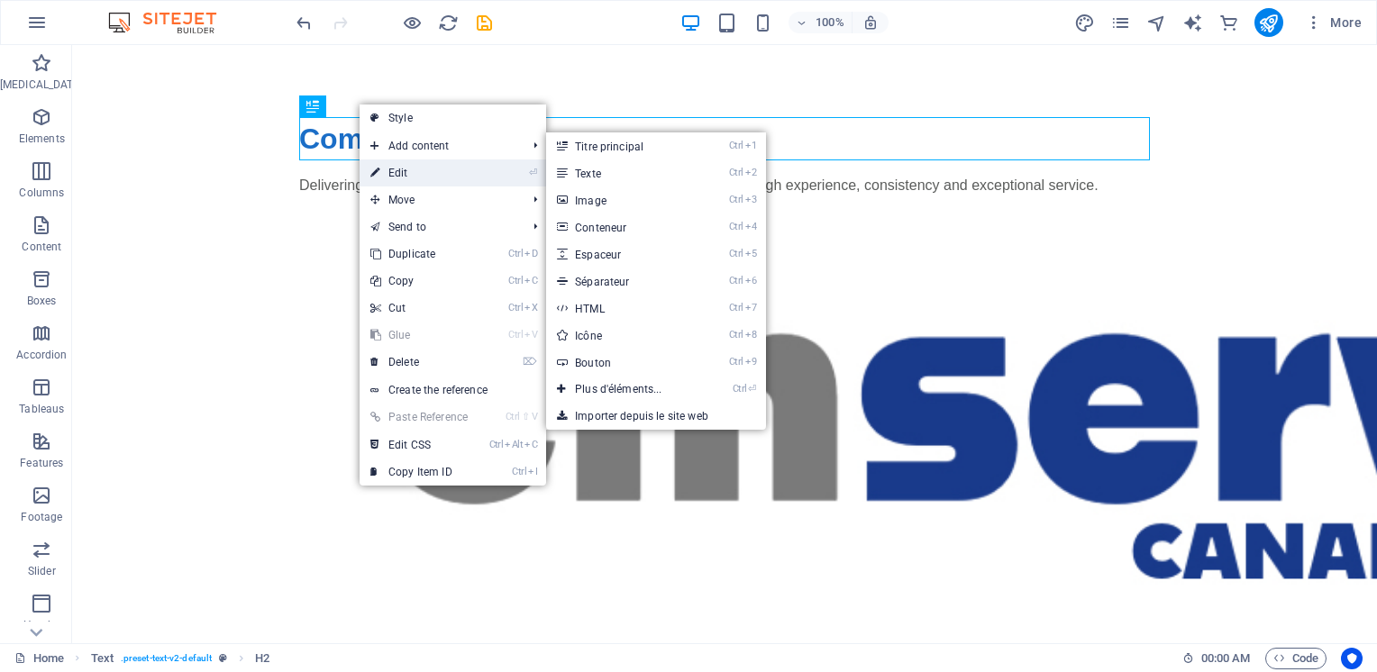
click at [404, 172] on font "Edit" at bounding box center [398, 173] width 20 height 13
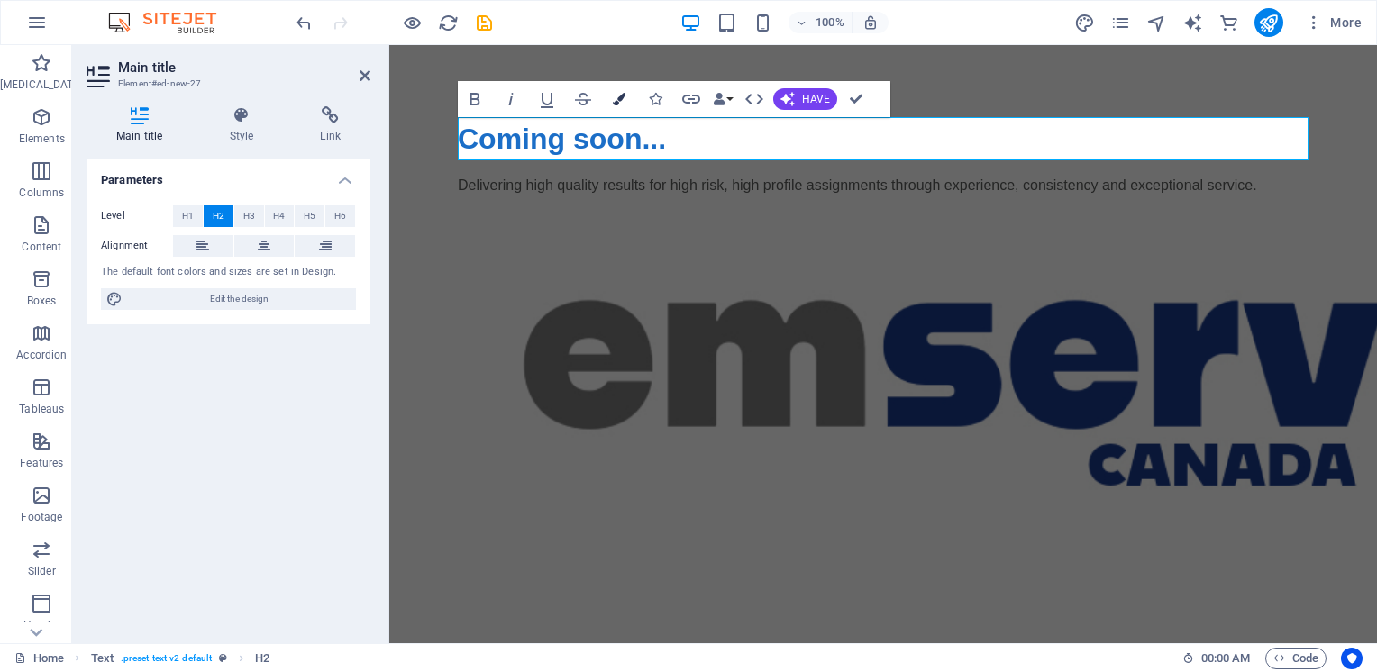
click at [620, 103] on icon "button" at bounding box center [619, 99] width 13 height 13
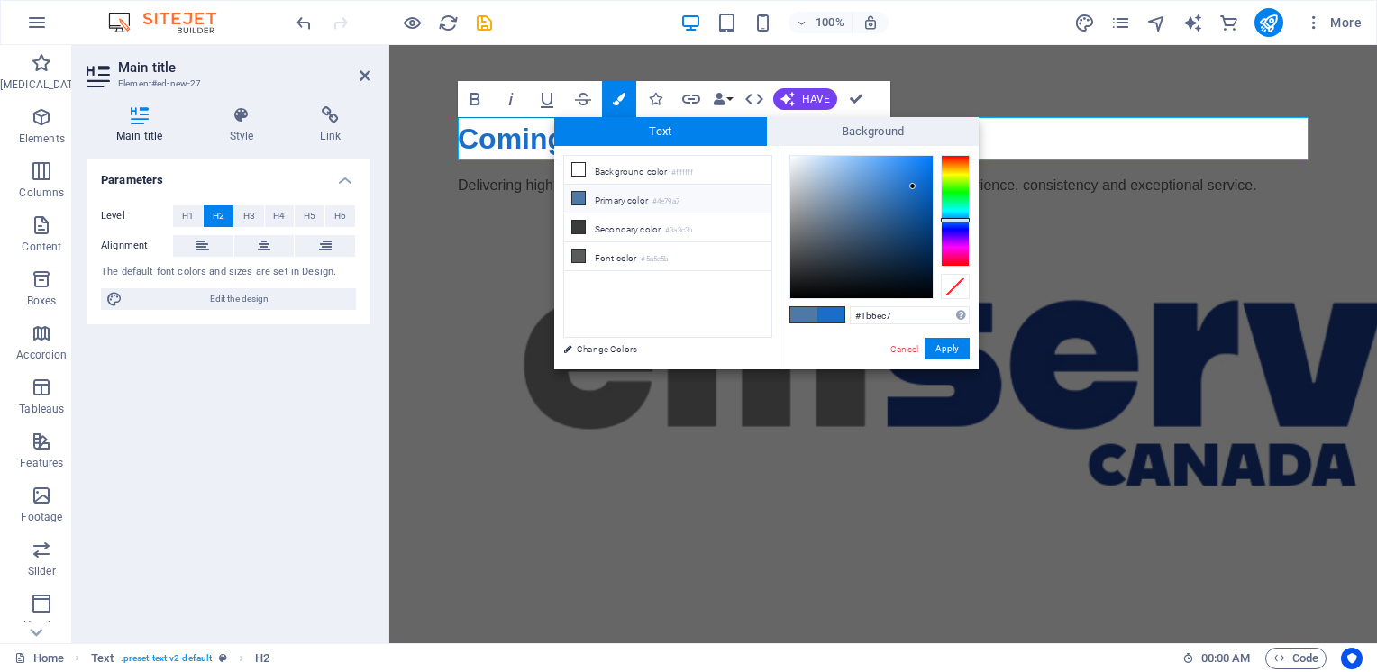
type input "#0e56a2"
click at [919, 207] on div at bounding box center [861, 227] width 142 height 142
click at [955, 349] on button "Apply" at bounding box center [946, 349] width 45 height 22
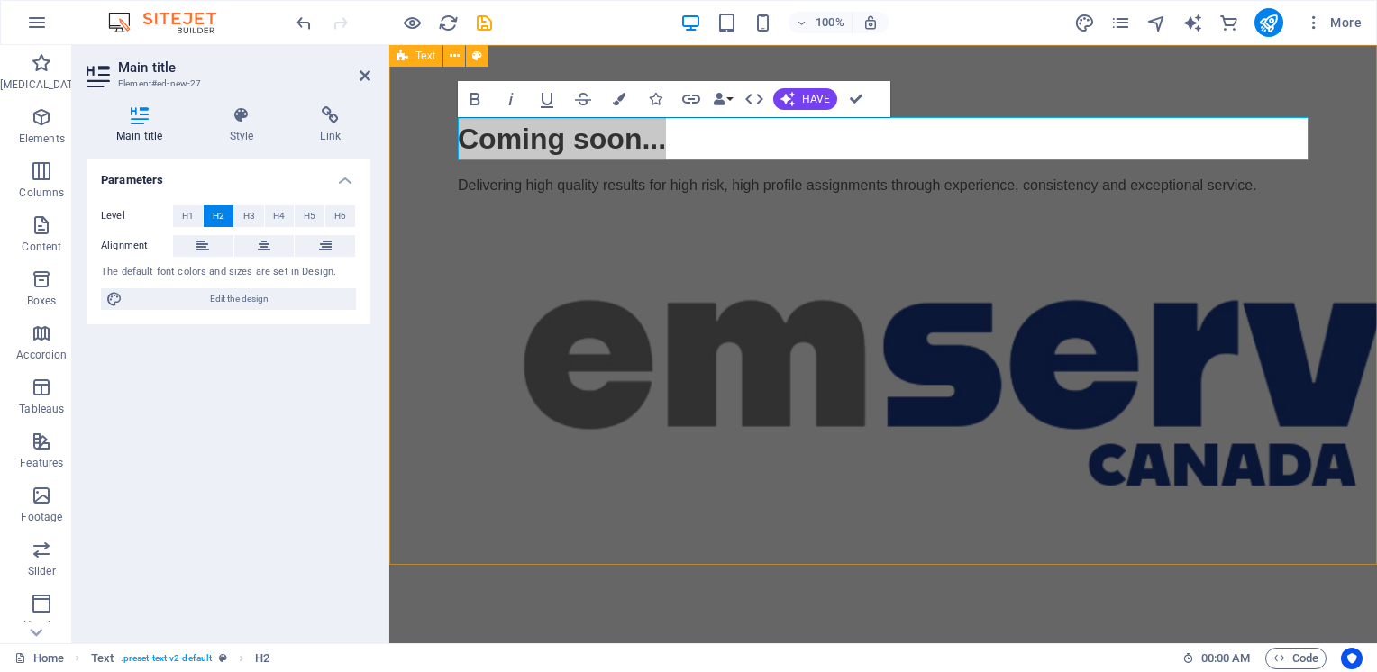
click at [1089, 77] on div "Coming soon... Delivering high quality results for high risk, high profile assi…" at bounding box center [882, 329] width 987 height 568
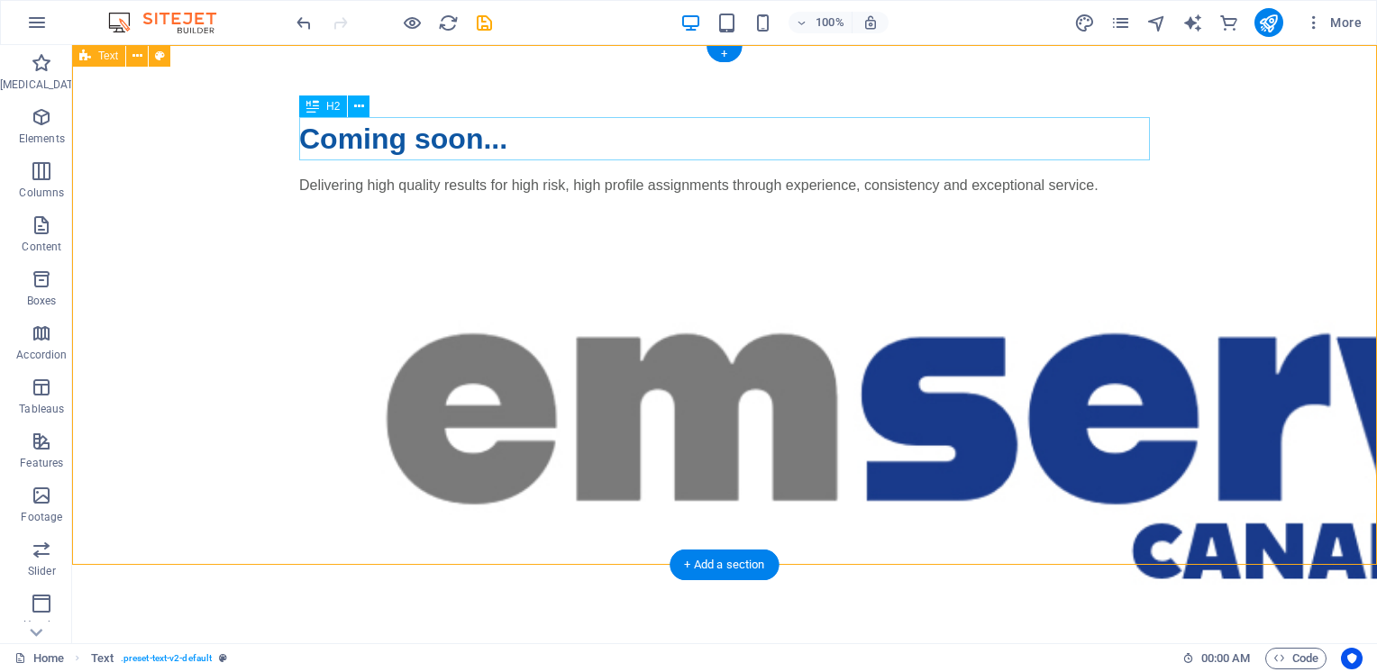
click at [1360, 284] on div "Coming soon... Delivering high quality results for high risk, high profile assi…" at bounding box center [724, 384] width 1305 height 678
click at [1296, 299] on div "Coming soon... Delivering high quality results for high risk, high profile assi…" at bounding box center [724, 384] width 1305 height 678
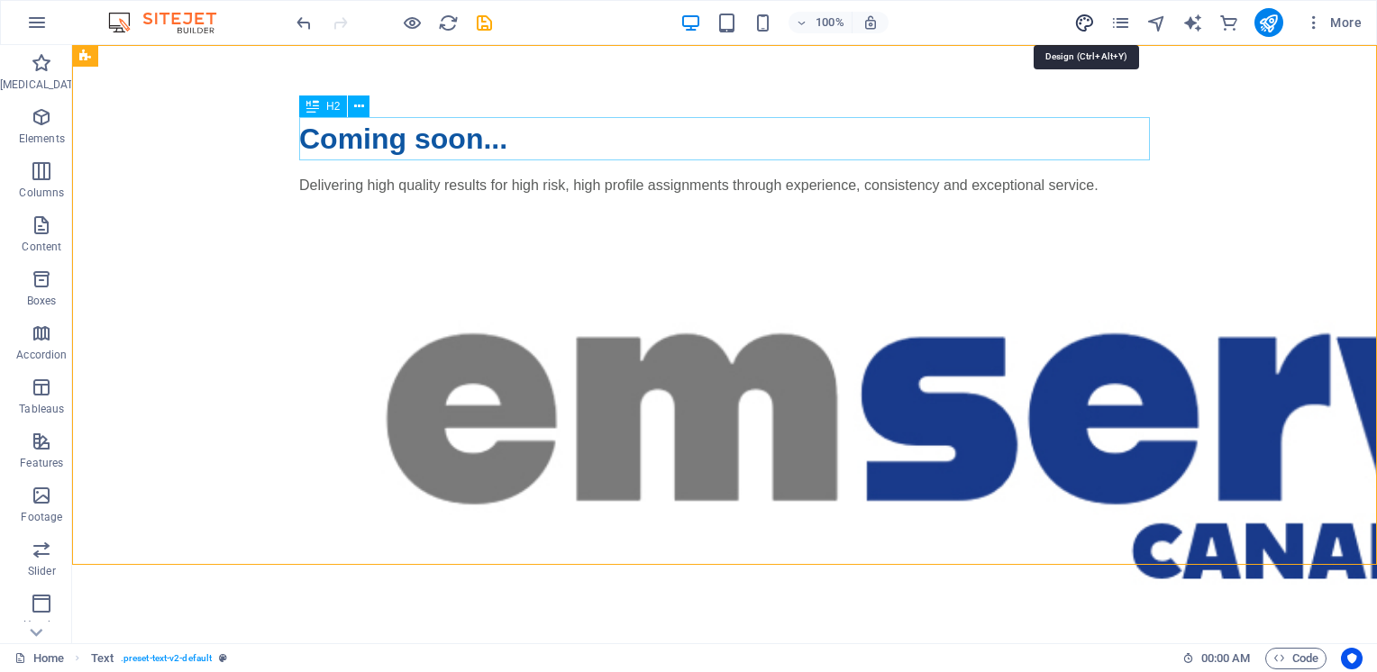
click at [1086, 25] on icon "design" at bounding box center [1084, 23] width 21 height 21
select select "px"
select select "400"
select select "px"
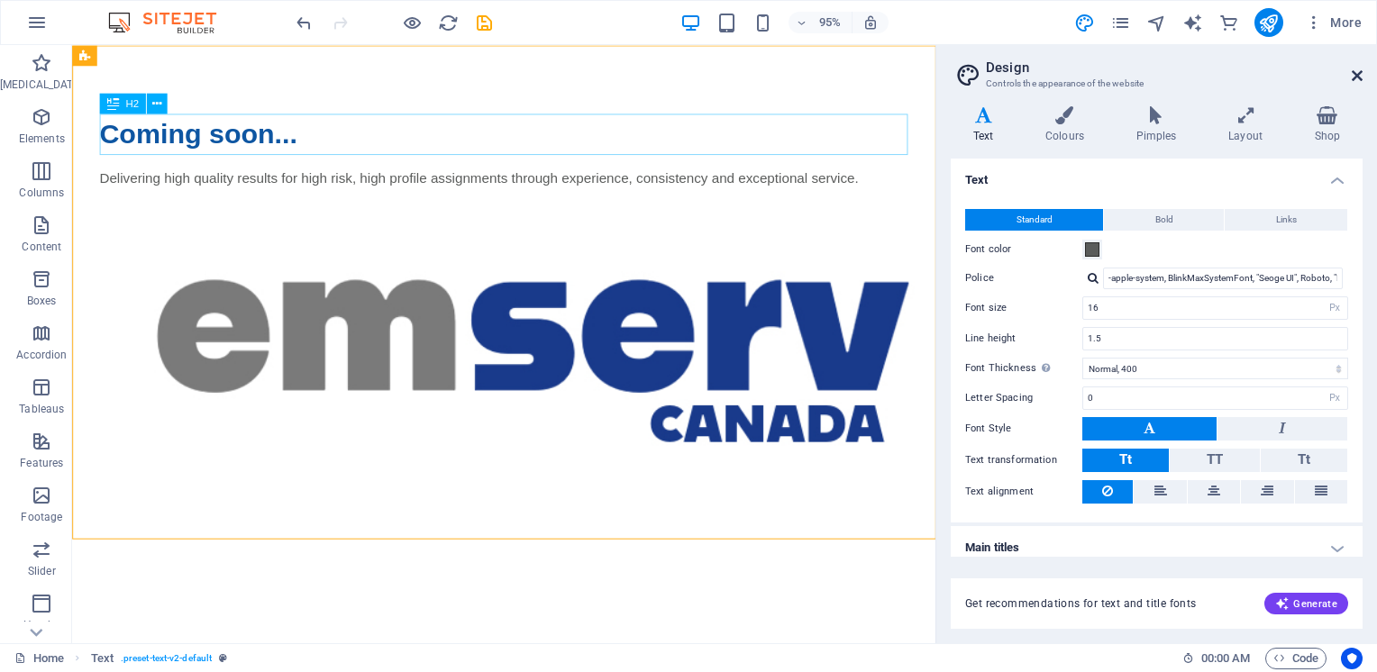
click at [1359, 76] on icon at bounding box center [1356, 75] width 11 height 14
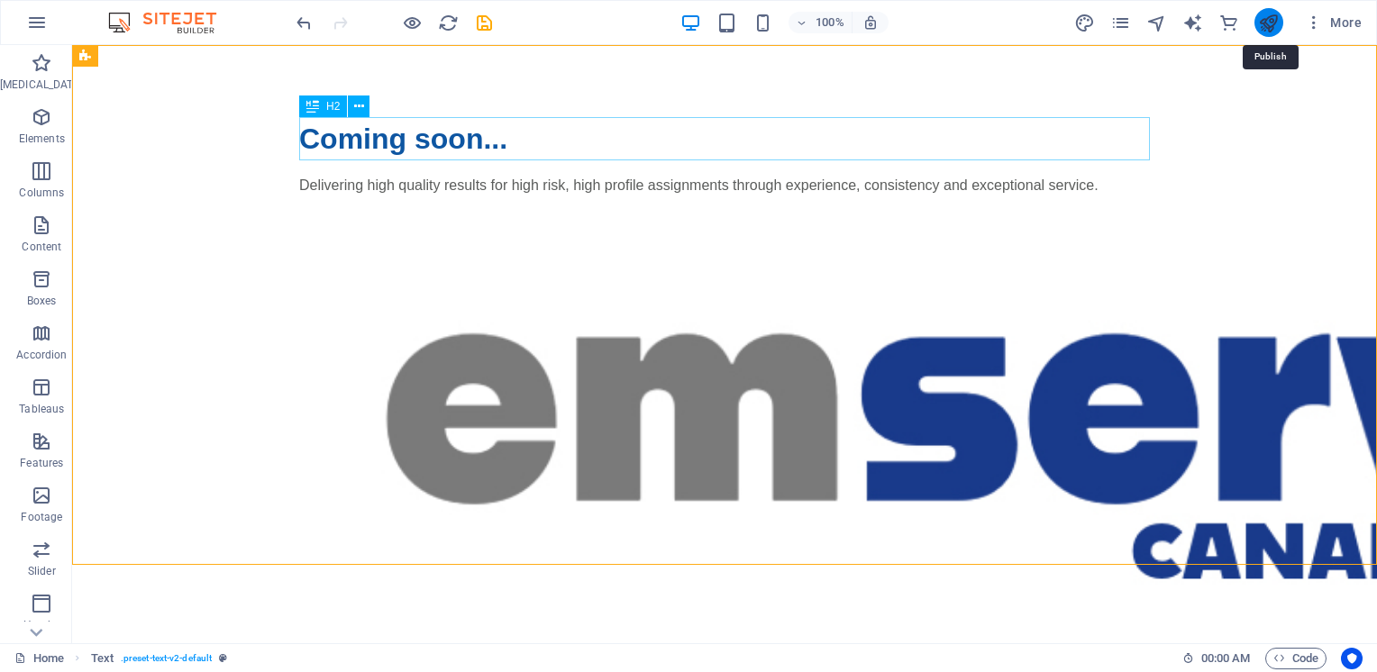
click at [1270, 23] on icon "Publish" at bounding box center [1268, 23] width 21 height 21
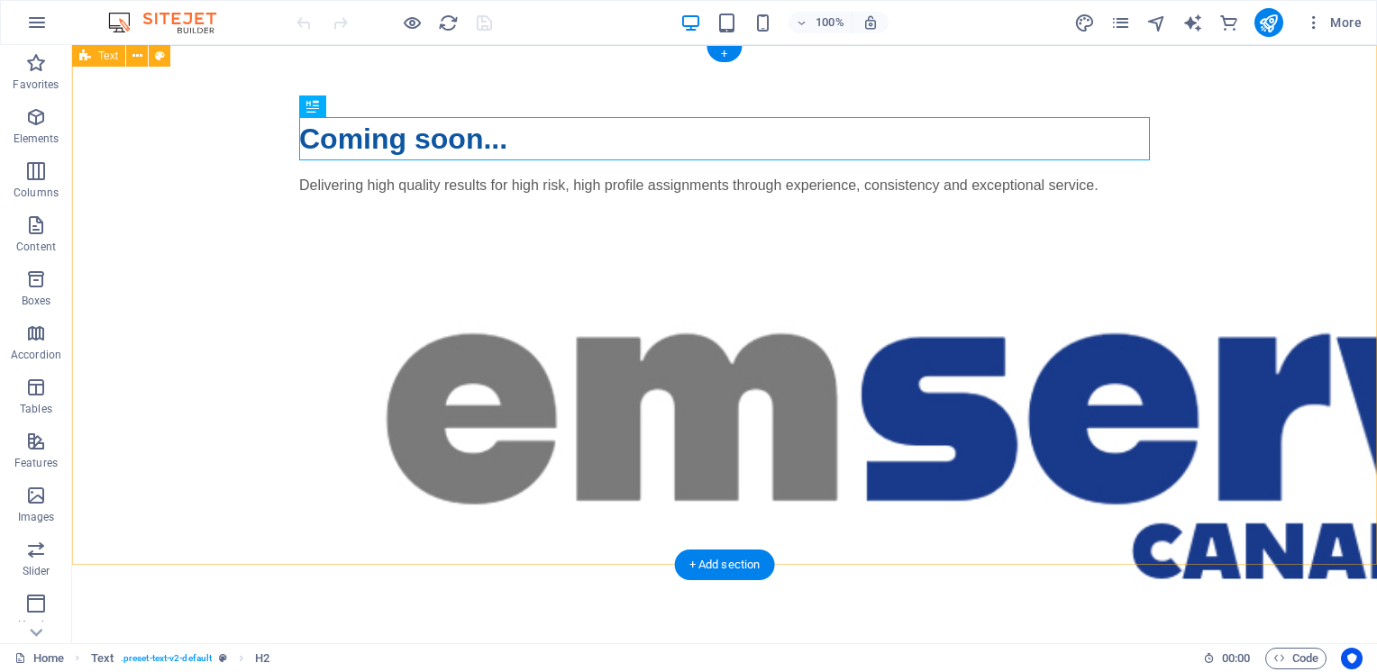
click at [1287, 251] on div "Coming soon... Delivering high quality results for high risk, high profile assi…" at bounding box center [724, 384] width 1305 height 678
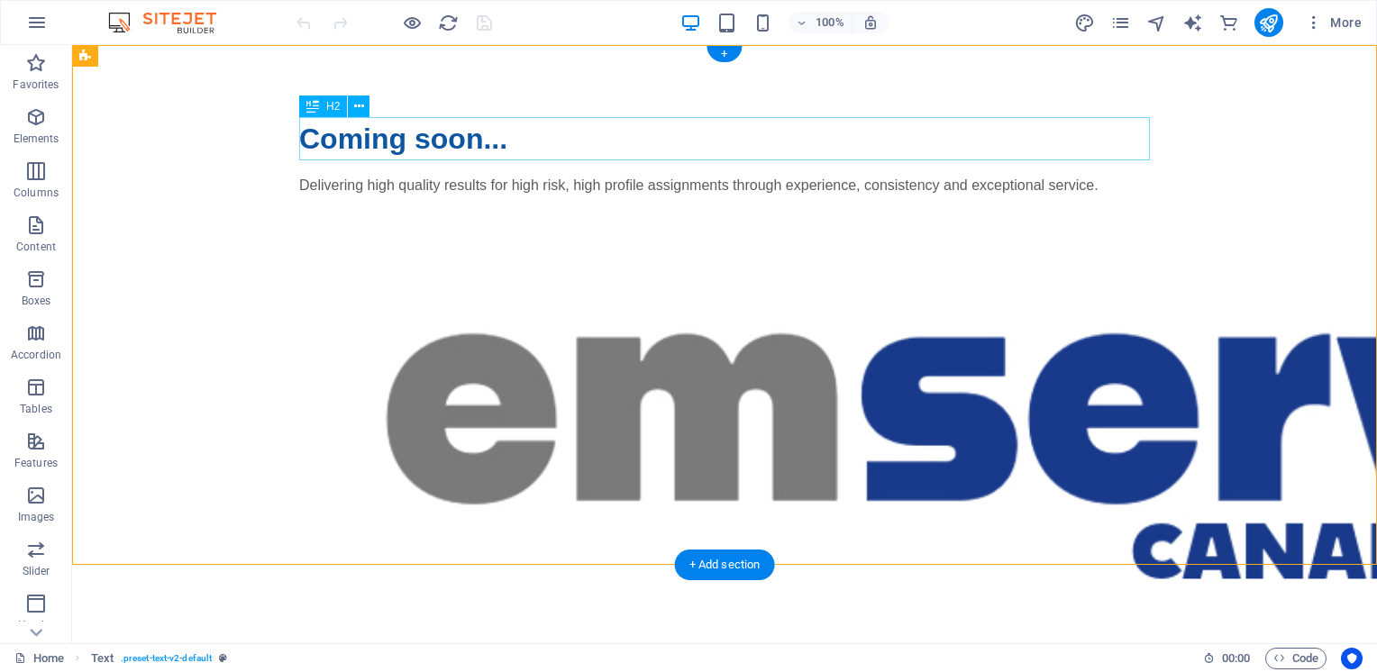
click at [358, 138] on div "Coming soon..." at bounding box center [724, 138] width 851 height 43
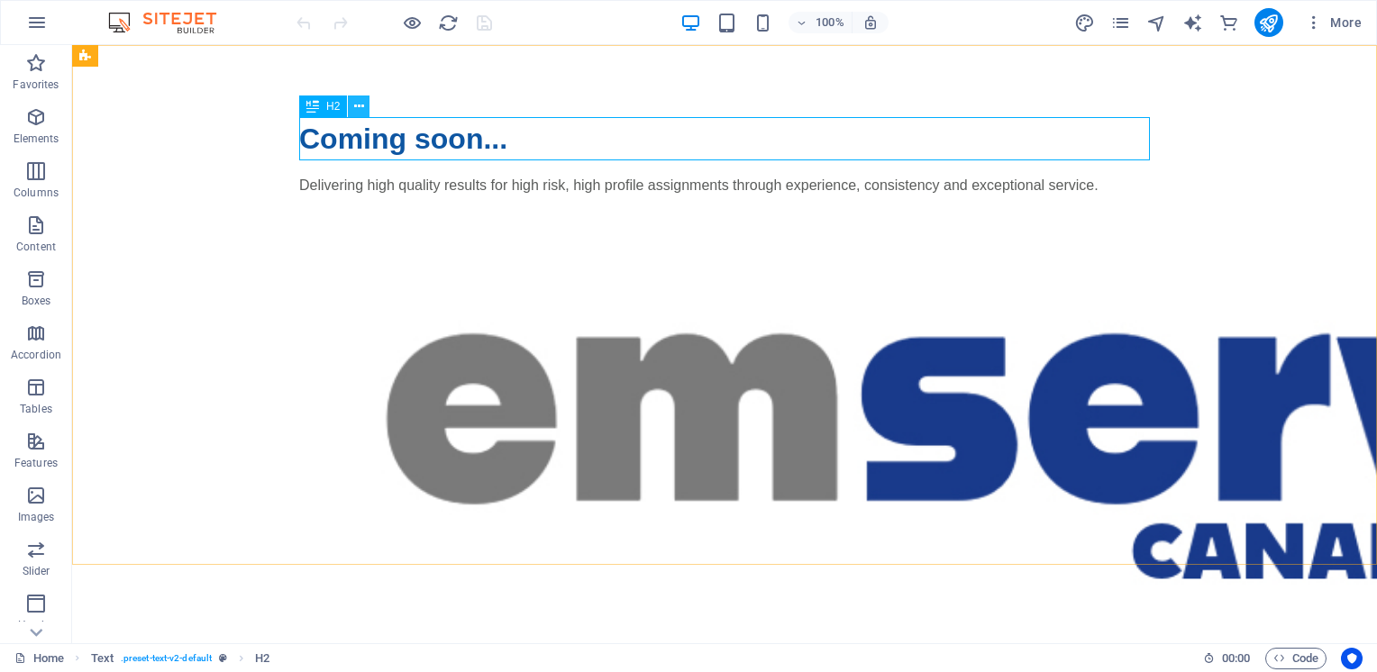
click at [362, 108] on icon at bounding box center [359, 106] width 10 height 19
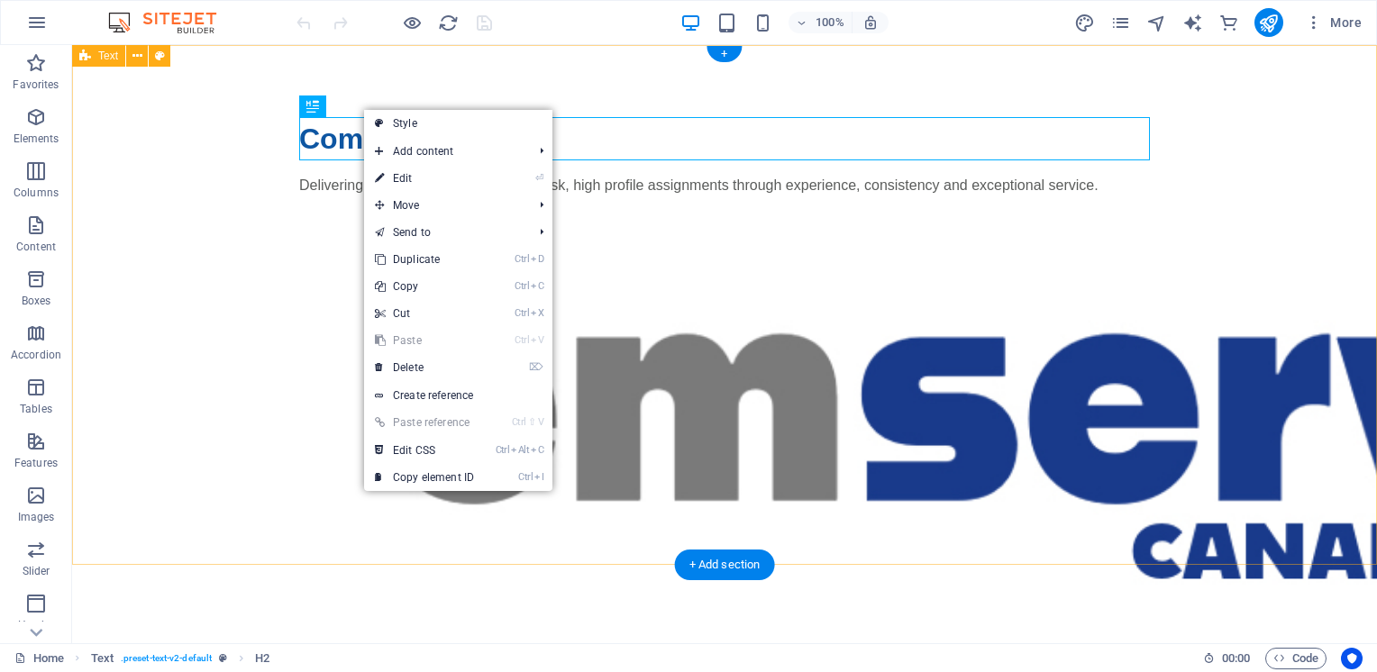
click at [1288, 179] on div "Coming soon... Delivering high quality results for high risk, high profile assi…" at bounding box center [724, 384] width 1305 height 678
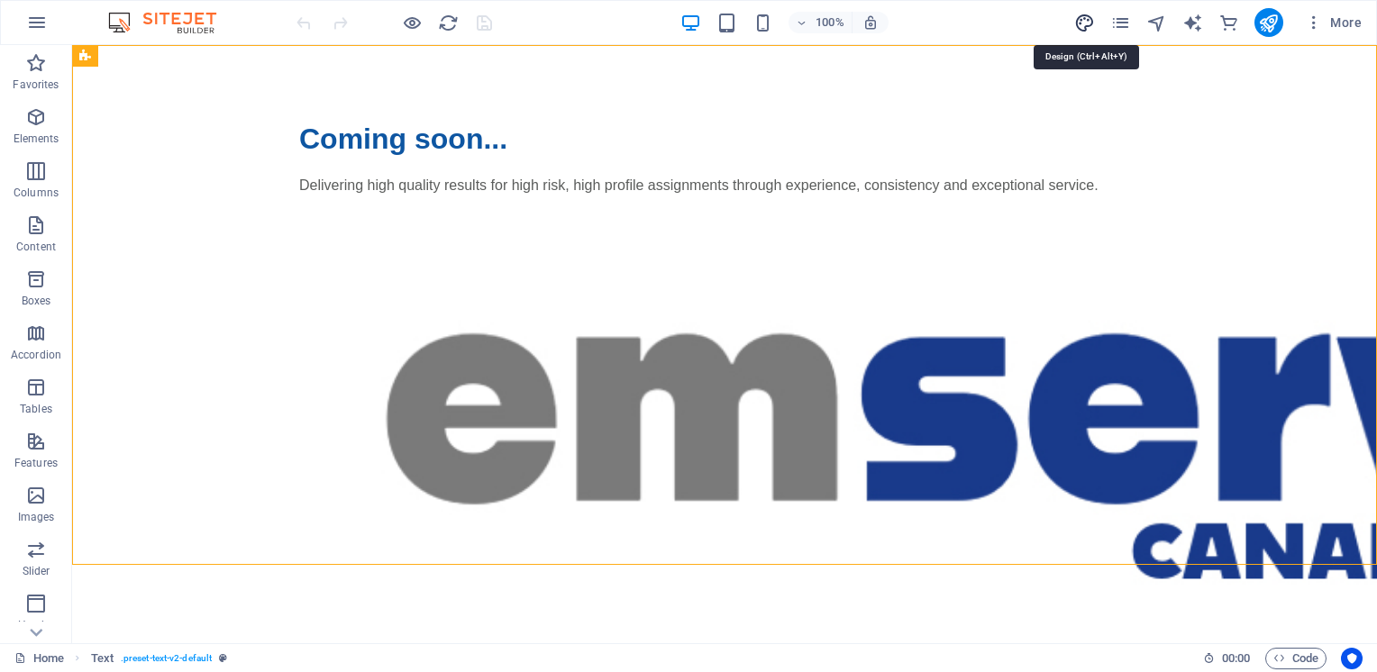
click at [1083, 20] on icon "design" at bounding box center [1084, 23] width 21 height 21
select select "px"
select select "400"
select select "px"
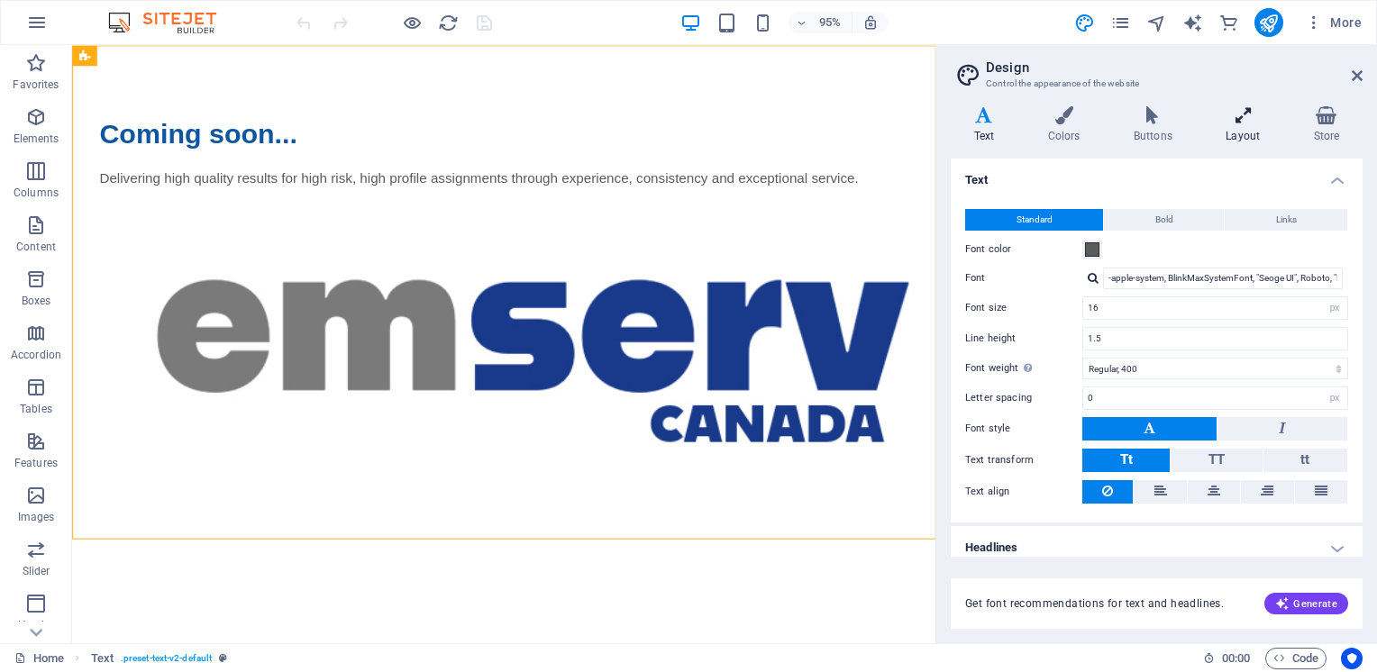
click at [1245, 113] on icon at bounding box center [1243, 115] width 80 height 18
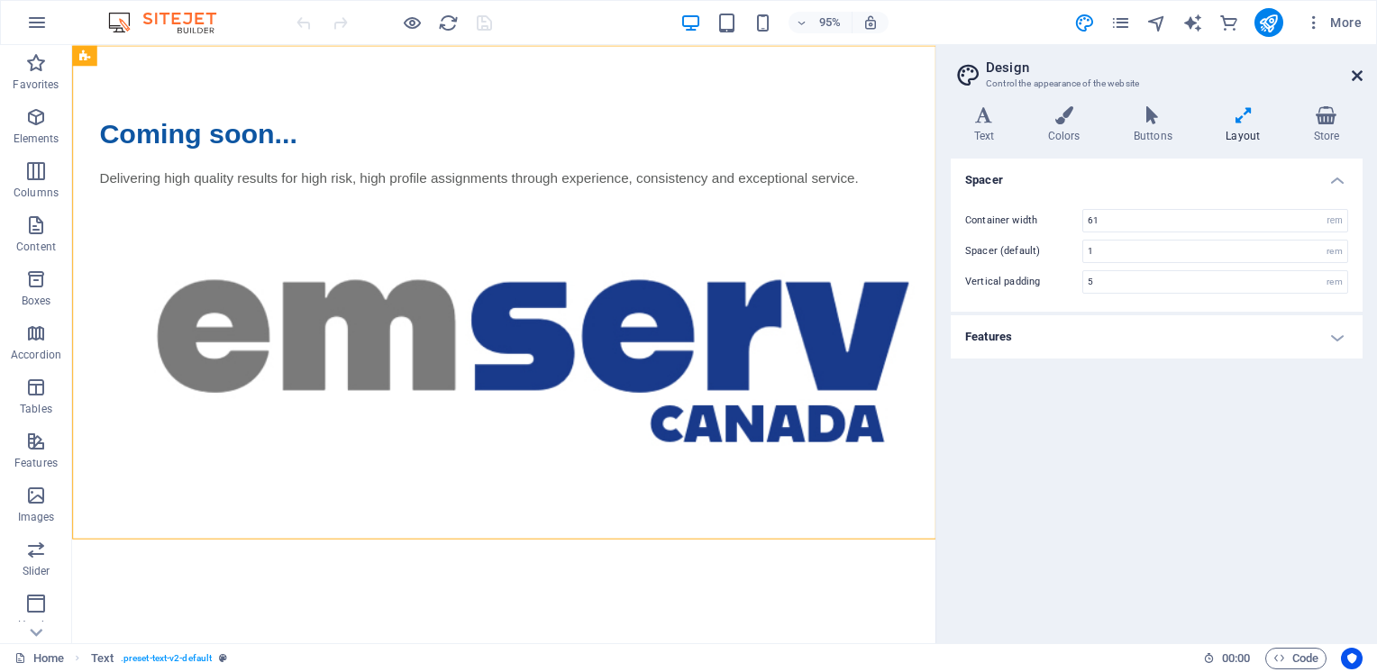
click at [1356, 78] on icon at bounding box center [1356, 75] width 11 height 14
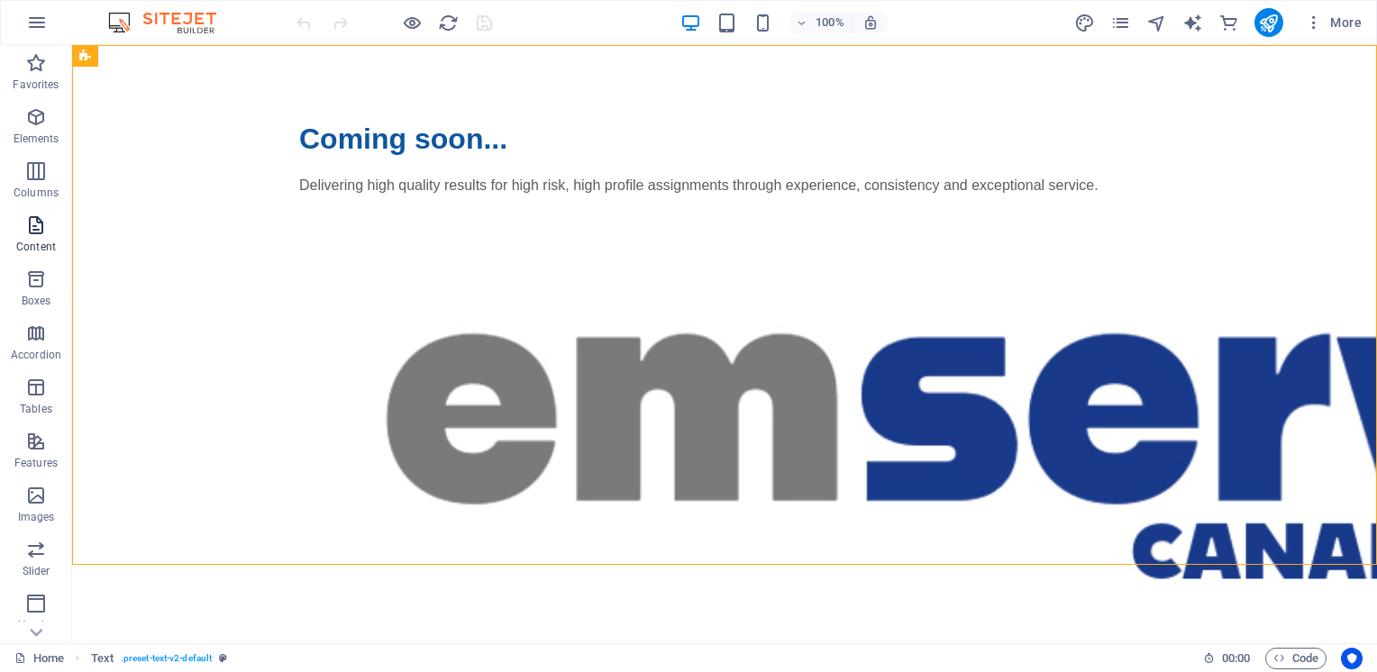
click at [32, 228] on icon "button" at bounding box center [36, 225] width 22 height 22
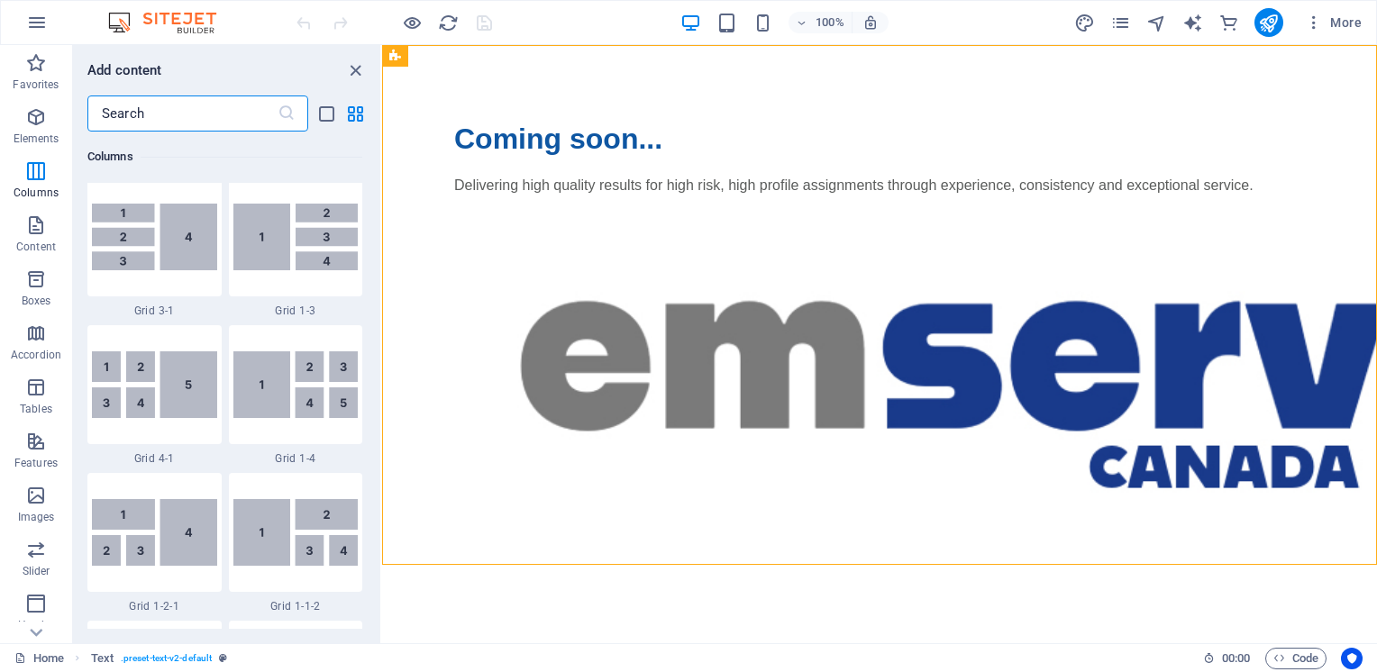
scroll to position [2342, 0]
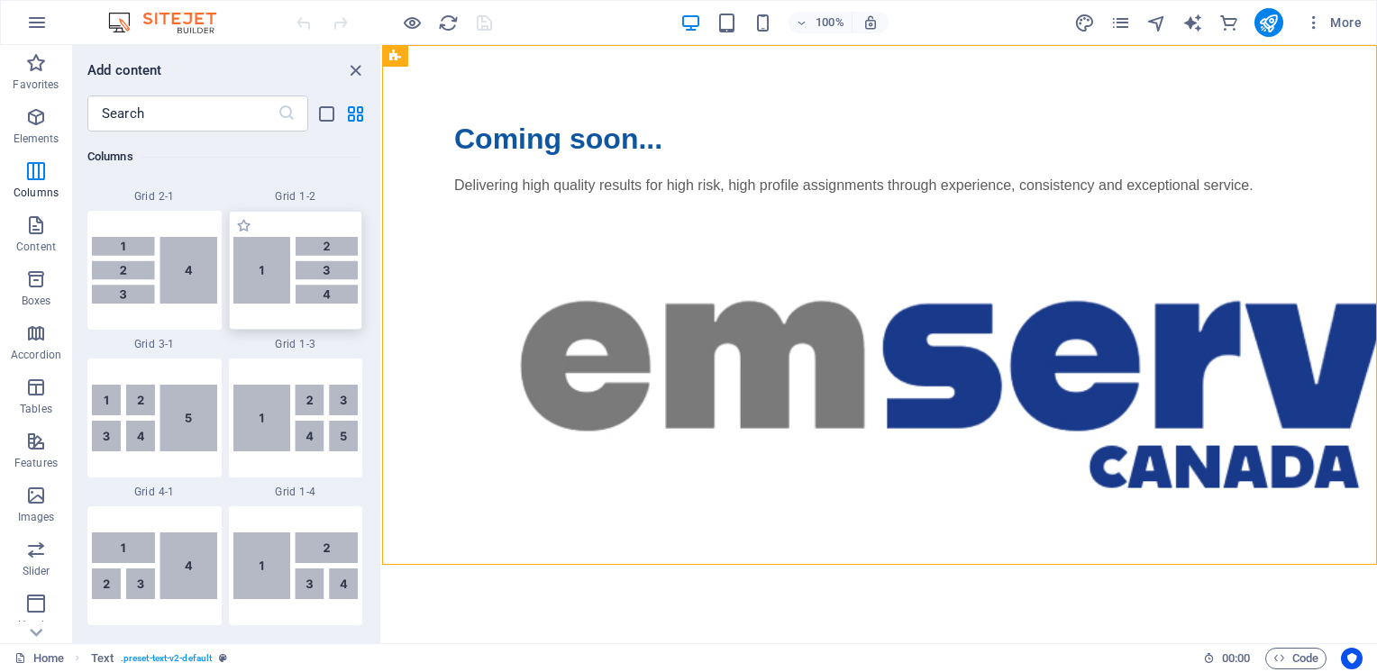
click at [315, 276] on img at bounding box center [295, 270] width 125 height 67
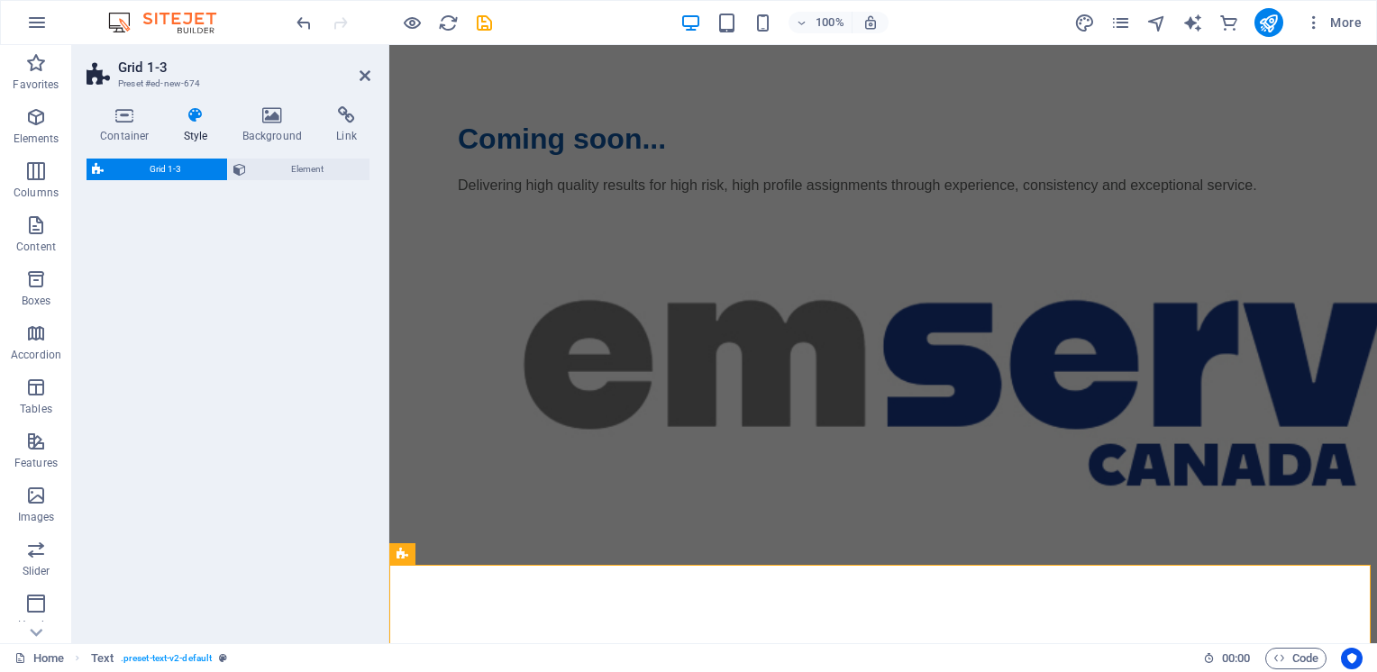
select select "rem"
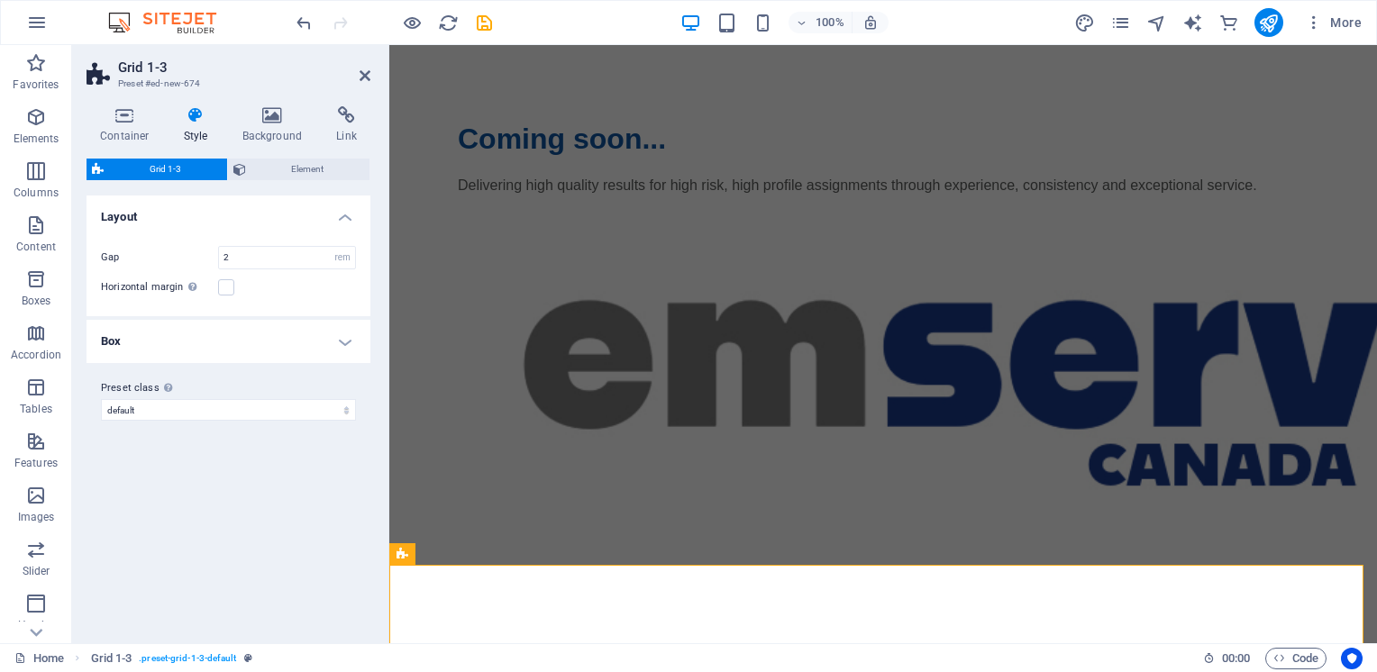
click at [344, 344] on h4 "Box" at bounding box center [228, 341] width 284 height 43
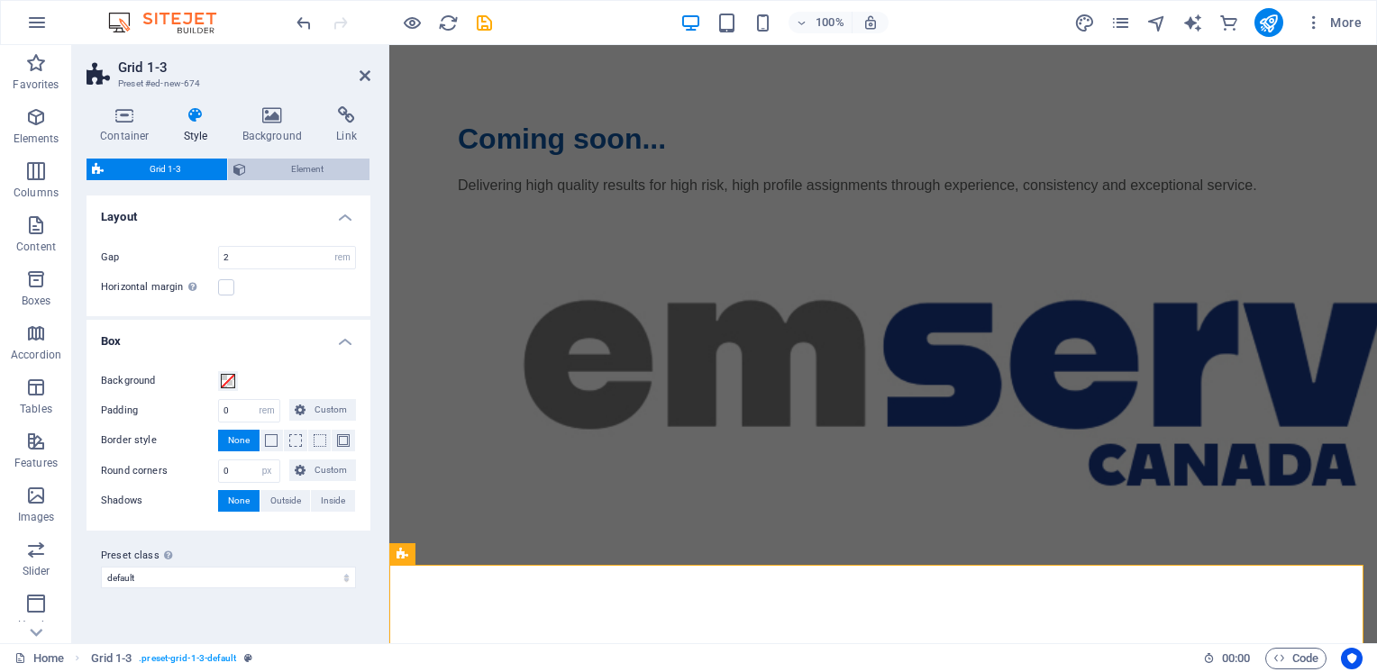
click at [292, 171] on span "Element" at bounding box center [308, 170] width 114 height 22
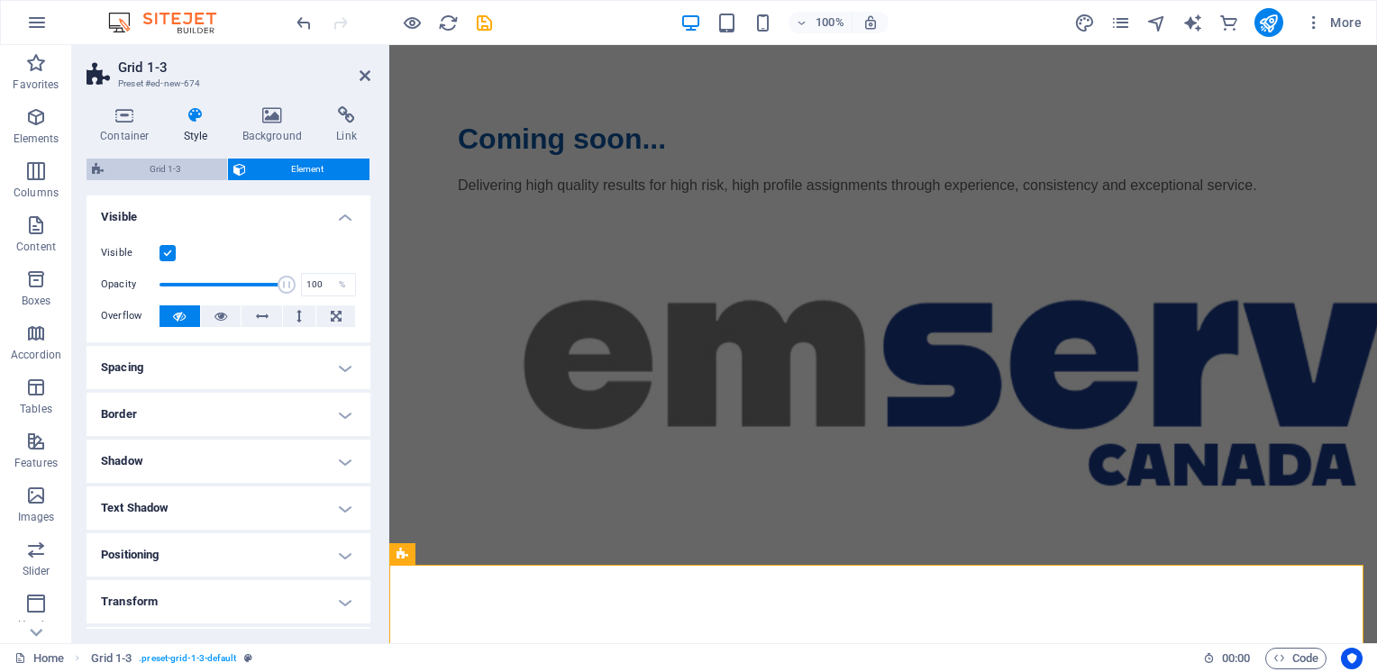
click at [179, 174] on span "Grid 1-3" at bounding box center [165, 170] width 113 height 22
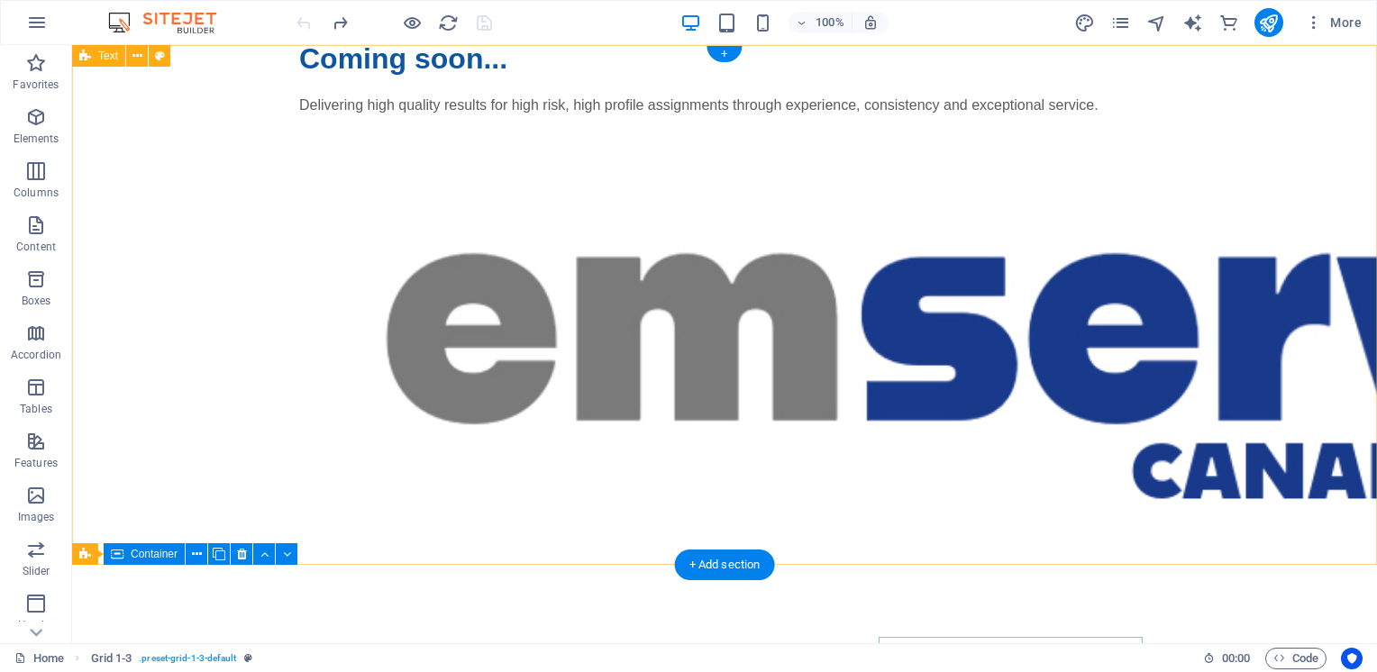
scroll to position [0, 0]
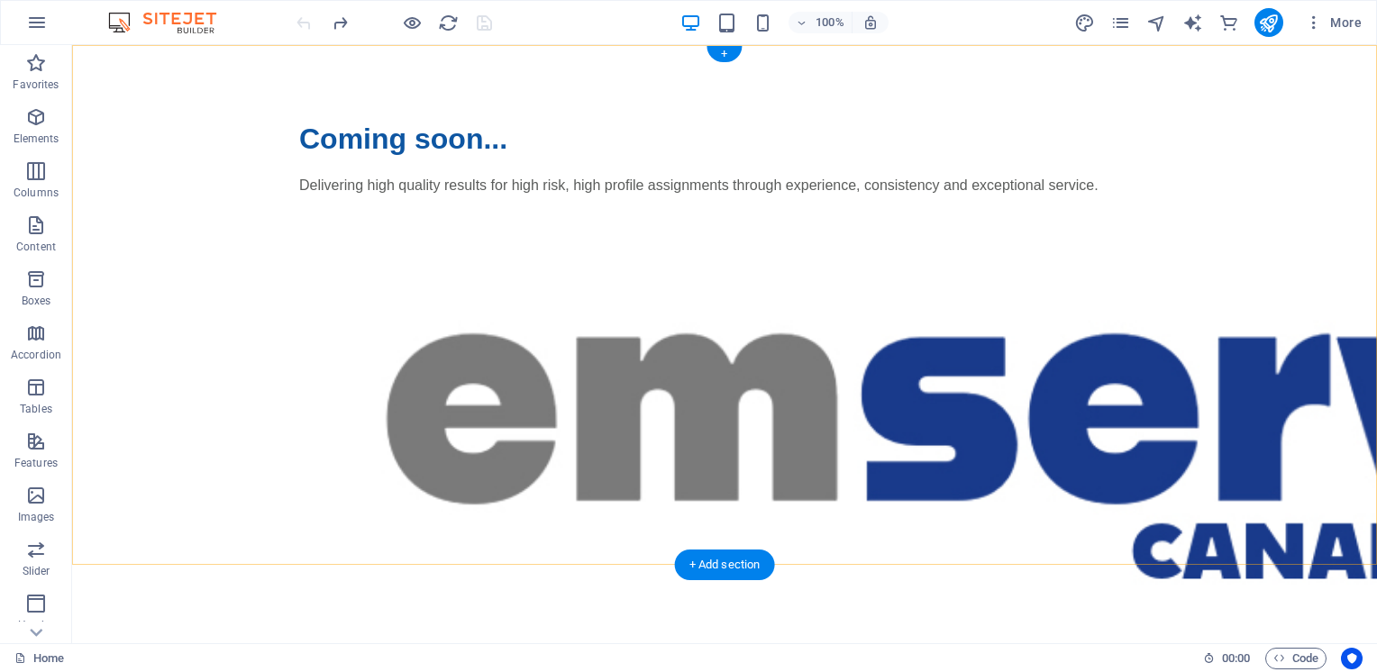
click at [724, 564] on div "+ Add section" at bounding box center [725, 565] width 100 height 31
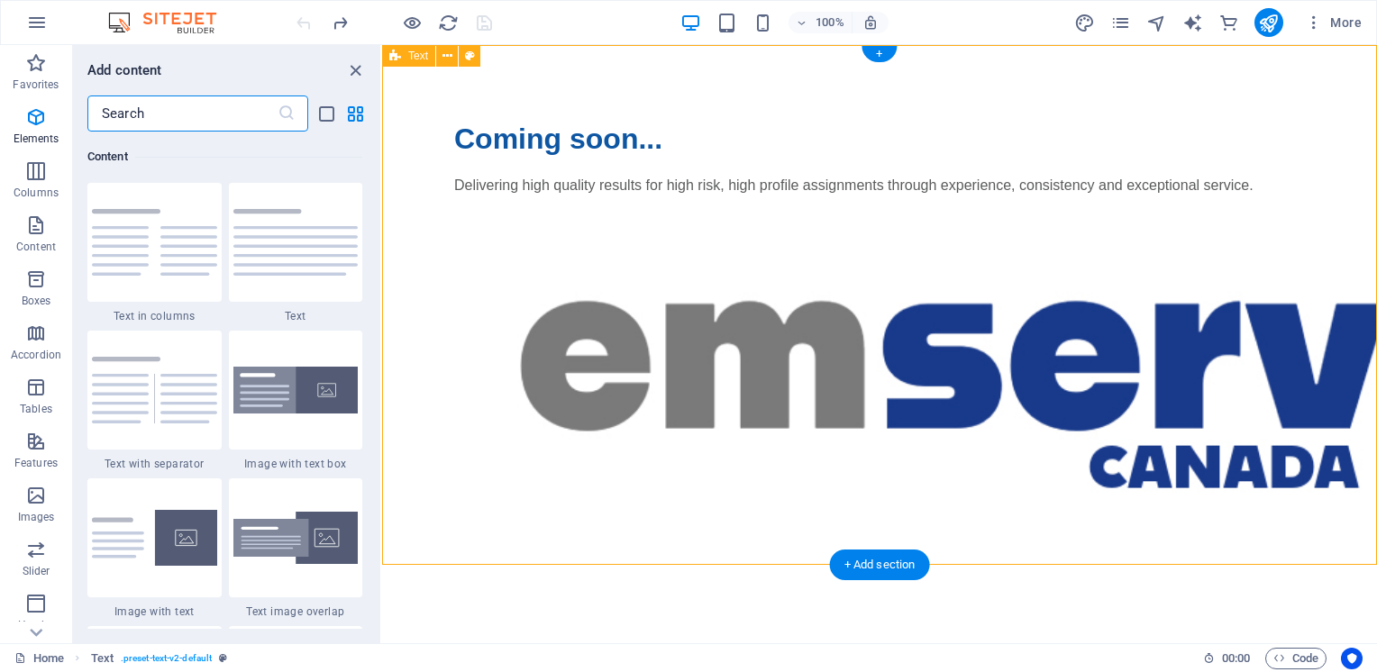
scroll to position [3153, 0]
click at [281, 535] on img at bounding box center [295, 538] width 125 height 53
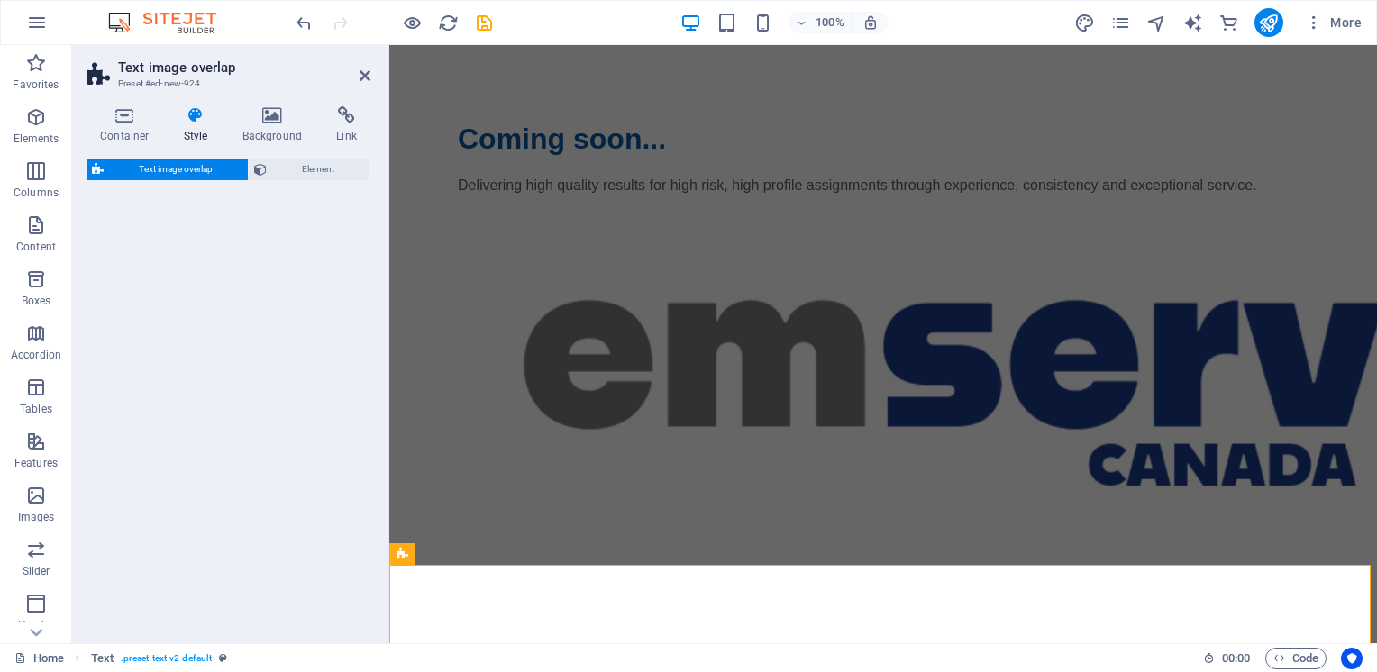
select select "rem"
select select "px"
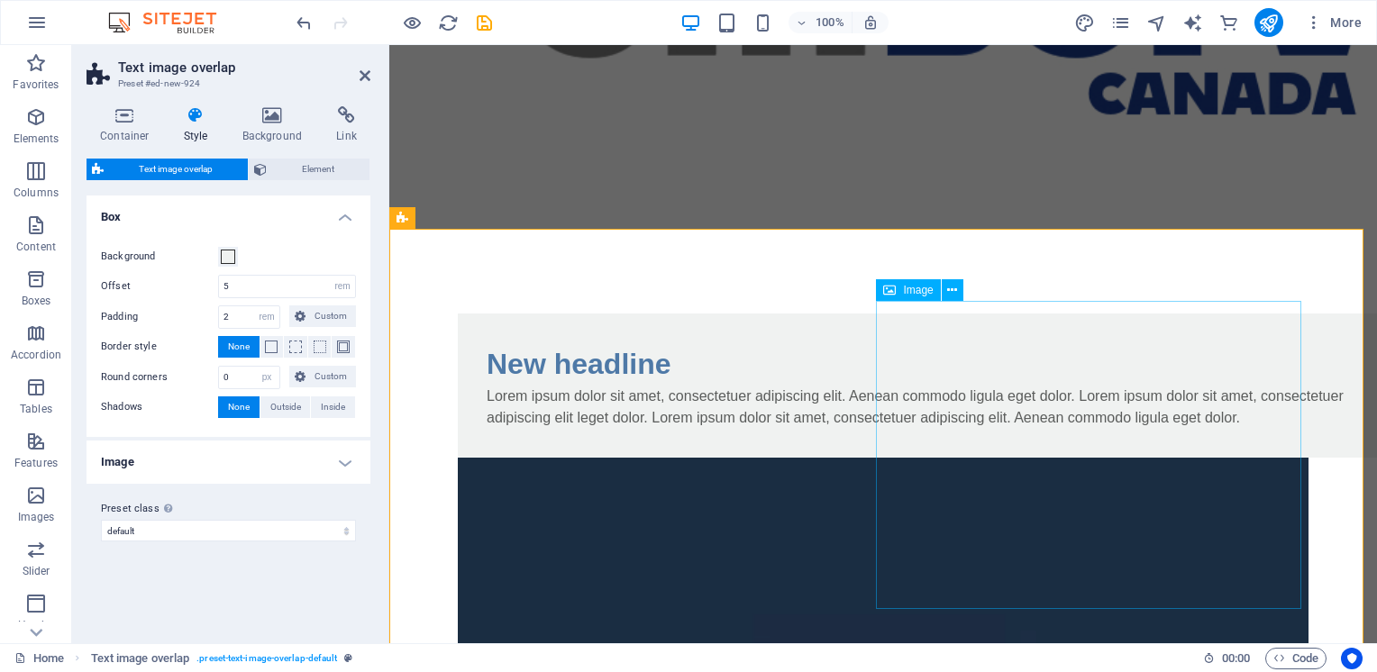
scroll to position [372, 0]
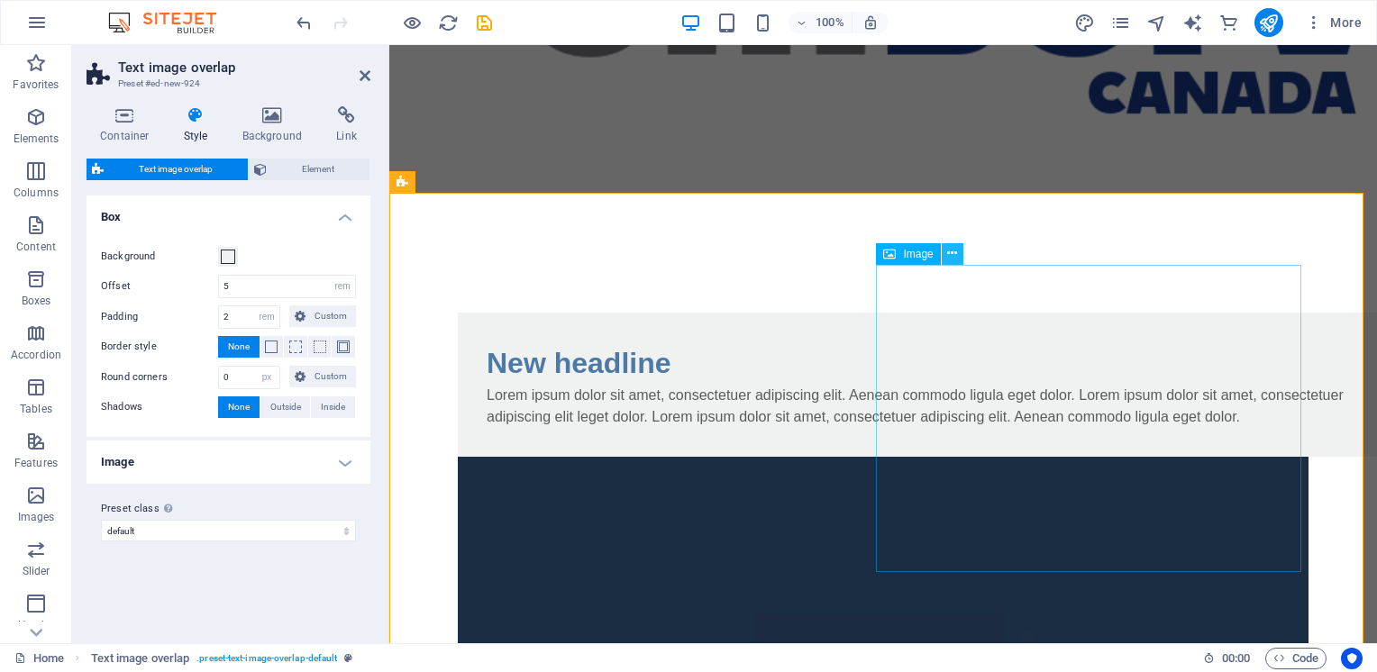
click at [956, 253] on icon at bounding box center [952, 253] width 10 height 19
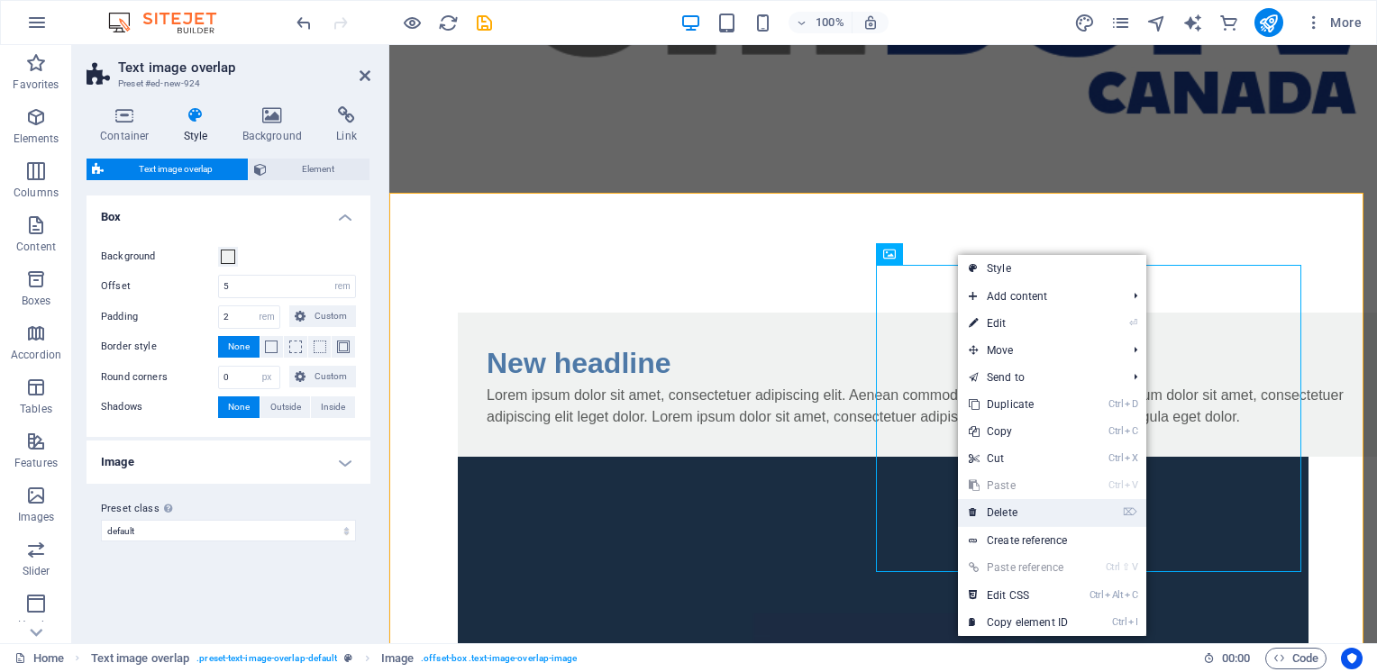
click at [1006, 510] on link "⌦ Delete" at bounding box center [1018, 512] width 121 height 27
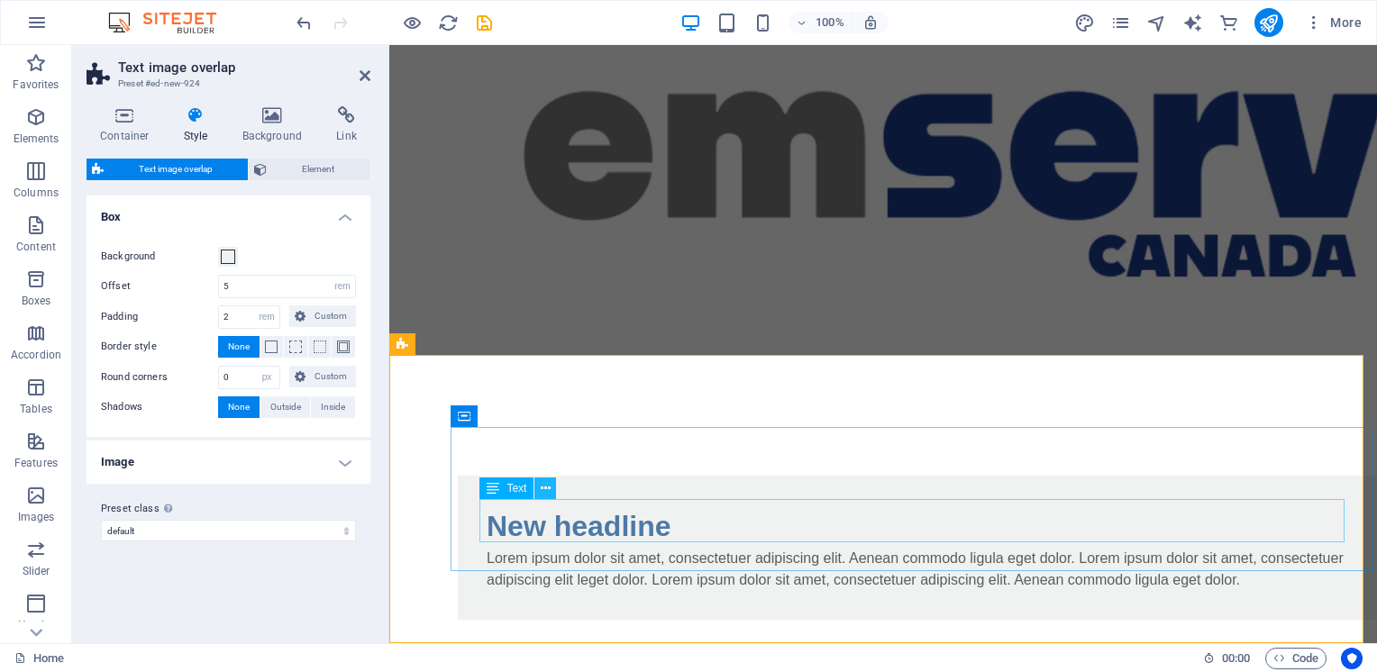
click at [543, 488] on icon at bounding box center [546, 488] width 10 height 19
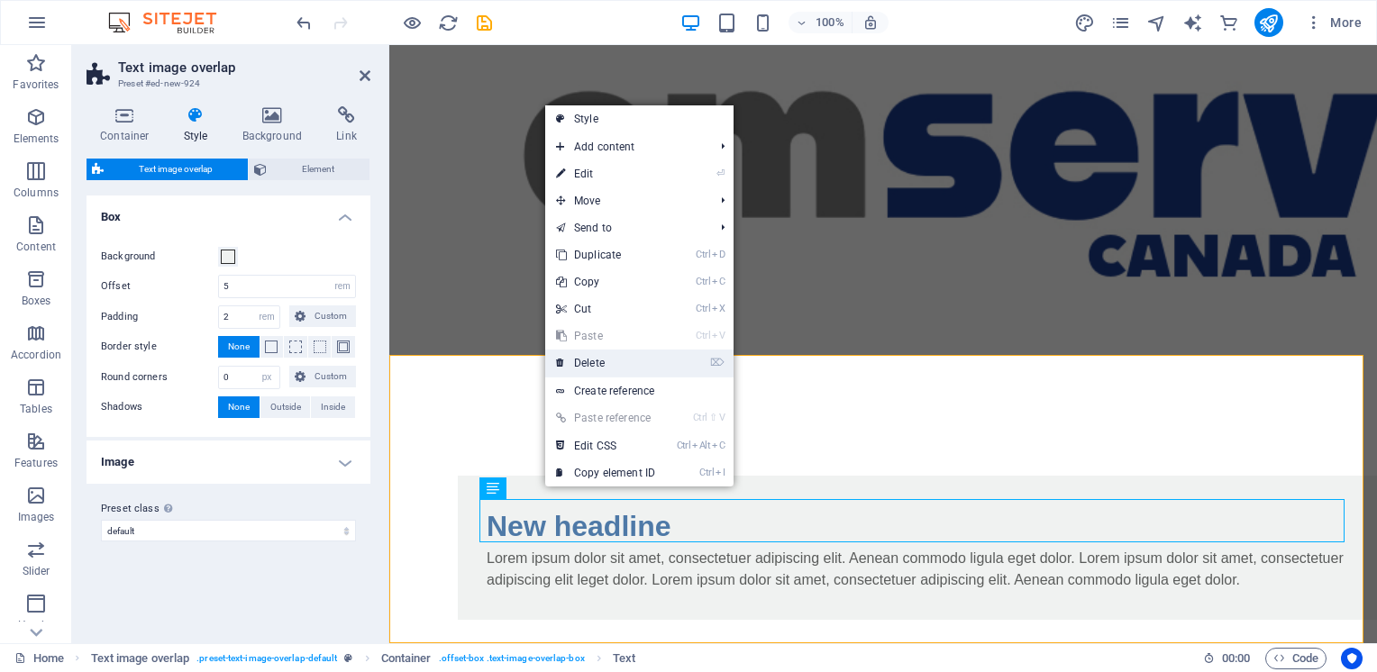
click at [598, 365] on link "⌦ Delete" at bounding box center [605, 363] width 121 height 27
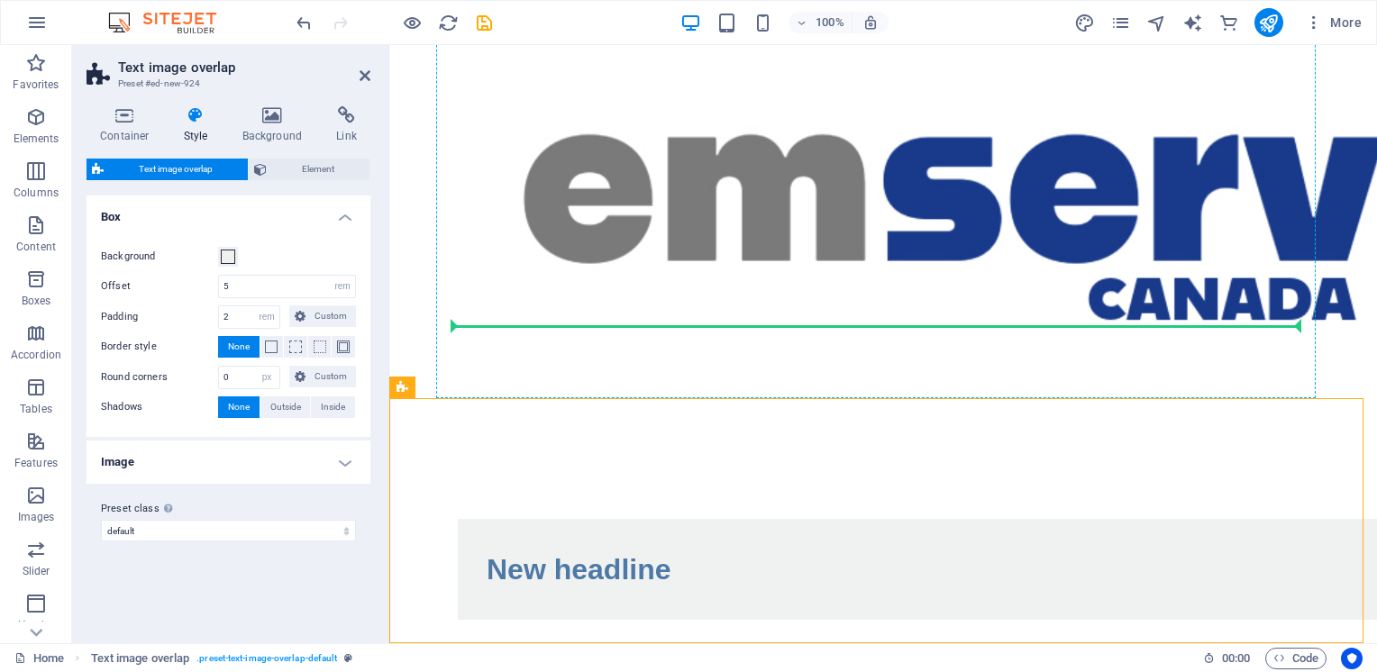
drag, startPoint x: 855, startPoint y: 505, endPoint x: 861, endPoint y: 368, distance: 137.1
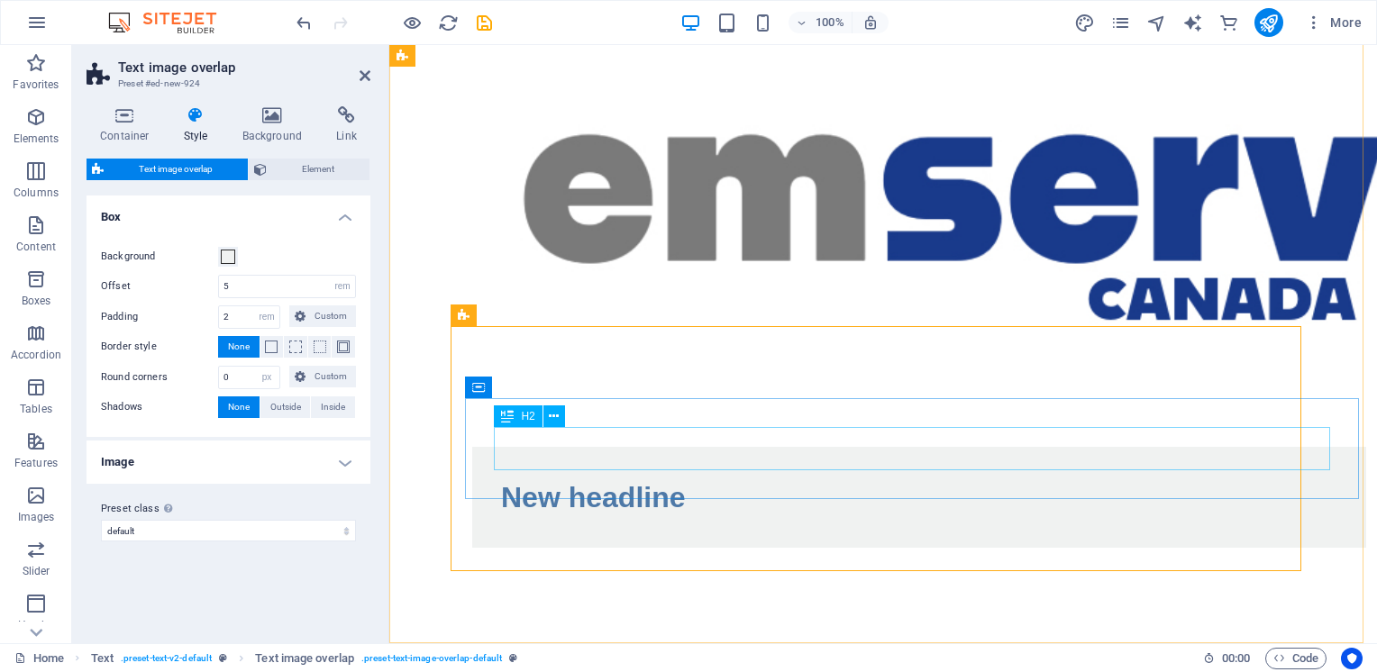
click at [669, 476] on div "New headline" at bounding box center [919, 497] width 836 height 43
click at [554, 410] on icon at bounding box center [554, 416] width 10 height 19
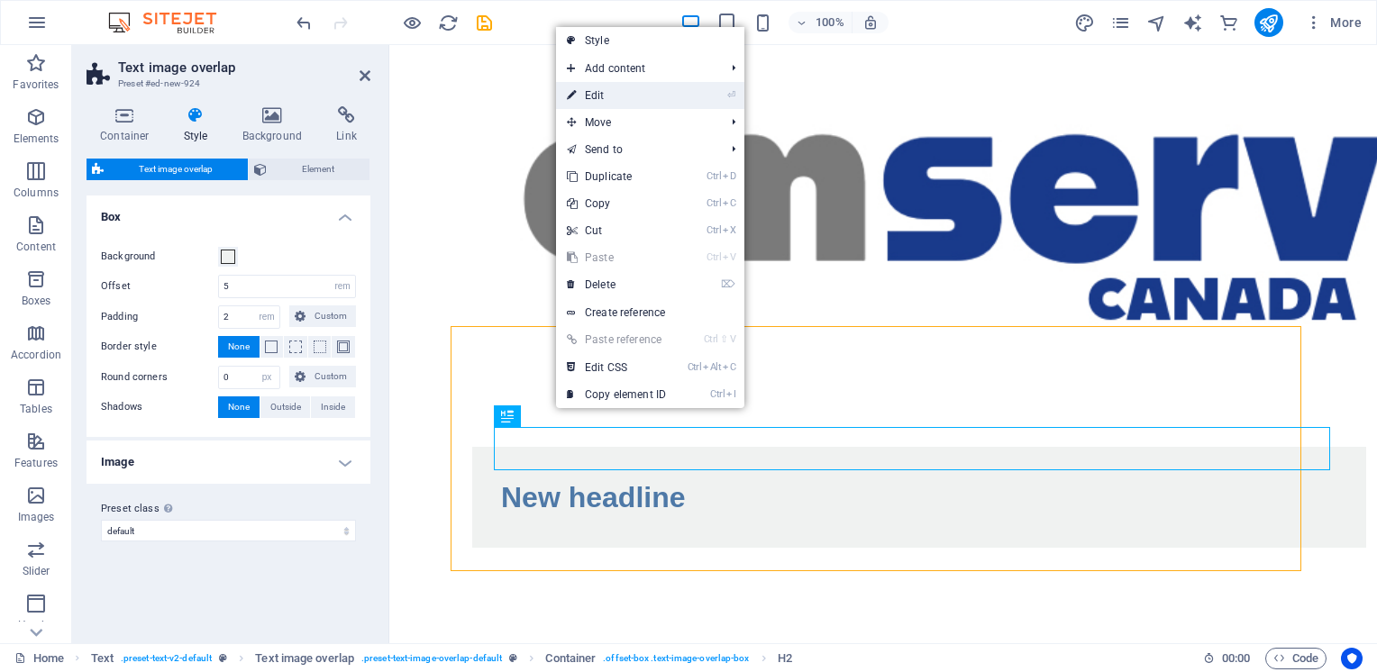
click at [600, 97] on link "⏎ Edit" at bounding box center [616, 95] width 121 height 27
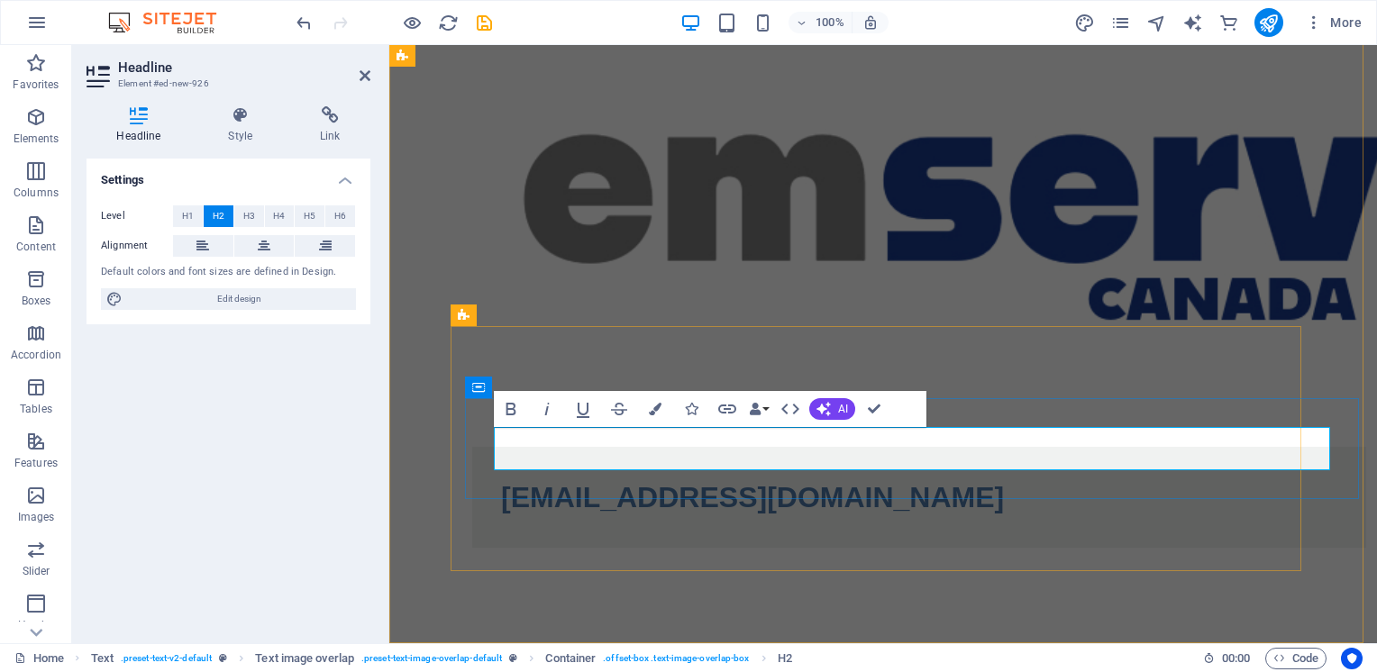
drag, startPoint x: 497, startPoint y: 454, endPoint x: 559, endPoint y: 462, distance: 61.8
click at [501, 476] on h2 "[EMAIL_ADDRESS][DOMAIN_NAME]" at bounding box center [919, 497] width 836 height 43
click at [555, 604] on div "Coming soon... Delivering high quality results for high risk, high profile assi…" at bounding box center [882, 285] width 987 height 813
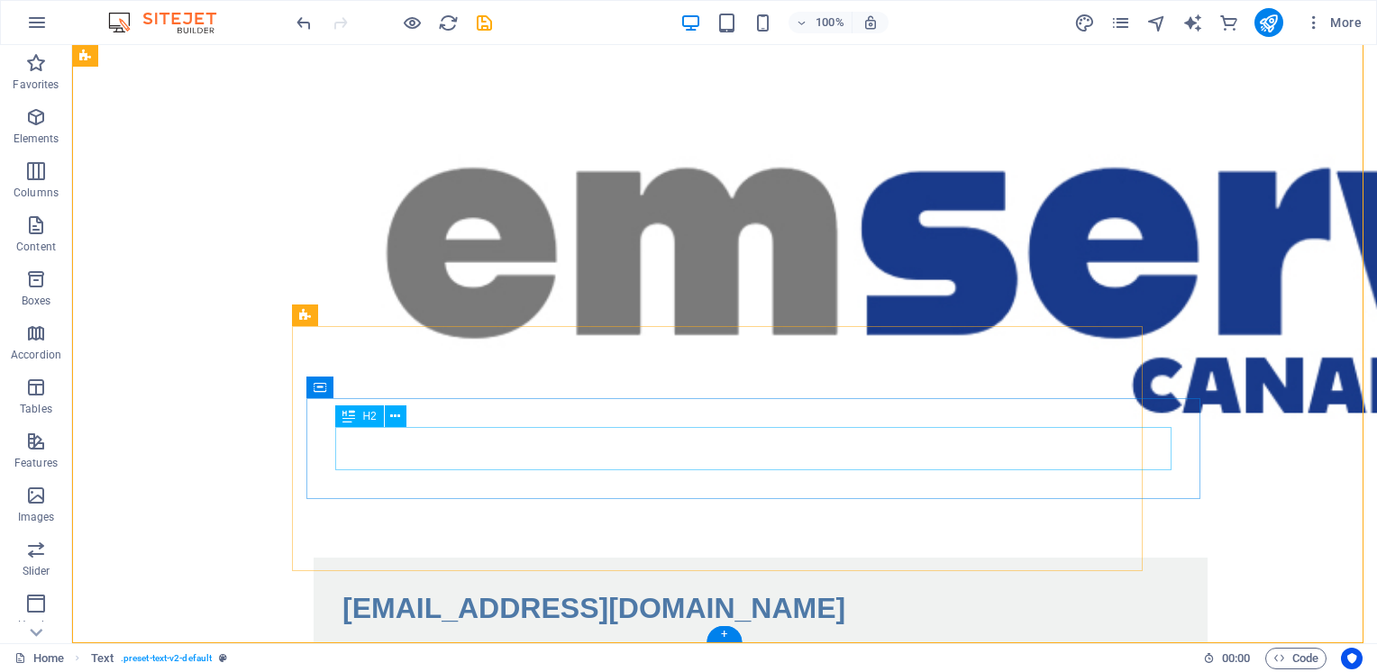
click at [633, 587] on div "[EMAIL_ADDRESS][DOMAIN_NAME]" at bounding box center [760, 608] width 836 height 43
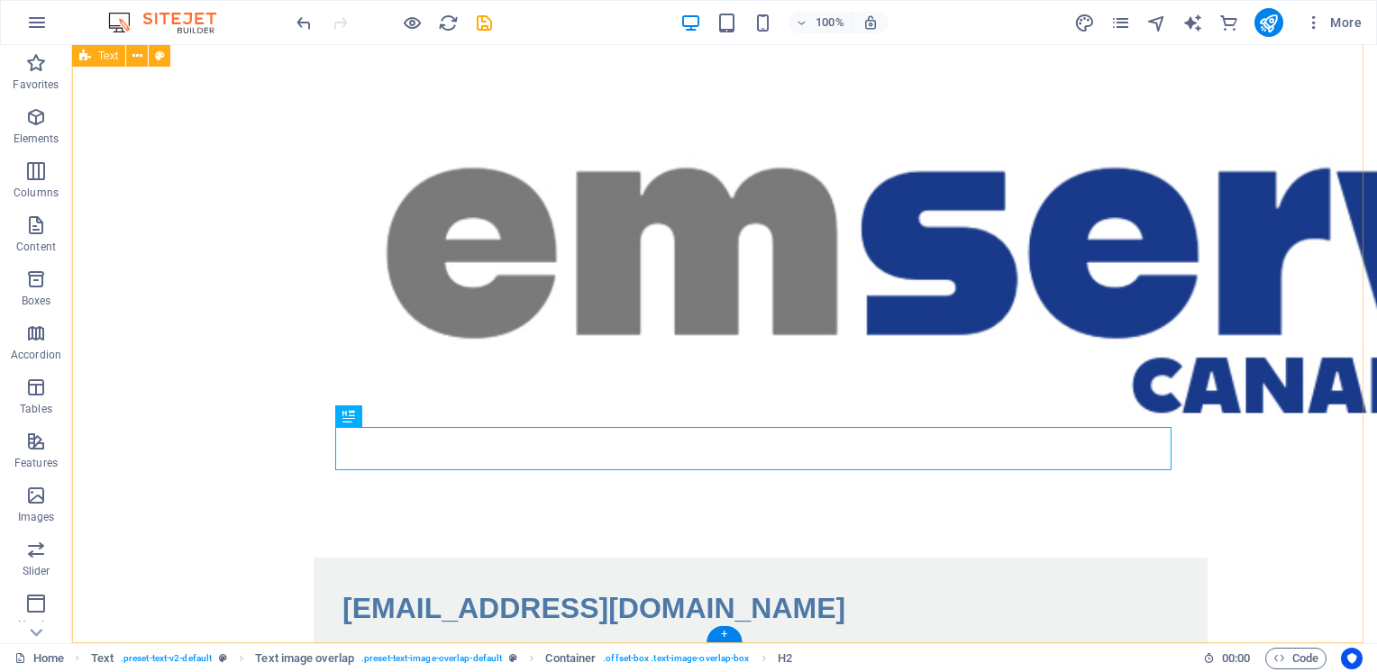
click at [1314, 330] on div "Coming soon... Delivering high quality results for high risk, high profile assi…" at bounding box center [724, 341] width 1305 height 924
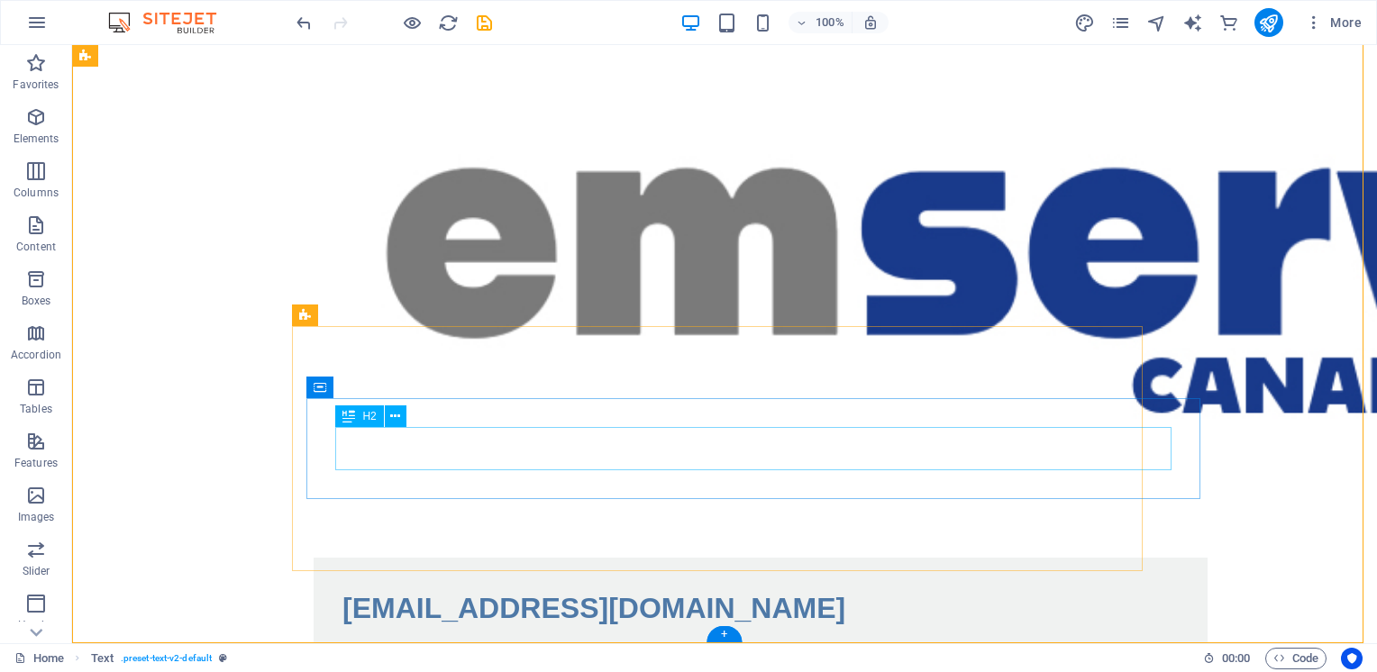
click at [543, 587] on div "[EMAIL_ADDRESS][DOMAIN_NAME]" at bounding box center [760, 608] width 836 height 43
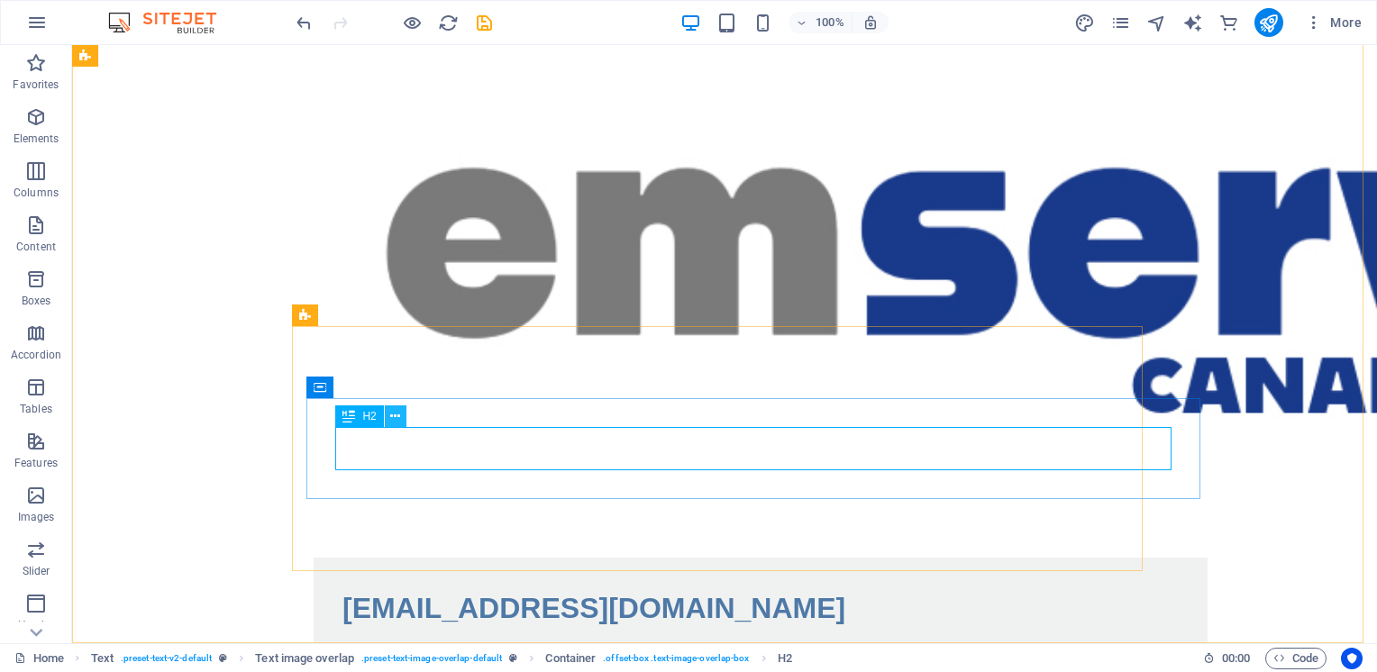
click at [393, 418] on icon at bounding box center [395, 416] width 10 height 19
click at [391, 419] on icon at bounding box center [395, 416] width 10 height 19
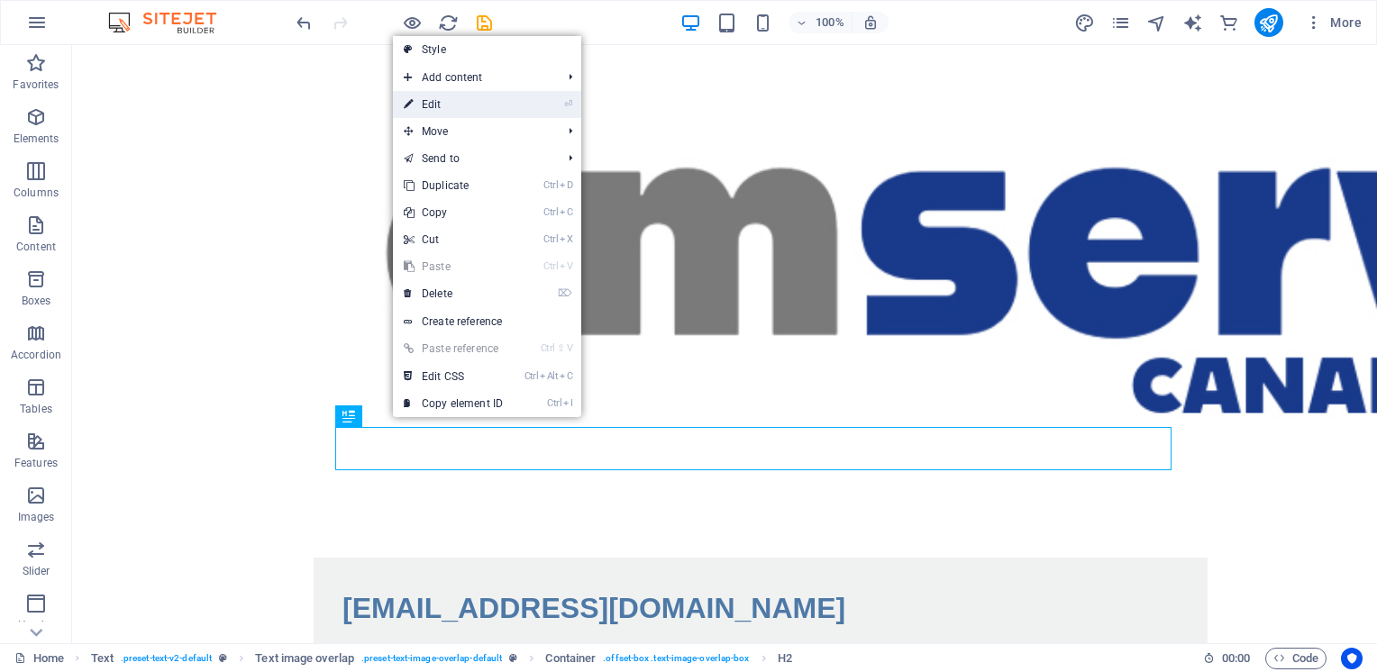
click at [434, 103] on link "⏎ Edit" at bounding box center [453, 104] width 121 height 27
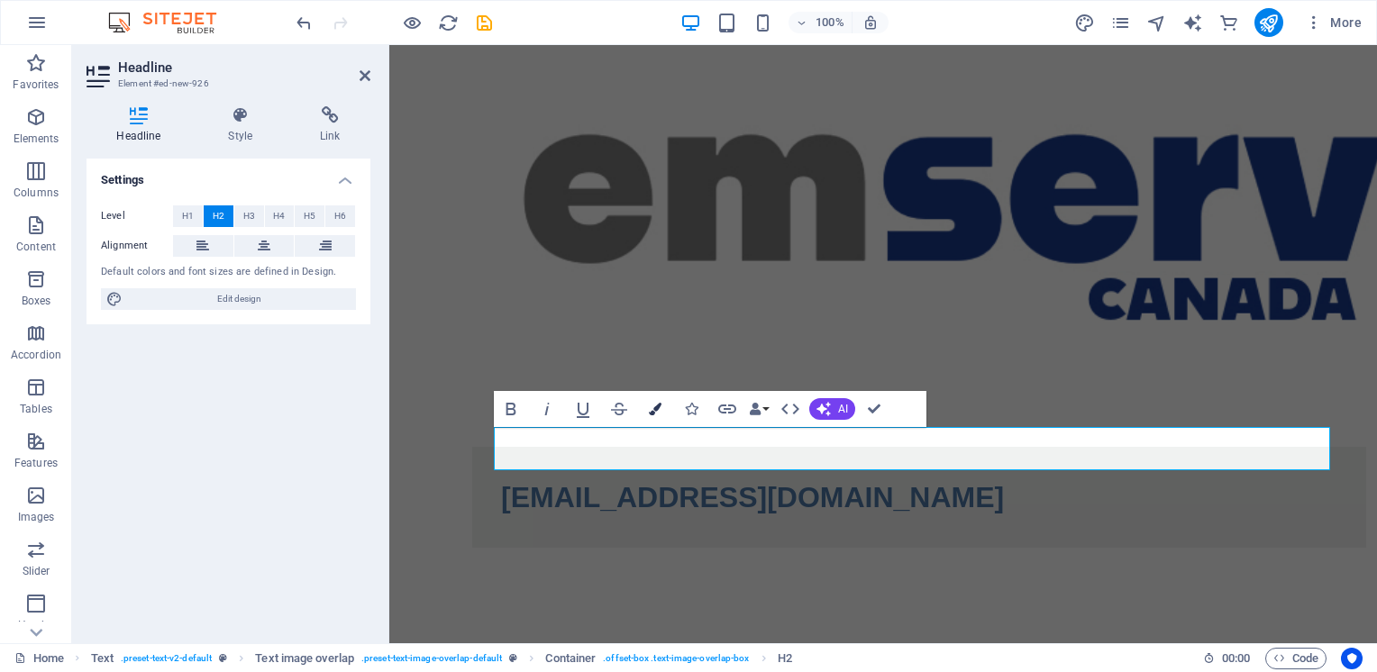
click at [655, 411] on icon "button" at bounding box center [655, 409] width 13 height 13
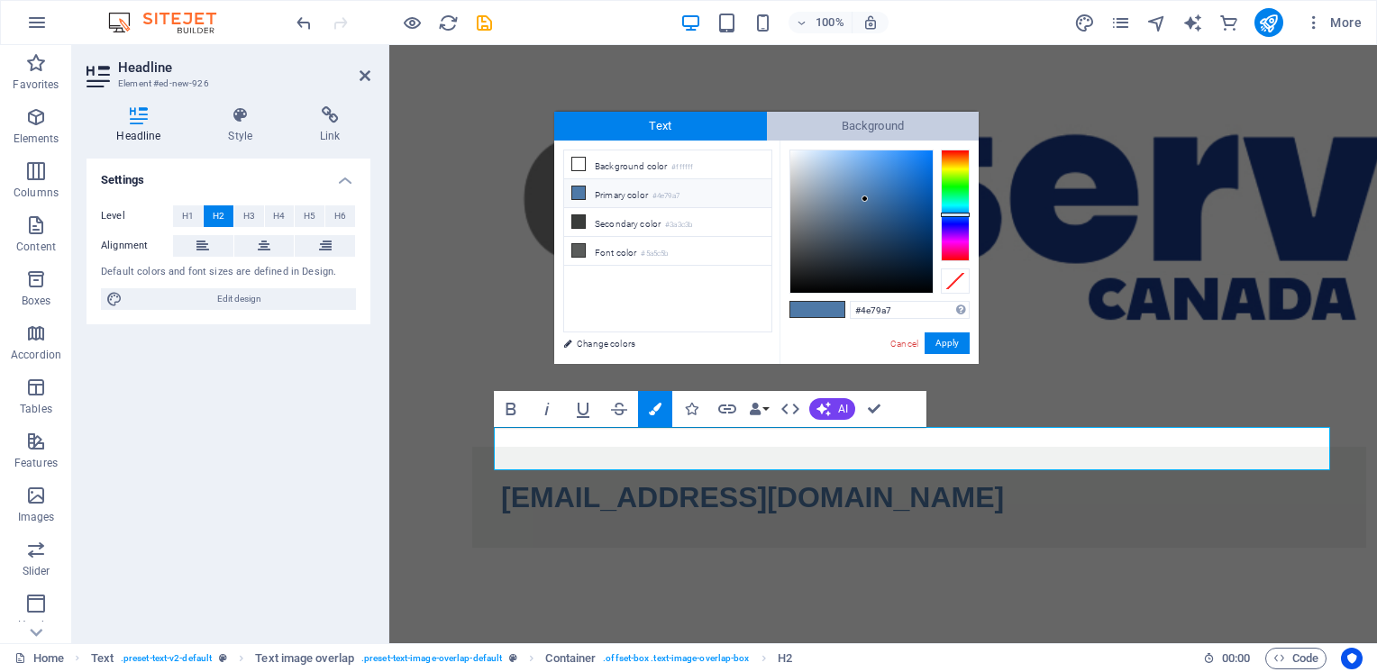
click at [862, 123] on span "Background" at bounding box center [873, 126] width 213 height 29
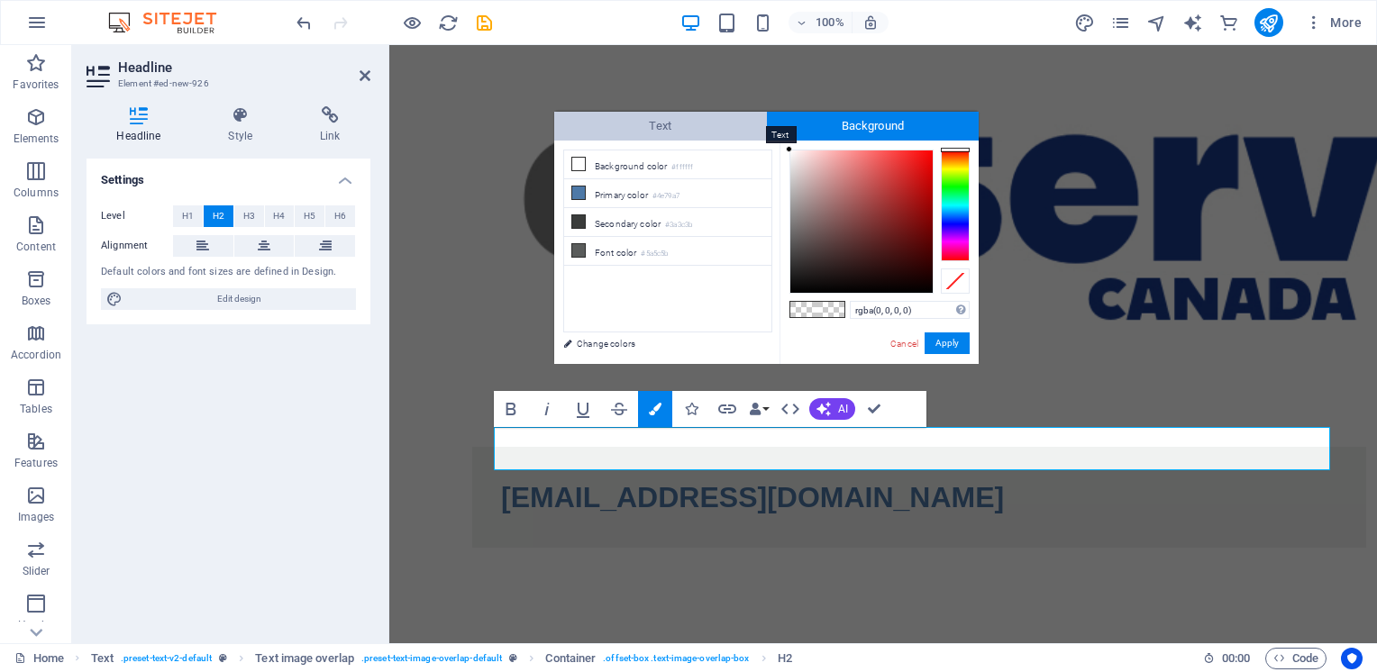
click at [652, 124] on span "Text" at bounding box center [660, 126] width 213 height 29
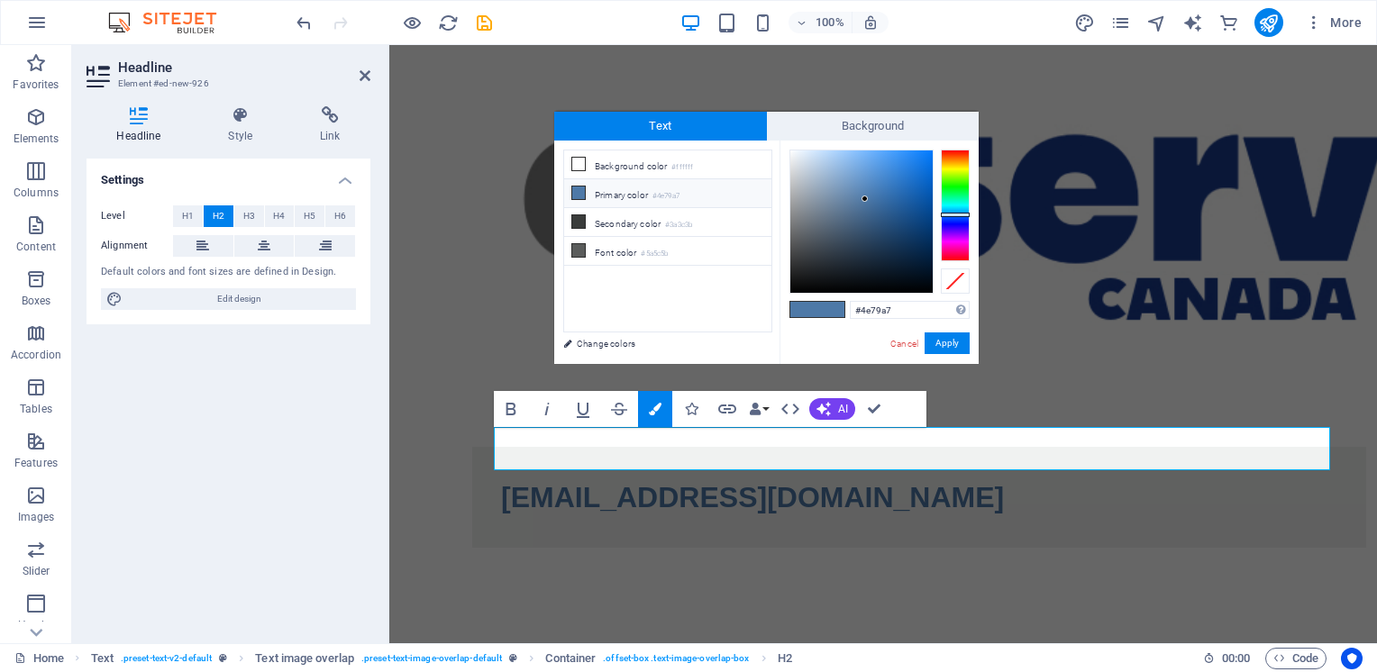
type input "#145499"
click at [913, 207] on div at bounding box center [861, 221] width 142 height 142
click at [957, 345] on button "Apply" at bounding box center [946, 343] width 45 height 22
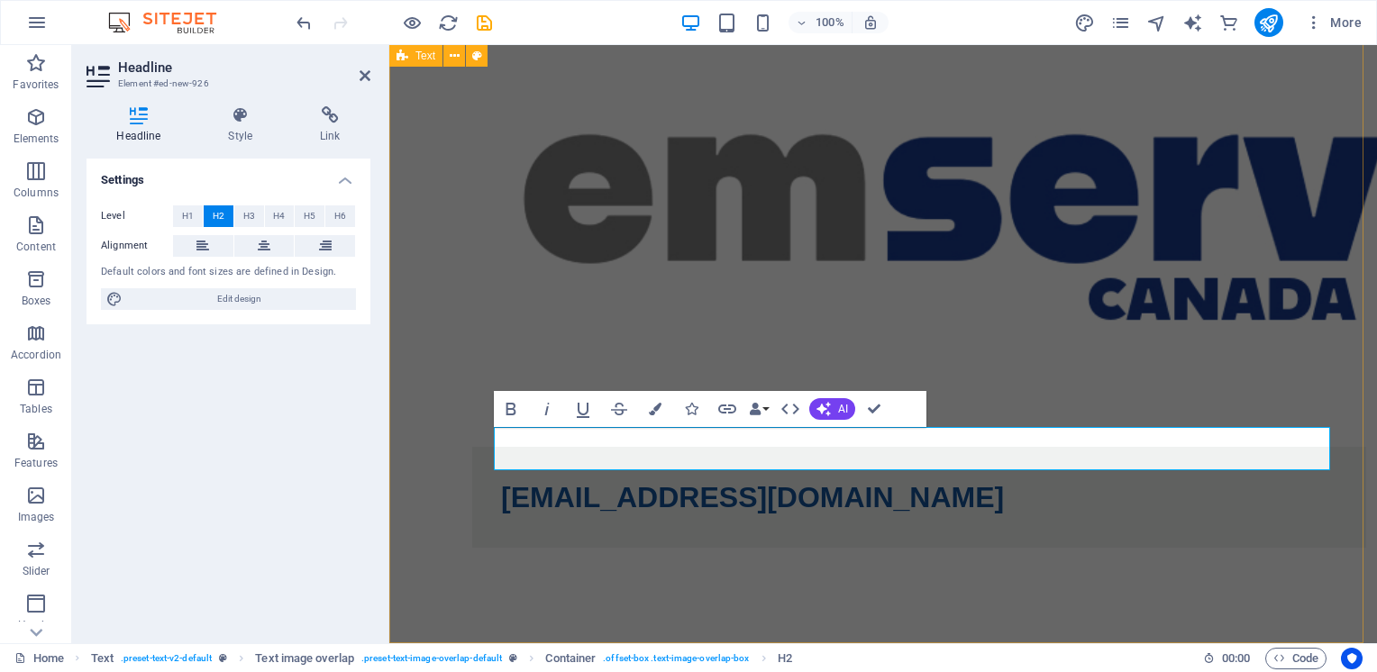
click at [1323, 309] on div "Coming soon... Delivering high quality results for high risk, high profile assi…" at bounding box center [882, 285] width 987 height 813
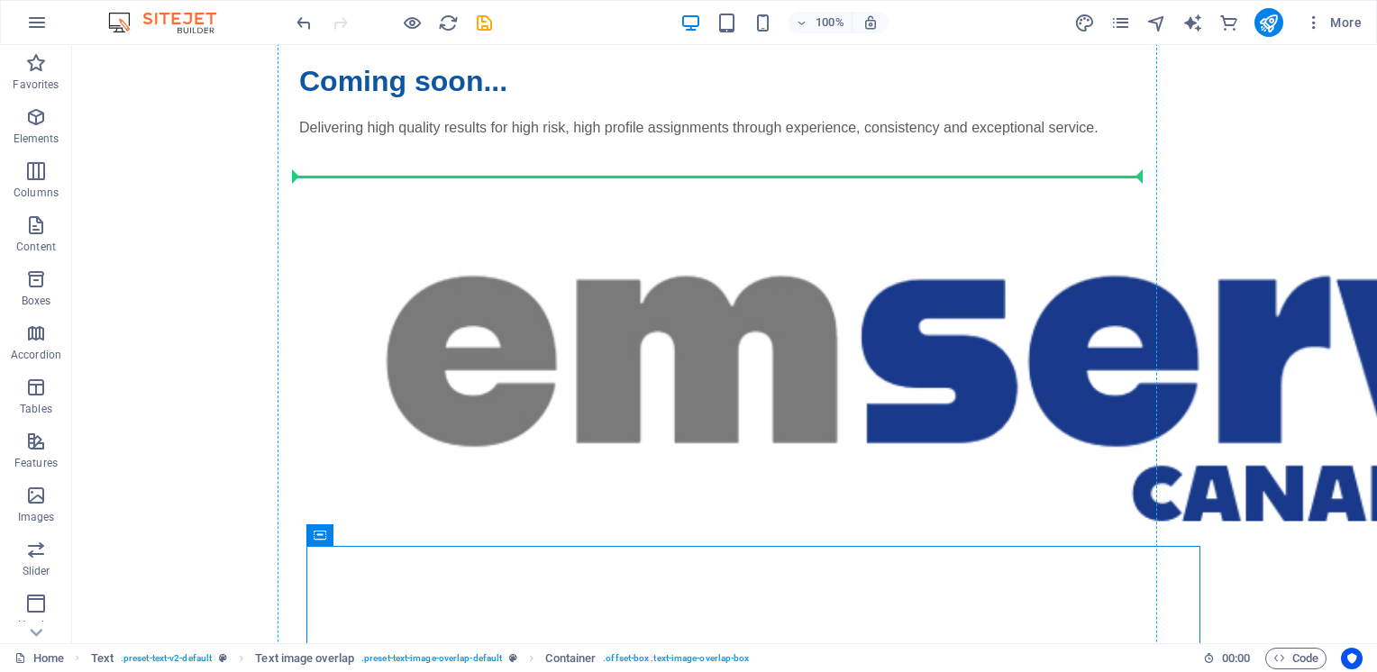
scroll to position [0, 0]
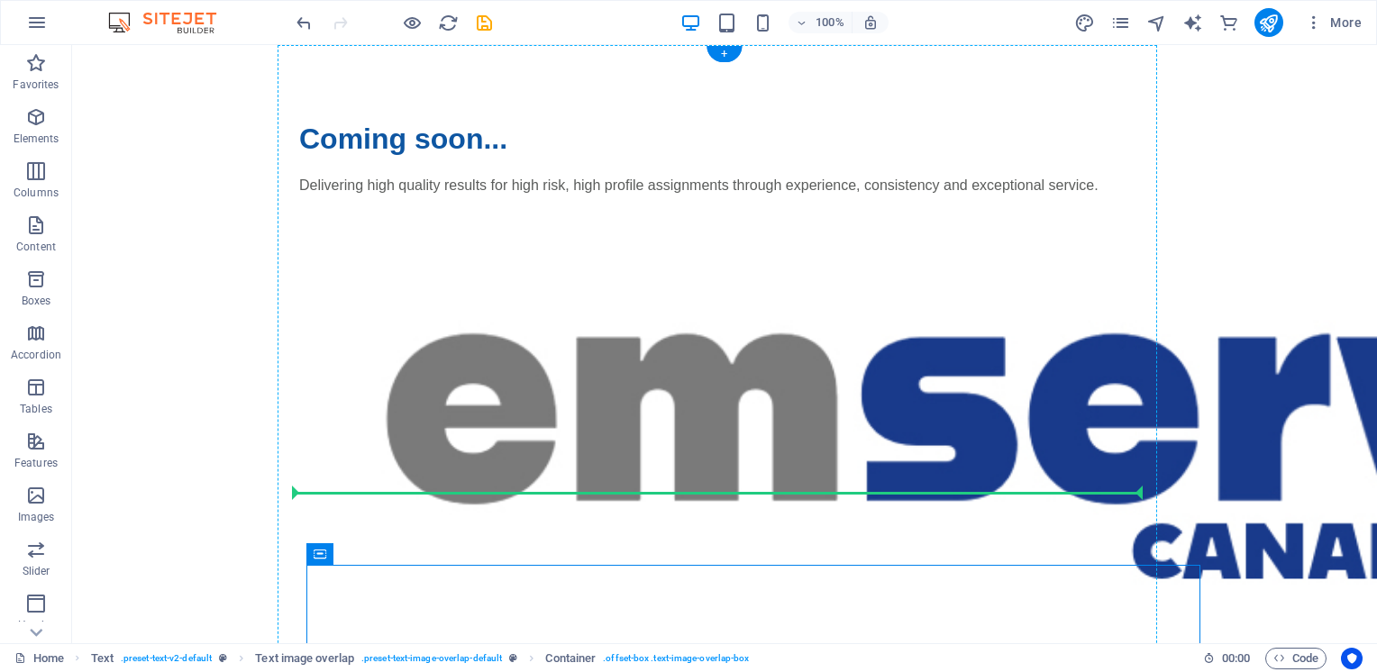
drag, startPoint x: 391, startPoint y: 432, endPoint x: 331, endPoint y: 388, distance: 74.3
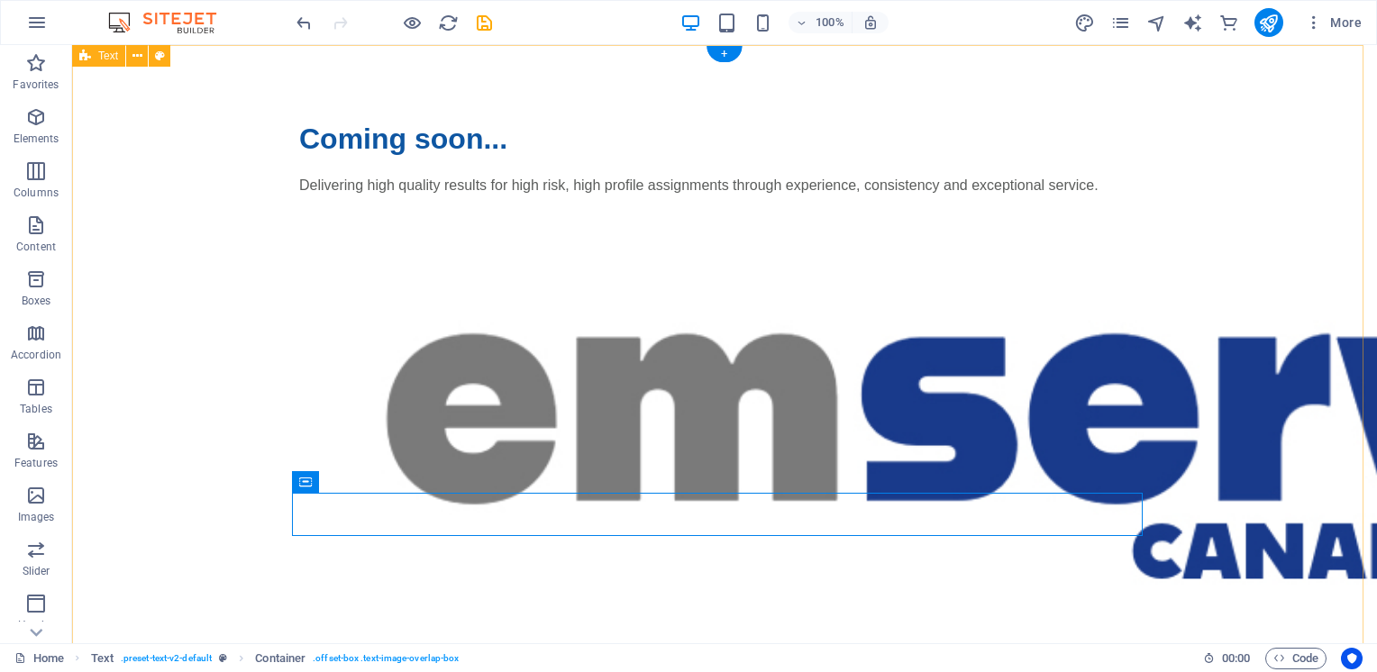
click at [1290, 451] on div "Coming soon... Delivering high quality results for high risk, high profile assi…" at bounding box center [724, 542] width 1305 height 994
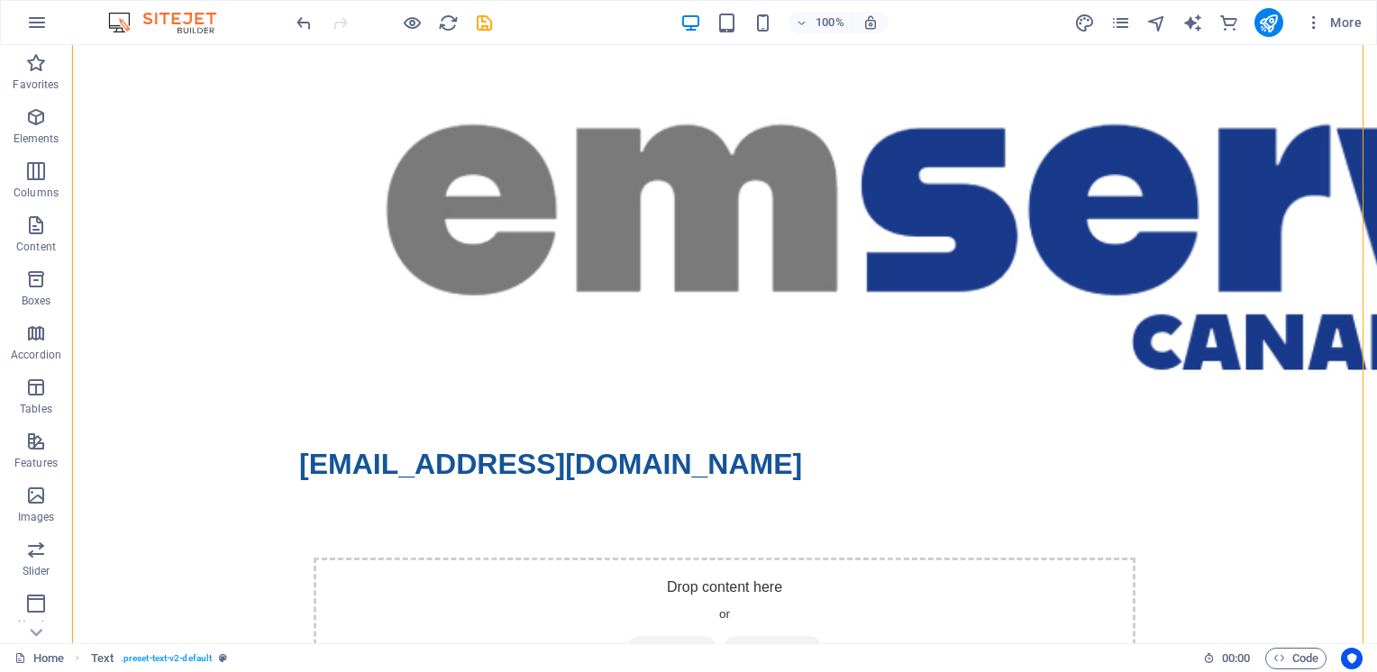
scroll to position [235, 0]
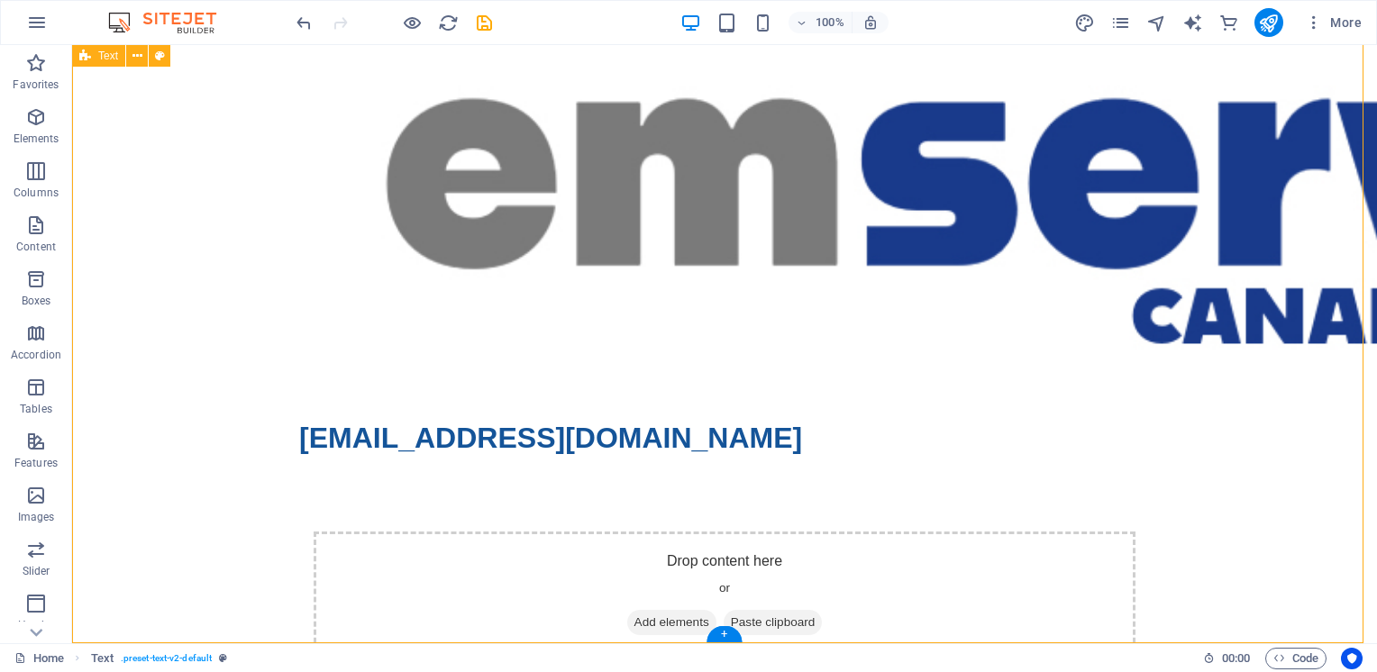
drag, startPoint x: 195, startPoint y: 256, endPoint x: 184, endPoint y: 259, distance: 11.4
click at [195, 258] on div "Coming soon... Delivering high quality results for high risk, high profile assi…" at bounding box center [724, 307] width 1305 height 994
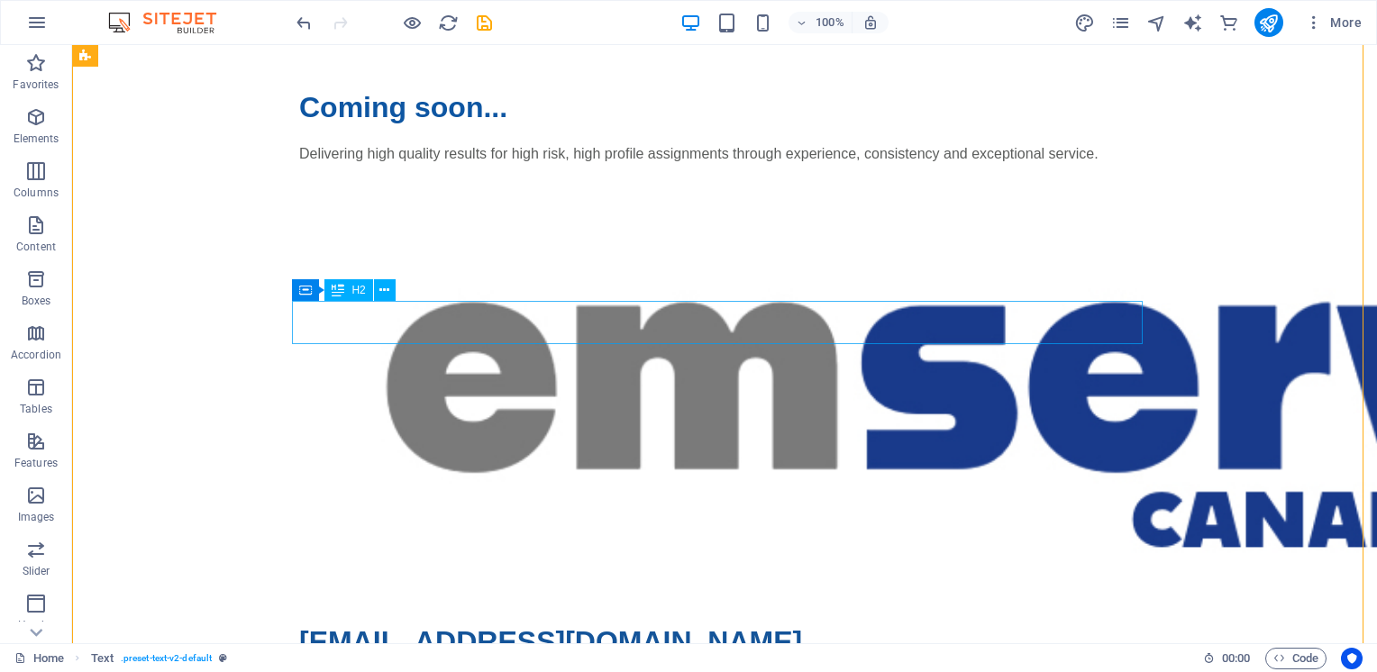
scroll to position [0, 0]
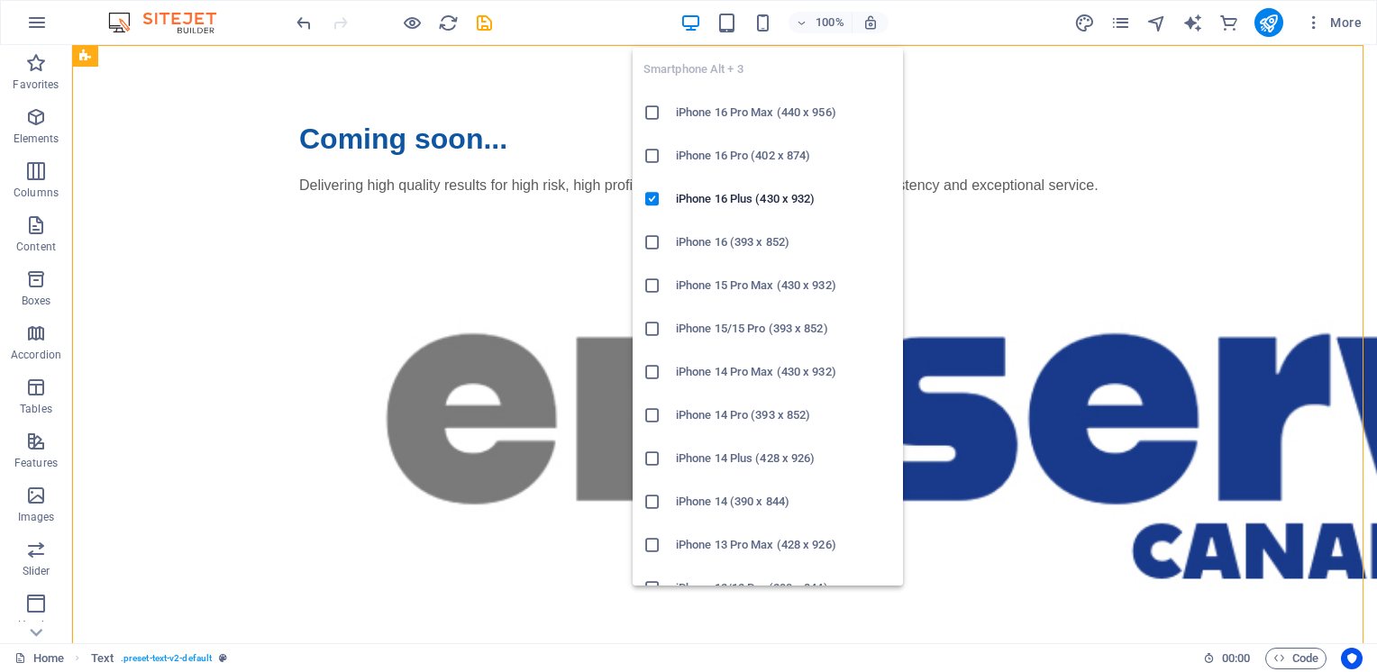
click at [693, 110] on h6 "iPhone 16 Pro Max (440 x 956)" at bounding box center [784, 113] width 216 height 22
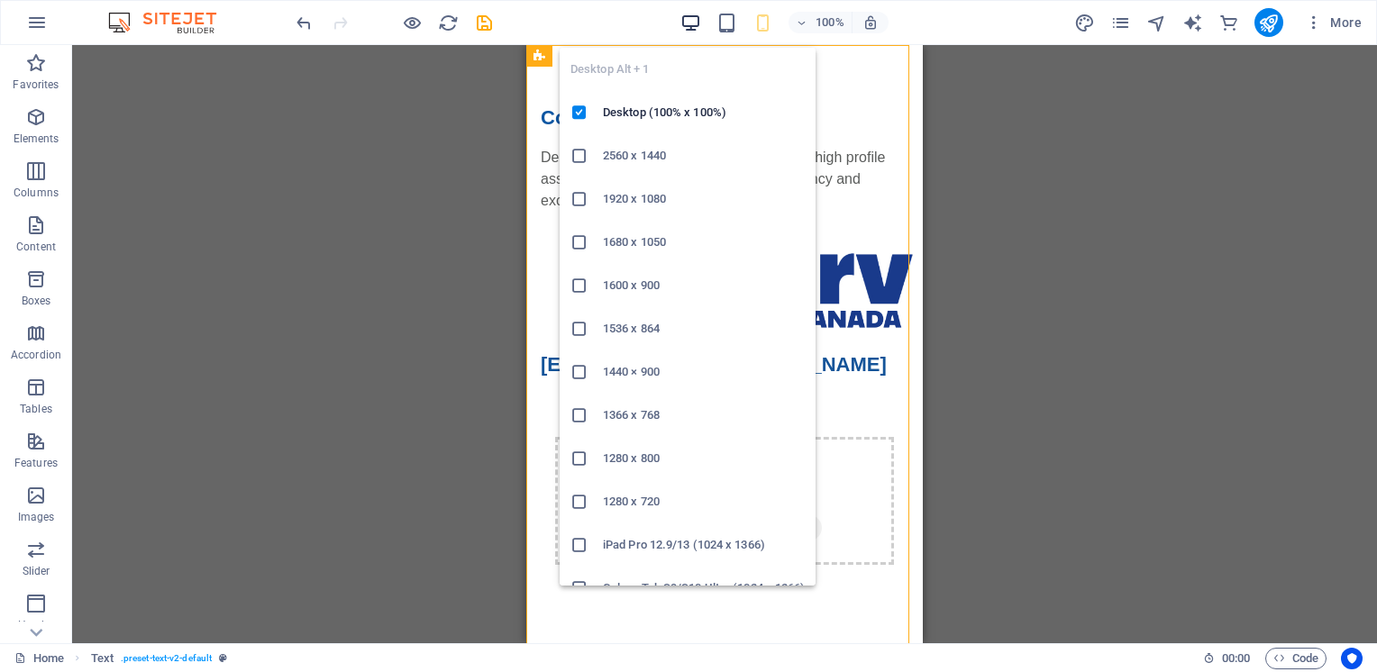
click at [688, 20] on icon "button" at bounding box center [690, 23] width 21 height 21
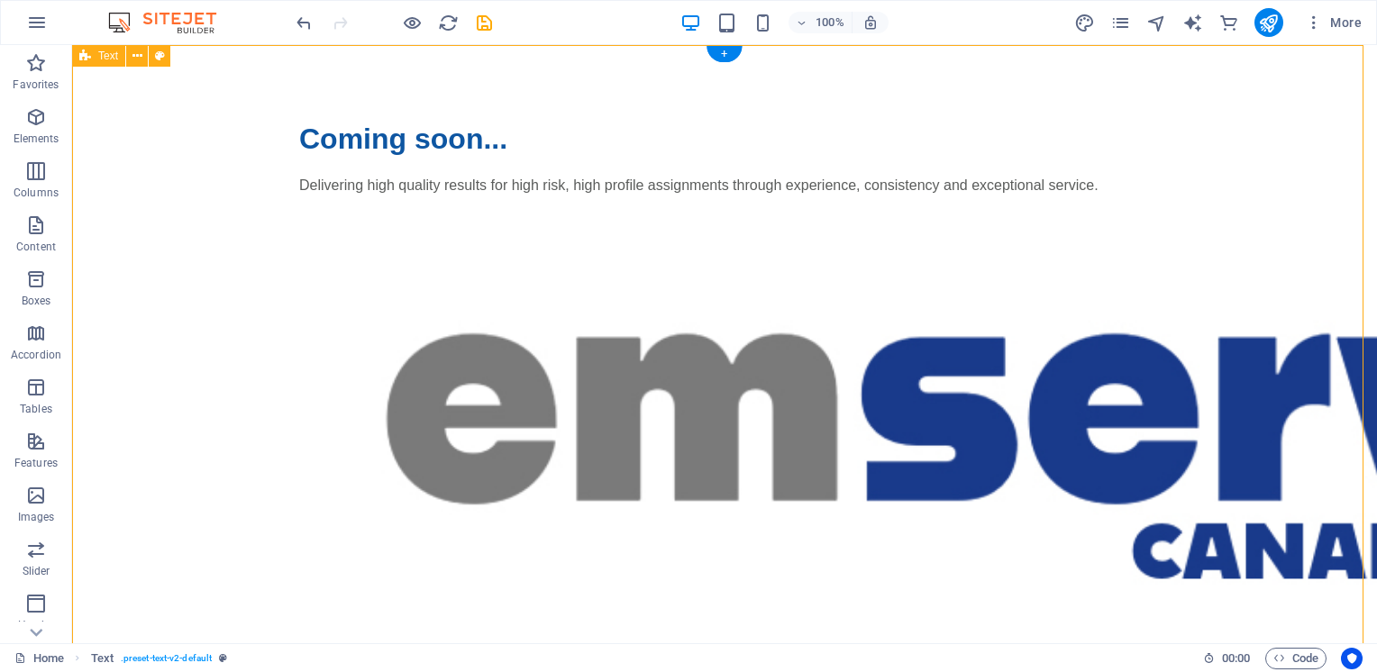
click at [1301, 338] on div "Coming soon... Delivering high quality results for high risk, high profile assi…" at bounding box center [724, 542] width 1305 height 994
click at [423, 527] on icon at bounding box center [428, 525] width 10 height 19
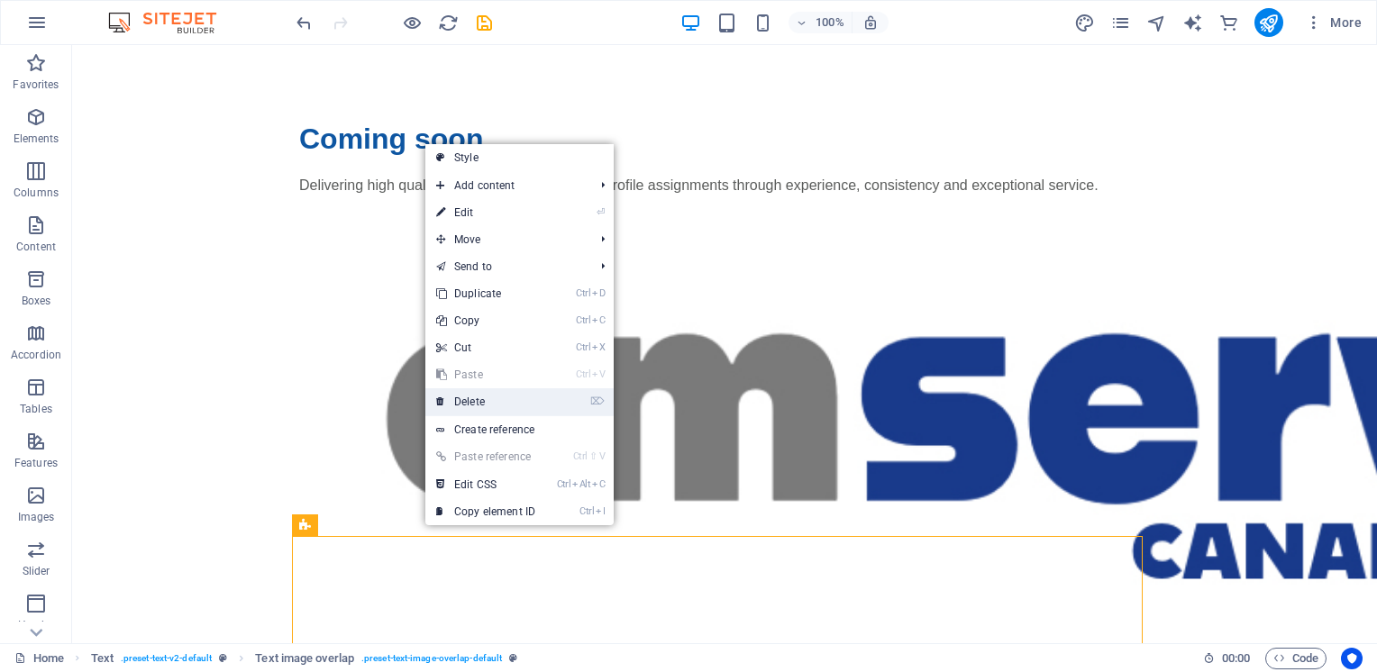
click at [469, 405] on link "⌦ Delete" at bounding box center [485, 401] width 121 height 27
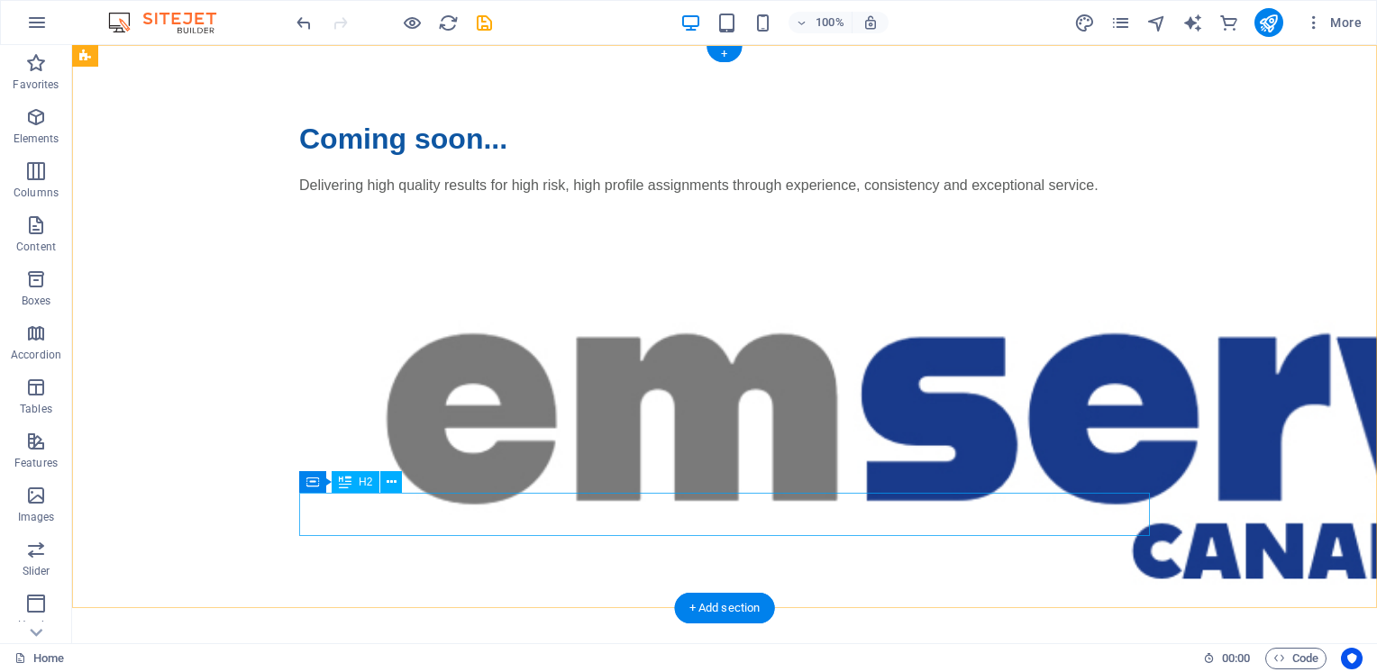
click at [883, 651] on div "[EMAIL_ADDRESS][DOMAIN_NAME]" at bounding box center [724, 672] width 851 height 43
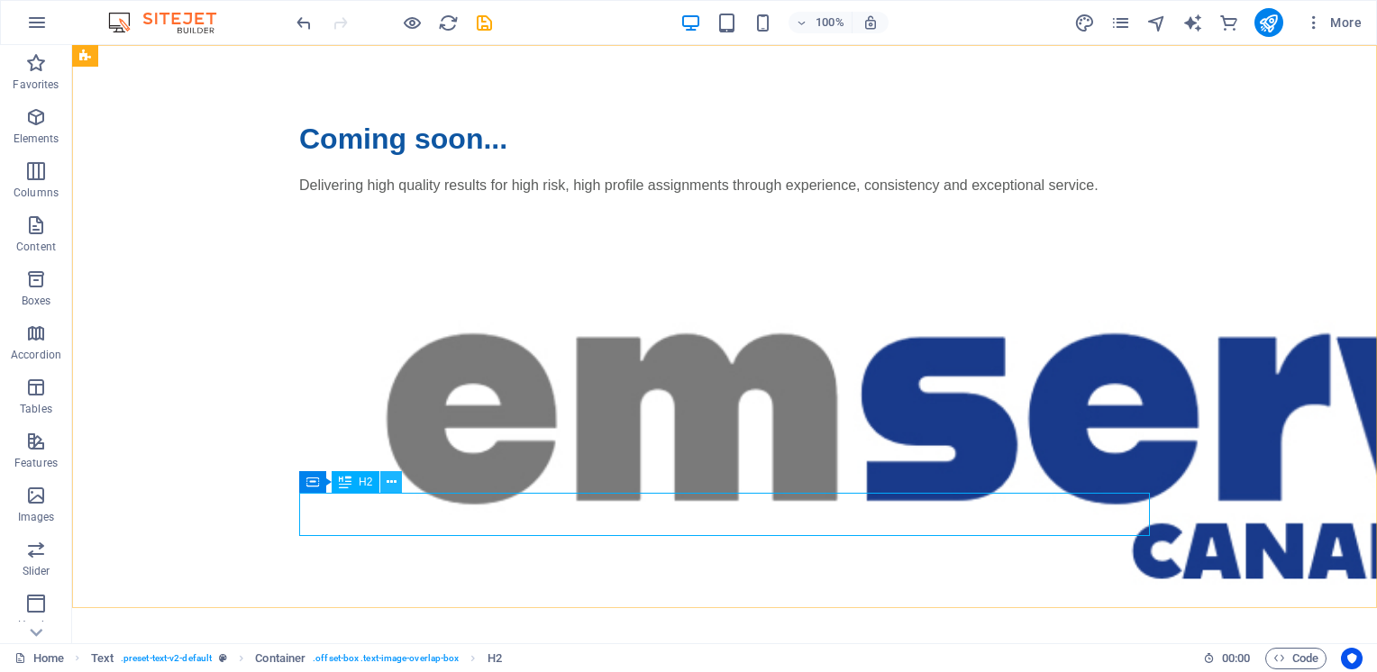
click at [389, 483] on icon at bounding box center [392, 482] width 10 height 19
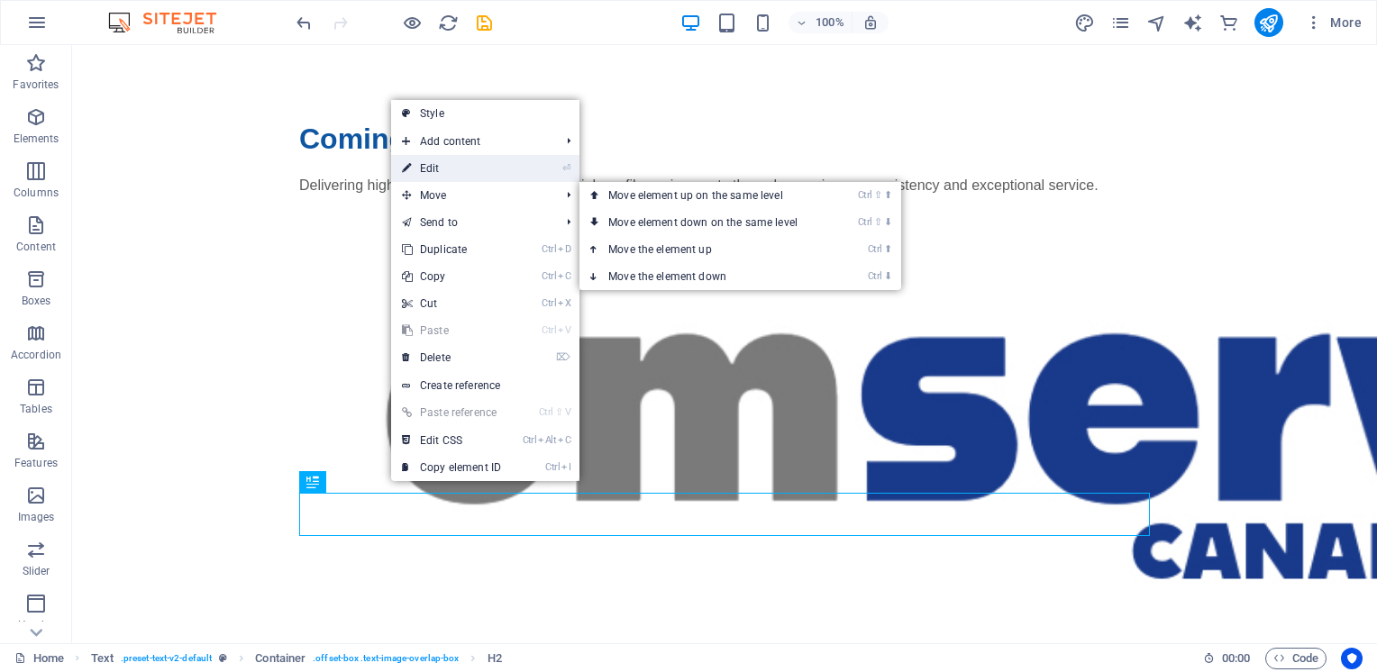
click at [436, 170] on link "⏎ Edit" at bounding box center [451, 168] width 121 height 27
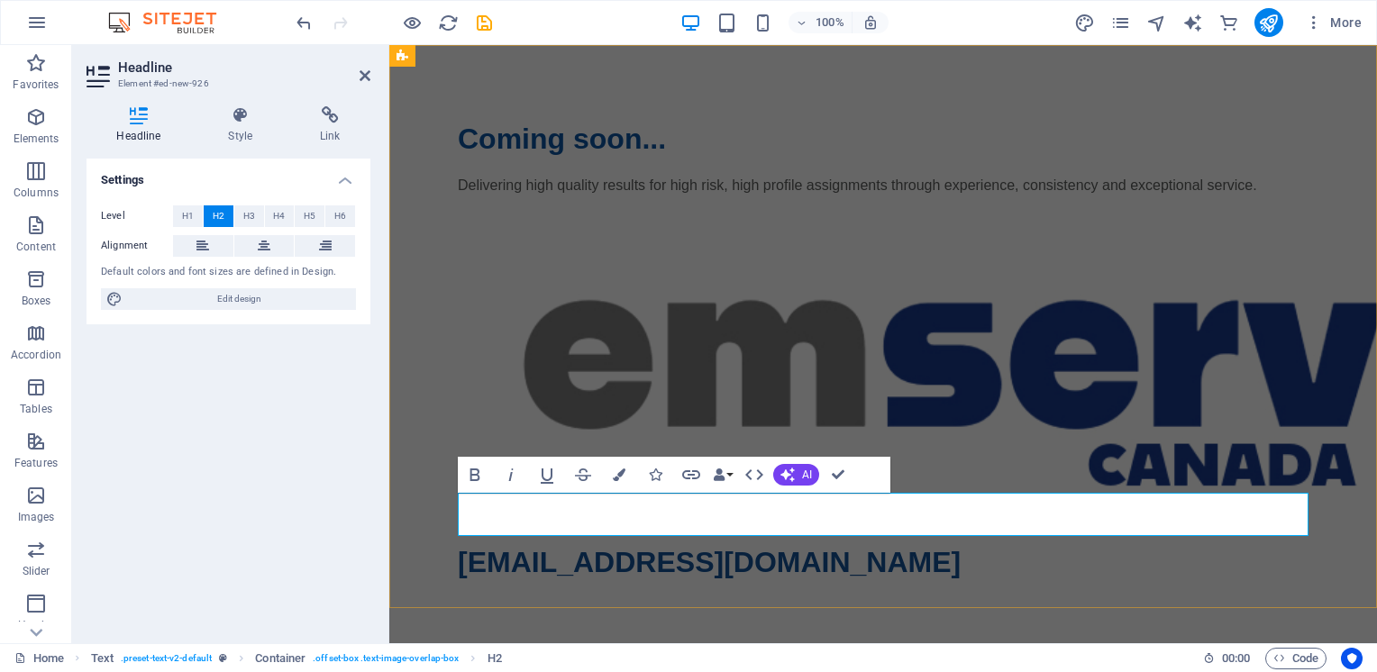
click at [960, 546] on span "[EMAIL_ADDRESS][DOMAIN_NAME]" at bounding box center [709, 562] width 503 height 32
click at [1315, 85] on div "Coming soon... Delivering high quality results for high risk, high profile assi…" at bounding box center [882, 350] width 987 height 611
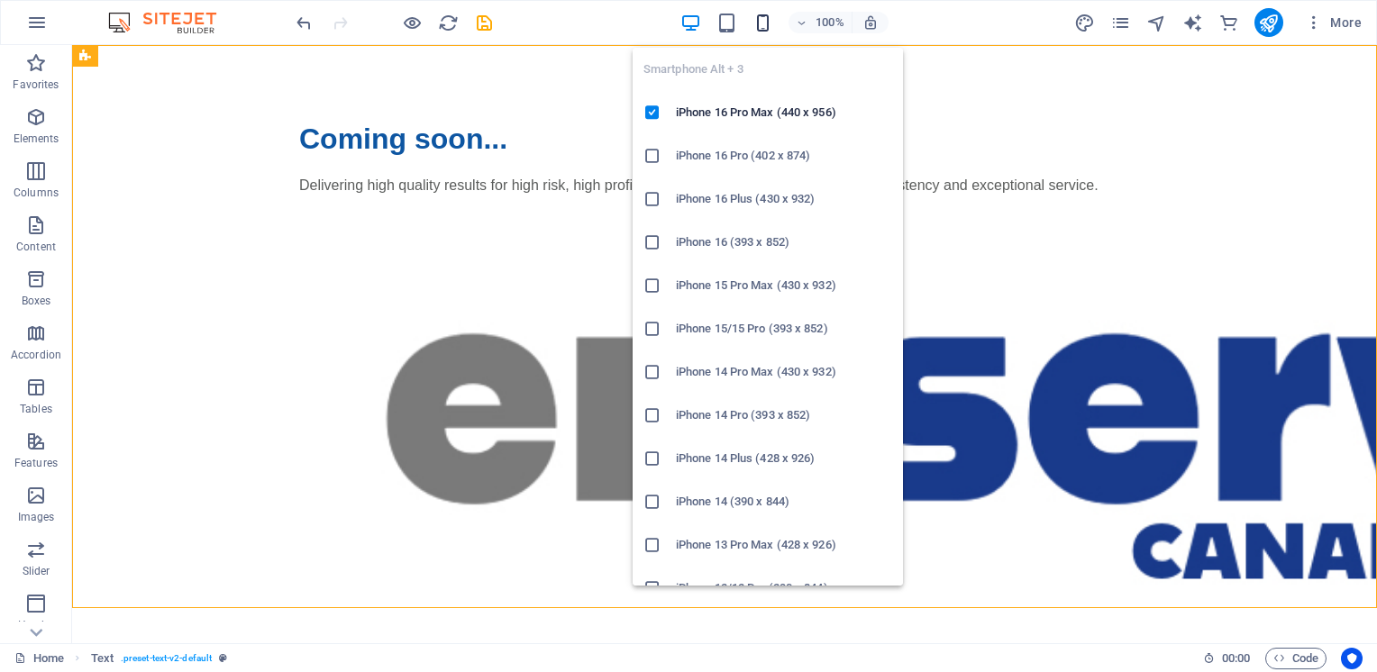
click at [762, 23] on icon "button" at bounding box center [762, 23] width 21 height 21
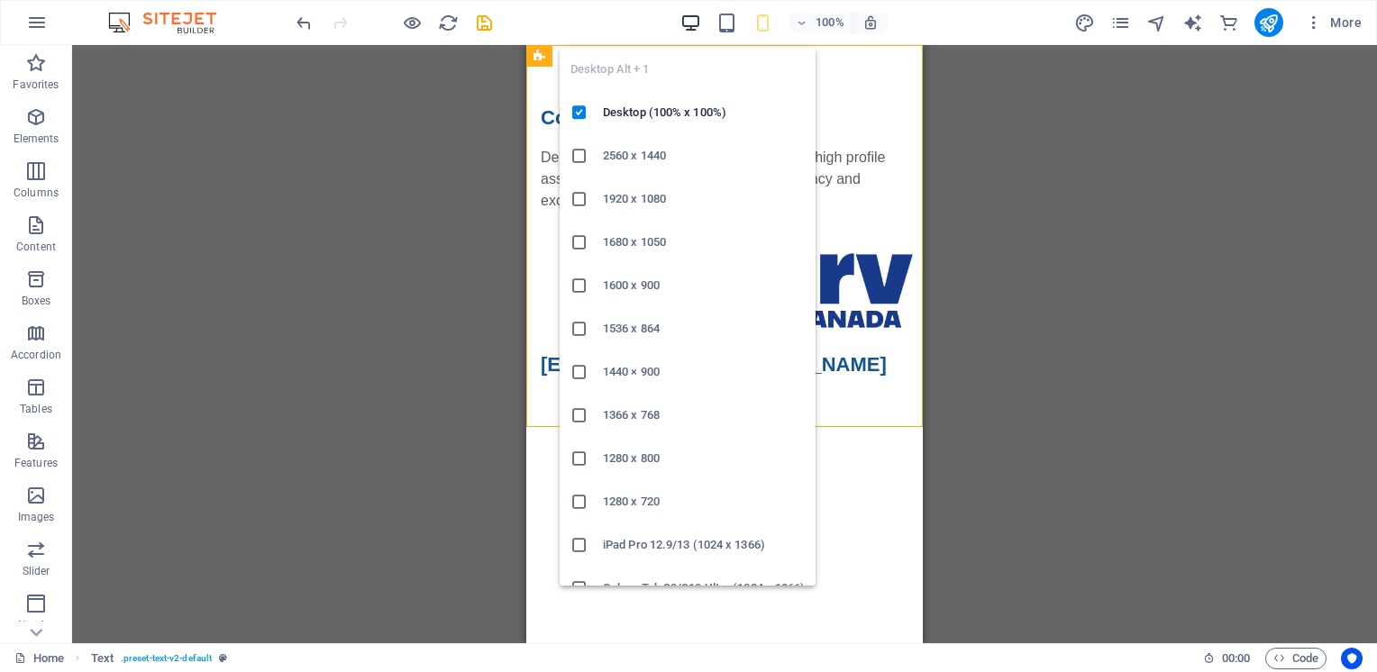
click at [687, 23] on icon "button" at bounding box center [690, 23] width 21 height 21
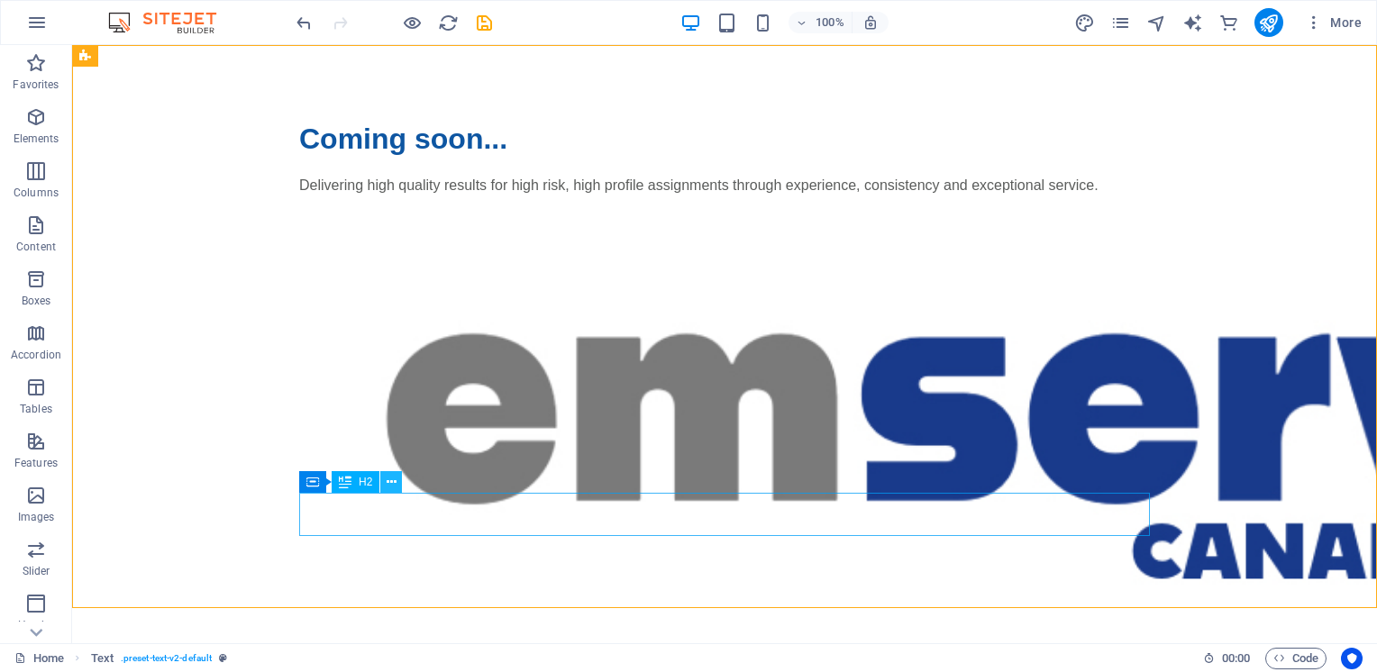
click at [387, 482] on icon at bounding box center [392, 482] width 10 height 19
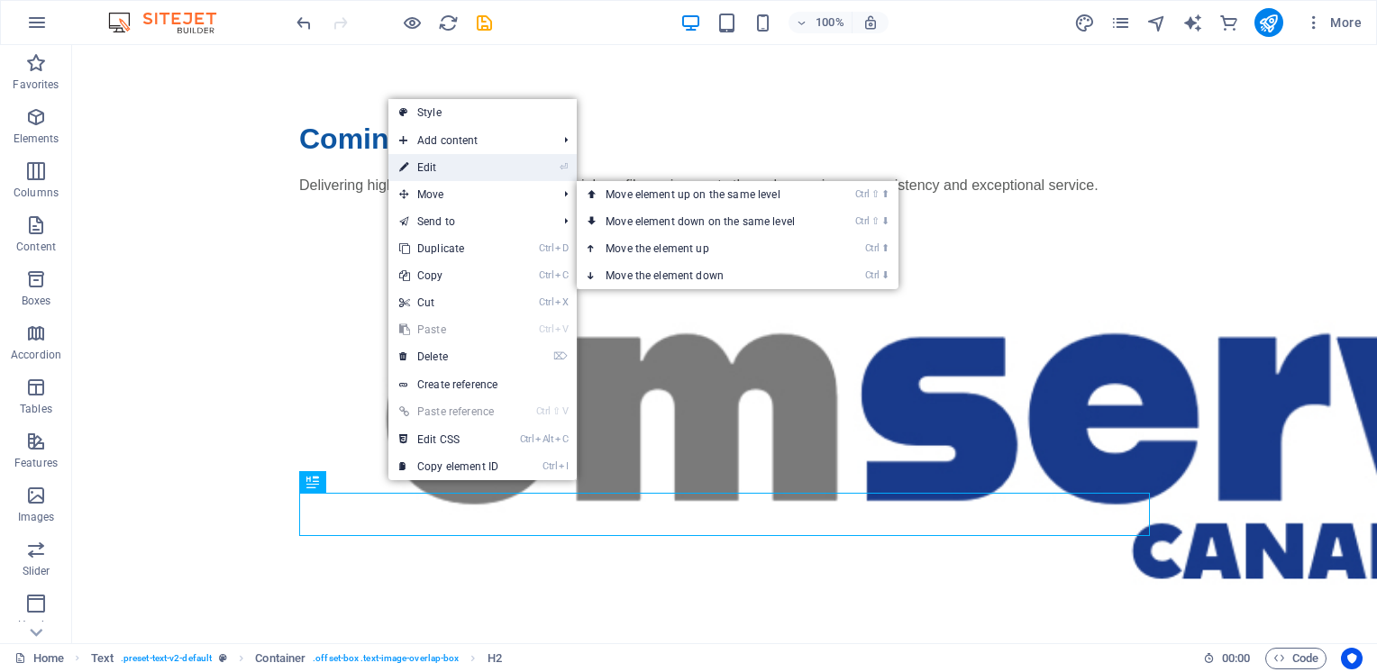
click at [425, 170] on link "⏎ Edit" at bounding box center [448, 167] width 121 height 27
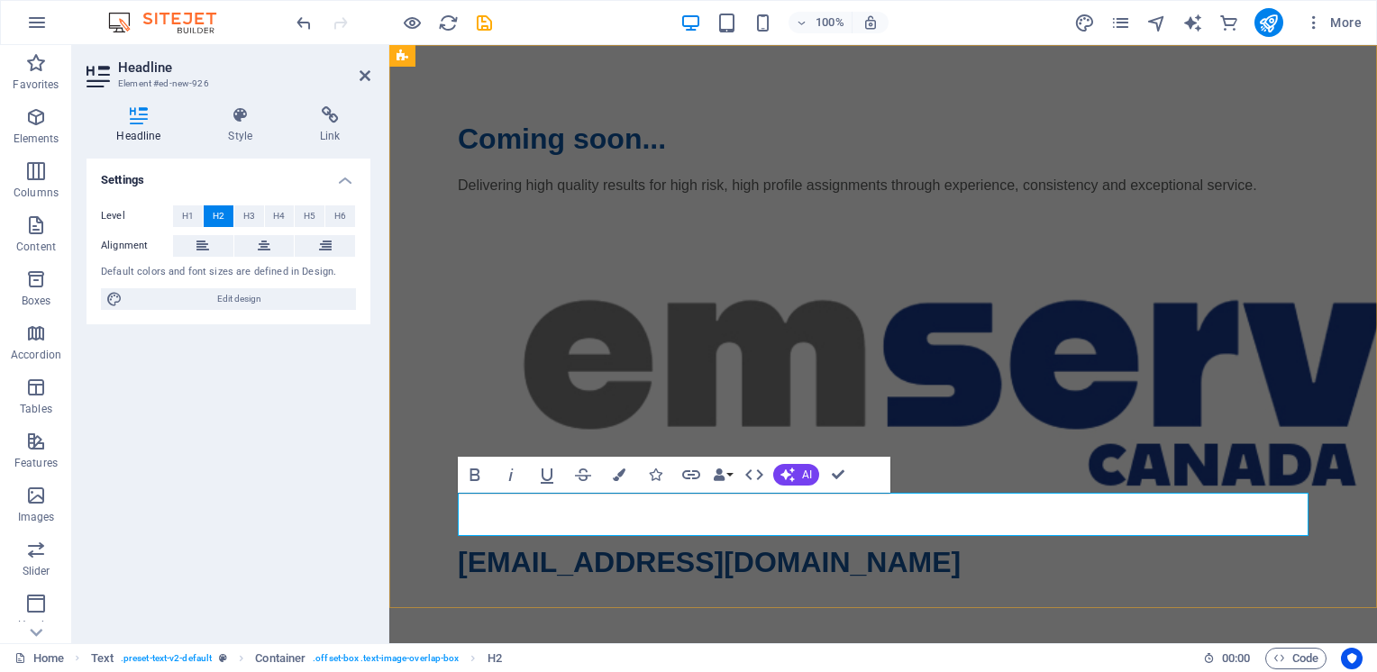
click at [461, 546] on span "[EMAIL_ADDRESS][DOMAIN_NAME]" at bounding box center [709, 562] width 503 height 32
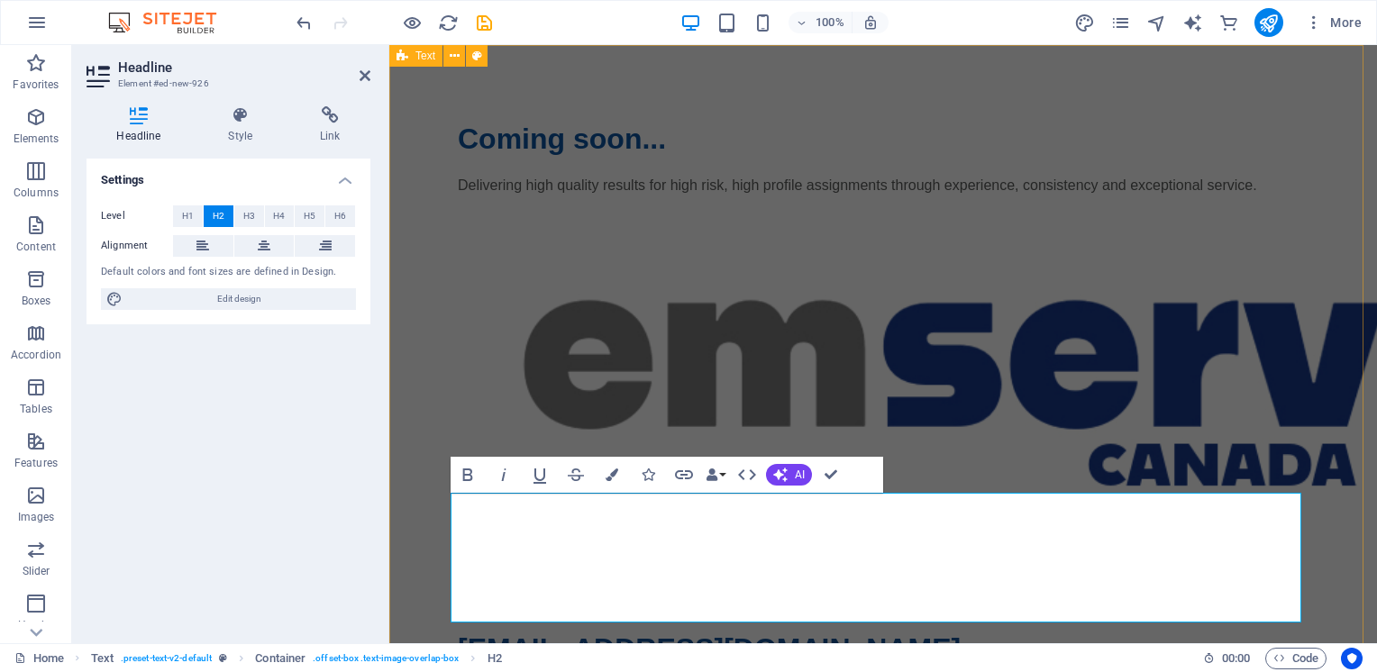
click at [1045, 109] on div "Coming soon... Delivering high quality results for high risk, high profile assi…" at bounding box center [882, 393] width 987 height 697
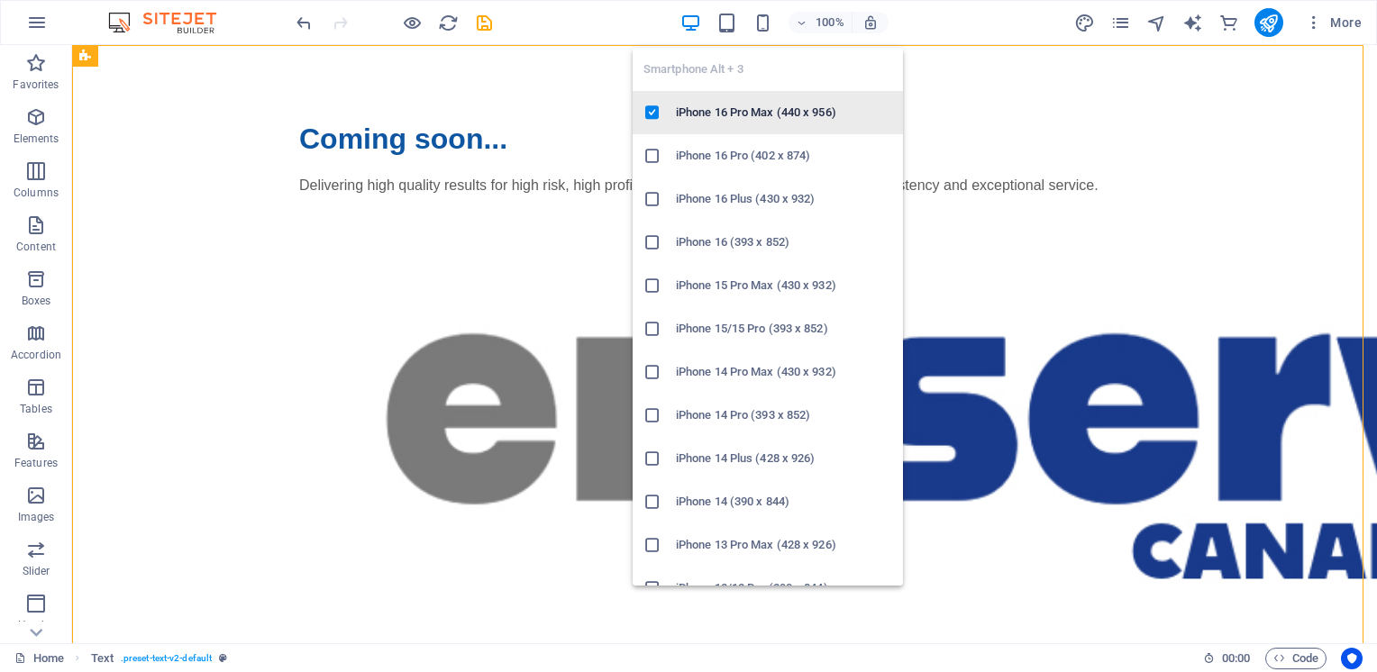
click at [702, 107] on h6 "iPhone 16 Pro Max (440 x 956)" at bounding box center [784, 113] width 216 height 22
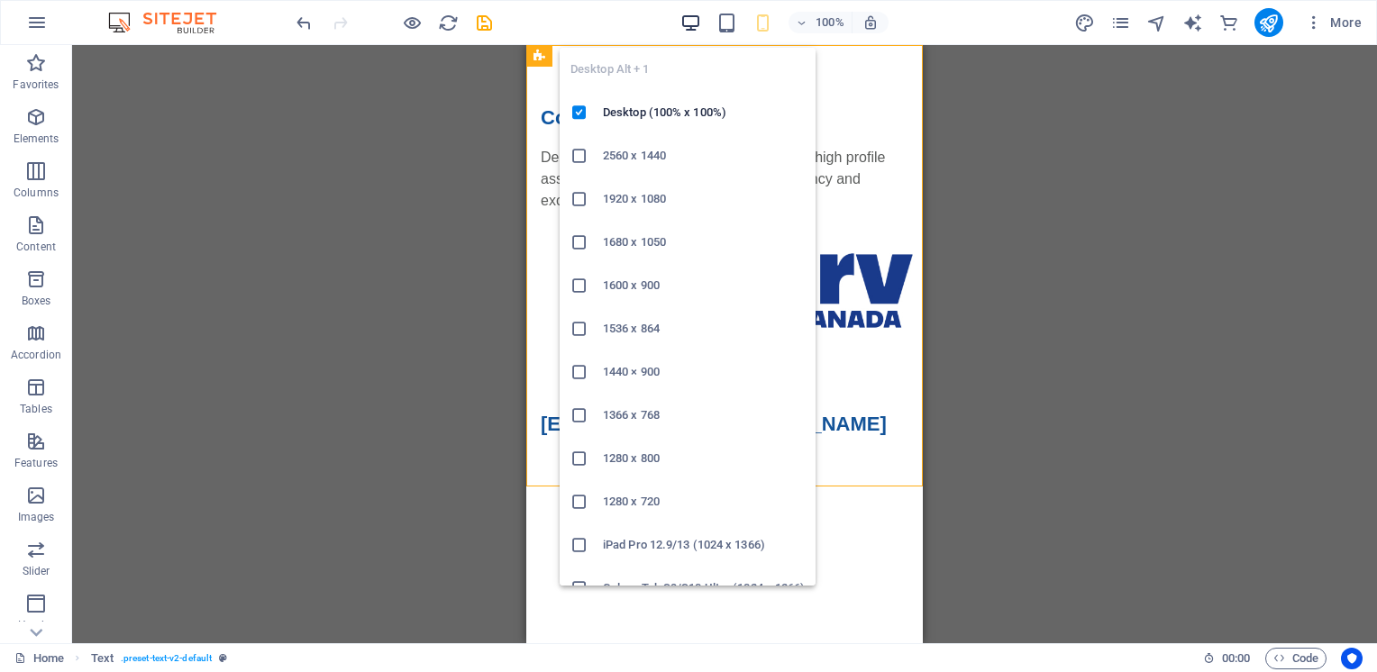
click at [696, 14] on icon "button" at bounding box center [690, 23] width 21 height 21
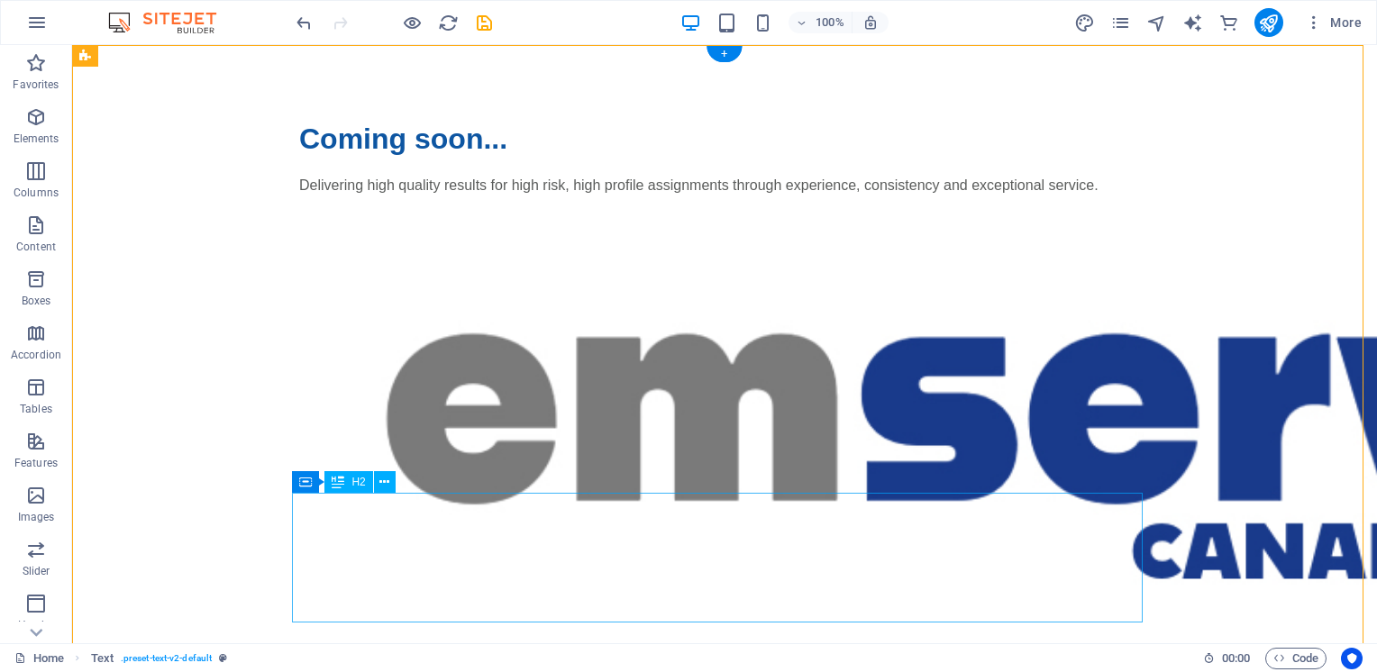
click at [389, 483] on icon at bounding box center [384, 482] width 10 height 19
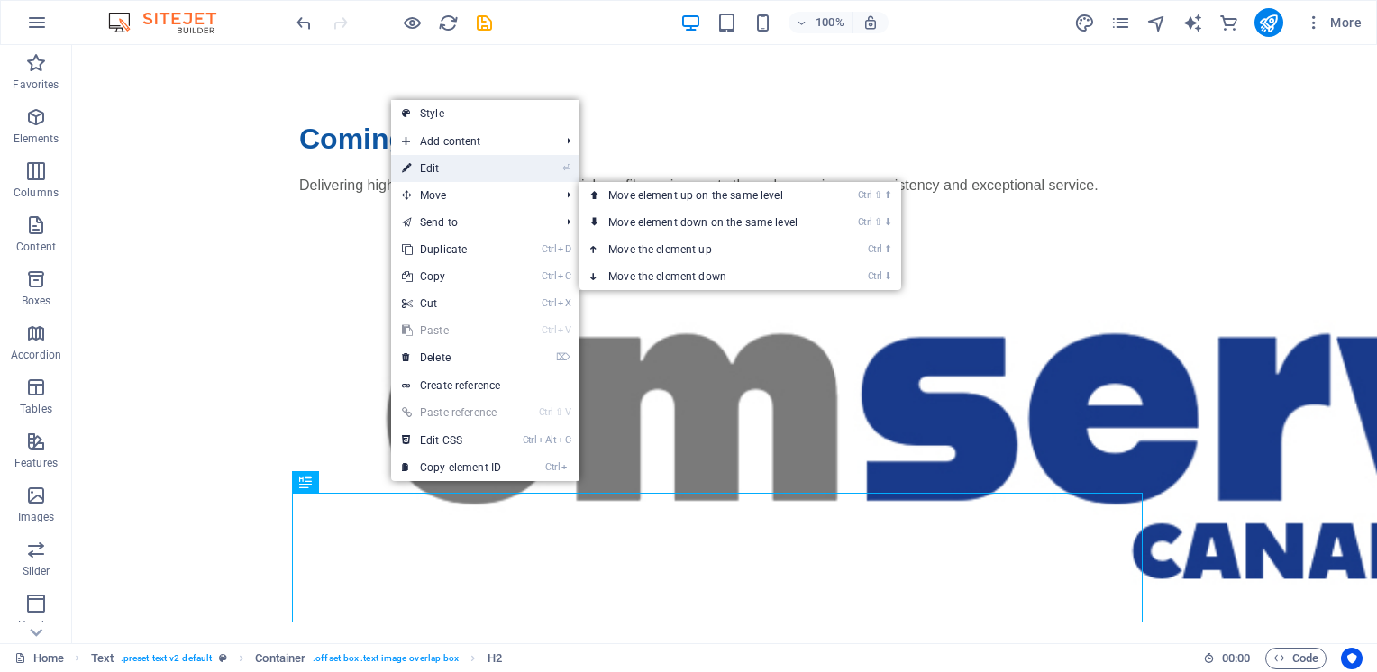
click at [433, 167] on link "⏎ Edit" at bounding box center [451, 168] width 121 height 27
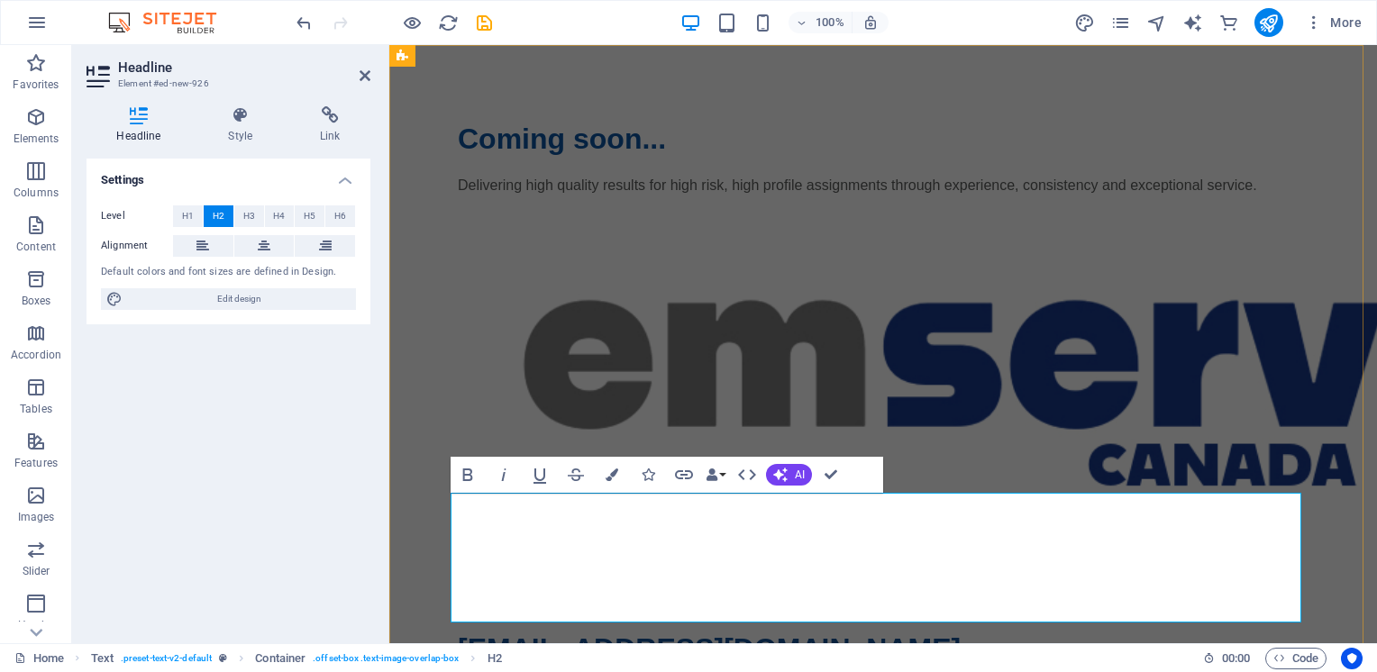
click at [462, 566] on h2 "[EMAIL_ADDRESS][DOMAIN_NAME]" at bounding box center [883, 606] width 851 height 130
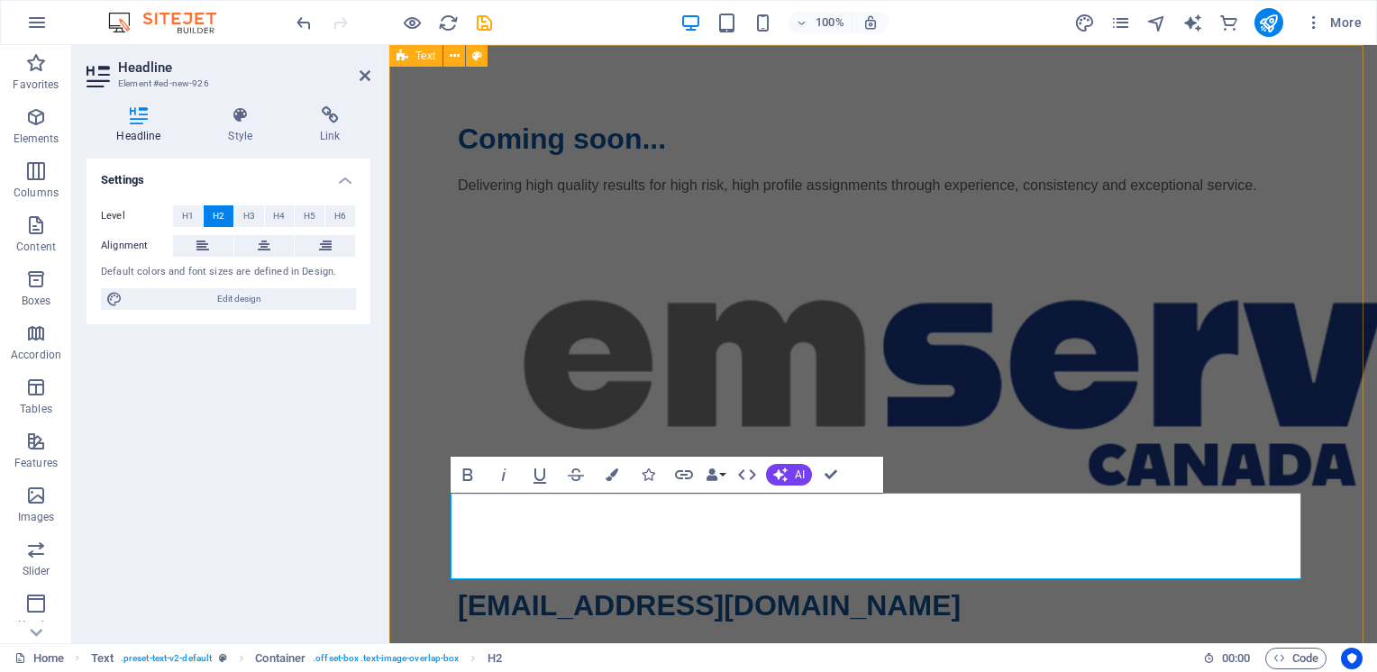
click at [884, 87] on div "Coming soon... Delivering high quality results for high risk, high profile assi…" at bounding box center [882, 372] width 987 height 654
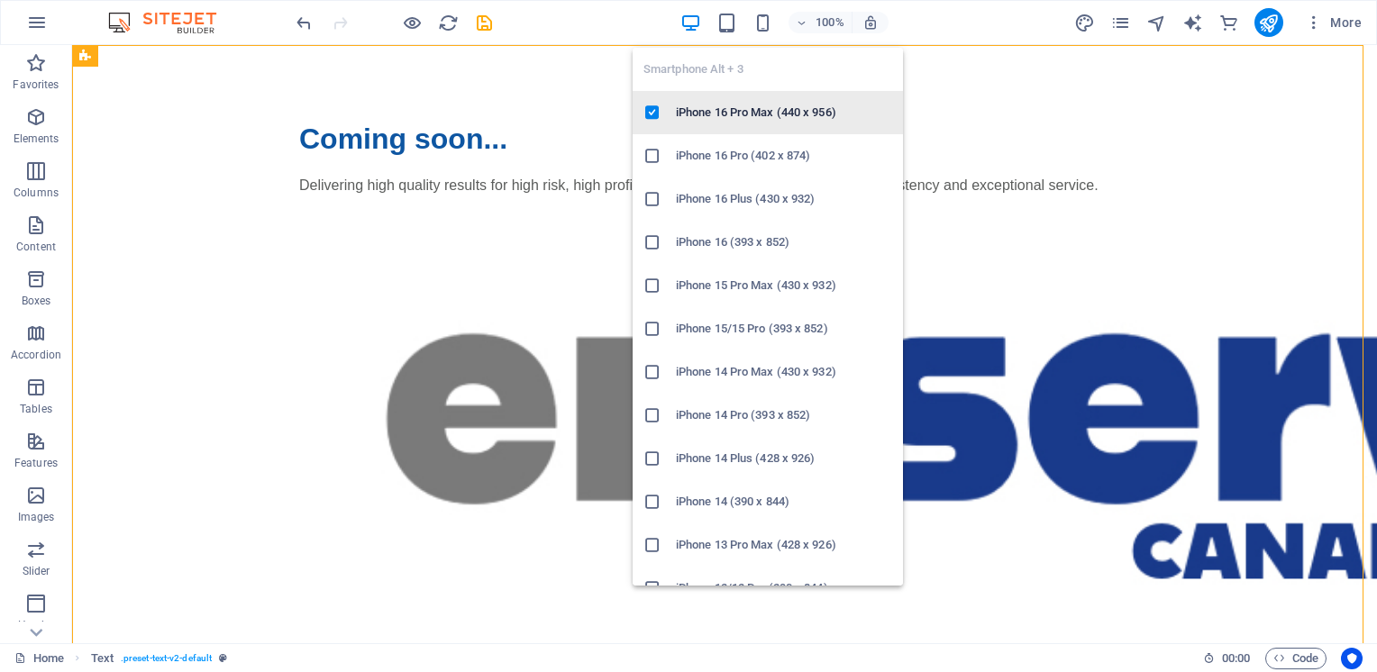
click at [736, 110] on h6 "iPhone 16 Pro Max (440 x 956)" at bounding box center [784, 113] width 216 height 22
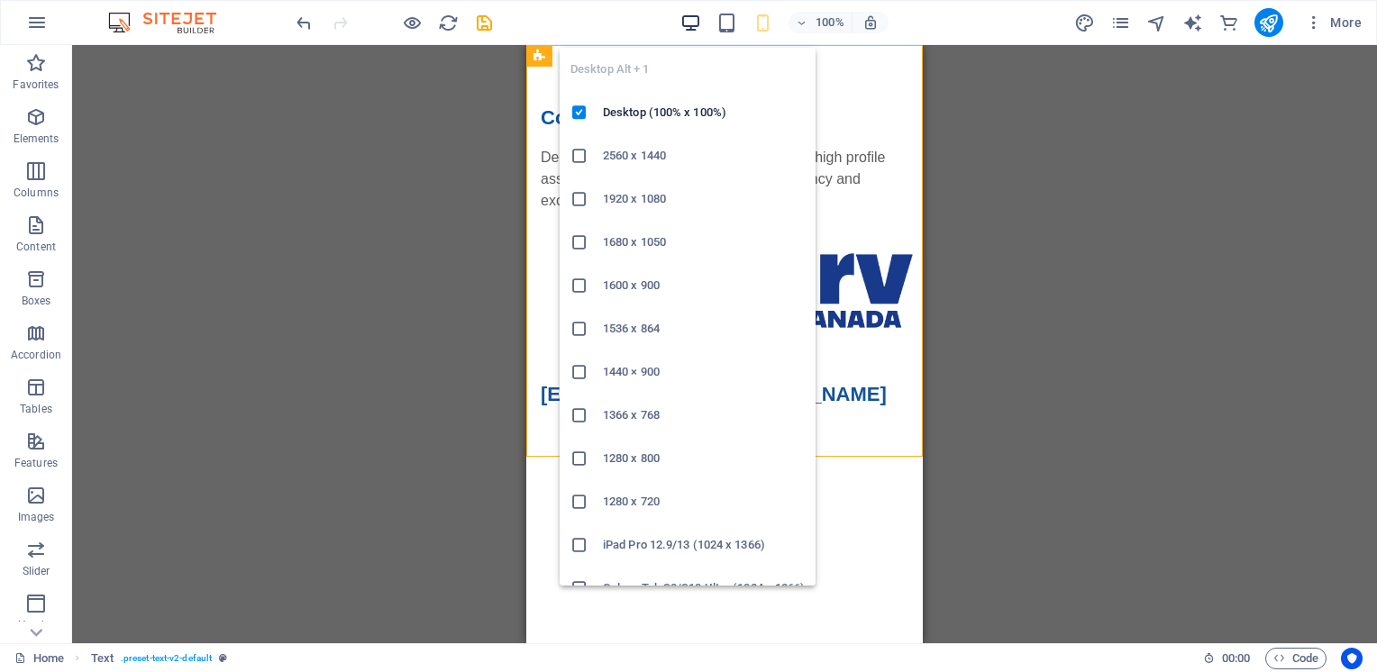
click at [686, 16] on icon "button" at bounding box center [690, 23] width 21 height 21
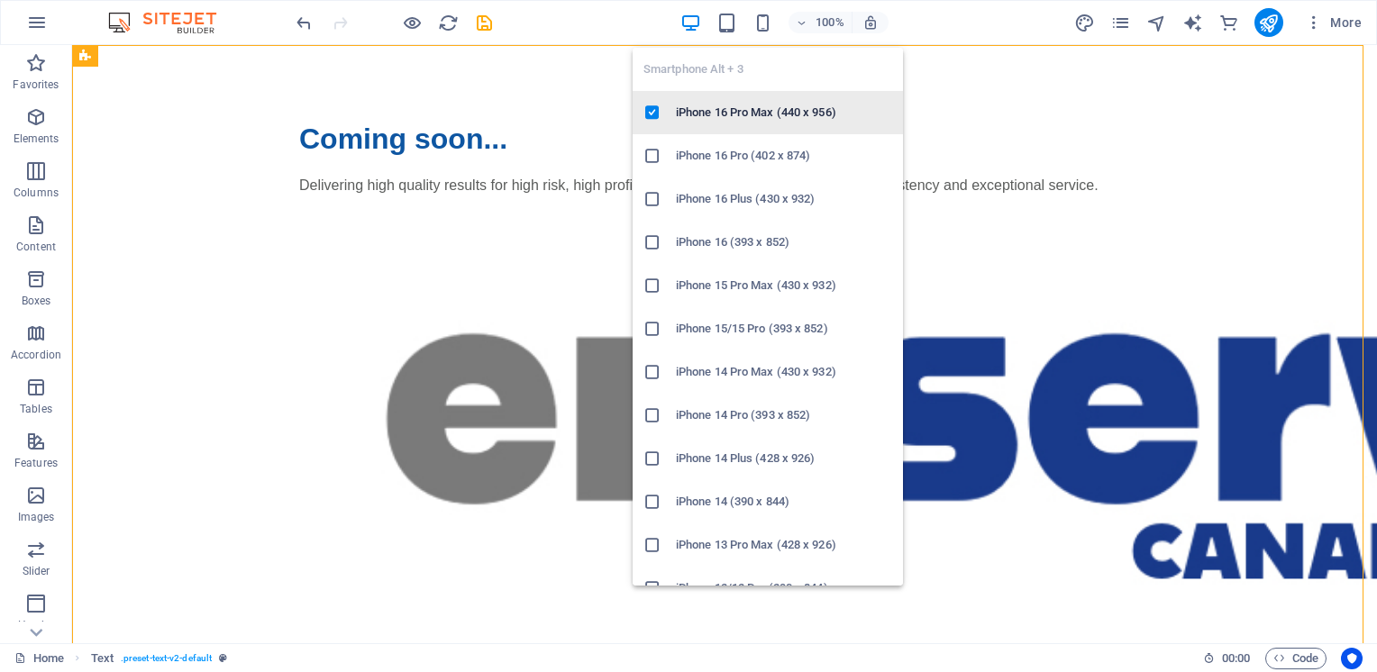
click at [748, 111] on h6 "iPhone 16 Pro Max (440 x 956)" at bounding box center [784, 113] width 216 height 22
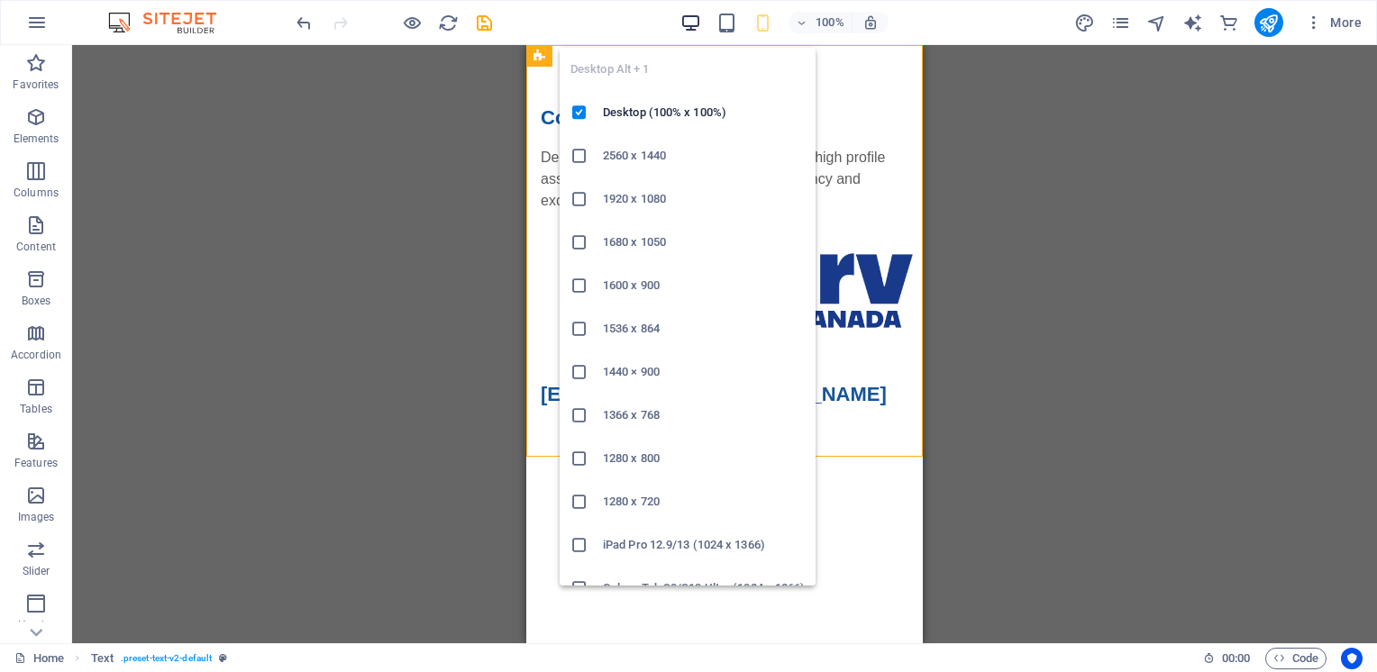
click at [684, 24] on icon "button" at bounding box center [690, 23] width 21 height 21
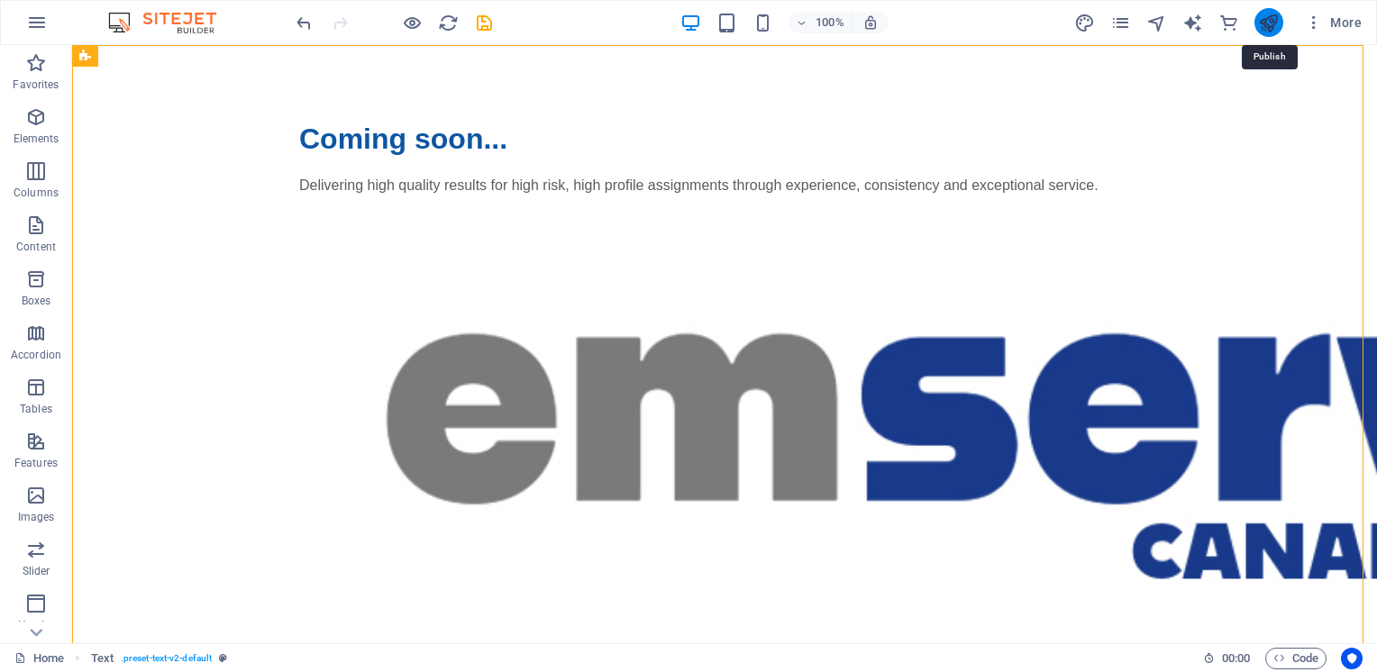
click at [1266, 21] on icon "publish" at bounding box center [1268, 23] width 21 height 21
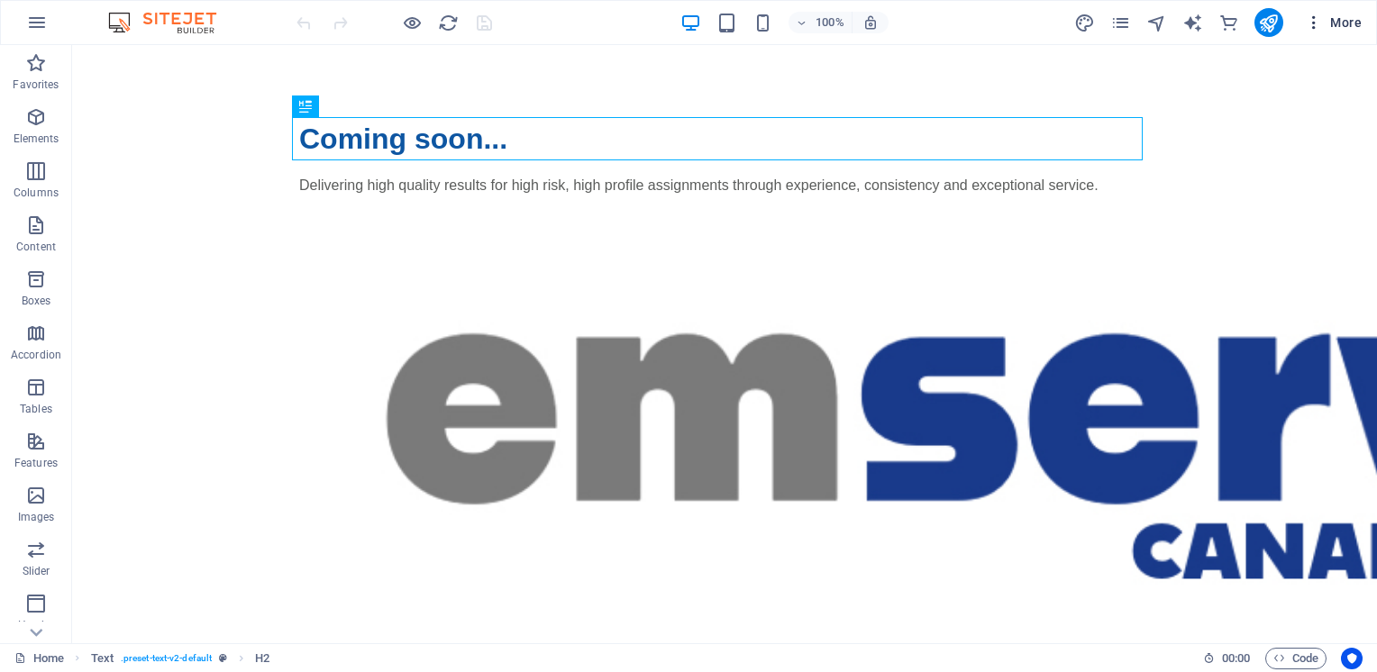
click at [1347, 23] on span "More" at bounding box center [1333, 23] width 57 height 18
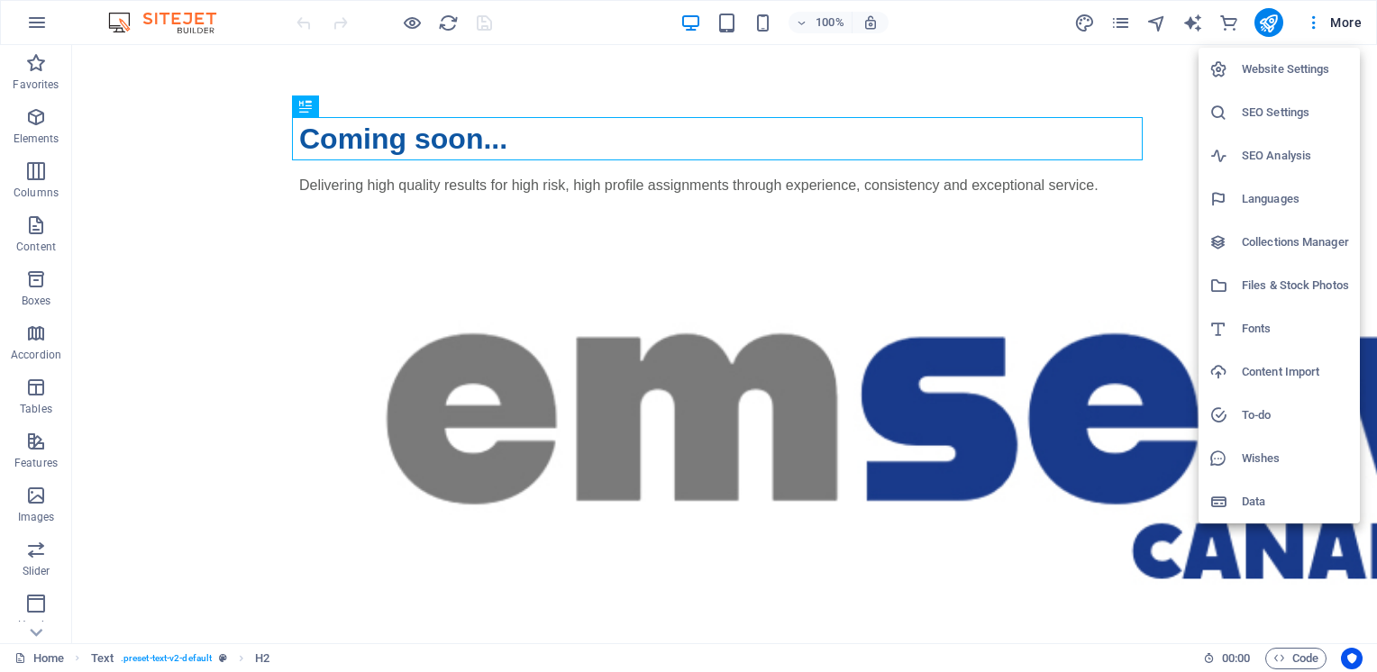
click at [1276, 73] on h6 "Website Settings" at bounding box center [1295, 70] width 107 height 22
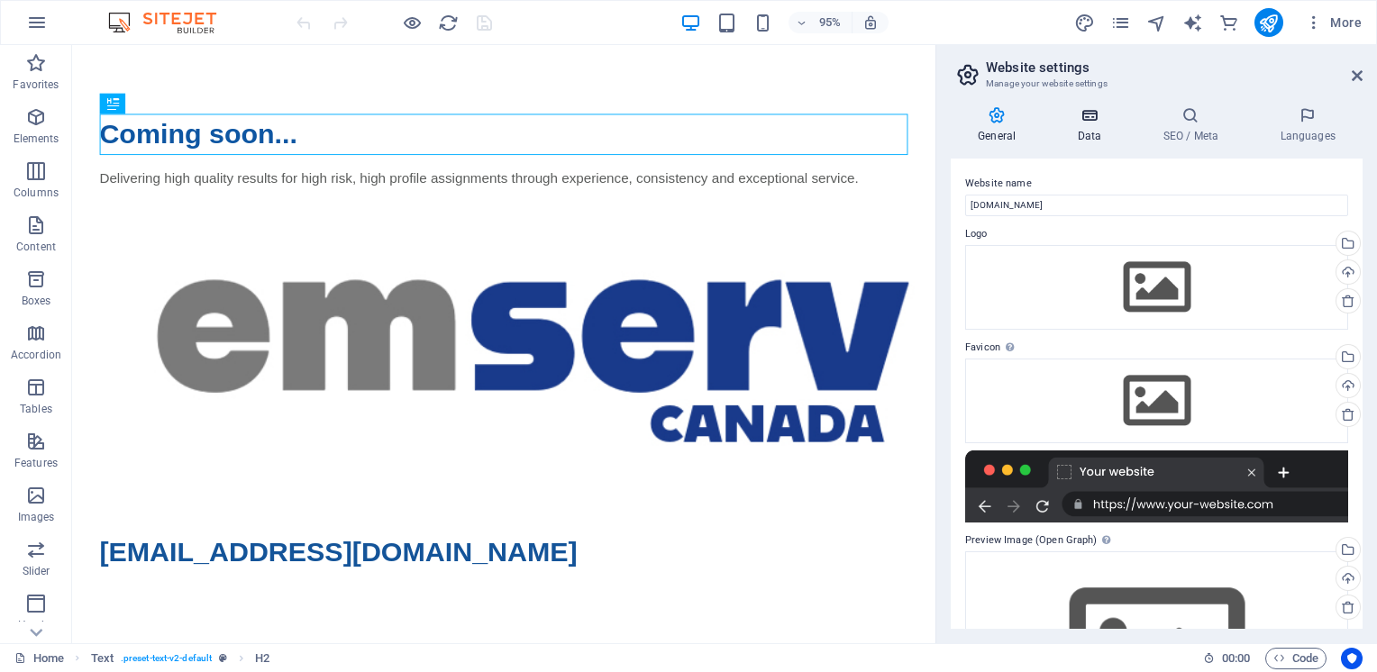
click at [1089, 119] on icon at bounding box center [1089, 115] width 78 height 18
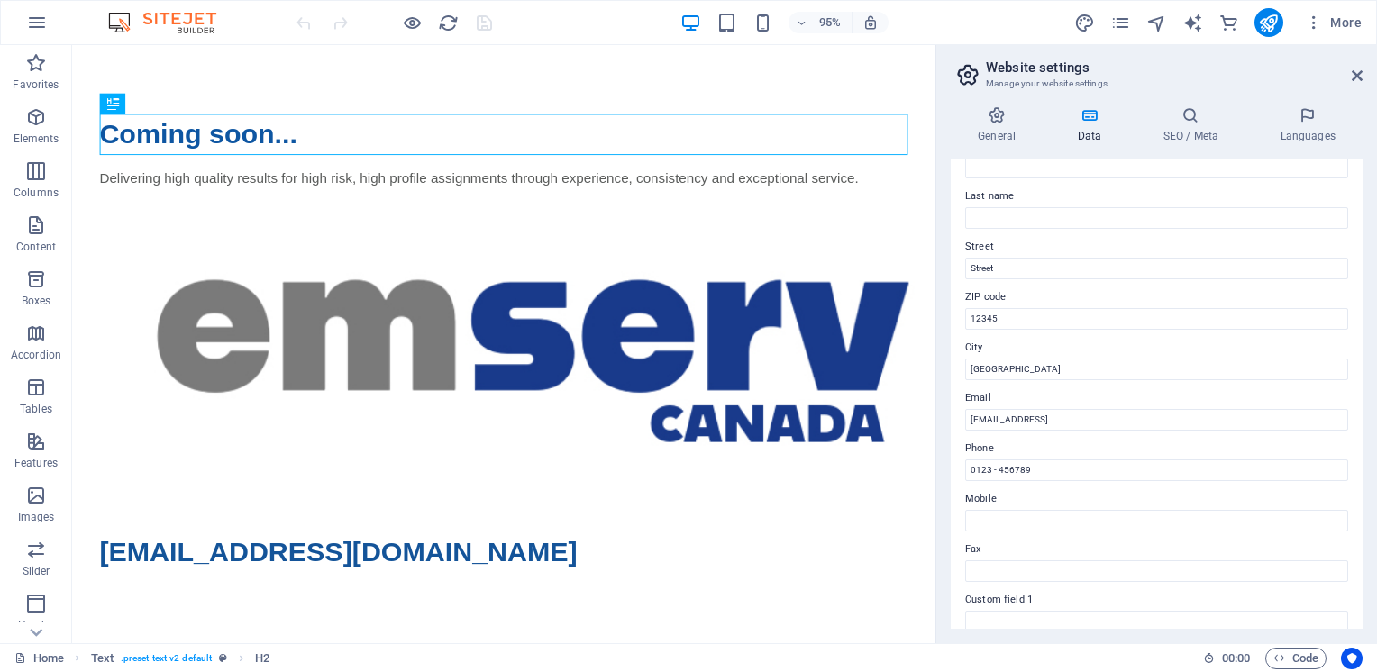
scroll to position [124, 0]
drag, startPoint x: 1117, startPoint y: 516, endPoint x: 975, endPoint y: 496, distance: 143.7
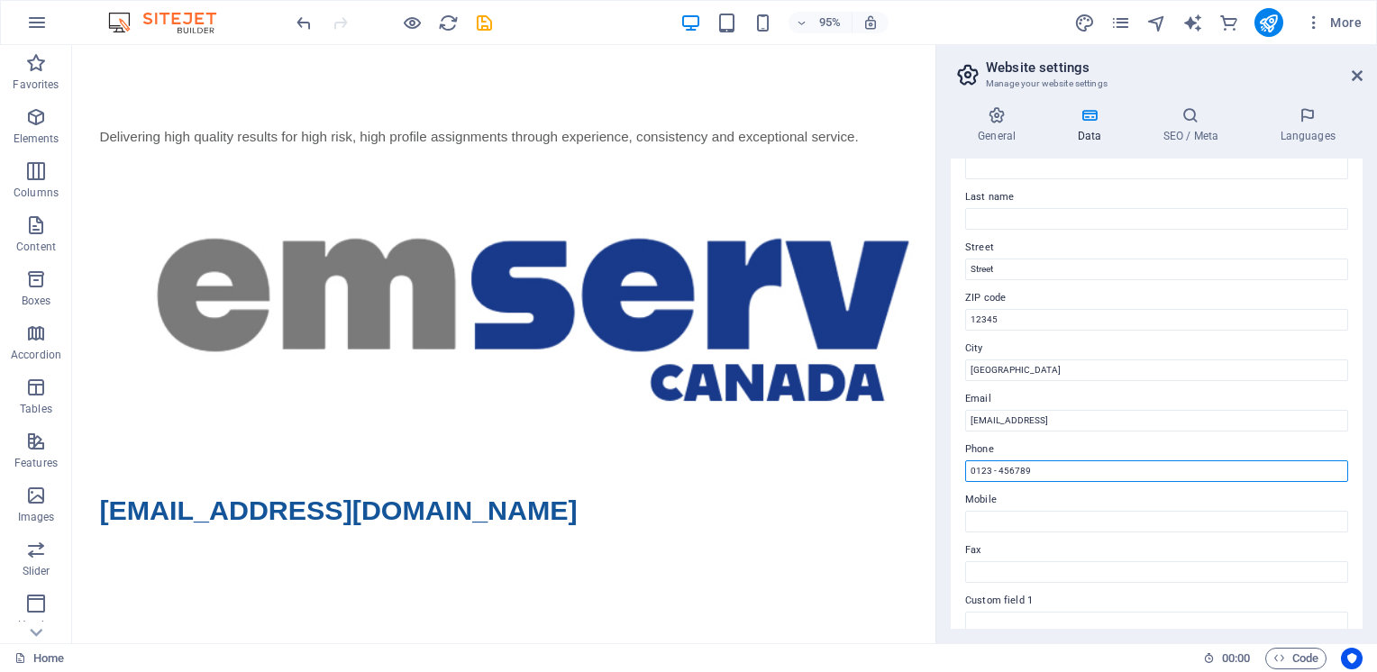
click at [1027, 474] on input "0123 - 456789" at bounding box center [1156, 471] width 383 height 22
type input "0"
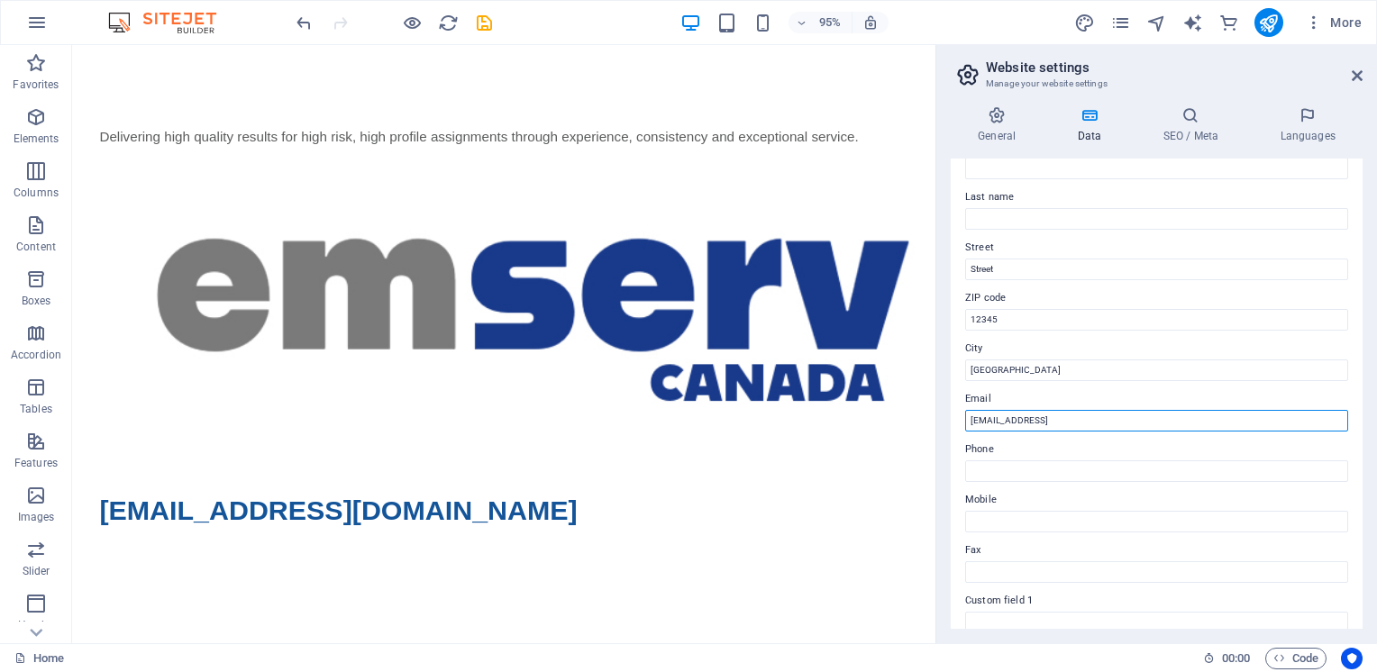
click at [1177, 422] on input "[EMAIL_ADDRESS]" at bounding box center [1156, 421] width 383 height 22
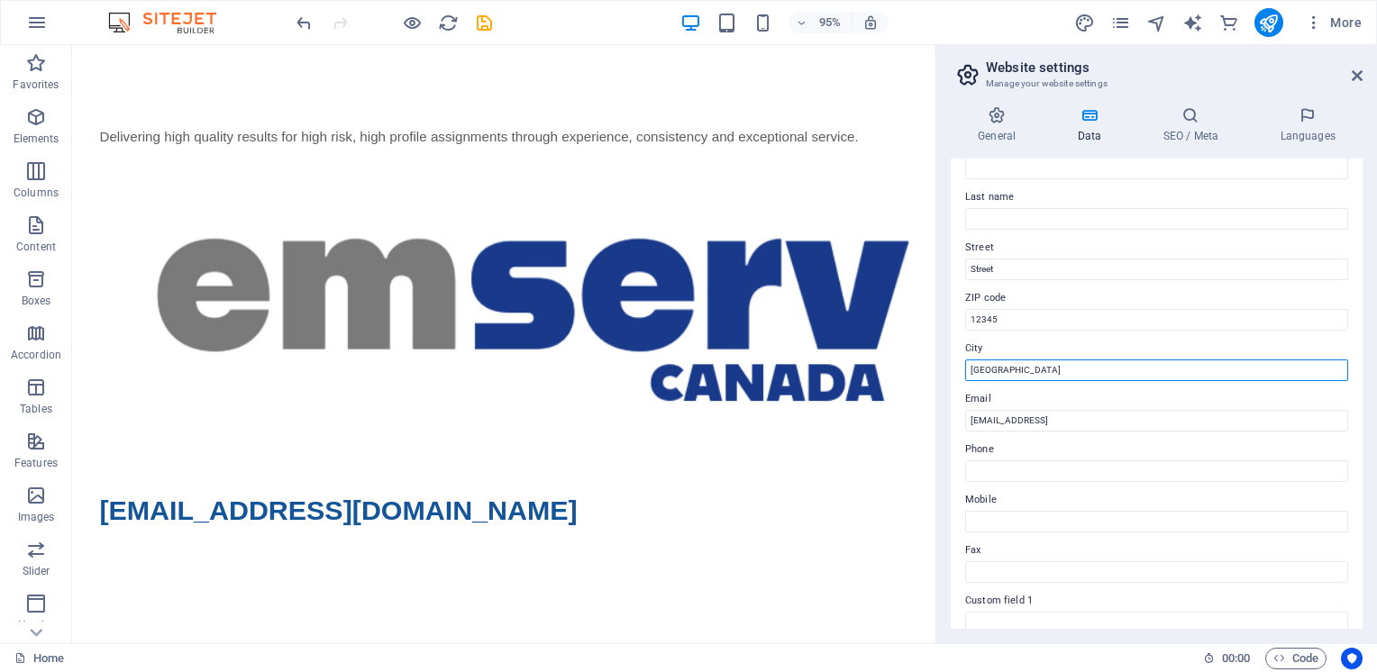
click at [994, 369] on input "[GEOGRAPHIC_DATA]" at bounding box center [1156, 370] width 383 height 22
type input "B"
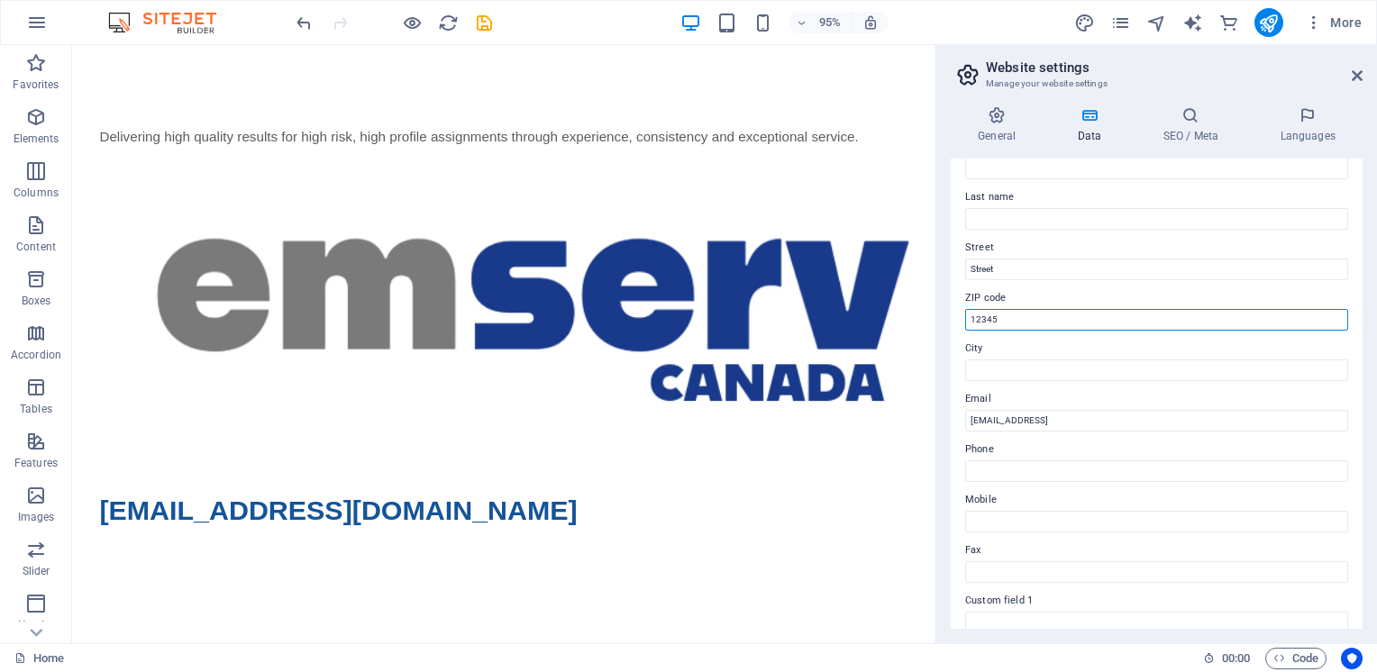
click at [1002, 319] on input "12345" at bounding box center [1156, 320] width 383 height 22
type input "1"
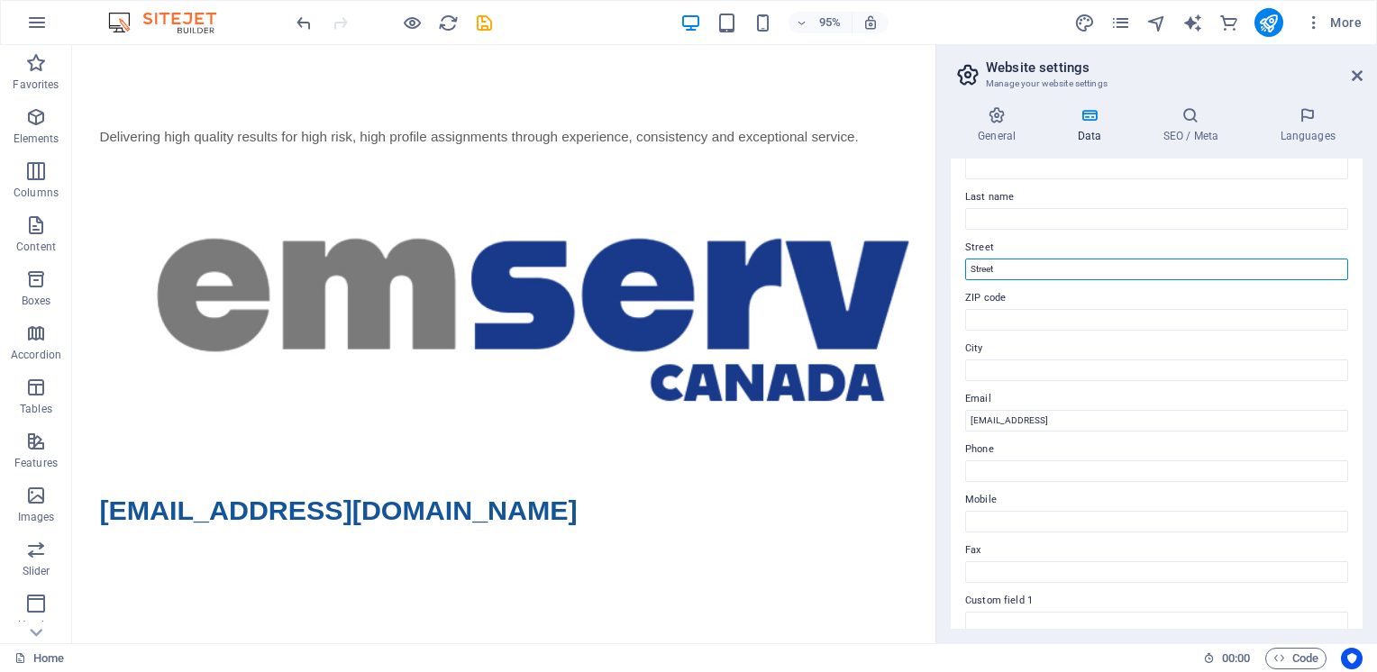
click at [999, 266] on input "Street" at bounding box center [1156, 270] width 383 height 22
type input "S"
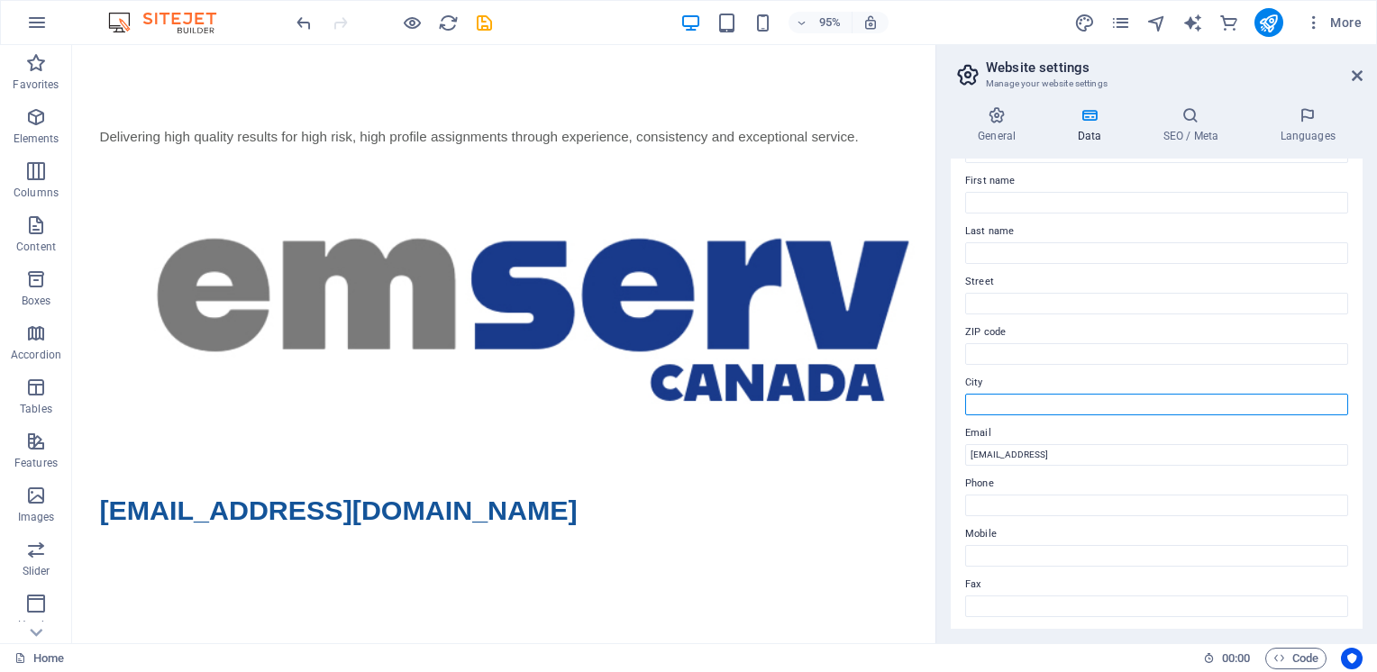
click at [991, 402] on input "City" at bounding box center [1156, 405] width 383 height 22
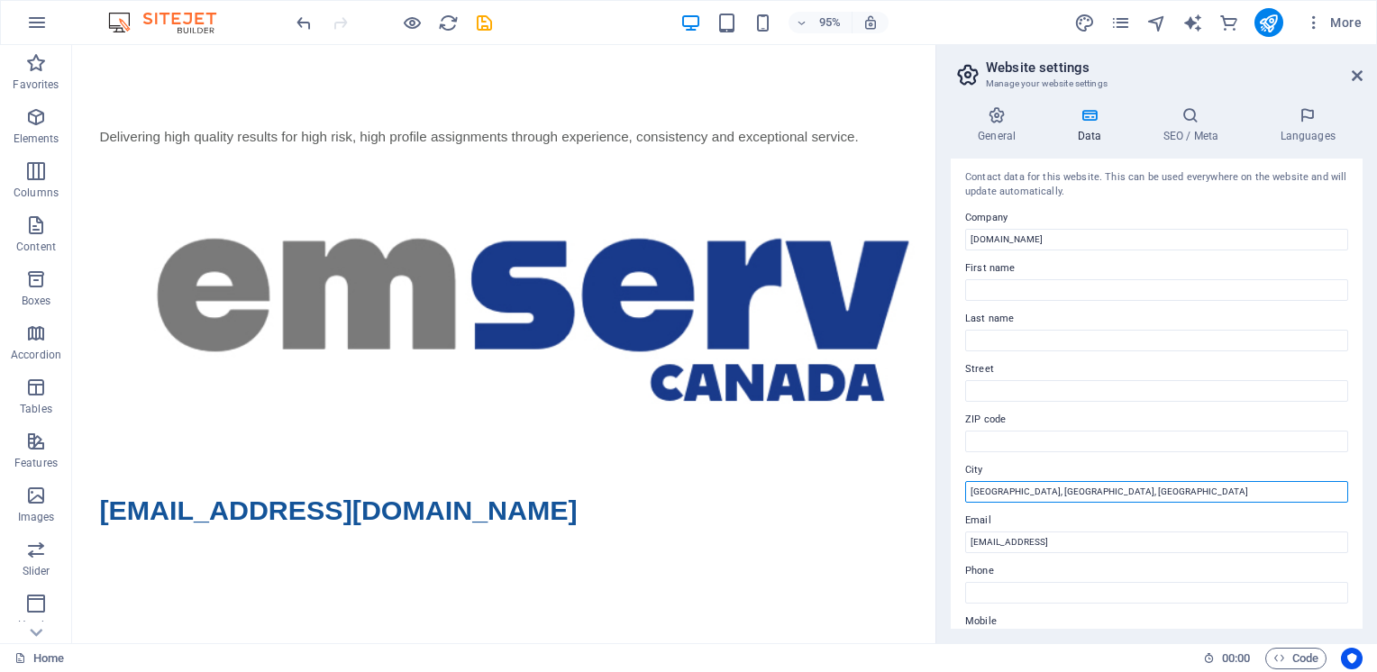
scroll to position [0, 0]
type input "[GEOGRAPHIC_DATA], [GEOGRAPHIC_DATA], [GEOGRAPHIC_DATA]"
click at [1195, 117] on icon at bounding box center [1190, 115] width 110 height 18
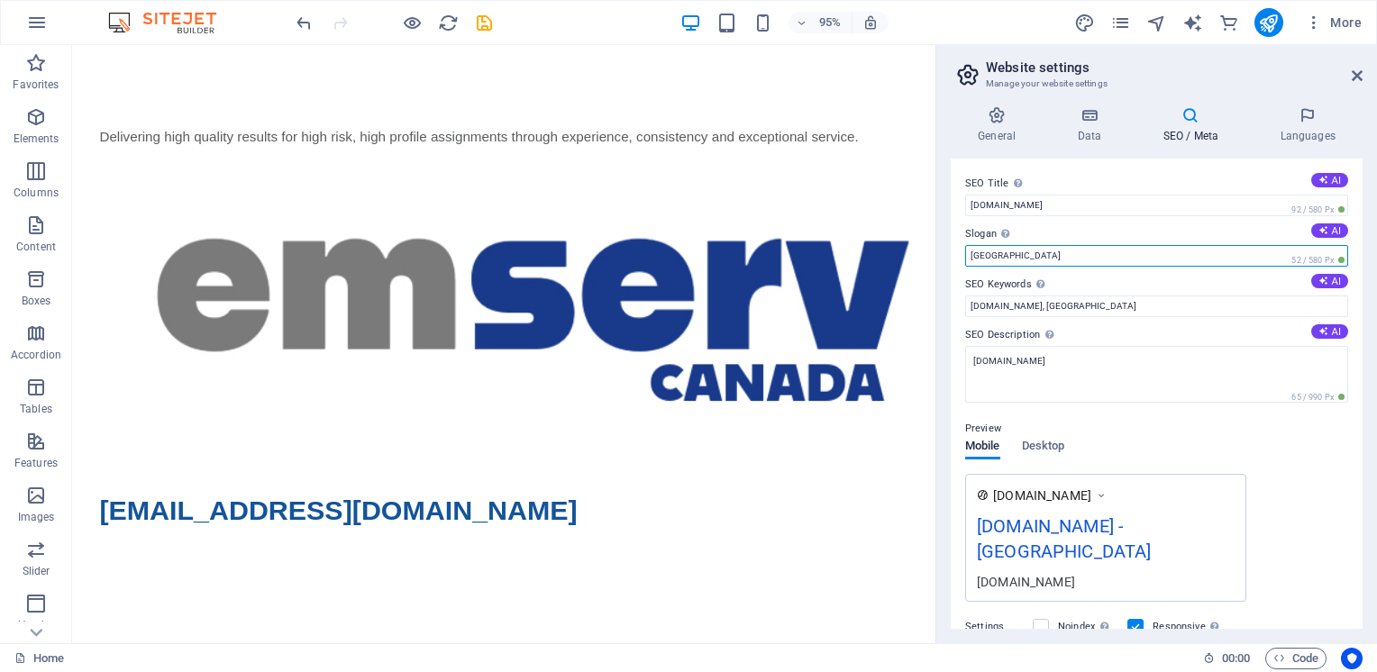
click at [996, 254] on input "[GEOGRAPHIC_DATA]" at bounding box center [1156, 256] width 383 height 22
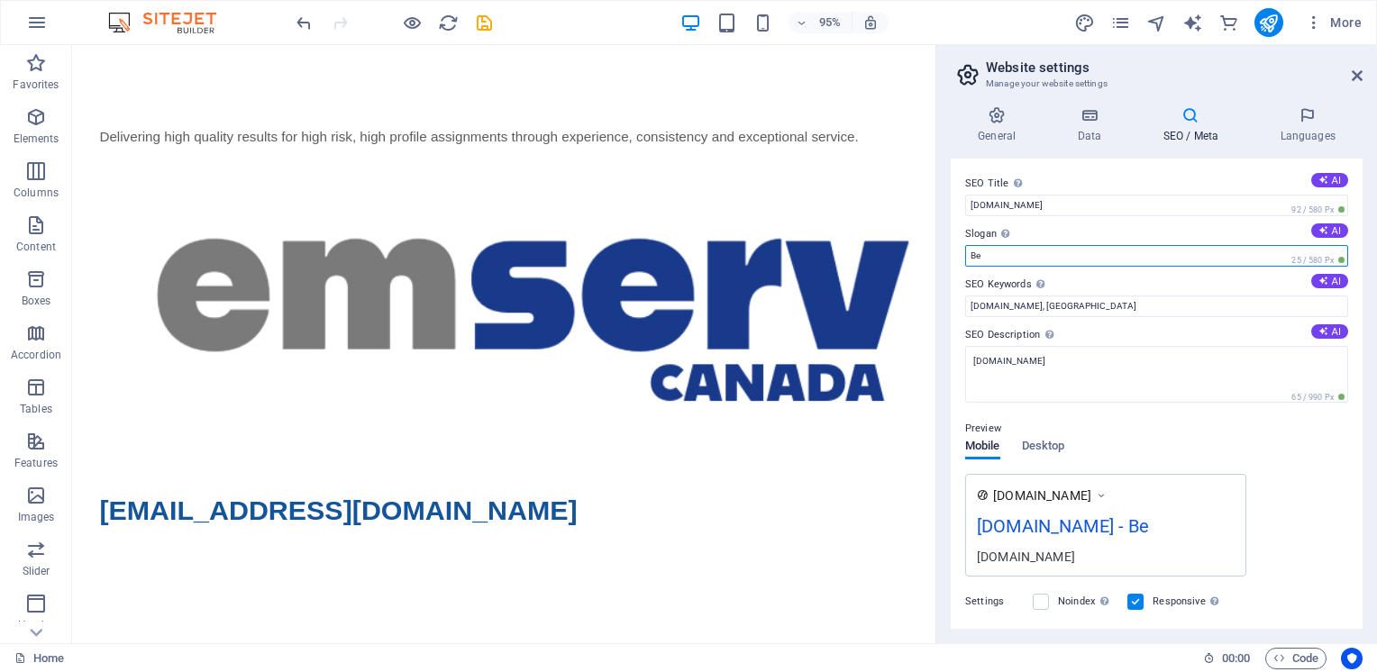
type input "B"
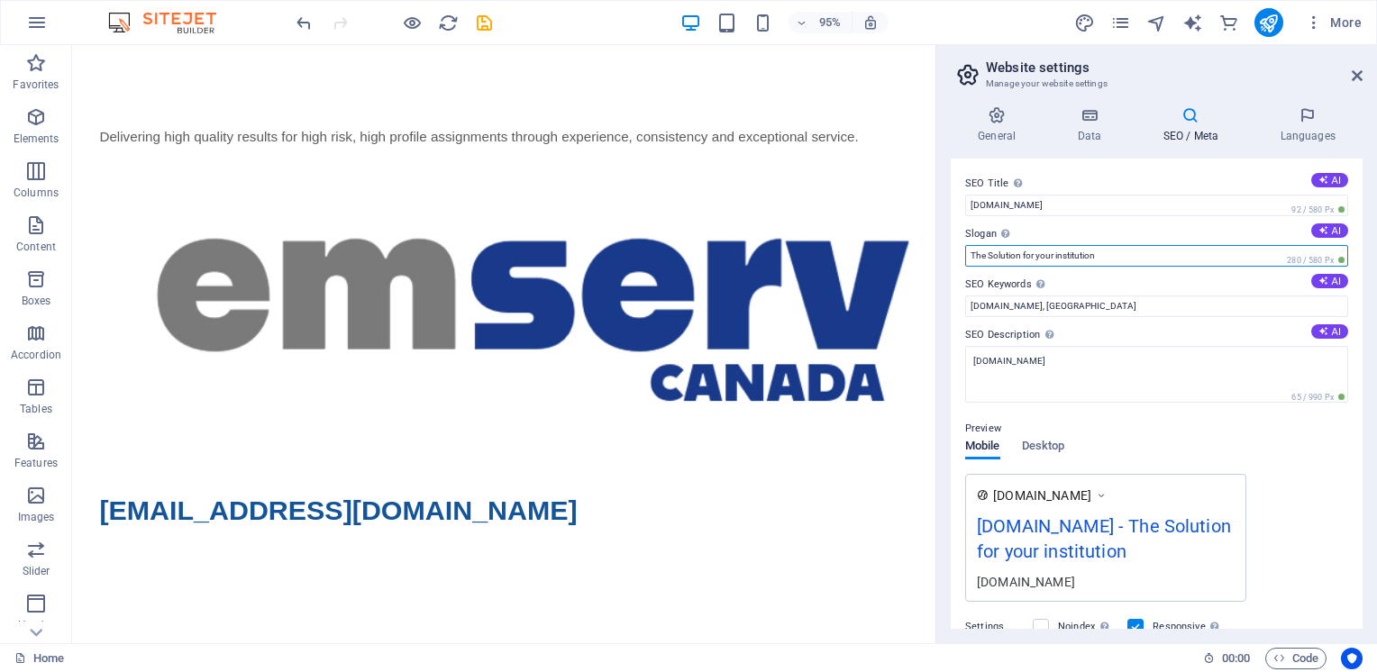
click at [991, 257] on input "The Solution for your institution" at bounding box center [1156, 256] width 383 height 22
type input "The solution for your institution"
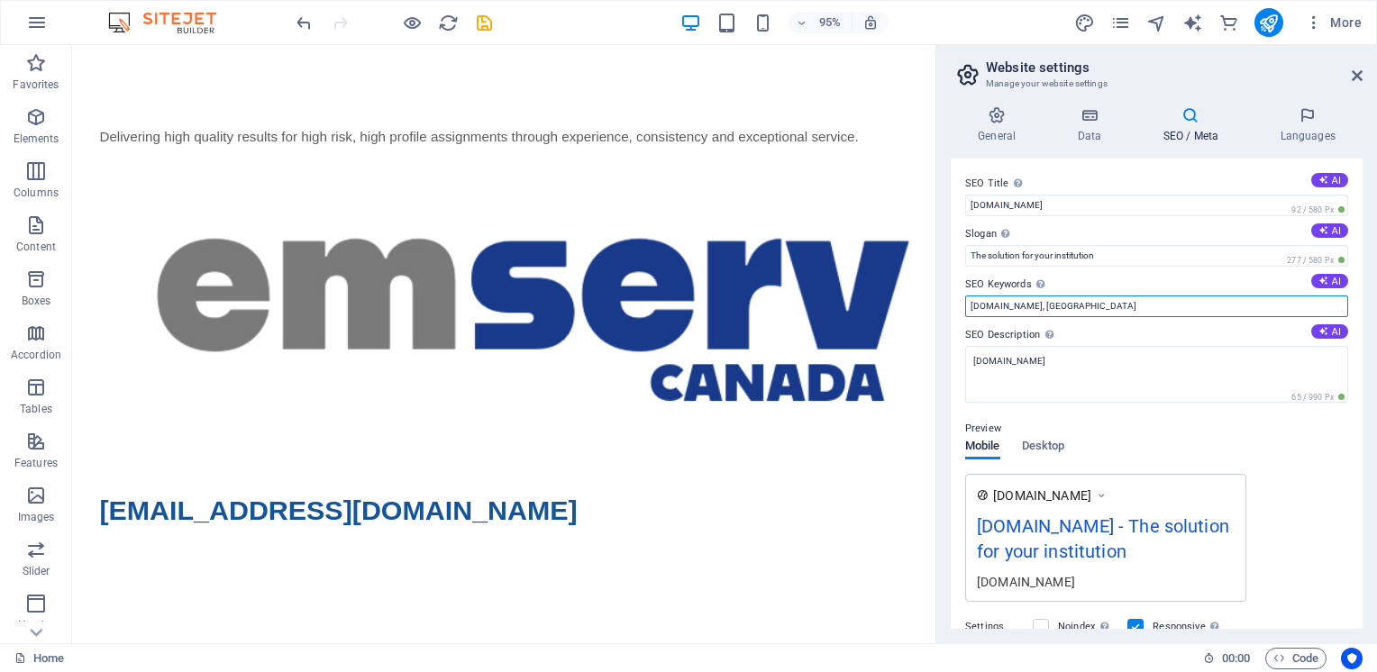
click at [1041, 307] on input "[DOMAIN_NAME], [GEOGRAPHIC_DATA]" at bounding box center [1156, 307] width 383 height 22
type input "[DOMAIN_NAME]"
click at [1101, 171] on div "SEO Title The title of your website - make it something that stands out in sear…" at bounding box center [1157, 394] width 412 height 470
click at [1305, 122] on icon at bounding box center [1307, 115] width 110 height 18
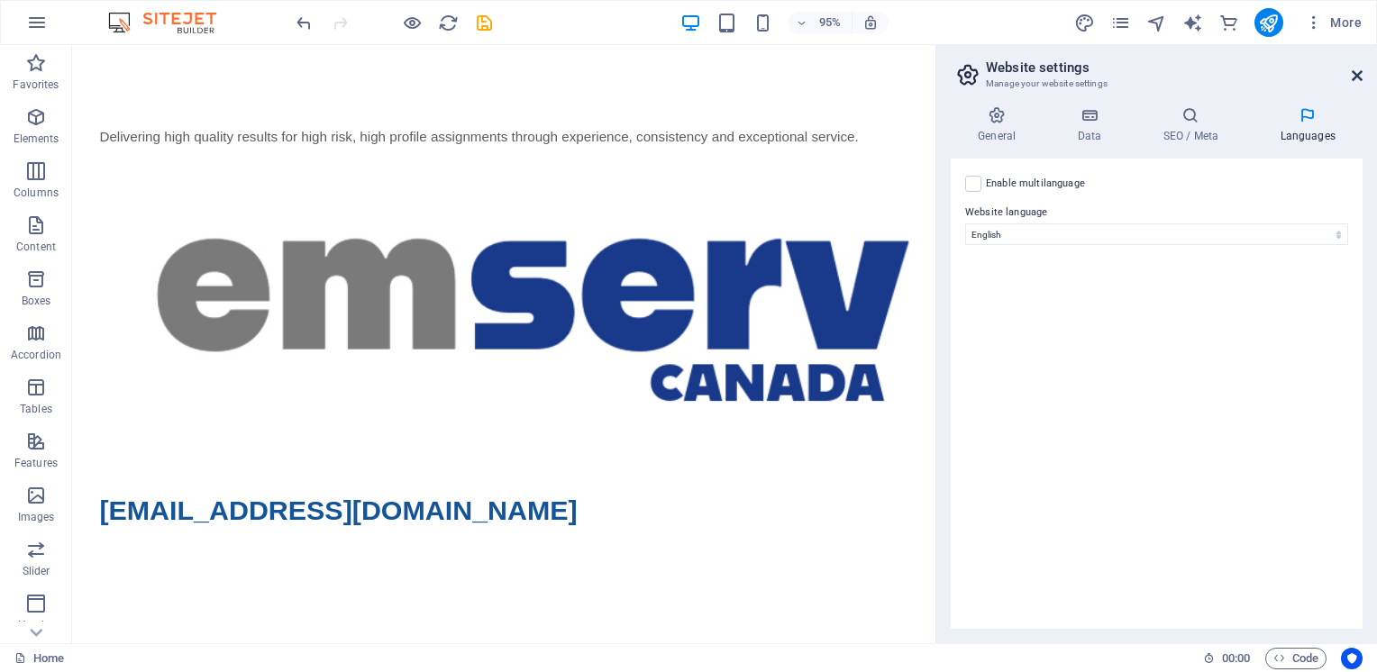
click at [1358, 72] on icon at bounding box center [1356, 75] width 11 height 14
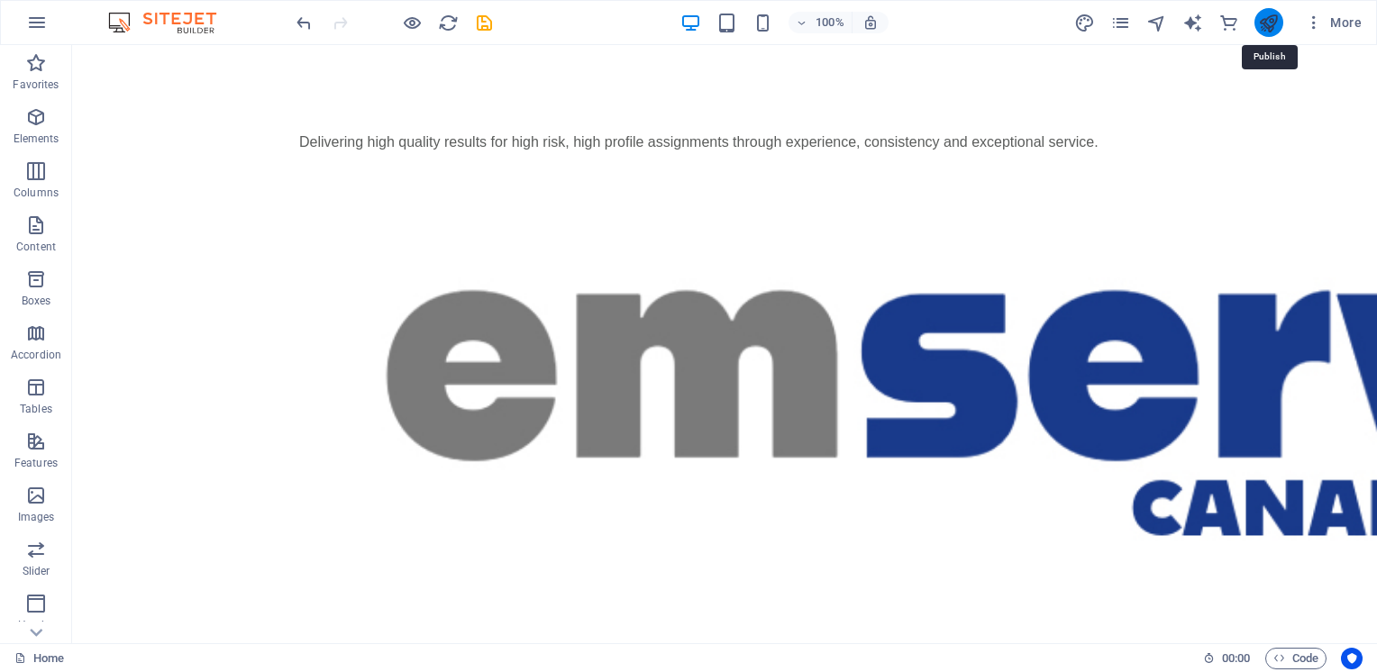
click at [1269, 20] on icon "publish" at bounding box center [1268, 23] width 21 height 21
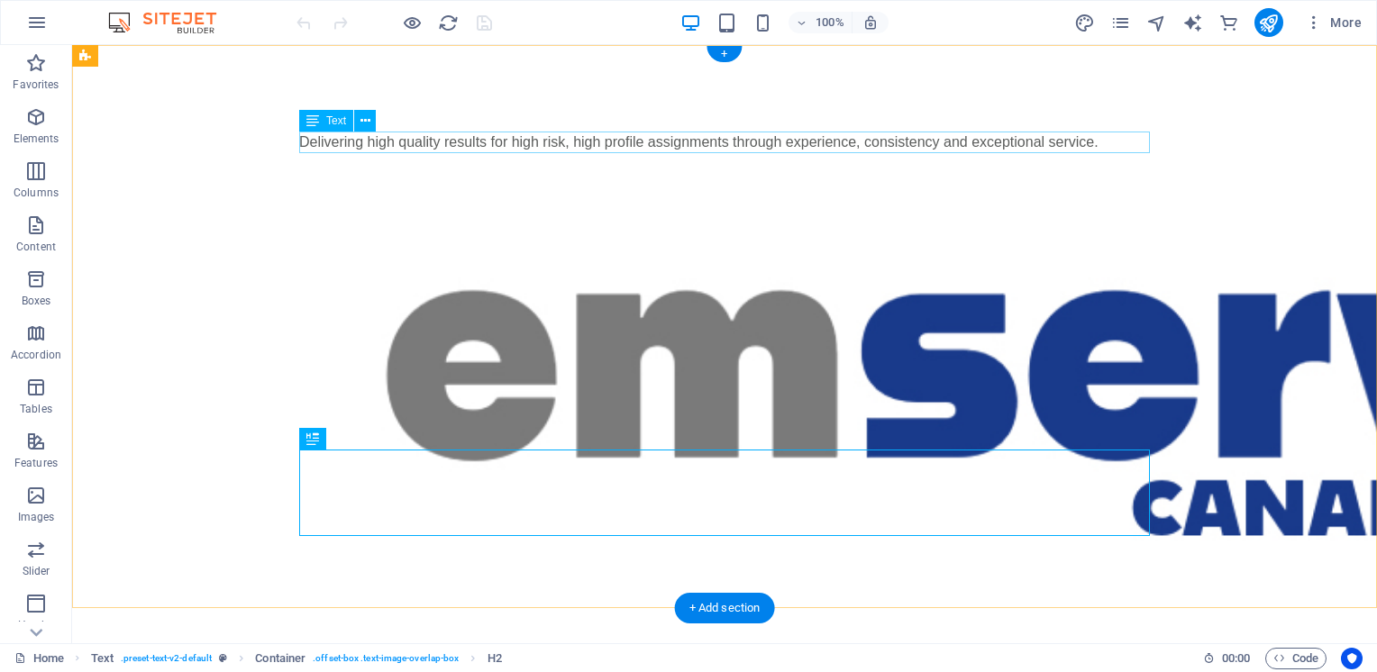
click at [453, 132] on div "Delivering high quality results for high risk, high profile assignments through…" at bounding box center [724, 143] width 851 height 22
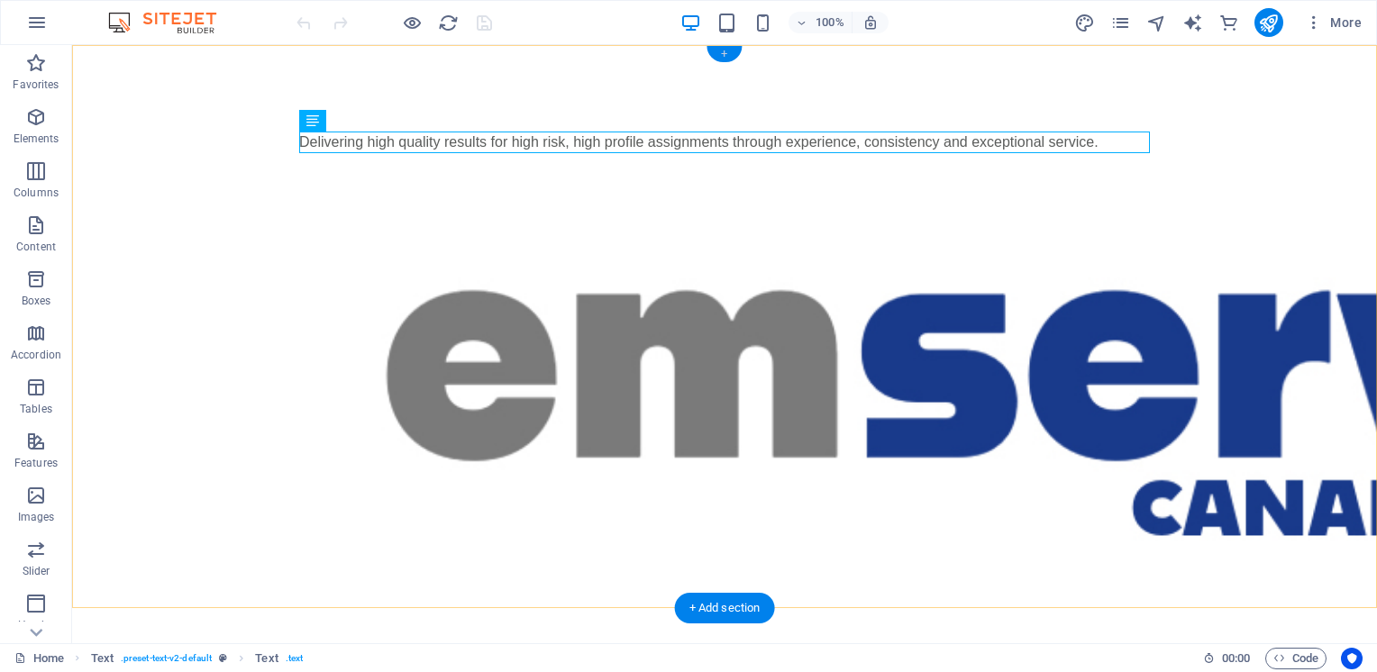
click at [724, 54] on div "+" at bounding box center [723, 54] width 35 height 16
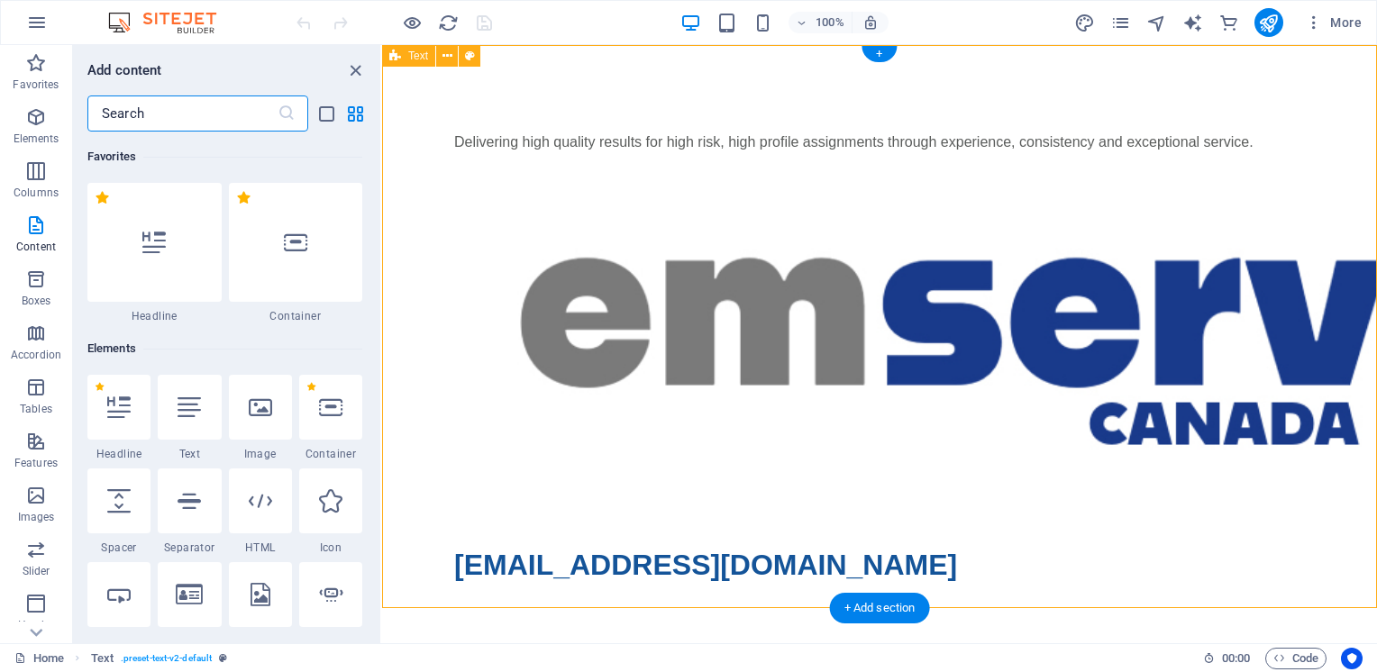
scroll to position [3153, 0]
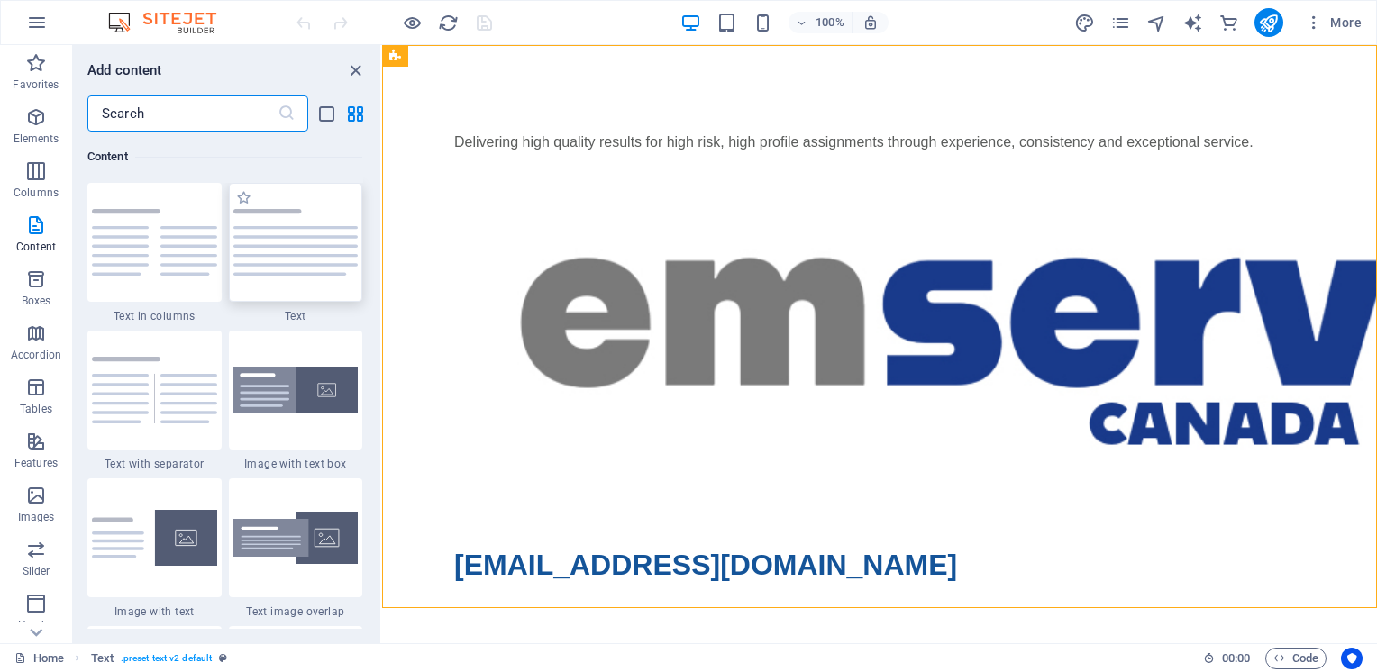
click at [296, 243] on img at bounding box center [295, 242] width 125 height 67
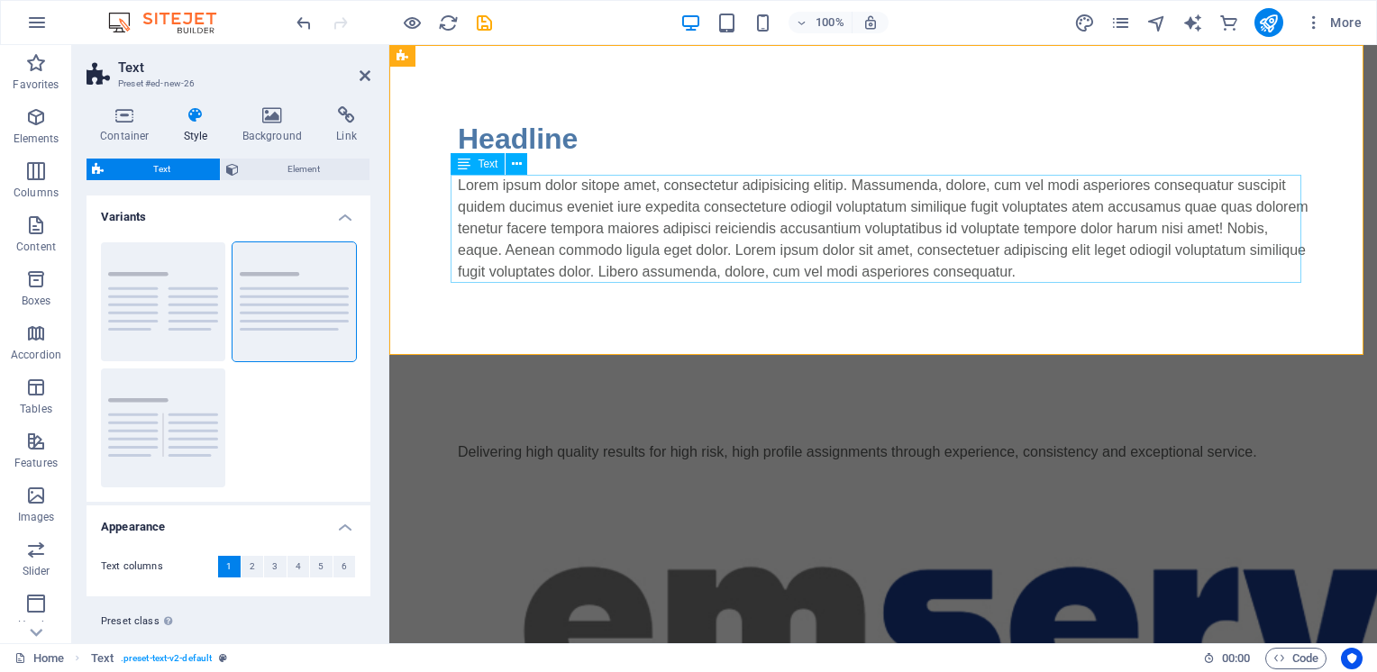
click at [613, 236] on div "Lorem ipsum dolor sitope amet, consectetur adipisicing elitip. Massumenda, dolo…" at bounding box center [883, 229] width 851 height 108
click at [515, 163] on icon at bounding box center [517, 164] width 10 height 19
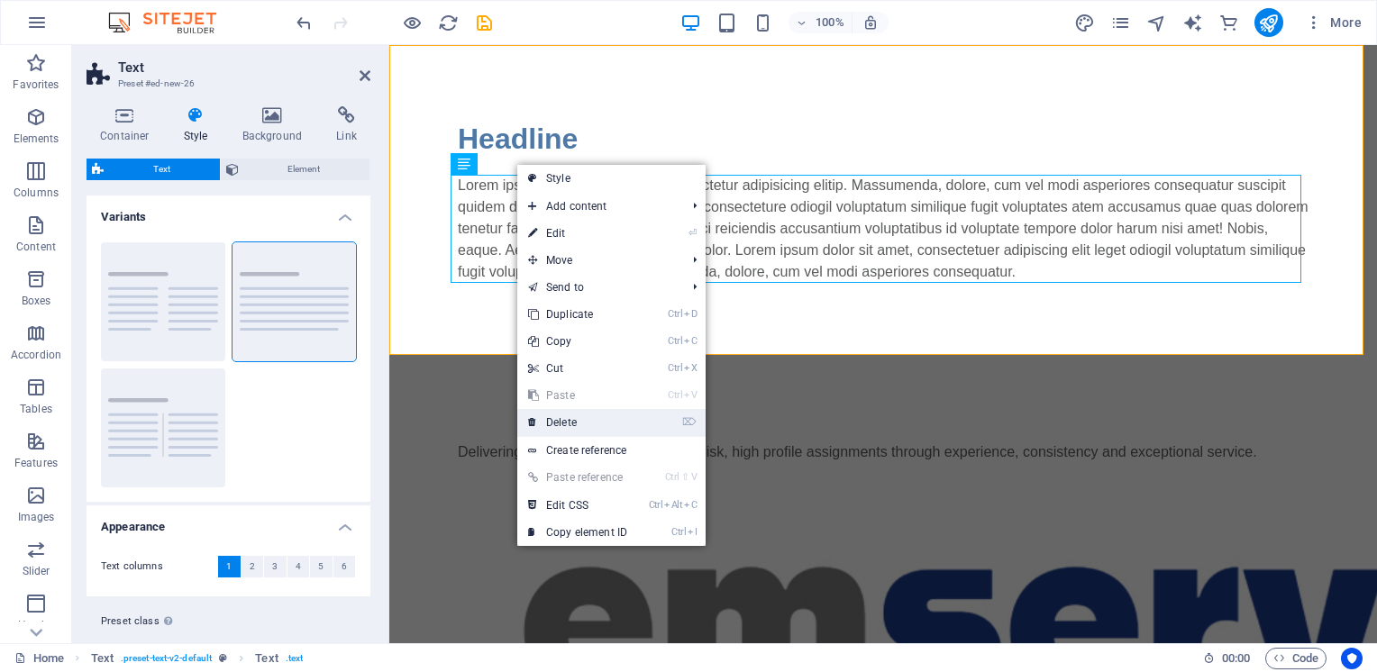
click at [554, 423] on link "⌦ Delete" at bounding box center [577, 422] width 121 height 27
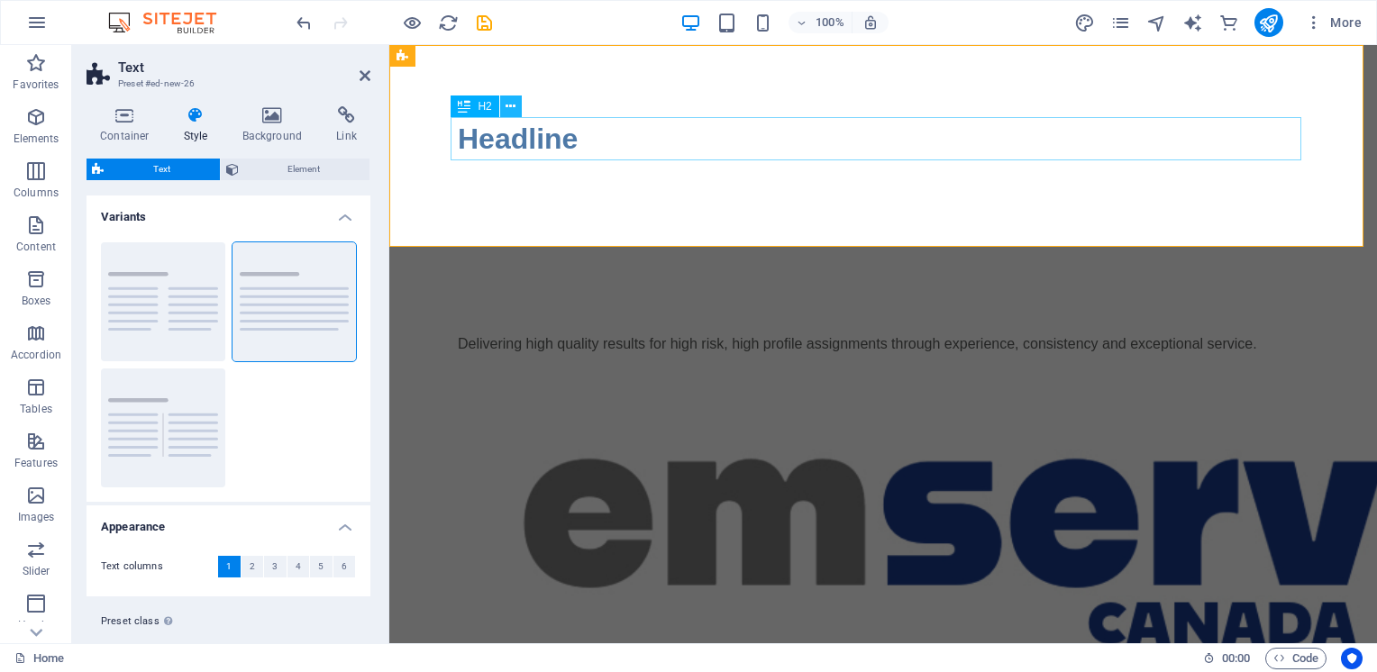
click at [508, 103] on icon at bounding box center [510, 106] width 10 height 19
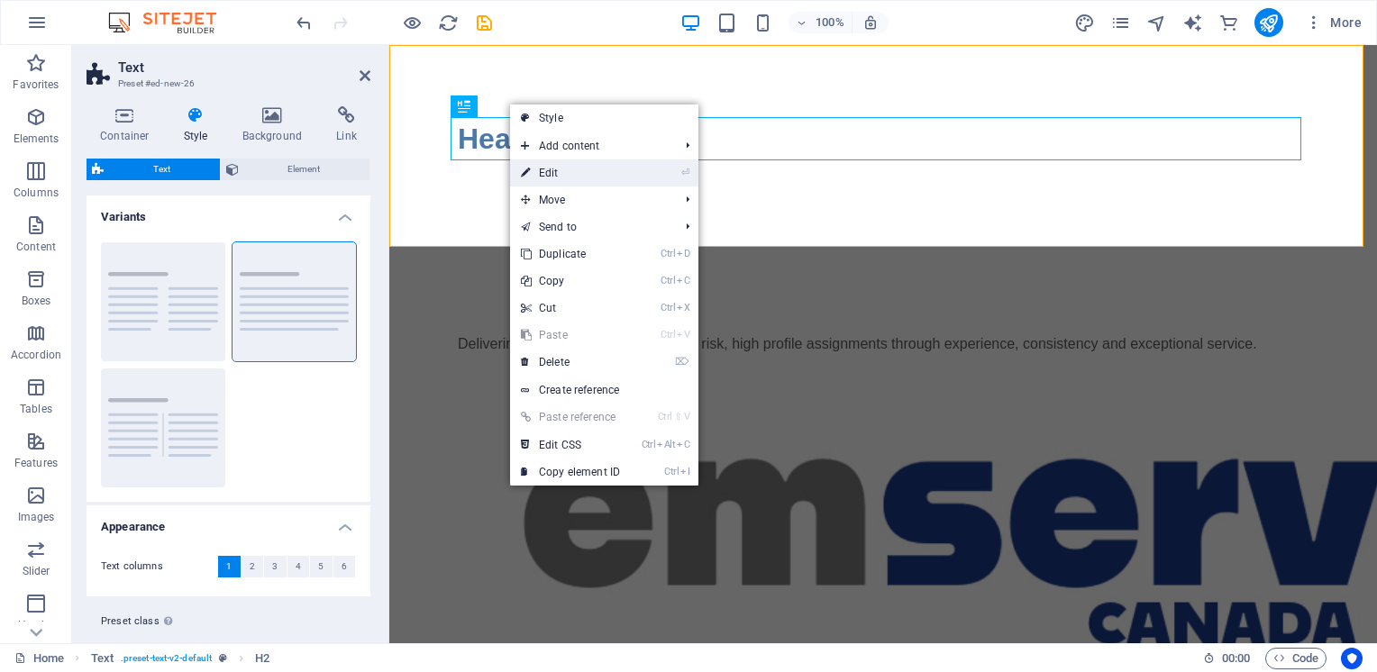
click at [544, 168] on link "⏎ Edit" at bounding box center [570, 172] width 121 height 27
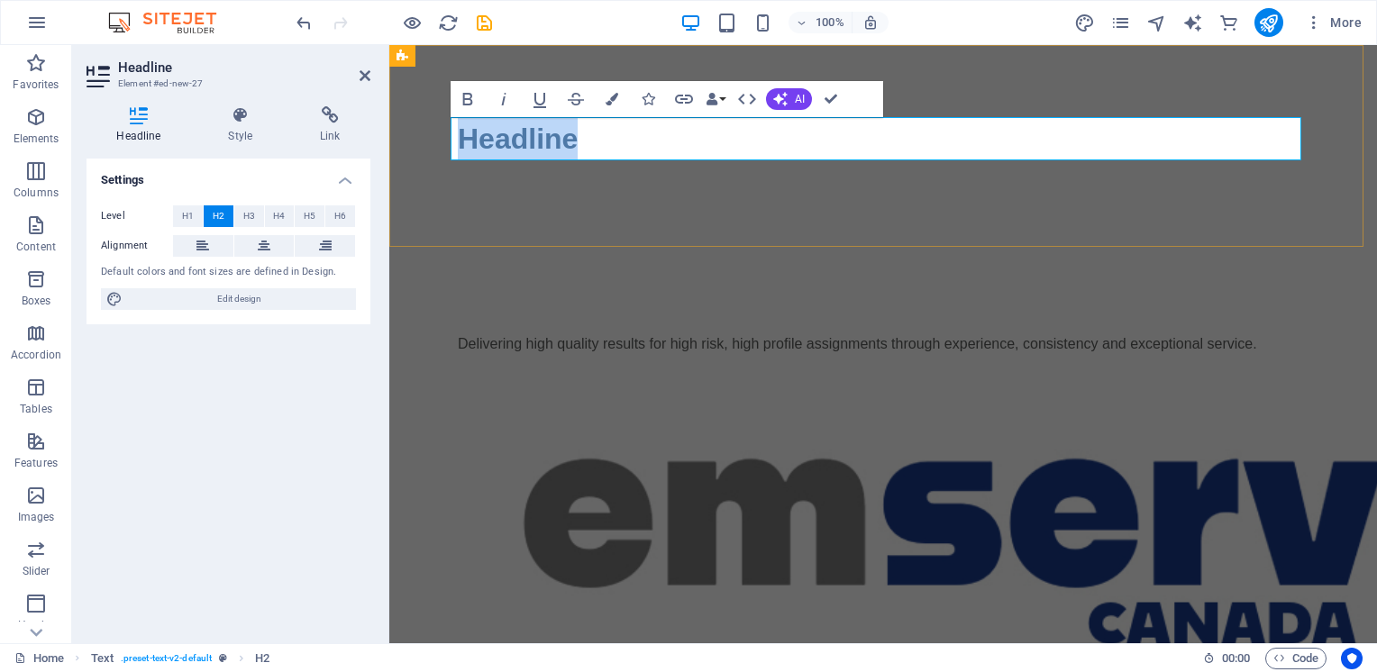
click at [566, 141] on h2 "Headline" at bounding box center [883, 138] width 851 height 43
drag, startPoint x: 645, startPoint y: 142, endPoint x: 453, endPoint y: 145, distance: 191.9
click at [458, 145] on h2 "​Coming soon..." at bounding box center [883, 138] width 851 height 43
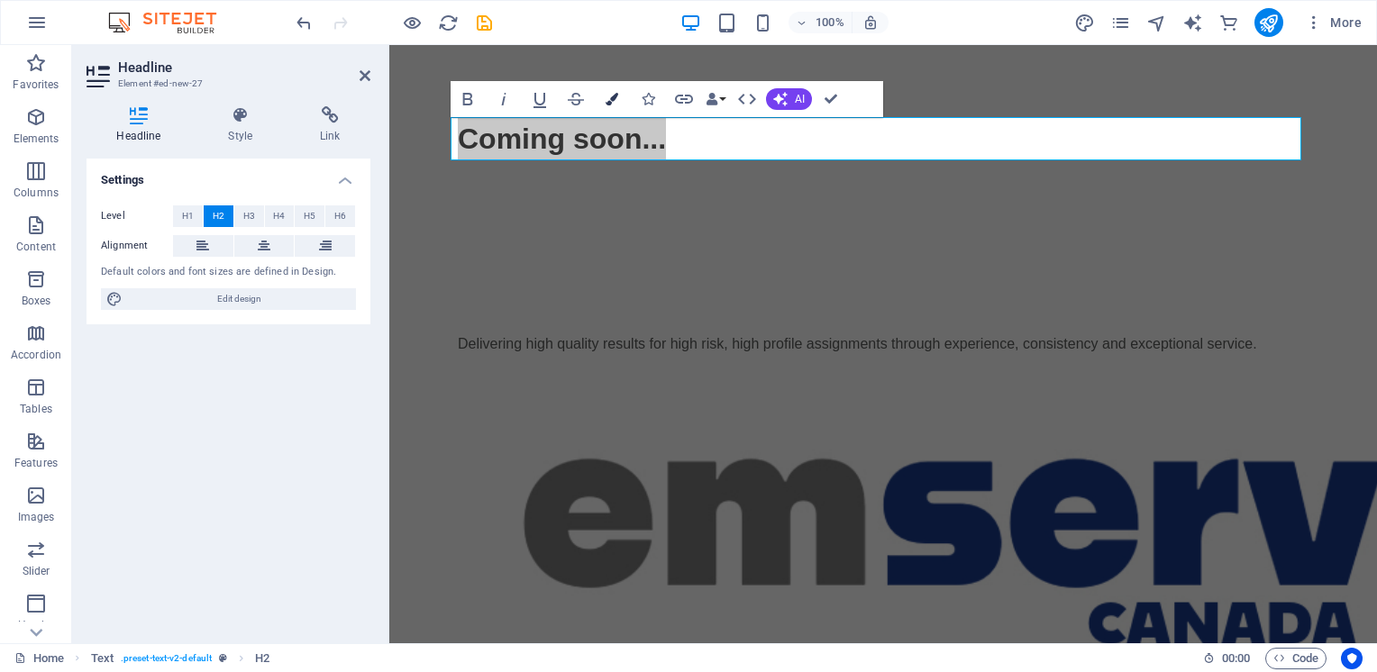
click at [610, 94] on icon "button" at bounding box center [611, 99] width 13 height 13
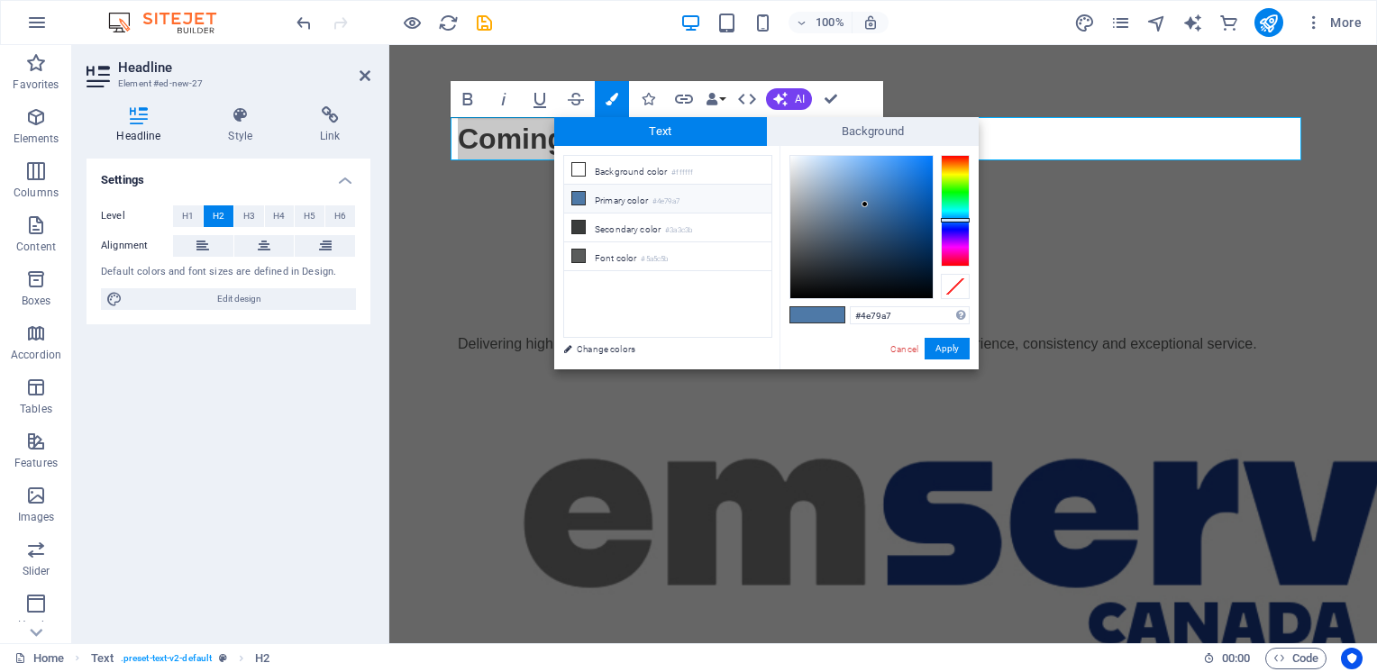
type input "#115195"
click at [915, 214] on div at bounding box center [861, 227] width 142 height 142
click at [950, 350] on button "Apply" at bounding box center [946, 349] width 45 height 22
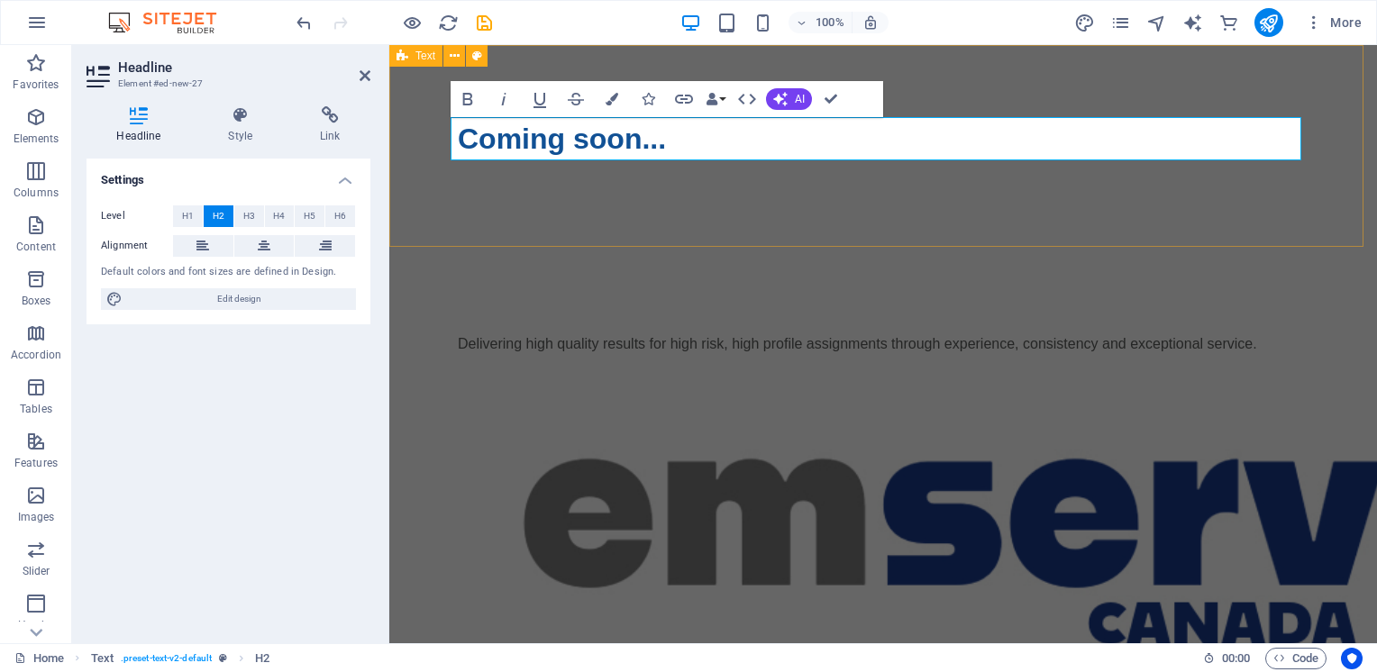
click at [698, 179] on div "​ Coming soon..." at bounding box center [882, 146] width 987 height 202
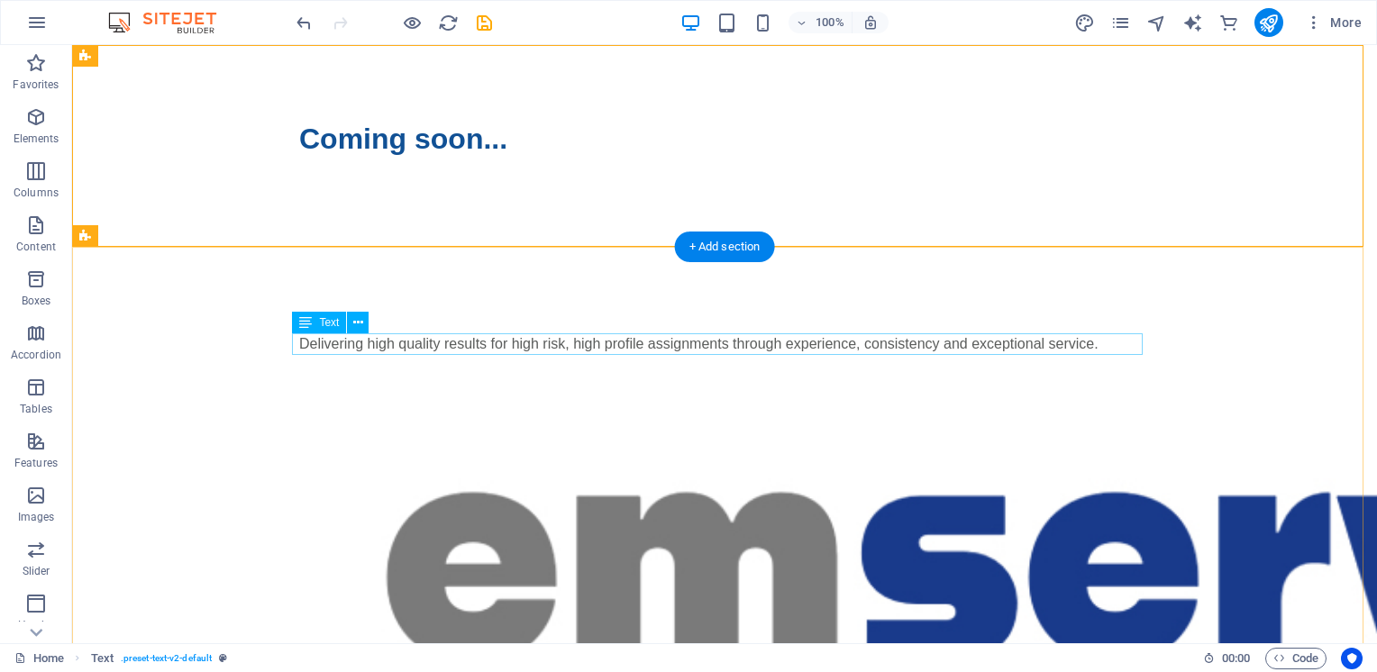
click at [418, 346] on div "Delivering high quality results for high risk, high profile assignments through…" at bounding box center [724, 344] width 851 height 22
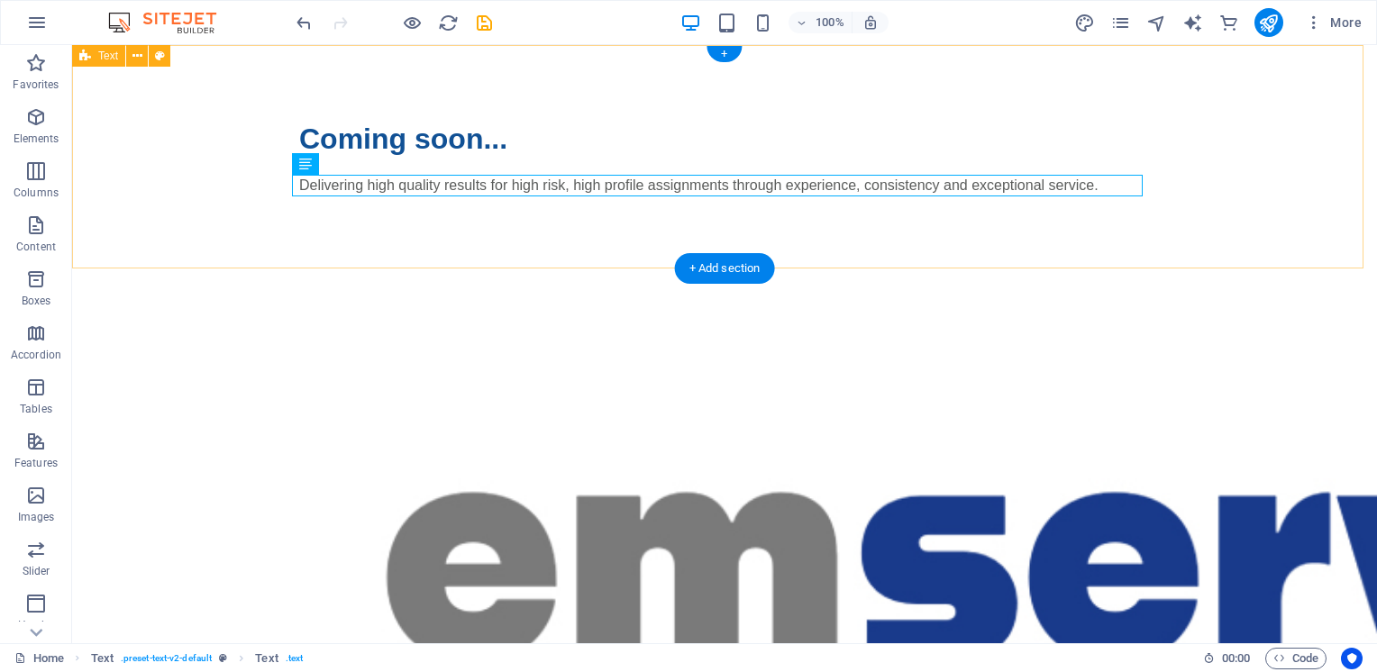
click at [635, 116] on div "Coming soon... Delivering high quality results for high risk, high profile assi…" at bounding box center [724, 156] width 1305 height 223
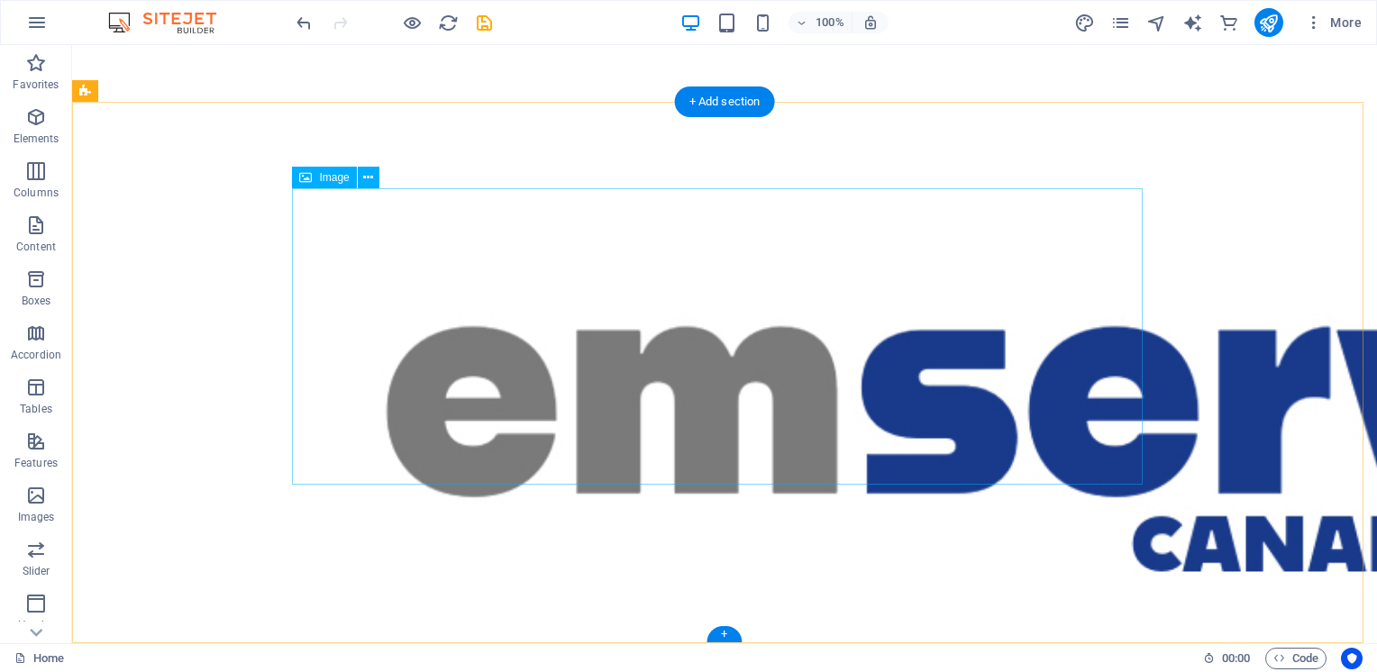
scroll to position [0, 0]
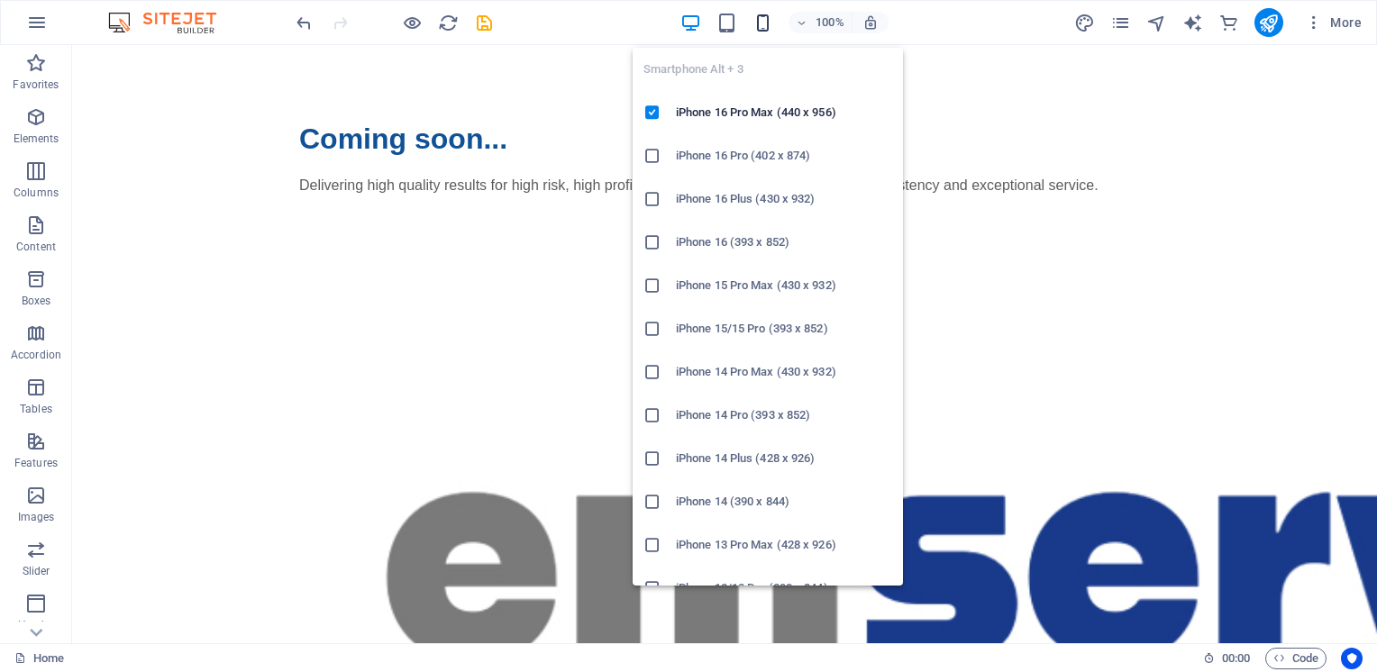
click at [766, 25] on icon "button" at bounding box center [762, 23] width 21 height 21
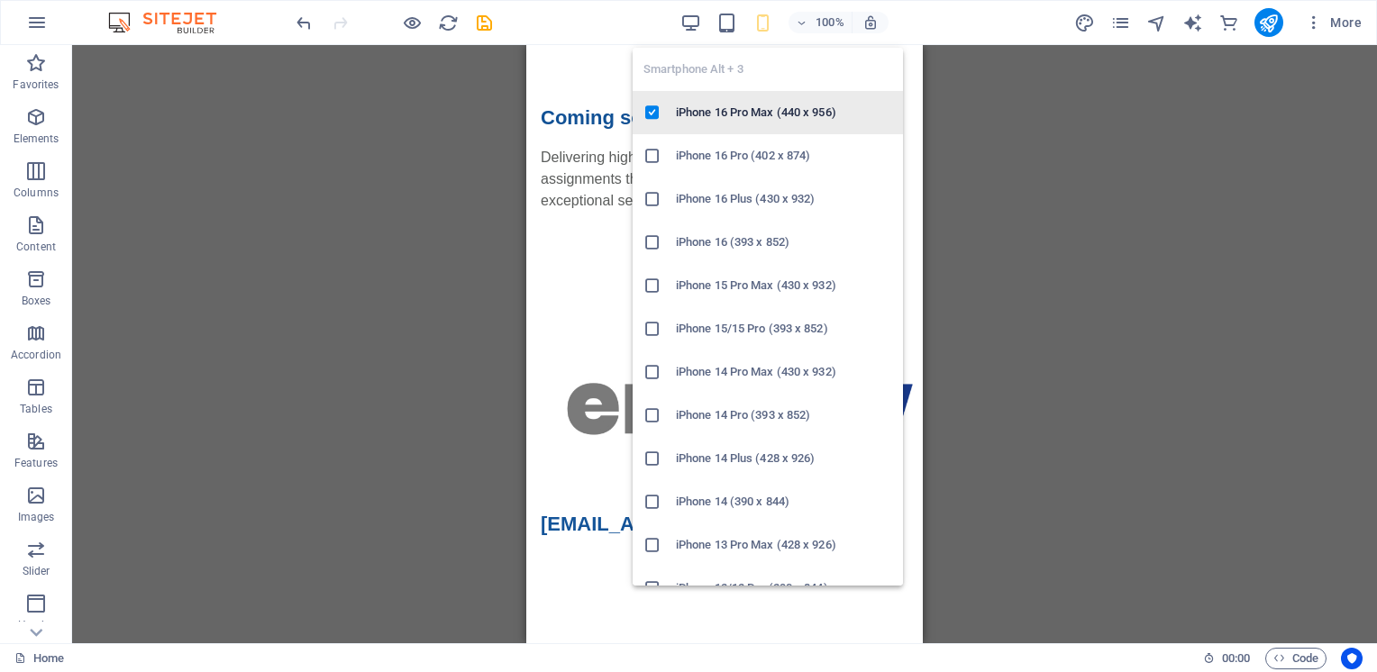
click at [769, 123] on h6 "iPhone 16 Pro Max (440 x 956)" at bounding box center [784, 113] width 216 height 22
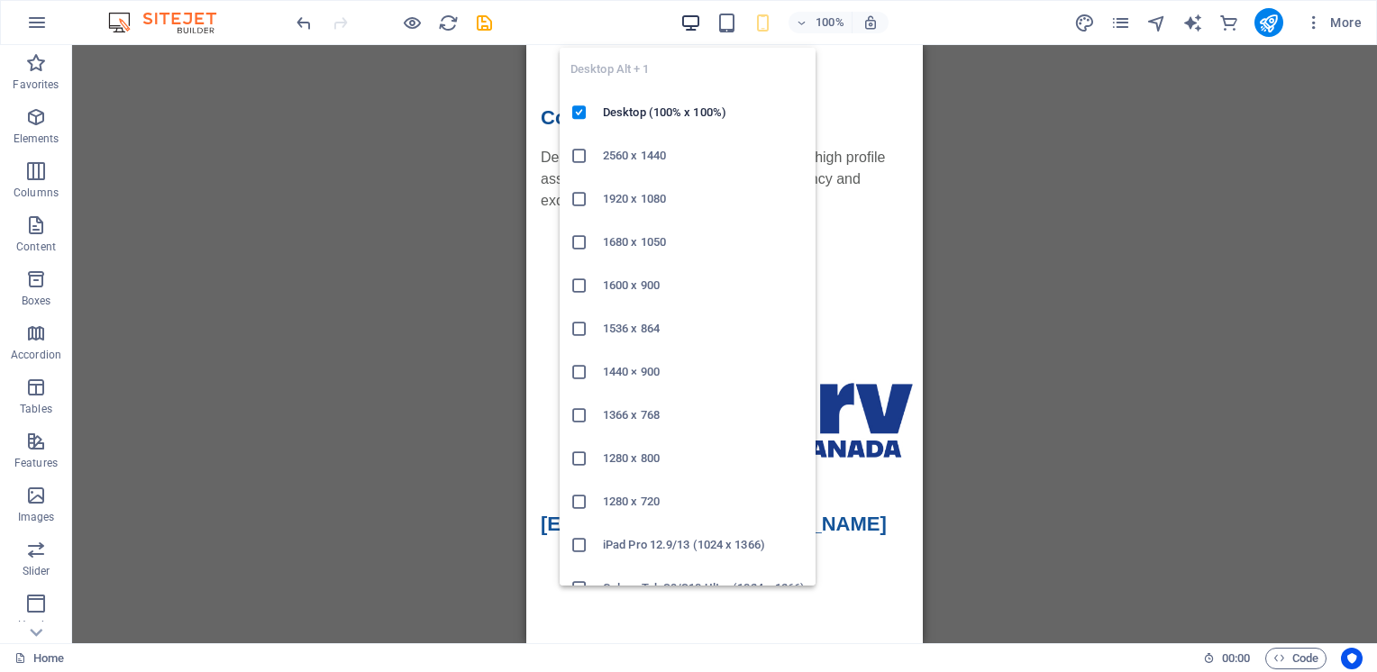
click at [689, 17] on icon "button" at bounding box center [690, 23] width 21 height 21
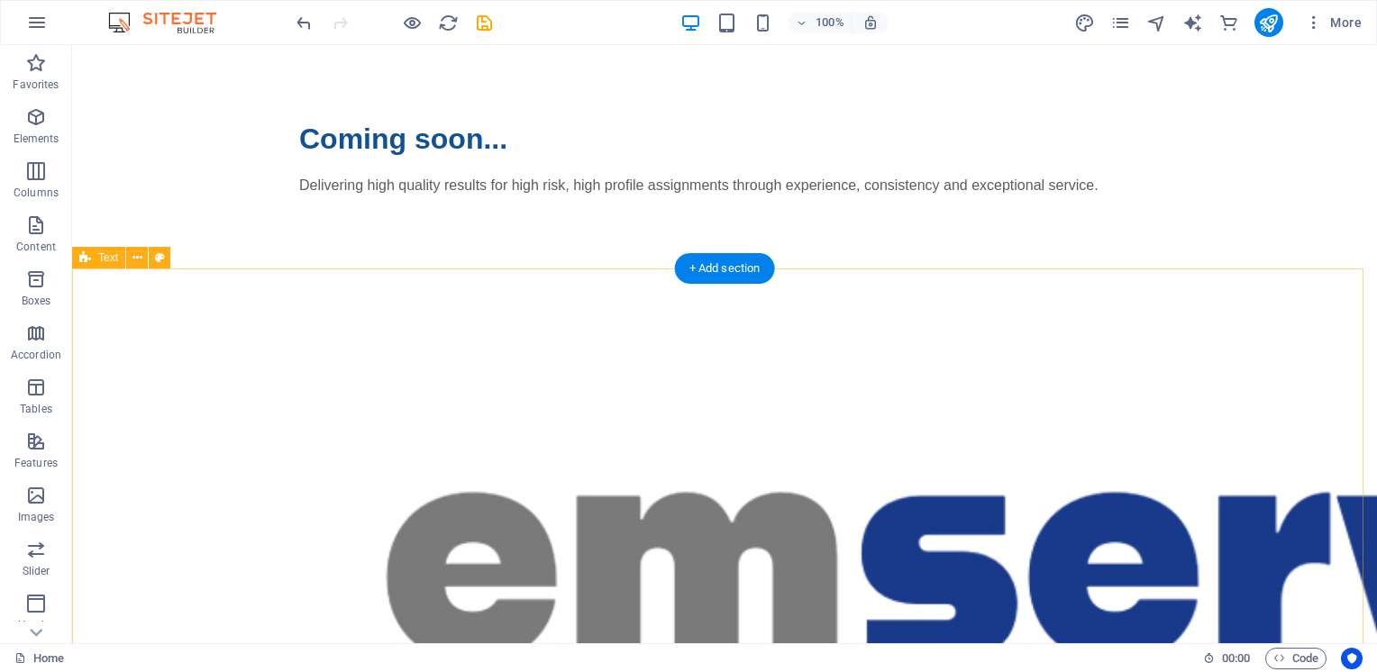
scroll to position [166, 0]
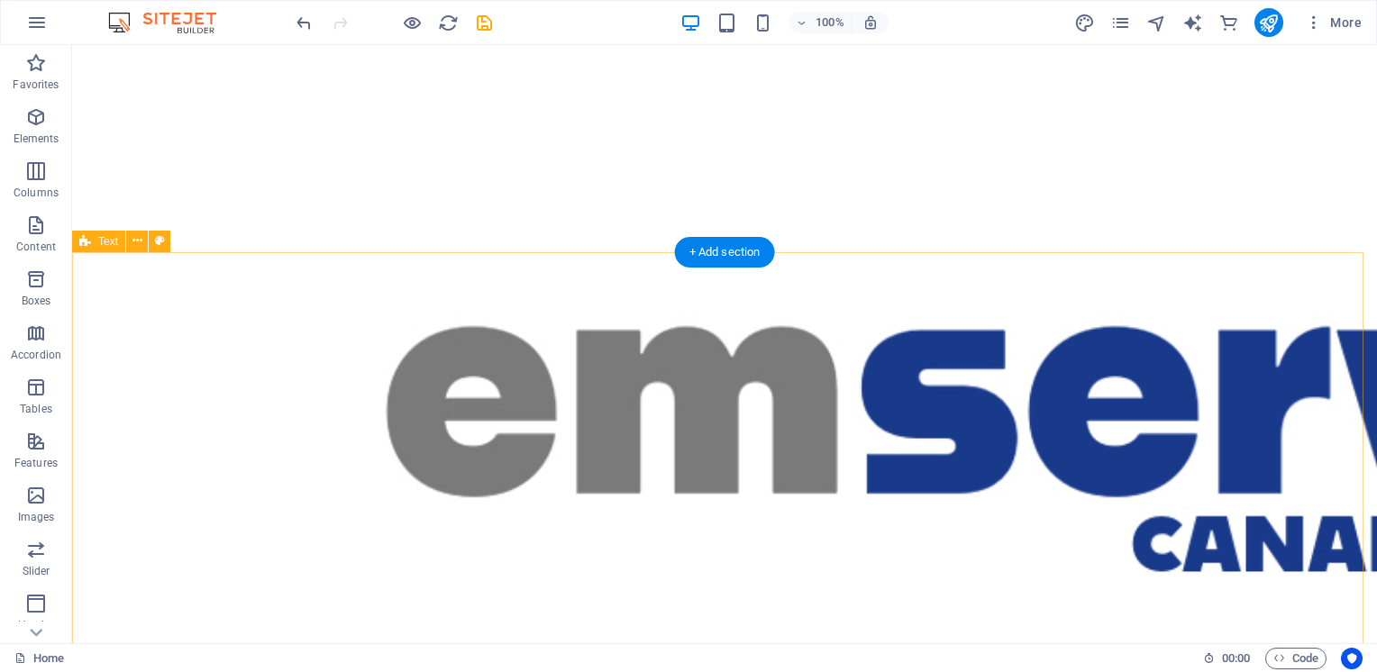
scroll to position [293, 0]
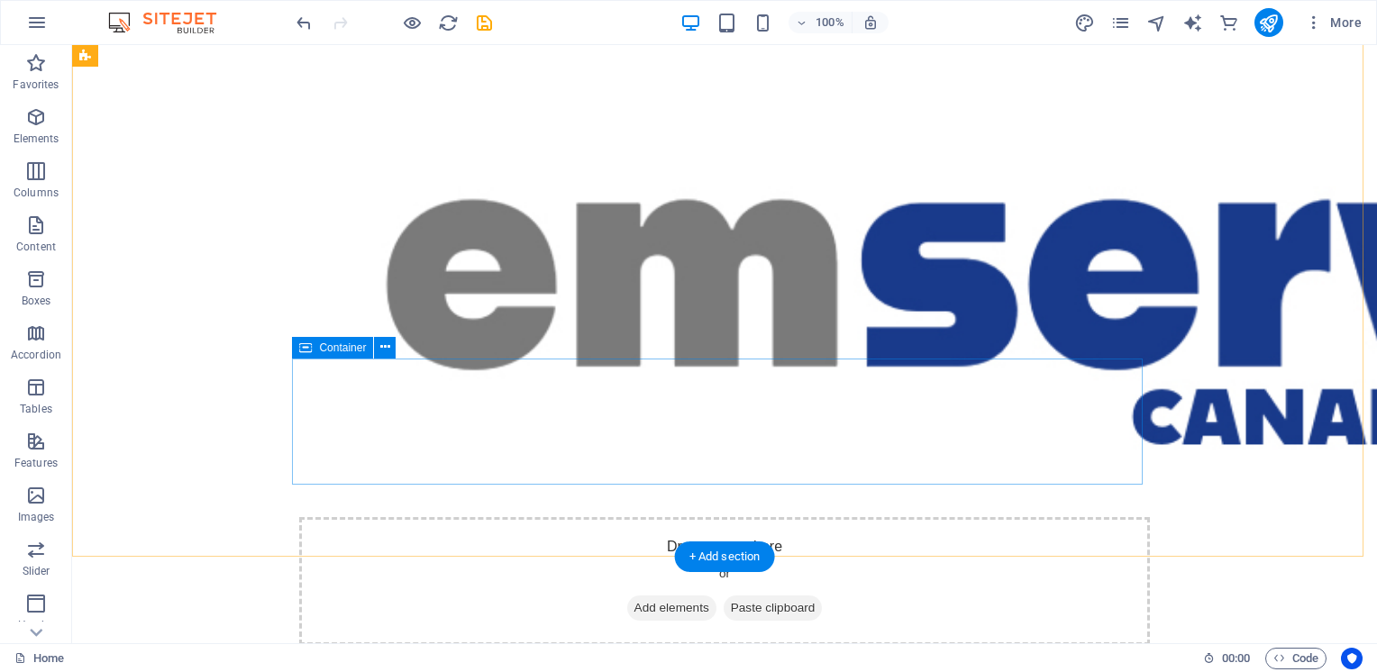
click at [609, 517] on div "Drop content here or Add elements Paste clipboard" at bounding box center [724, 581] width 851 height 128
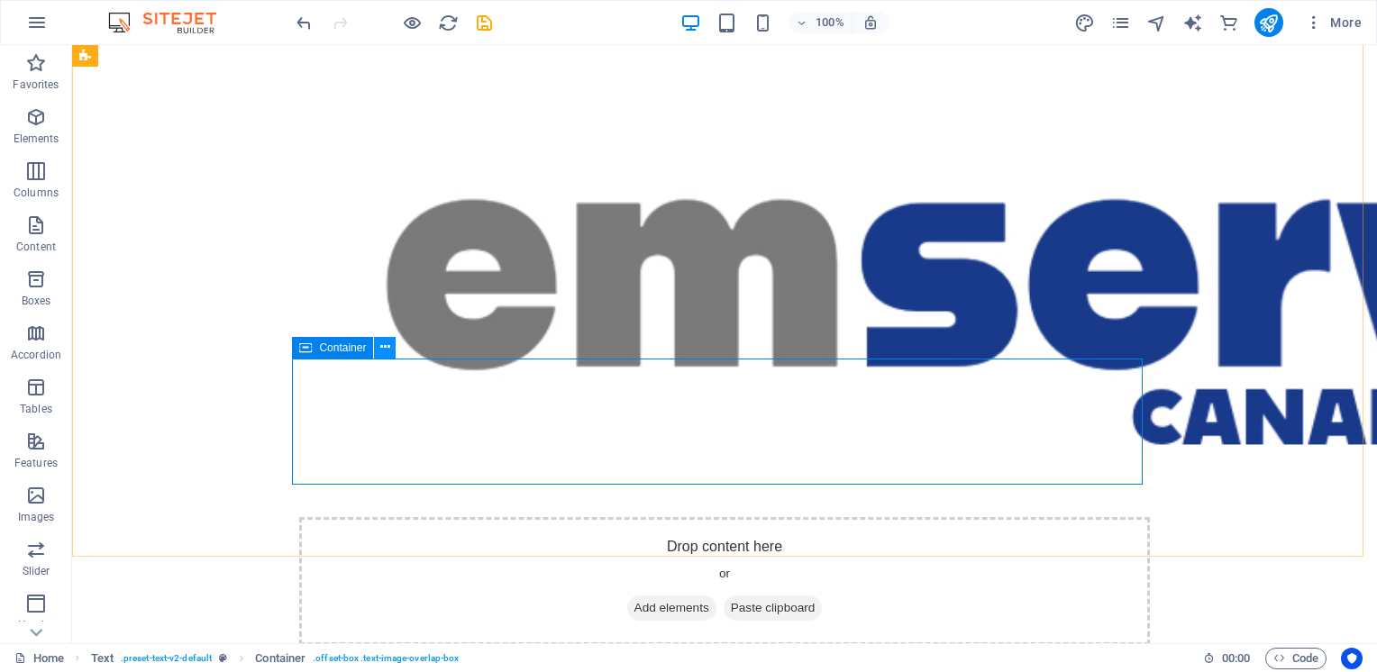
click at [389, 348] on icon at bounding box center [385, 347] width 10 height 19
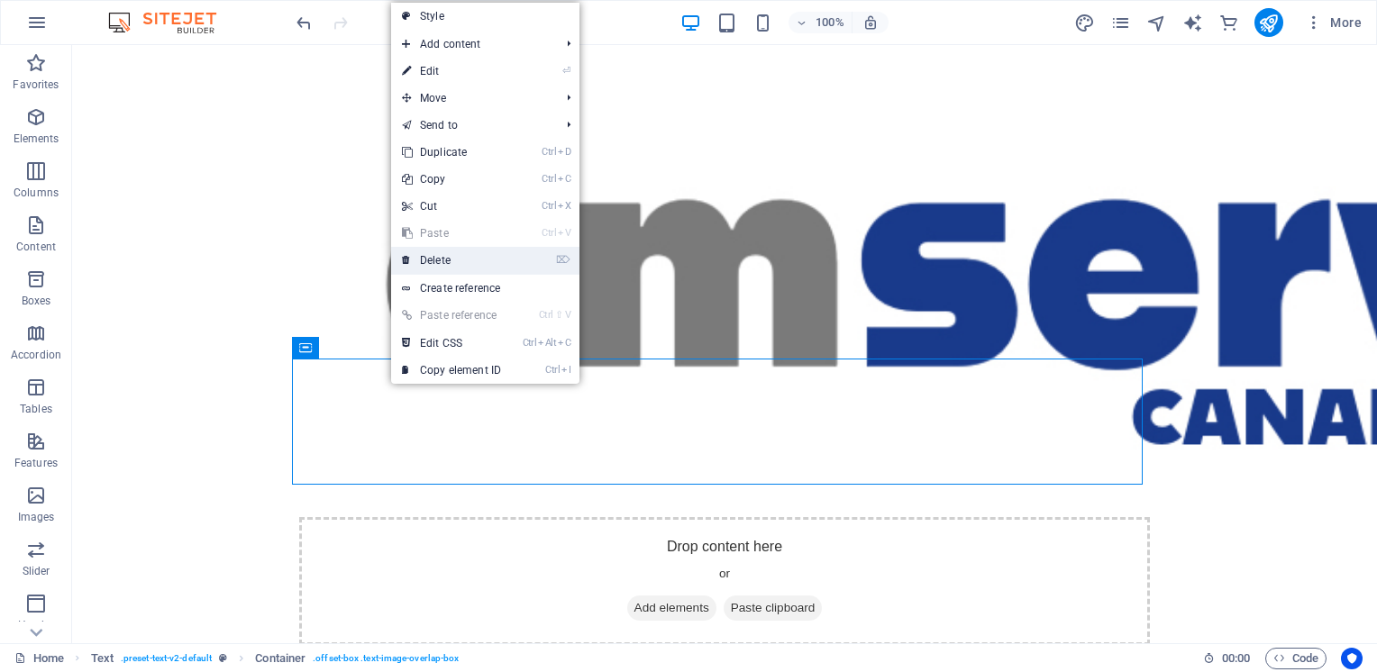
click at [435, 257] on link "⌦ Delete" at bounding box center [451, 260] width 121 height 27
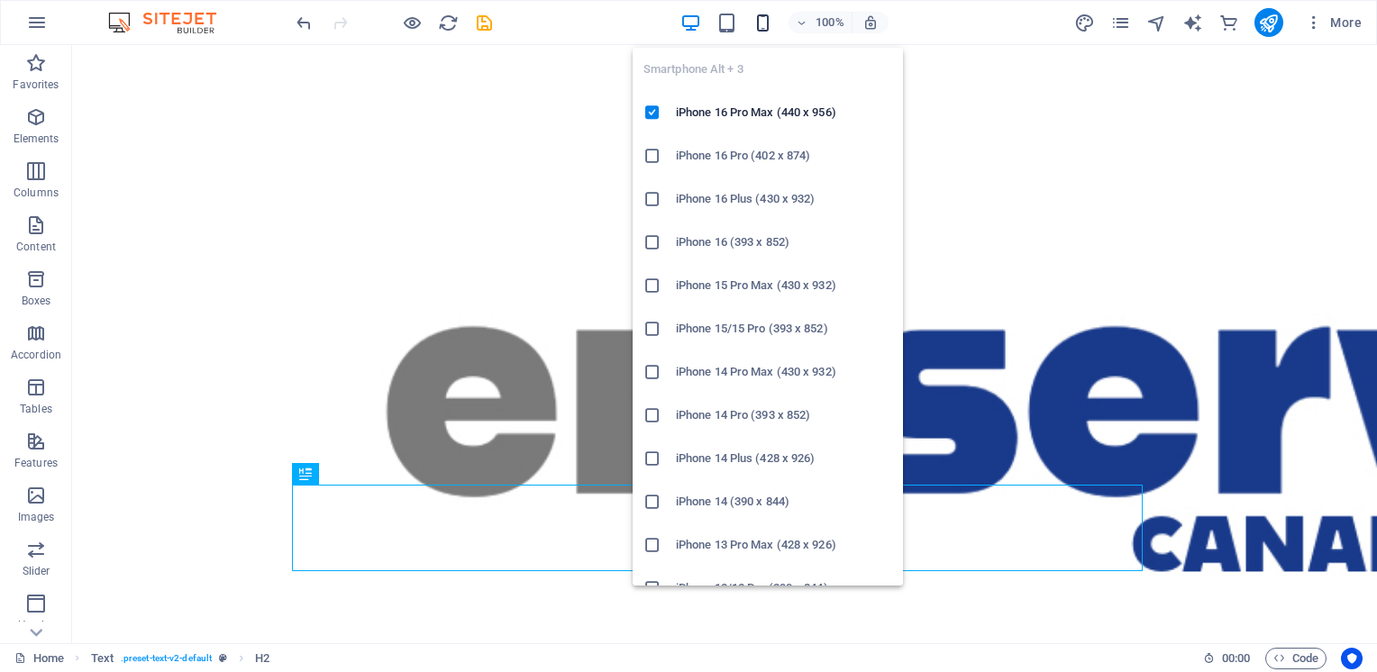
click at [757, 20] on icon "button" at bounding box center [762, 23] width 21 height 21
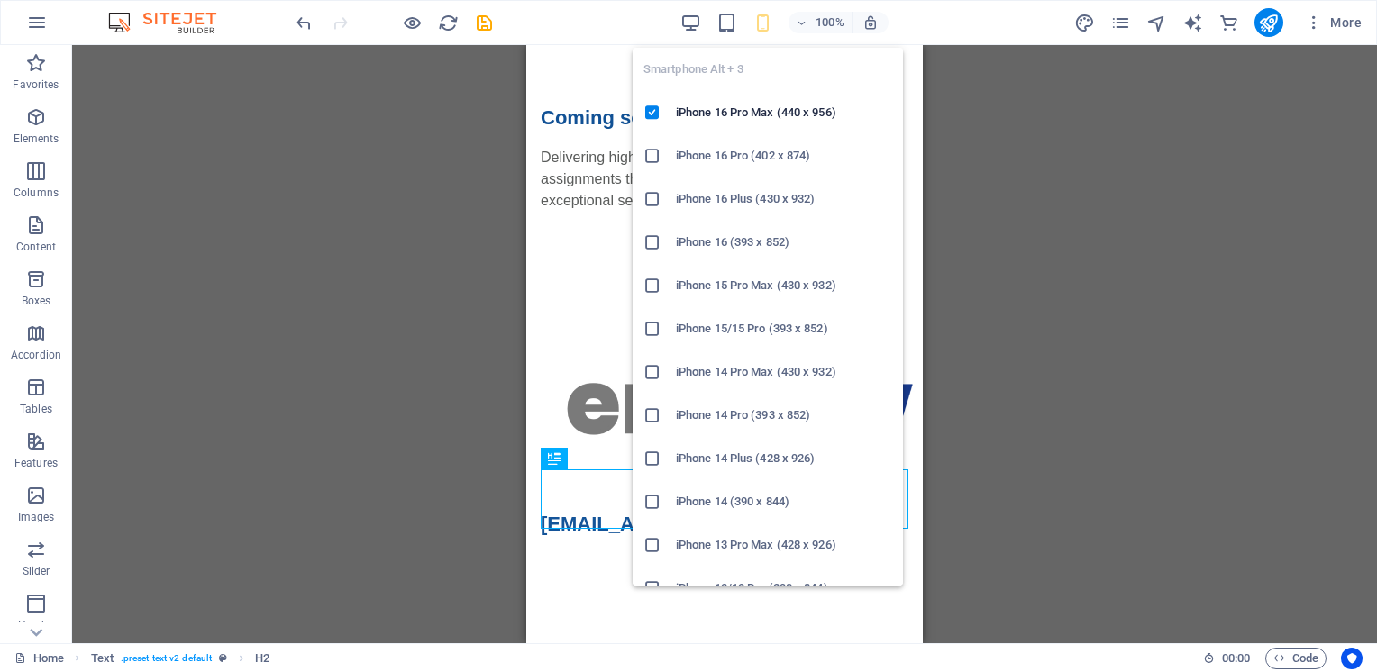
scroll to position [0, 0]
click at [727, 115] on h6 "iPhone 16 Pro Max (440 x 956)" at bounding box center [784, 113] width 216 height 22
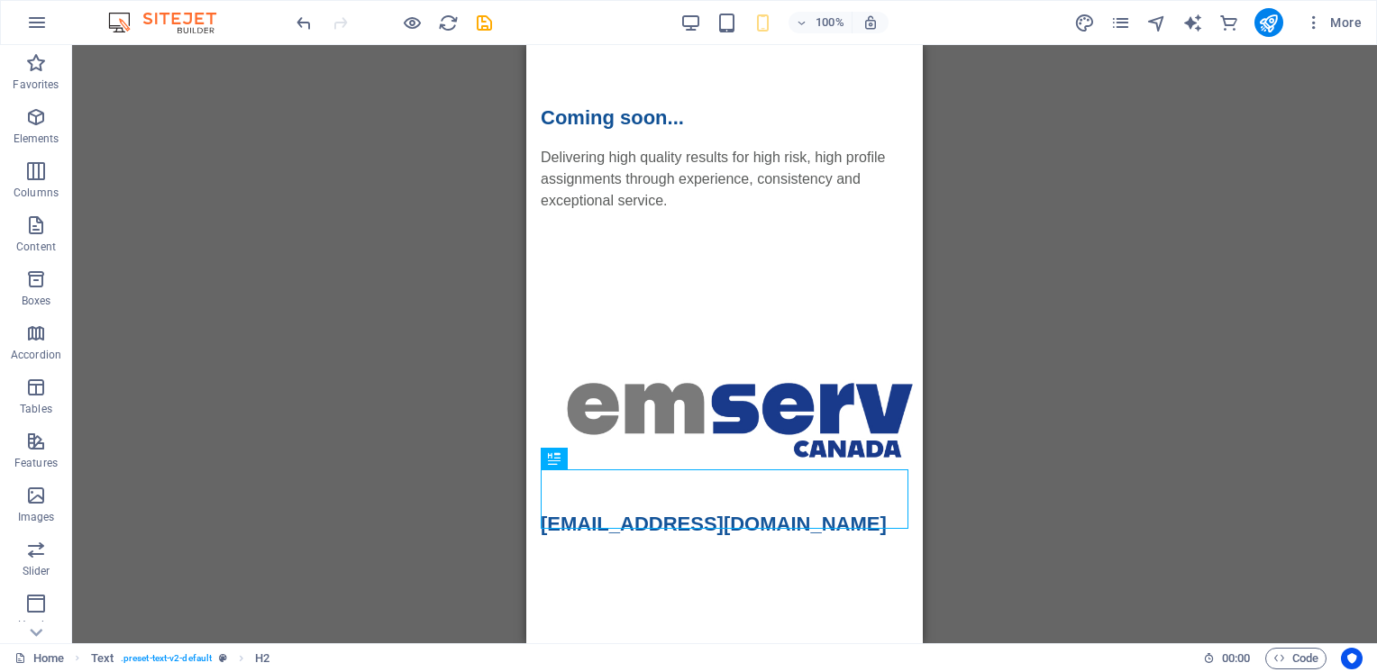
click at [1187, 402] on div "H2 Text Container Image Text Spacer Text Text Spacer H2 Placeholder" at bounding box center [724, 344] width 1305 height 598
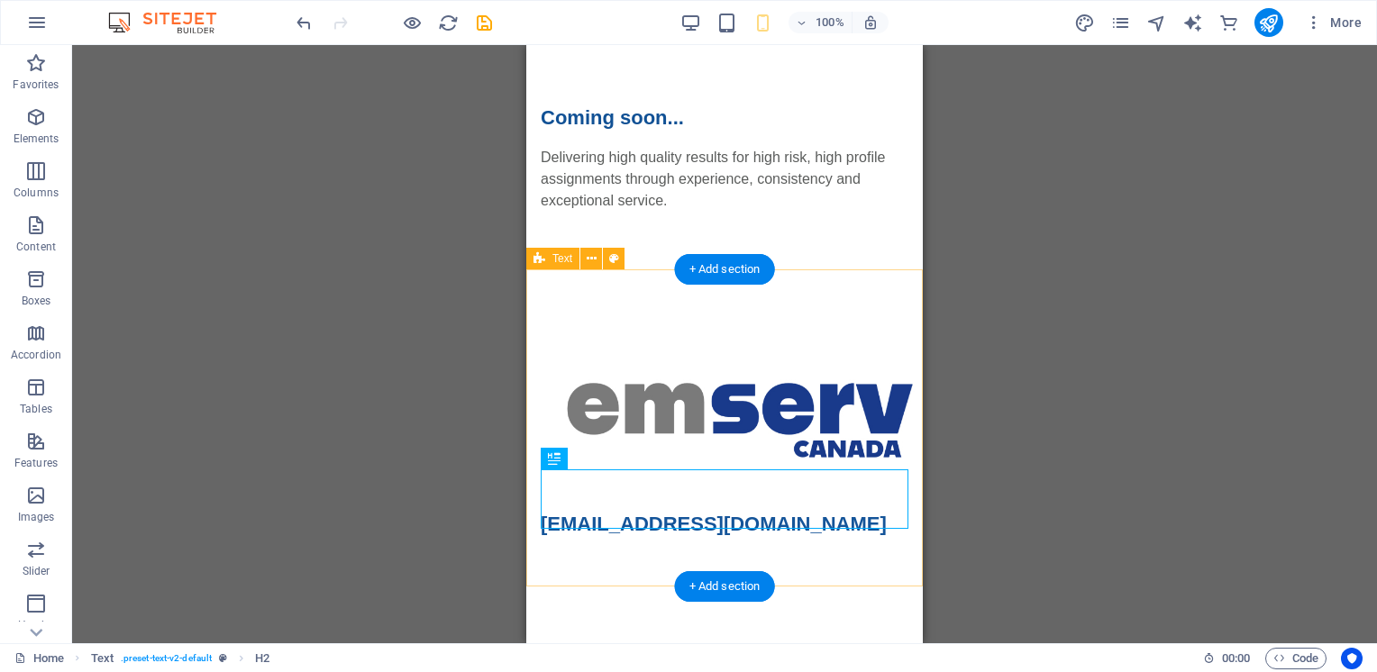
click at [717, 310] on div "[EMAIL_ADDRESS][DOMAIN_NAME]" at bounding box center [724, 432] width 396 height 327
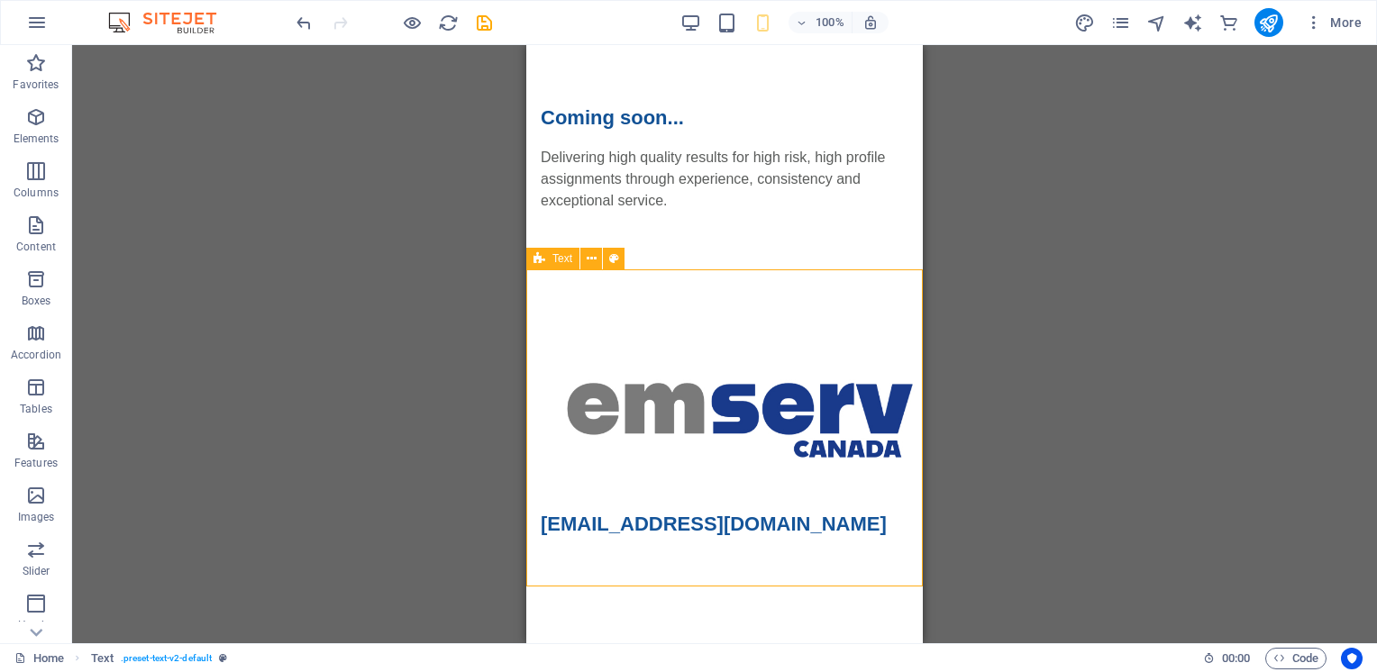
click at [567, 264] on span "Text" at bounding box center [562, 258] width 20 height 11
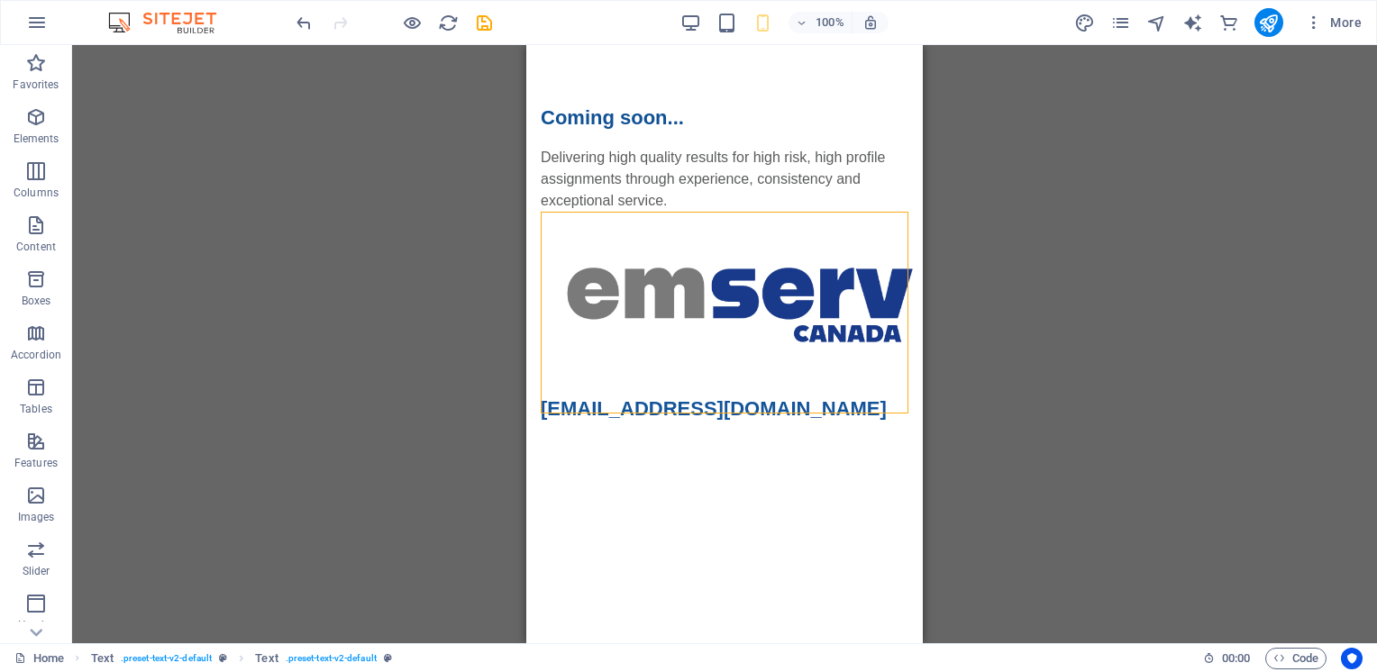
click at [595, 481] on html "Skip to main content Coming soon... Delivering high quality results for high ri…" at bounding box center [724, 263] width 396 height 436
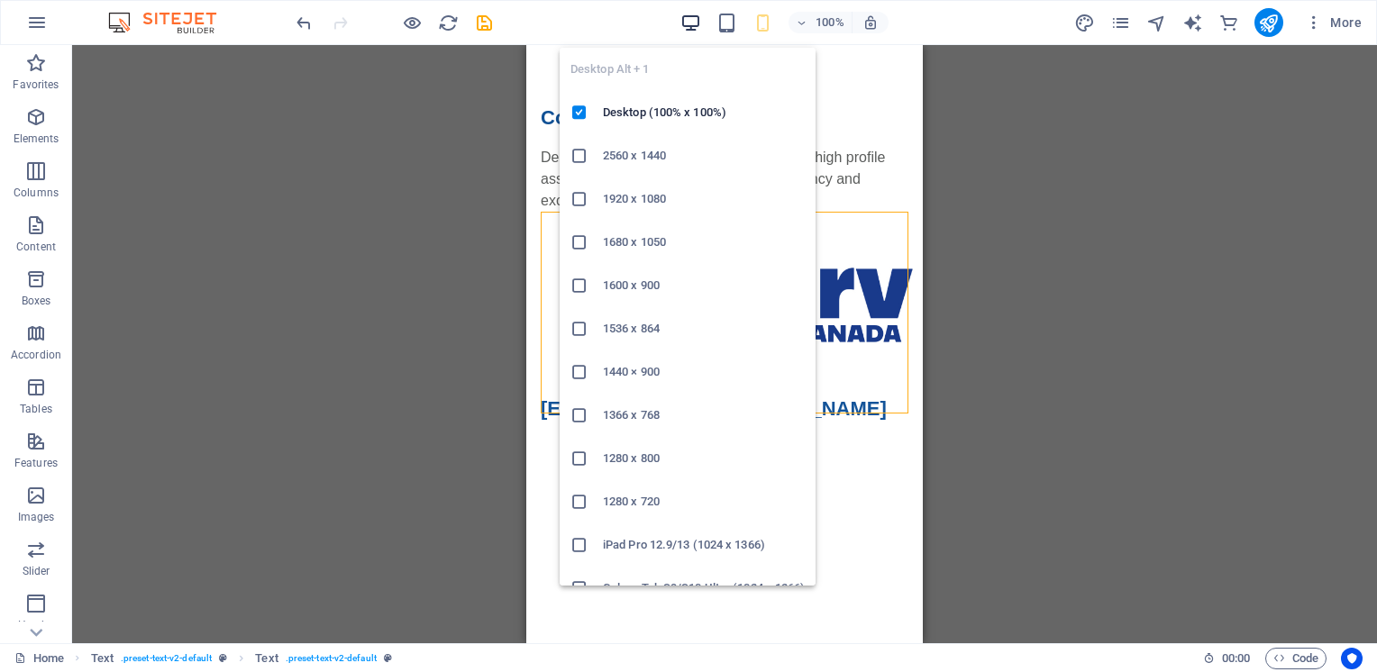
click at [691, 15] on icon "button" at bounding box center [690, 23] width 21 height 21
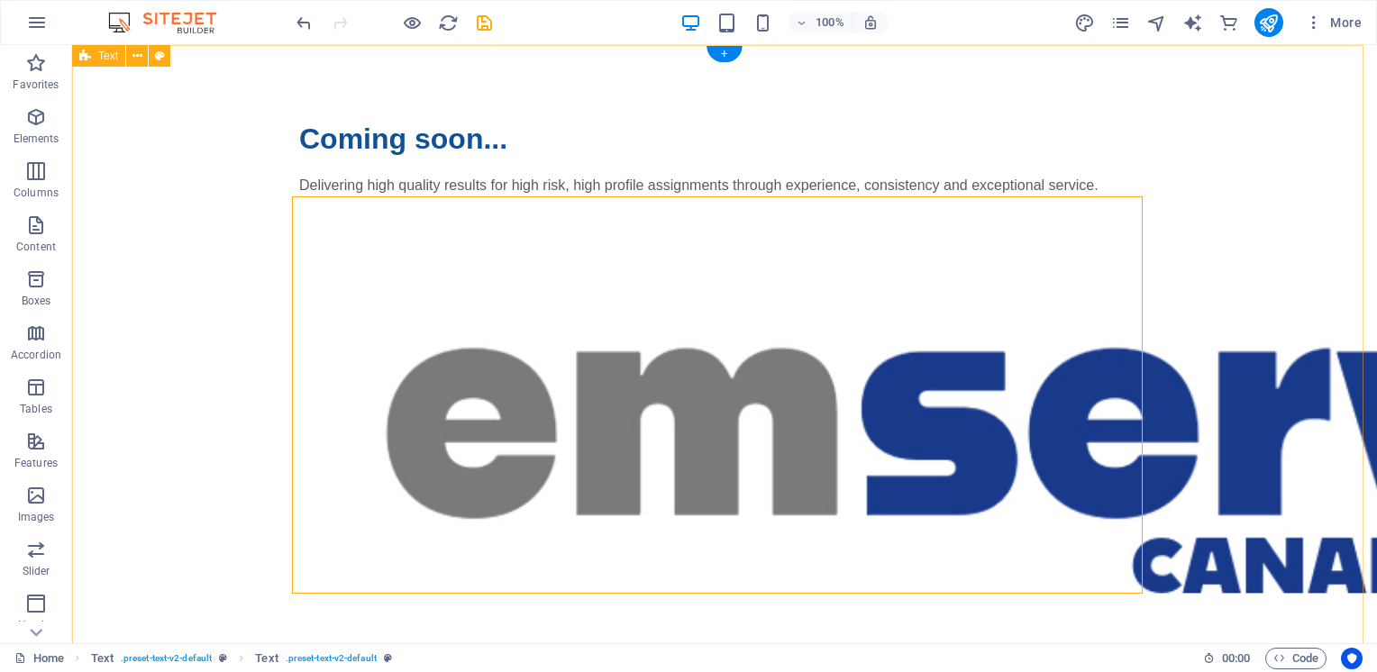
click at [115, 183] on div "Coming soon... Delivering high quality results for high risk, high profile assi…" at bounding box center [724, 434] width 1305 height 779
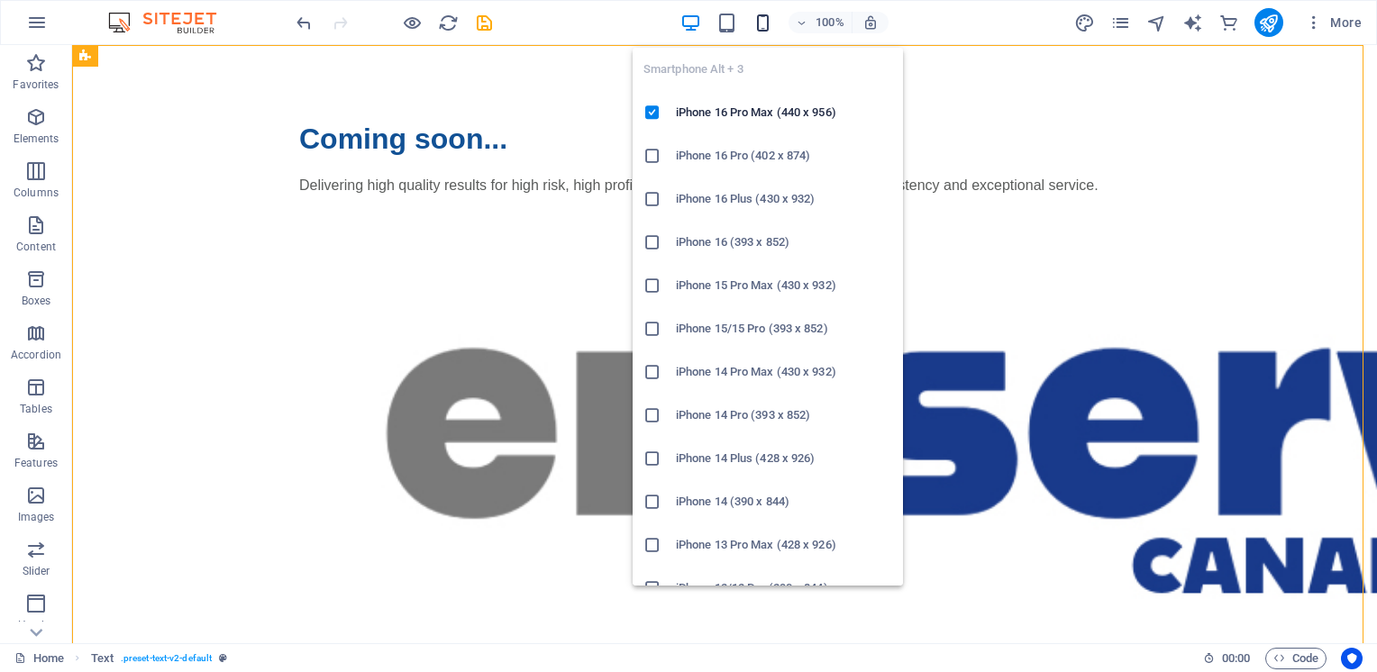
click at [765, 17] on icon "button" at bounding box center [762, 23] width 21 height 21
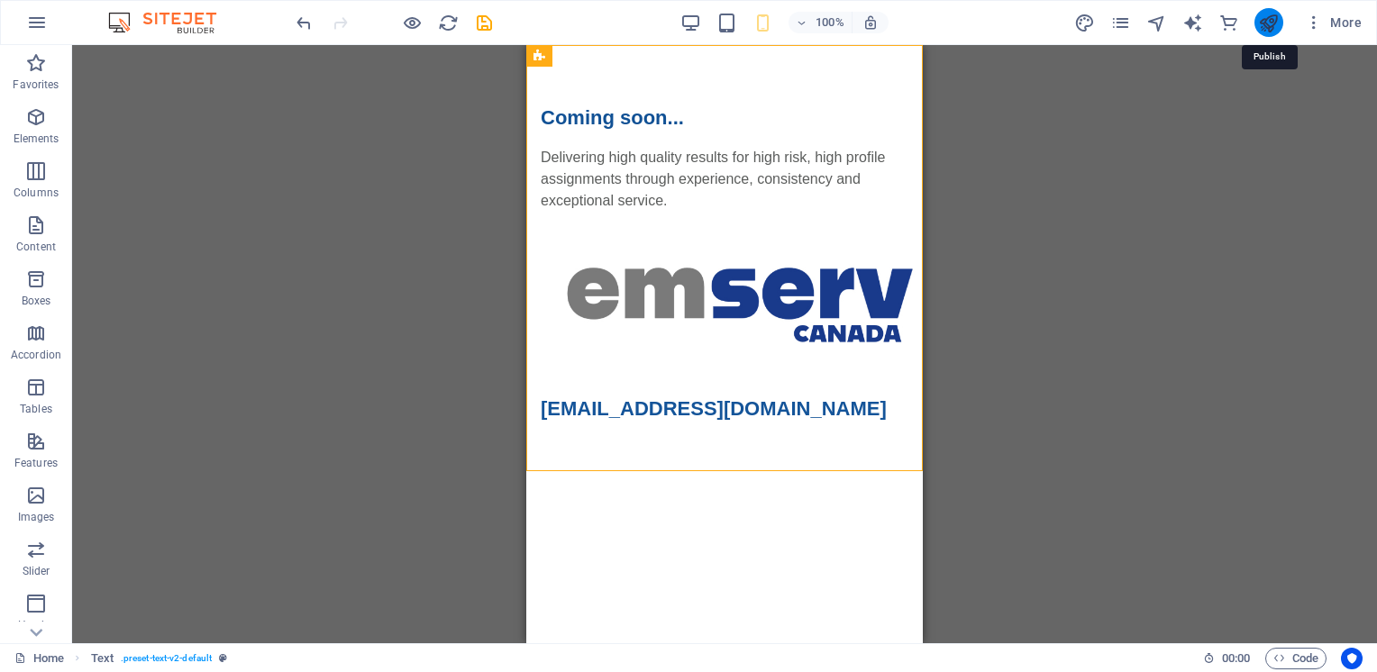
click at [1267, 20] on icon "publish" at bounding box center [1268, 23] width 21 height 21
